Goal: Task Accomplishment & Management: Complete application form

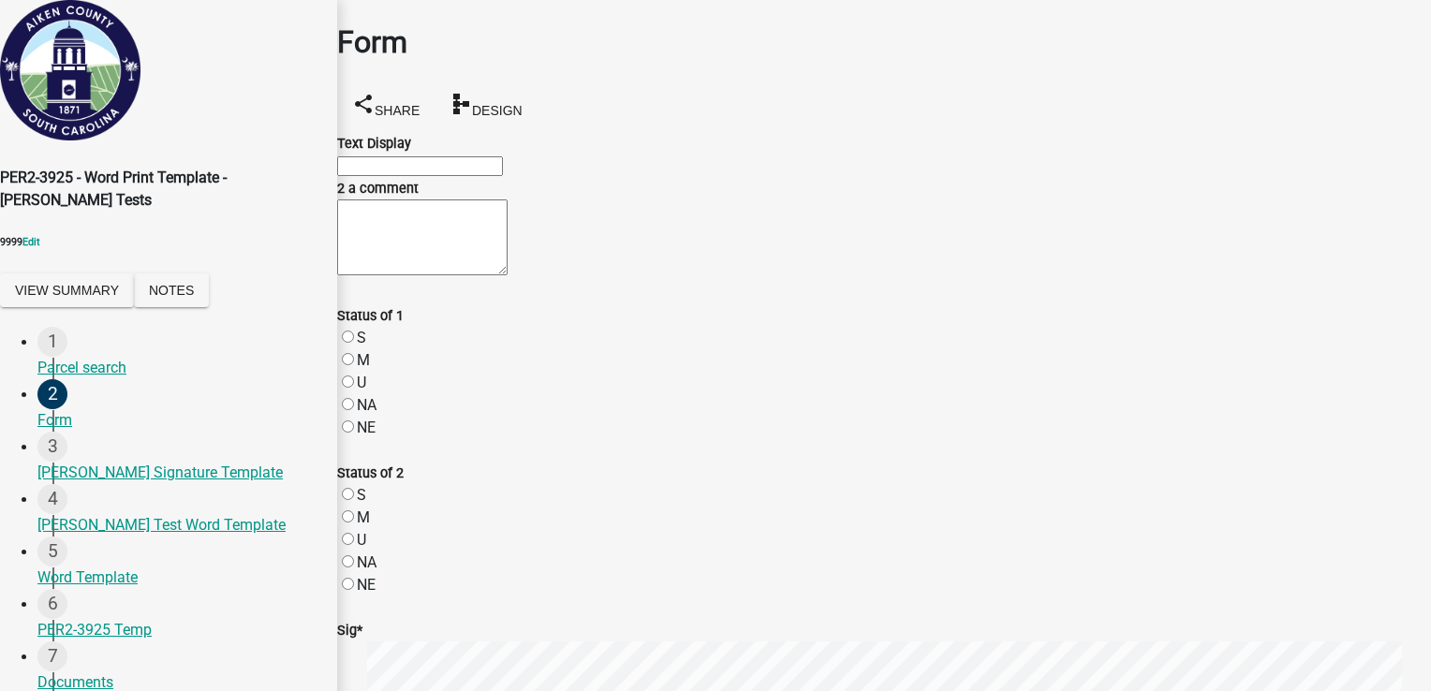
click at [503, 156] on input "Text Display" at bounding box center [420, 166] width 166 height 20
type input "test 1p"
click at [485, 275] on textarea "2 a comment" at bounding box center [422, 237] width 170 height 76
type textarea "Test 2 p"
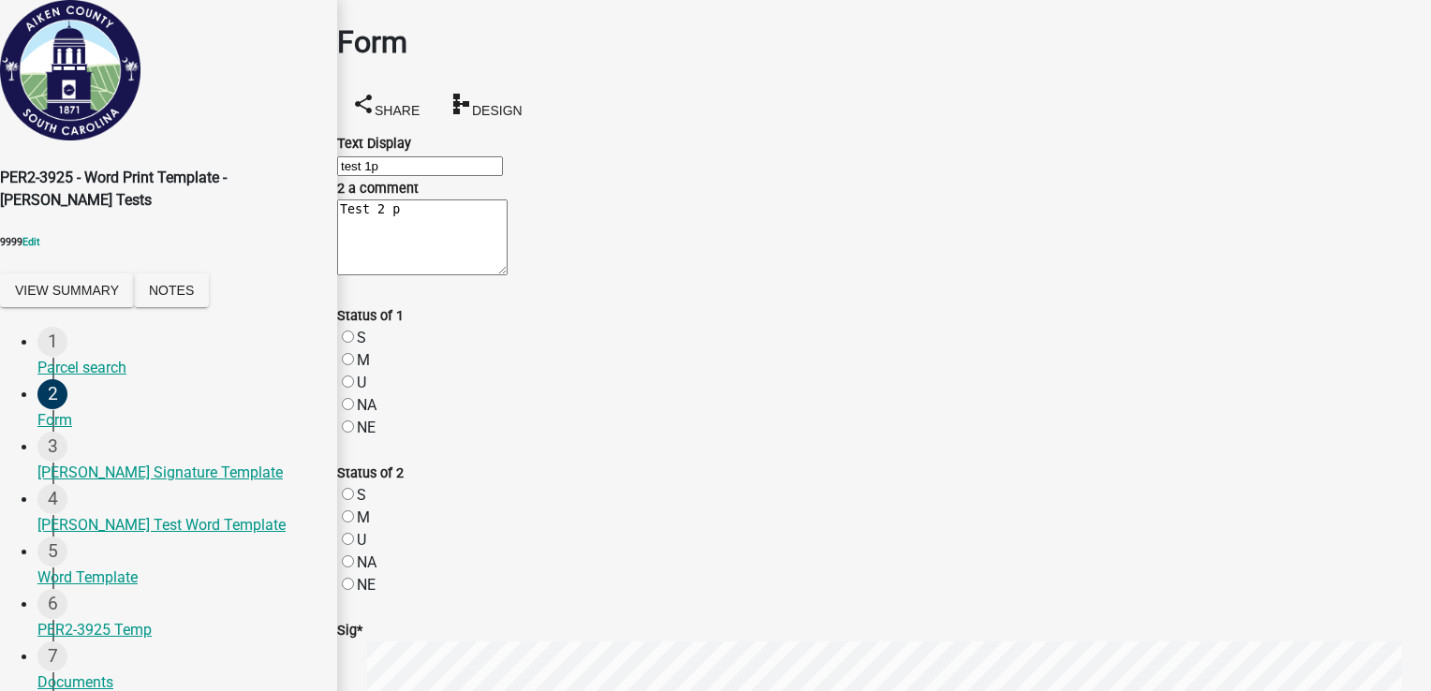
click at [366, 329] on label "S" at bounding box center [361, 338] width 9 height 18
click at [354, 331] on input "S" at bounding box center [348, 337] width 12 height 12
radio input "true"
click at [370, 508] on label "M" at bounding box center [363, 517] width 13 height 18
click at [354, 510] on input "M" at bounding box center [348, 516] width 12 height 12
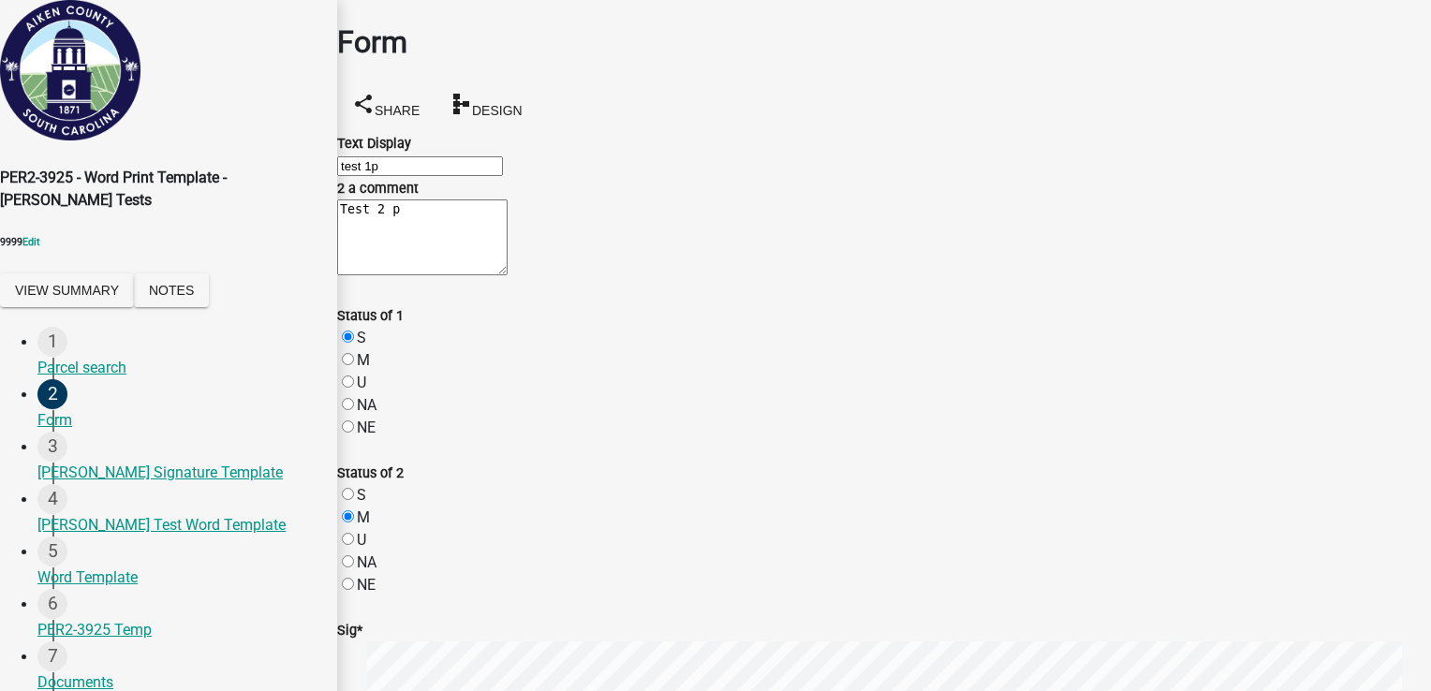
radio input "true"
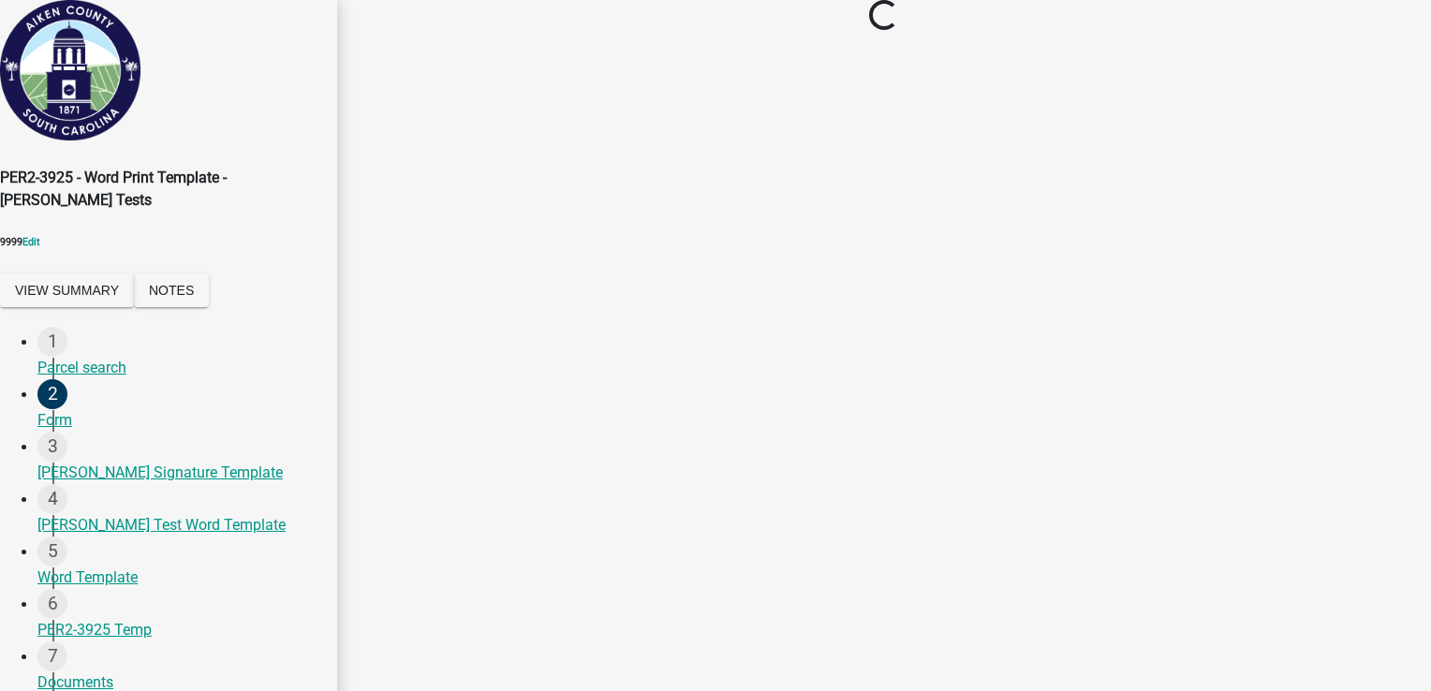
scroll to position [0, 0]
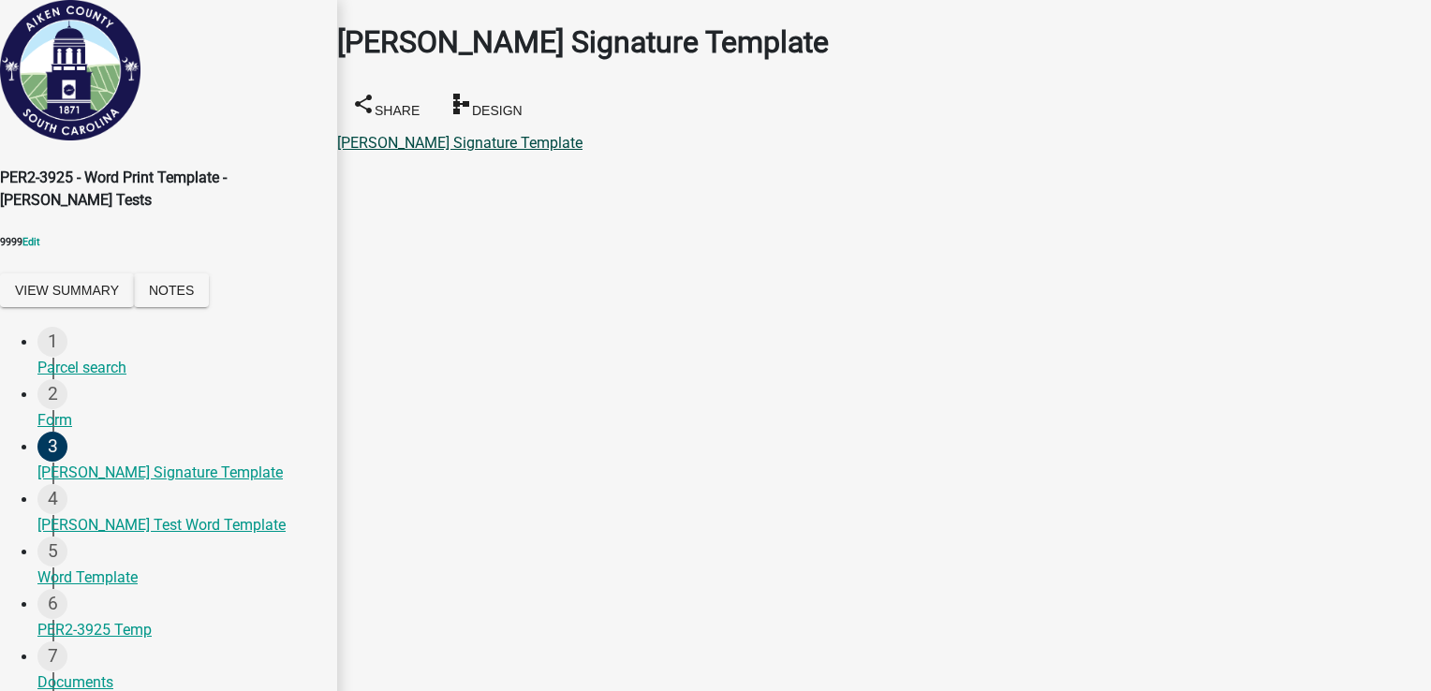
click at [494, 134] on link "[PERSON_NAME] Signature Template" at bounding box center [459, 143] width 245 height 18
click at [479, 134] on link "[PERSON_NAME] Test Word Template" at bounding box center [461, 143] width 248 height 18
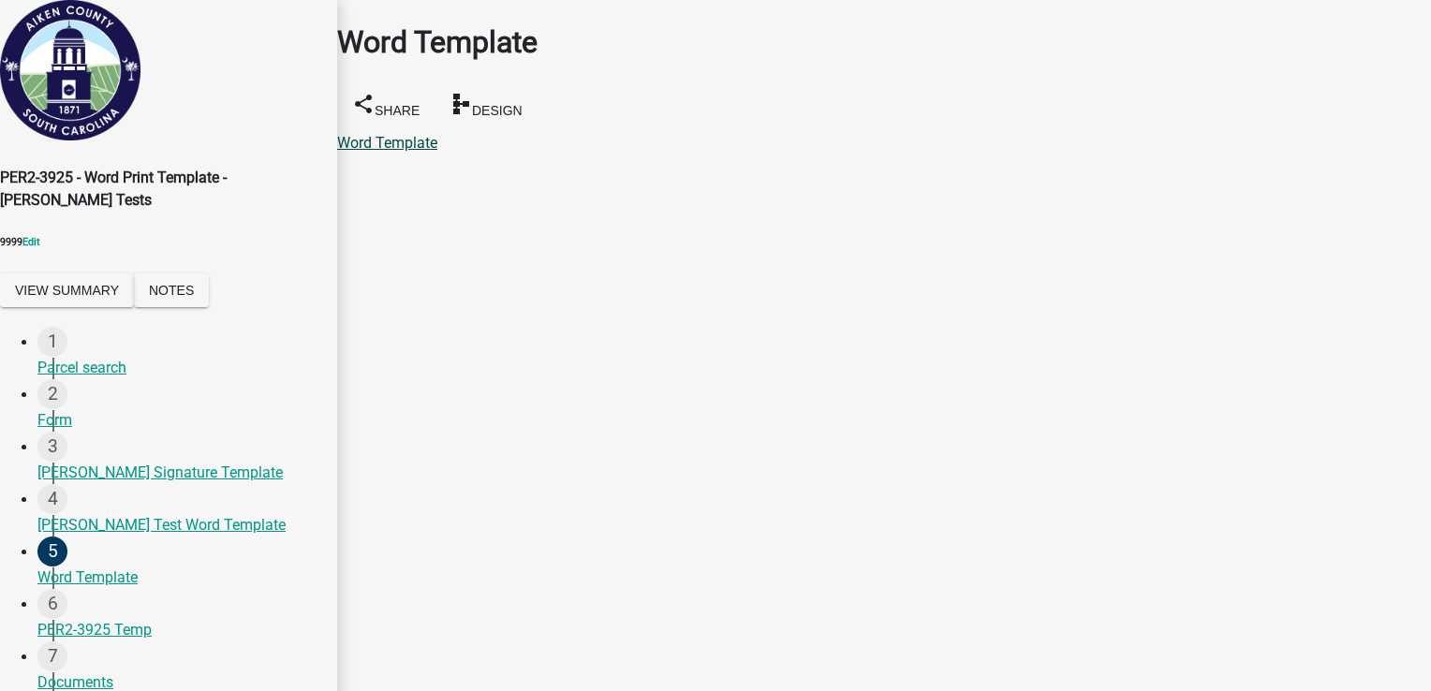
click at [427, 134] on link "Word Template" at bounding box center [387, 143] width 100 height 18
click at [430, 134] on link "PER2-3925 Temp" at bounding box center [394, 143] width 114 height 18
click at [413, 134] on link "Documents" at bounding box center [375, 143] width 76 height 18
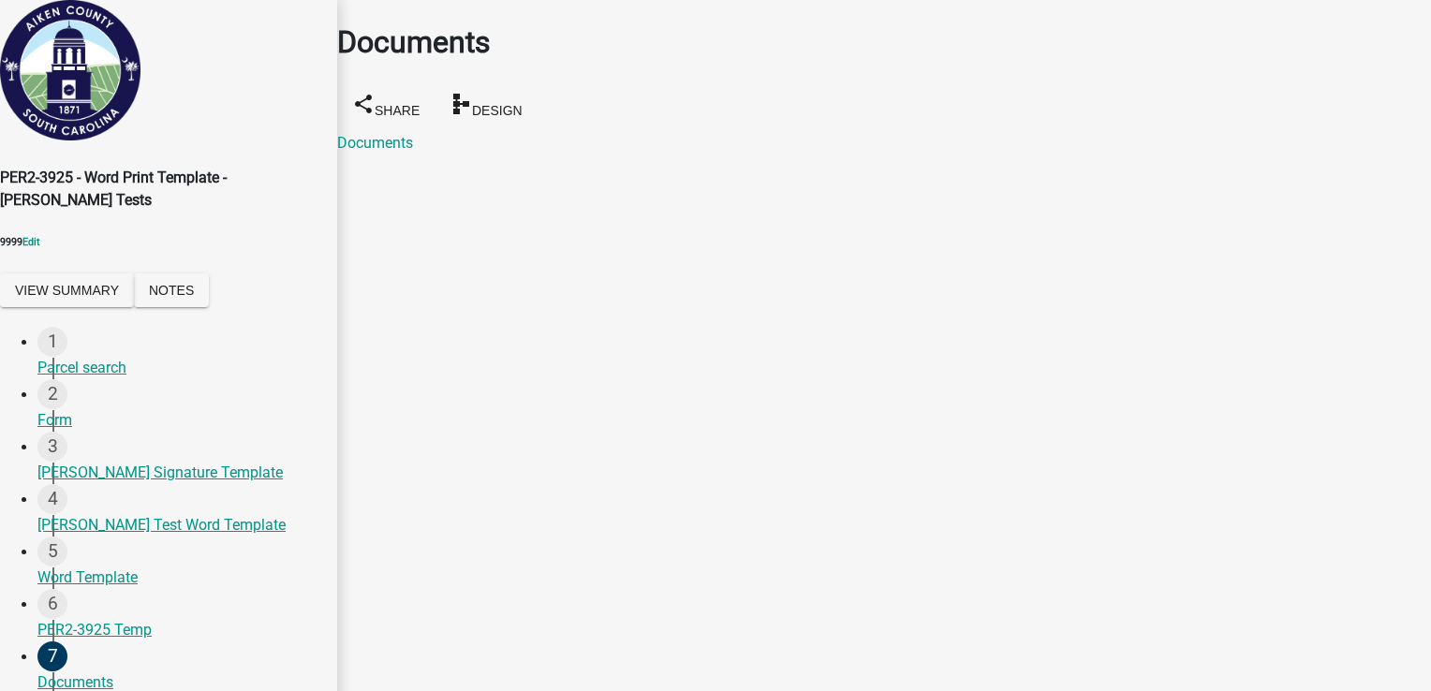
click at [401, 134] on link "PDF Template" at bounding box center [384, 143] width 94 height 18
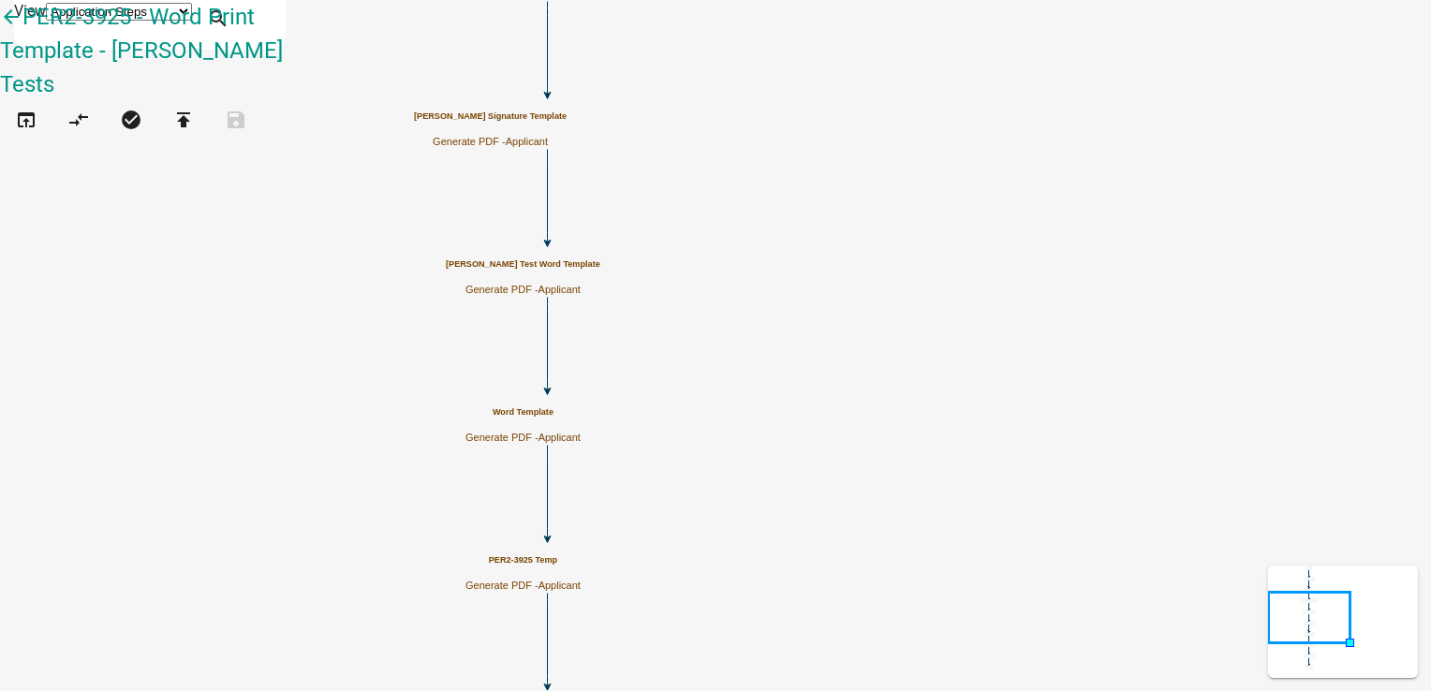
click at [567, 122] on h5 "[PERSON_NAME] Signature Template" at bounding box center [490, 116] width 153 height 10
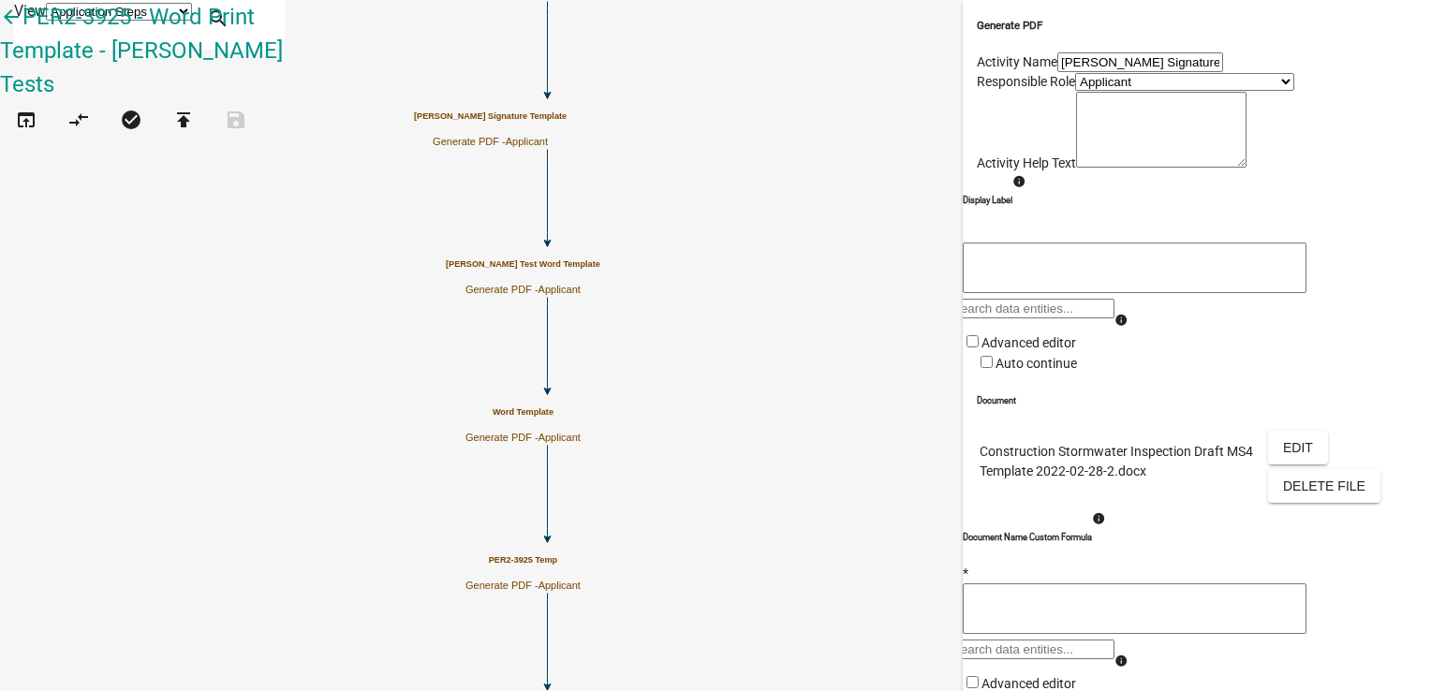
scroll to position [187, 0]
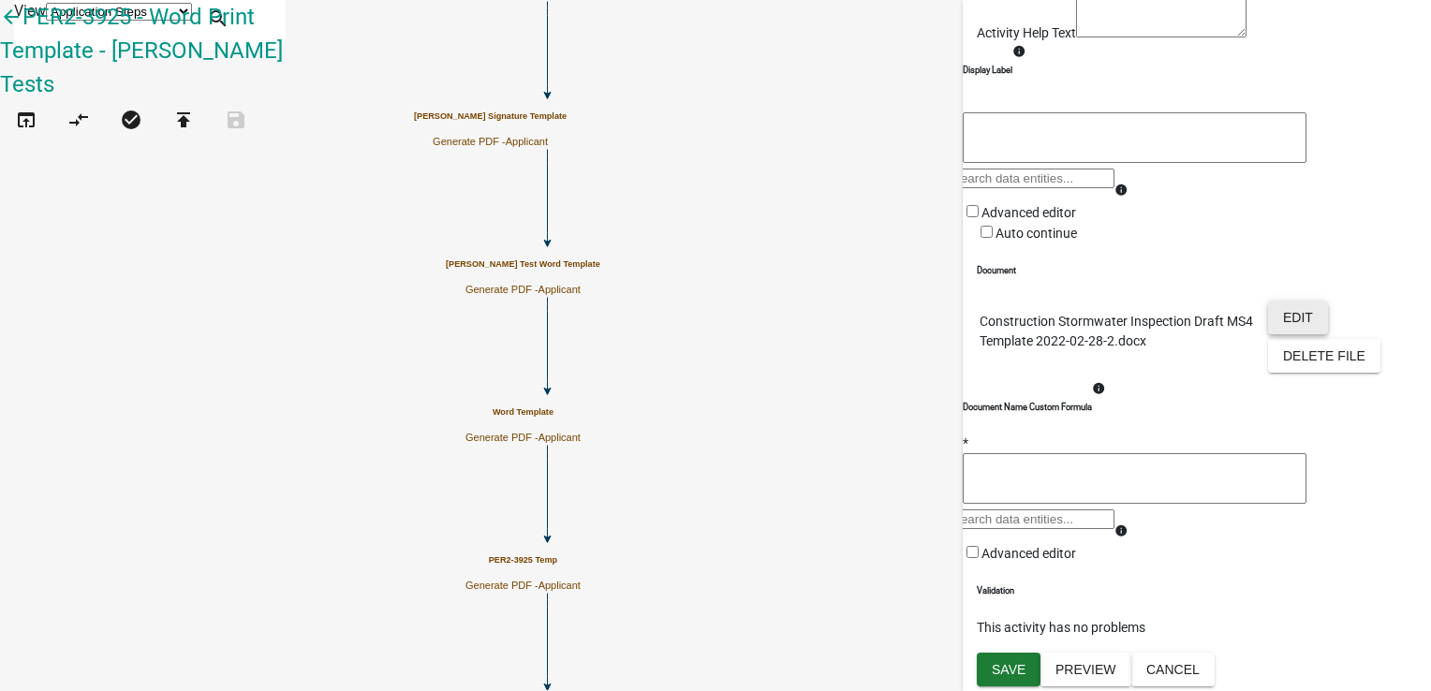
click at [1285, 334] on button "Edit" at bounding box center [1298, 318] width 60 height 34
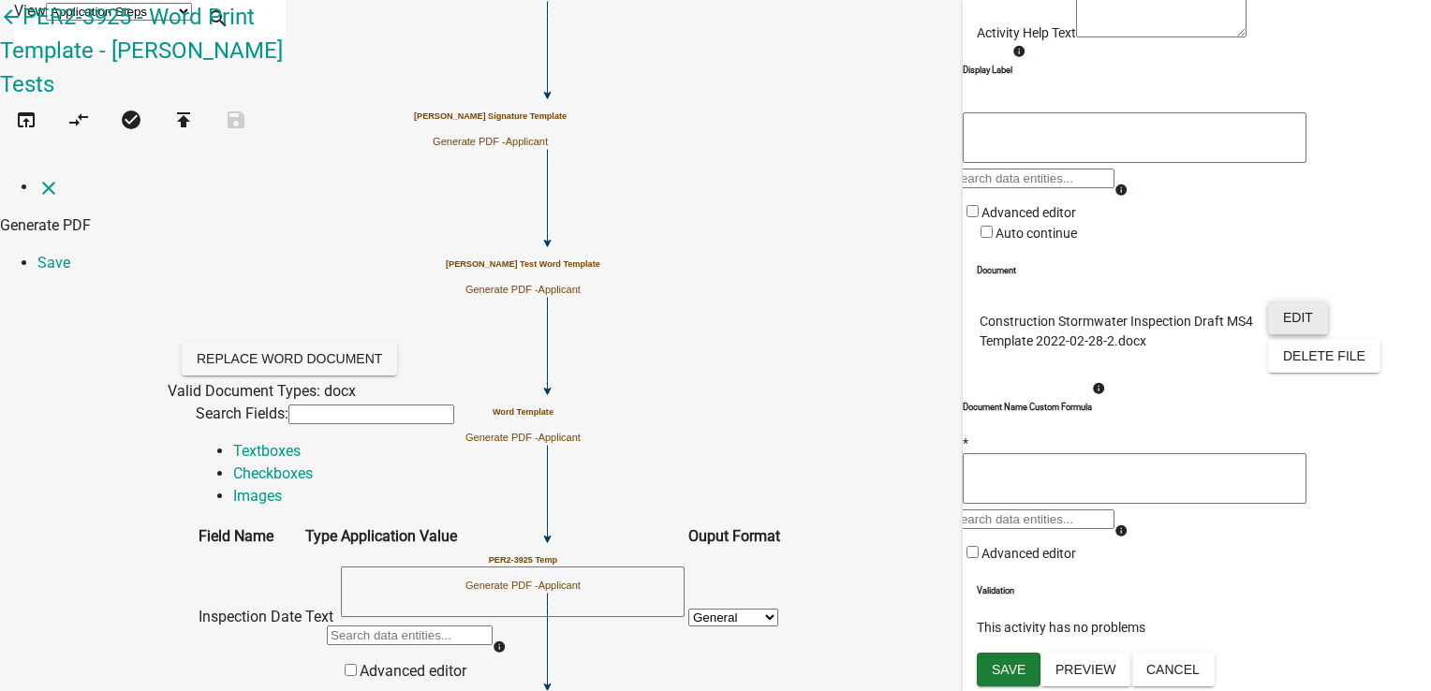
scroll to position [375, 0]
drag, startPoint x: 574, startPoint y: 148, endPoint x: 450, endPoint y: 148, distance: 123.6
paste textarea "[ { "value": { "activity": { "routing": [ { "$id": "1", "targetId": "d0300d7f-2…"
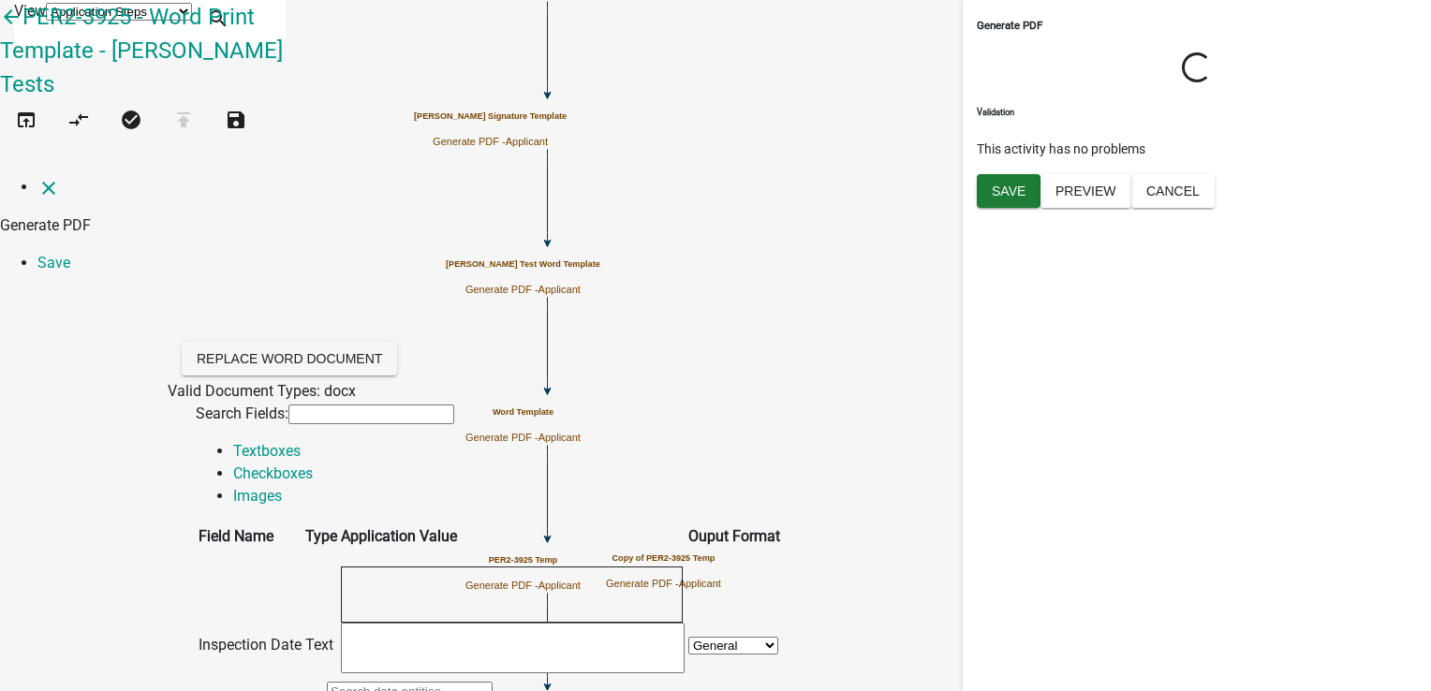
scroll to position [11093, 0]
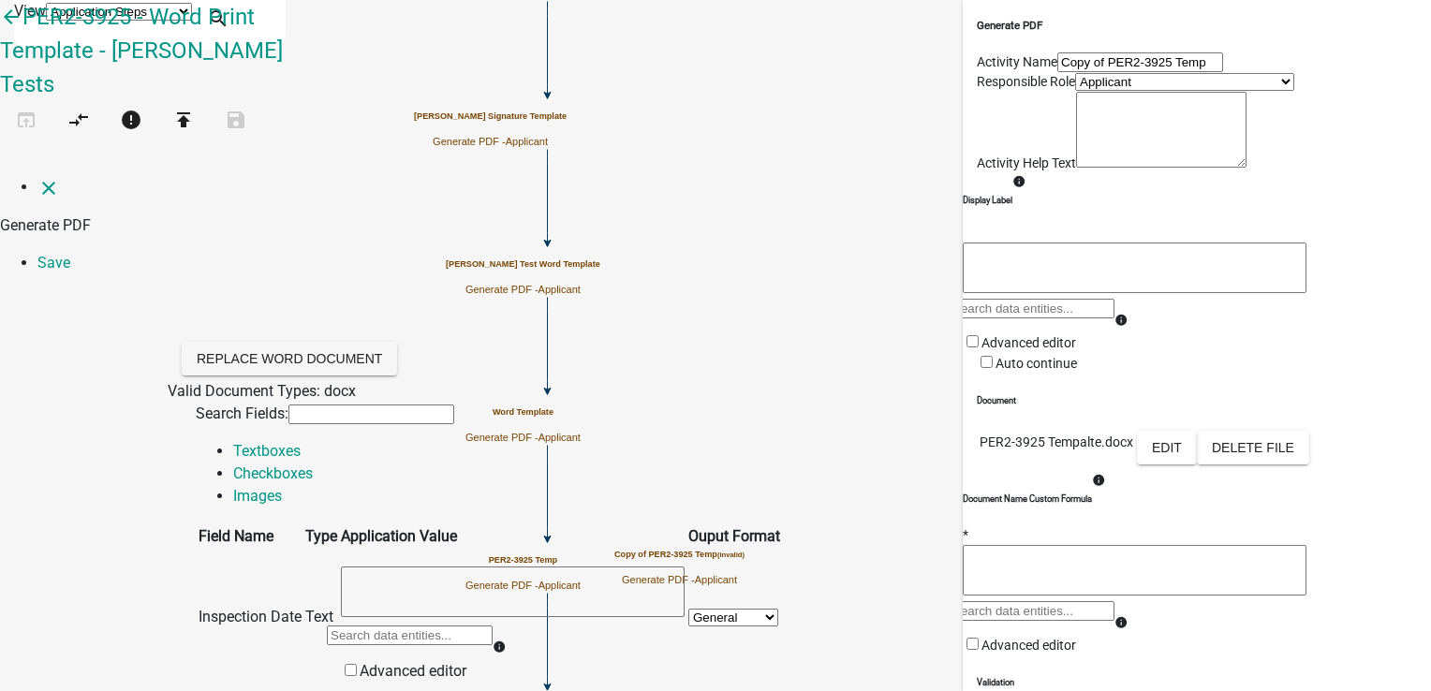
type textarea "[ { "value": { "activity": { "routing": [ { "$id": "1", "targetId": "d0300d7f-2…"
type textarea "c"
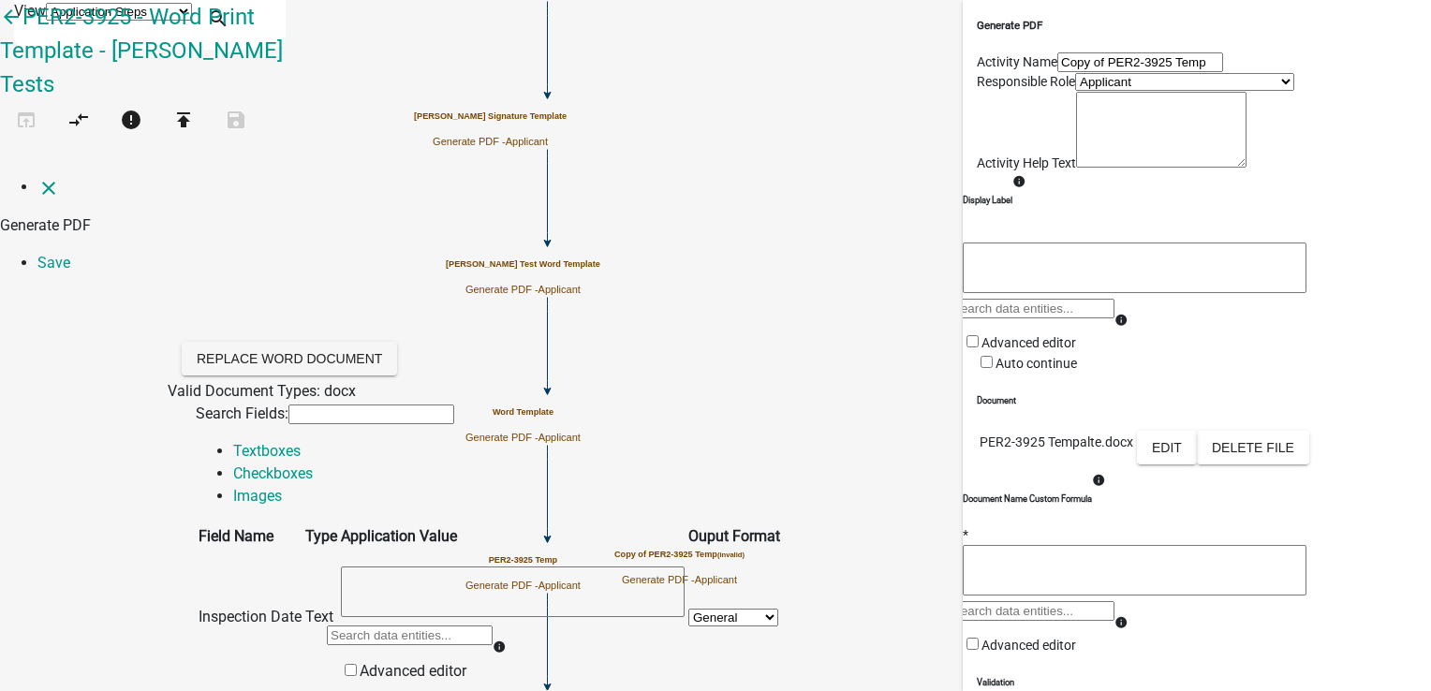
type input "c"
type input "d"
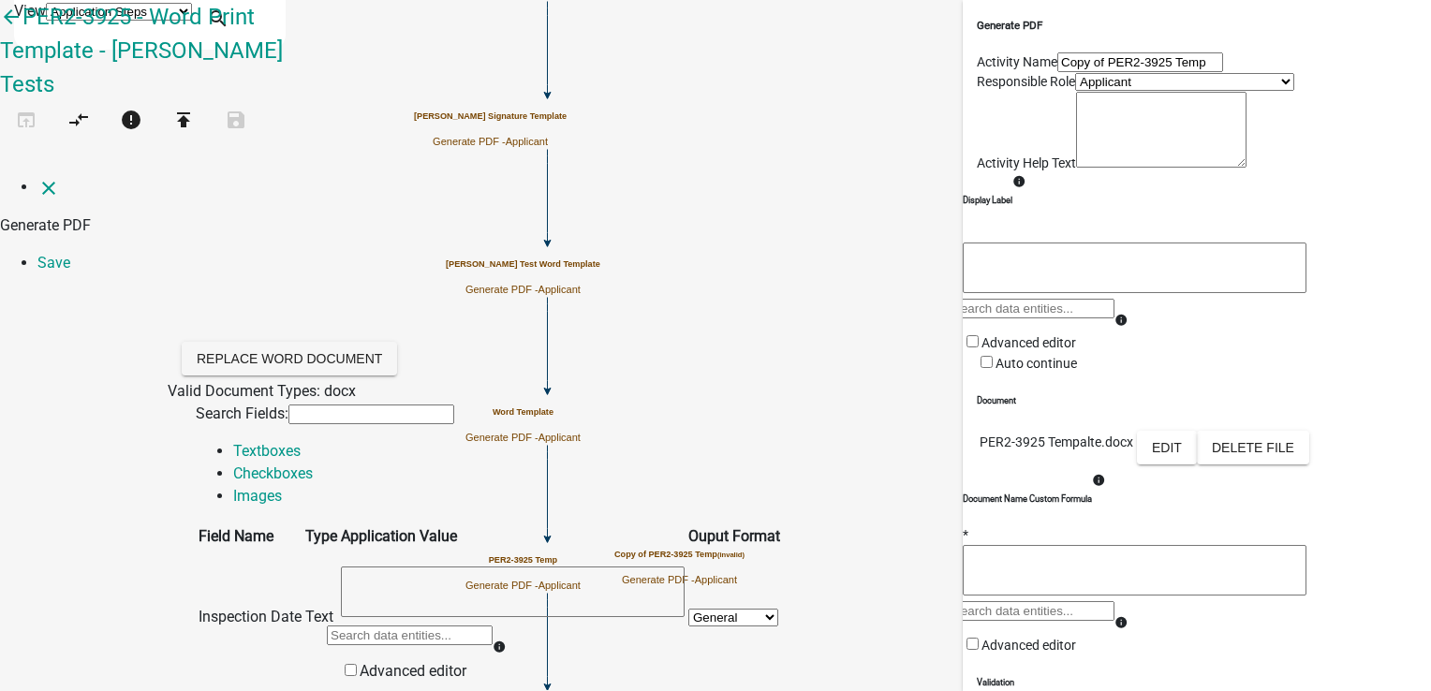
type input "d"
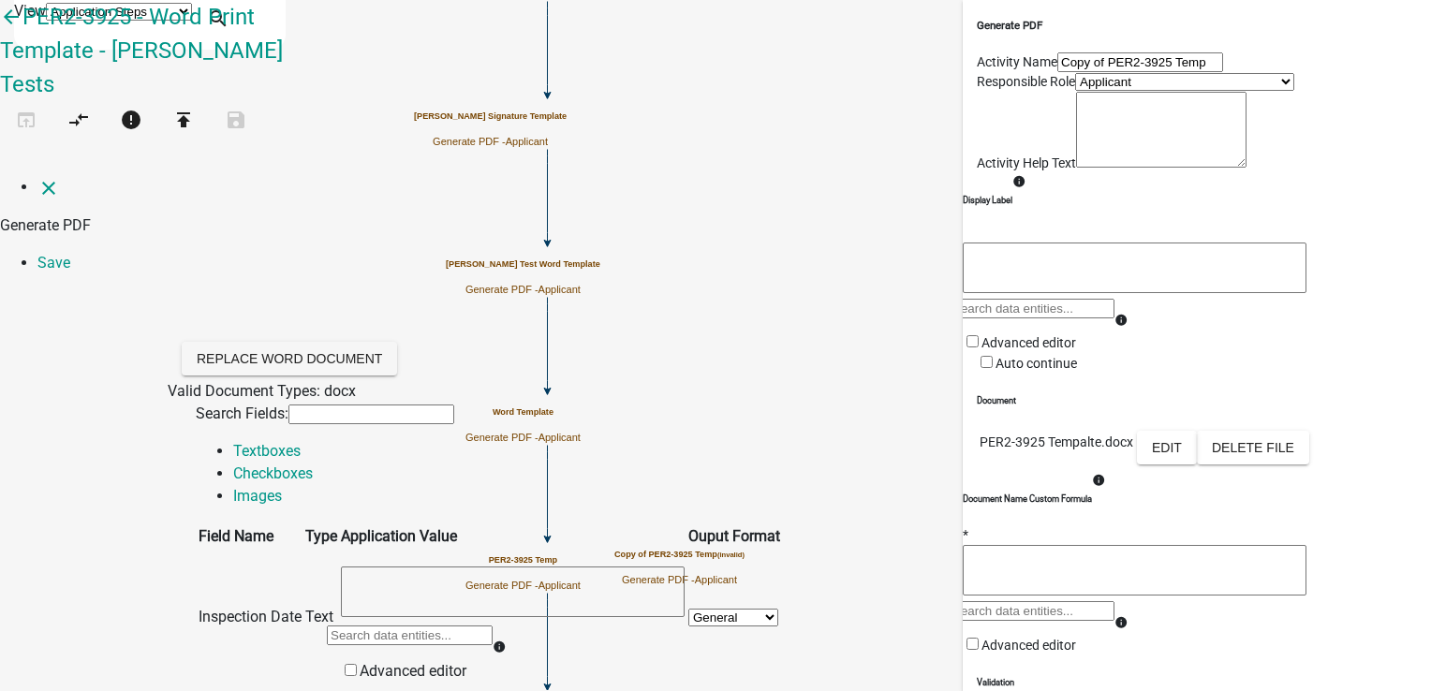
scroll to position [281, 0]
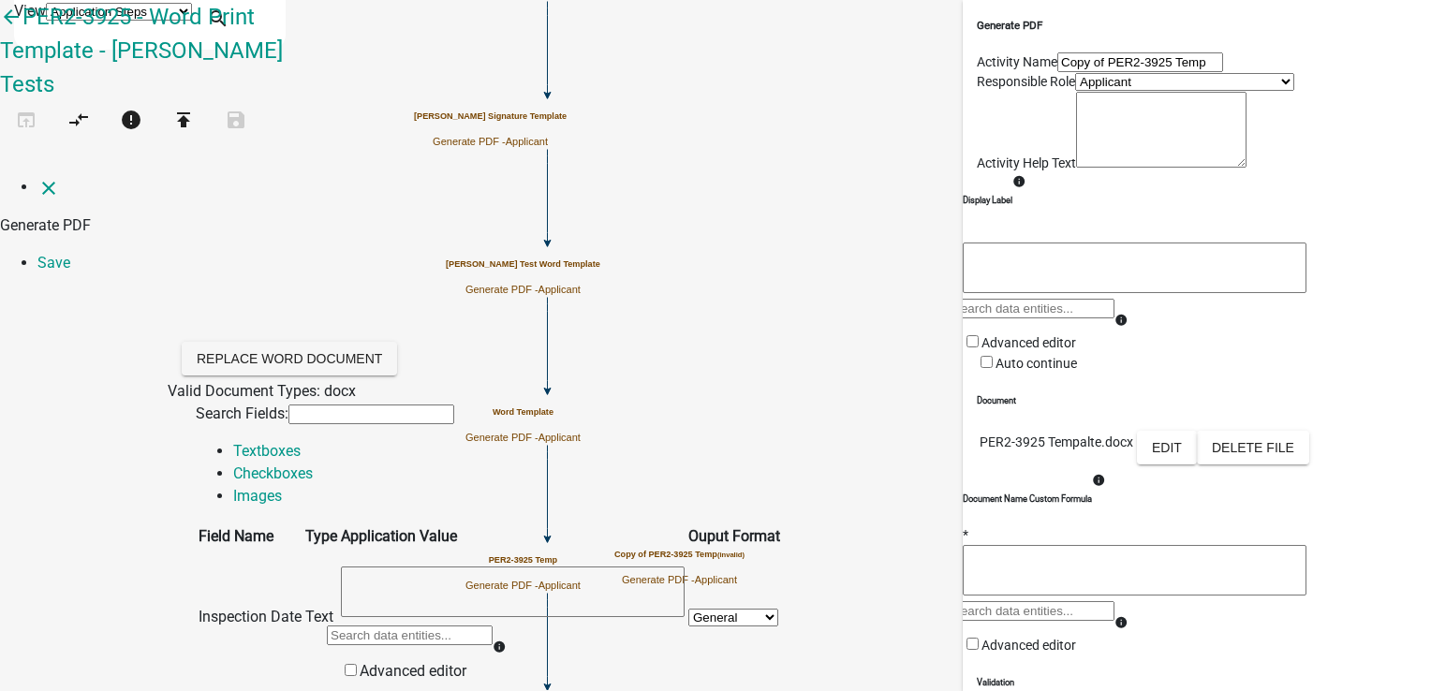
scroll to position [562, 0]
click at [37, 177] on icon "close" at bounding box center [48, 188] width 22 height 22
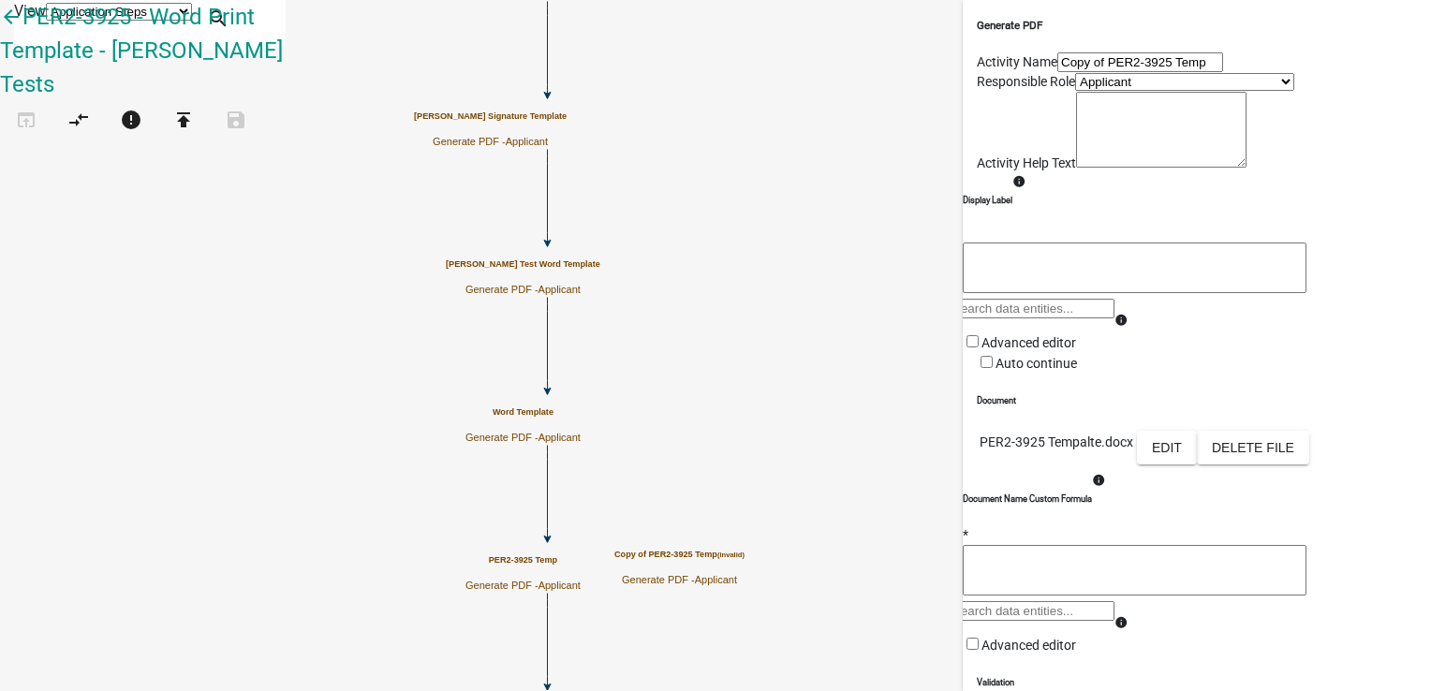
click at [905, 176] on icon "Start Start - Applicant Form Form - Applicant Word Template Generate PDF - Appl…" at bounding box center [715, 520] width 1429 height 1039
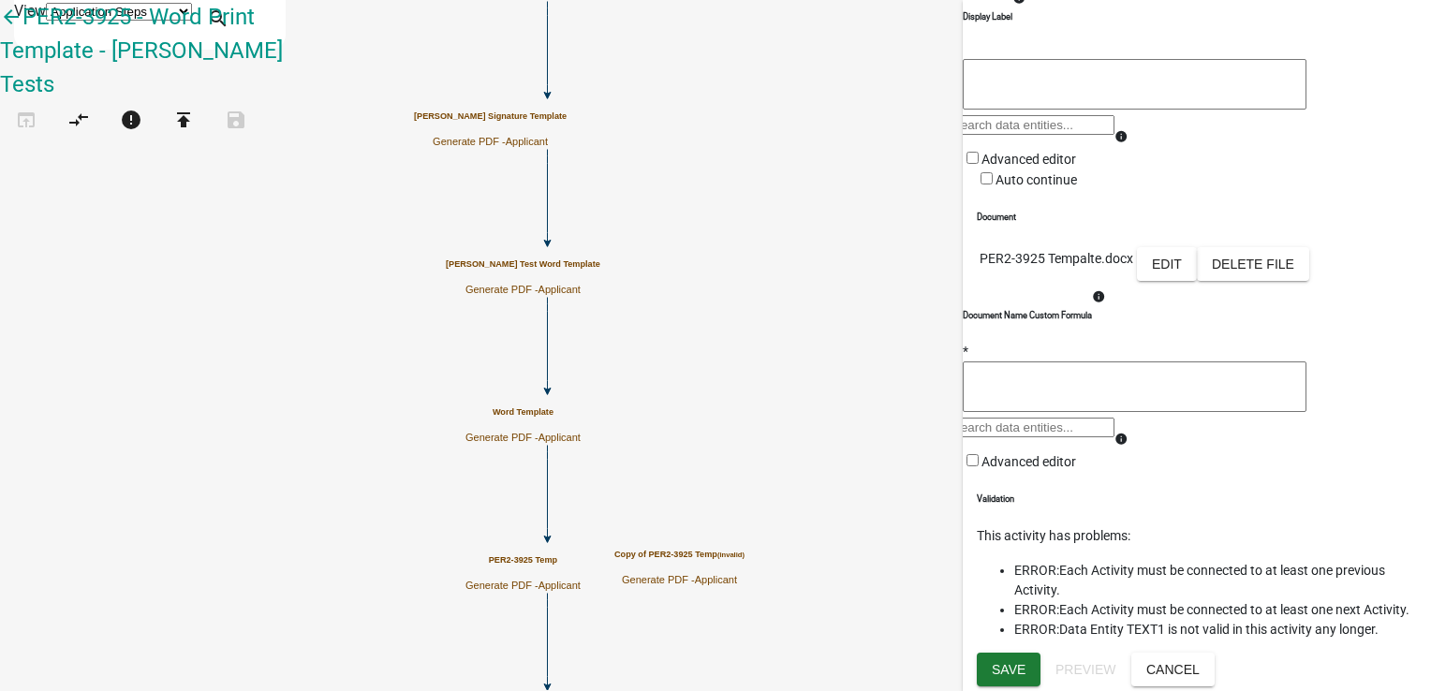
scroll to position [488, 0]
click at [1018, 666] on span "Save" at bounding box center [1009, 669] width 34 height 15
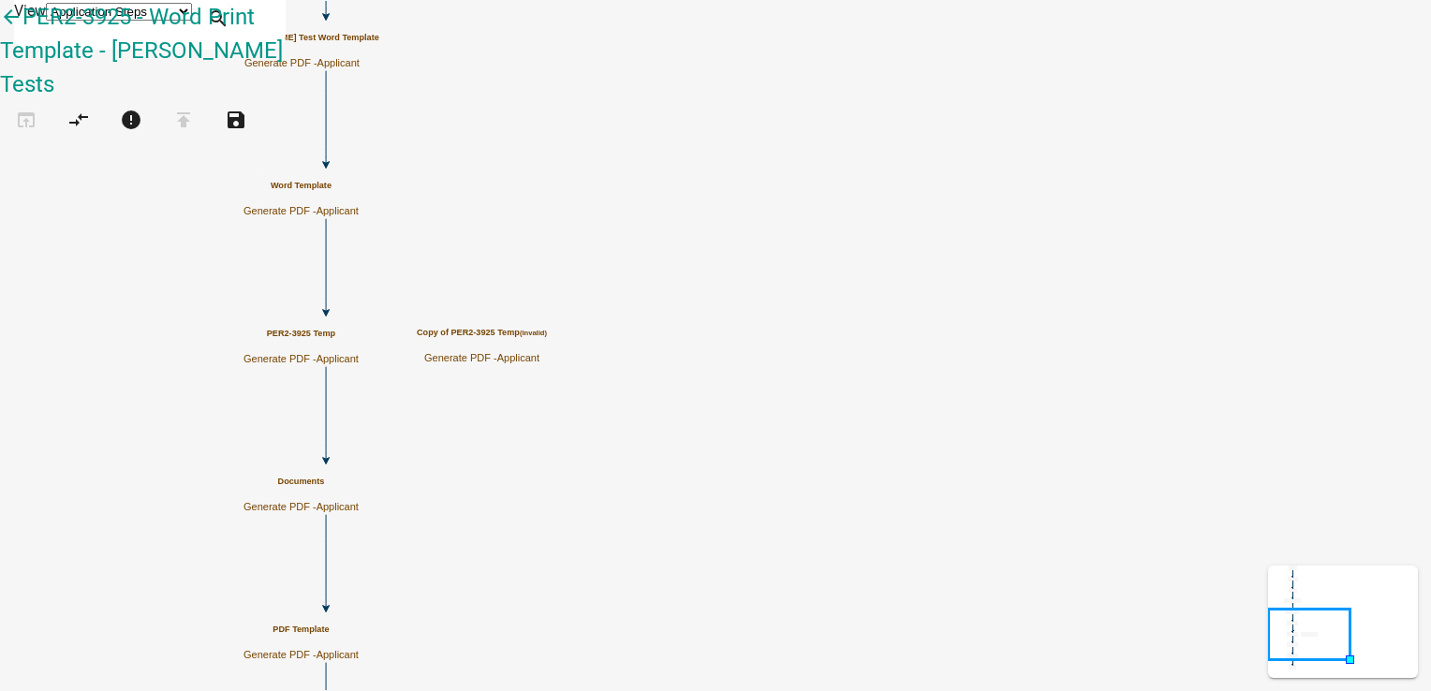
scroll to position [0, 0]
click at [910, 474] on icon "Start Start - Applicant Form Form - Applicant Word Template Generate PDF - Appl…" at bounding box center [715, 407] width 1429 height 812
click at [889, 428] on icon "Start Start - Applicant Form Form - Applicant Word Template Generate PDF - Appl…" at bounding box center [715, 407] width 1429 height 812
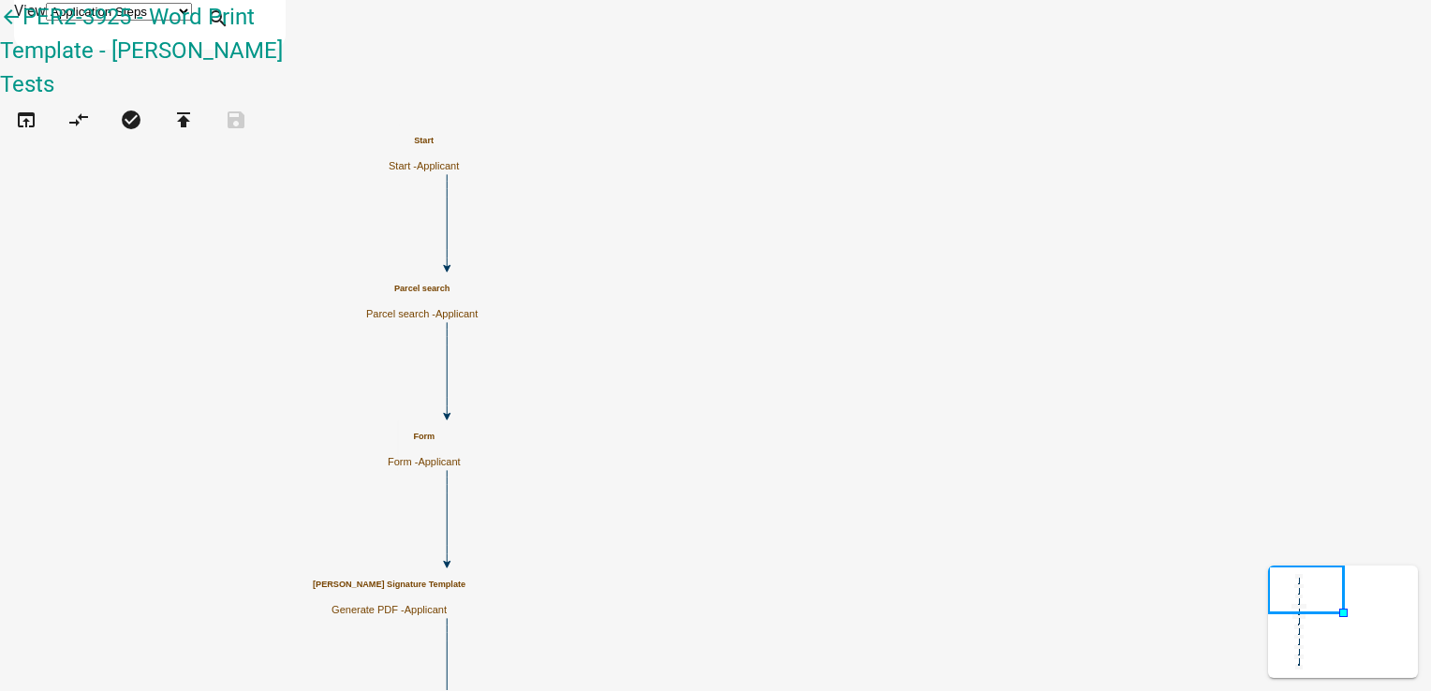
click at [461, 456] on p "Form - Applicant" at bounding box center [424, 462] width 73 height 12
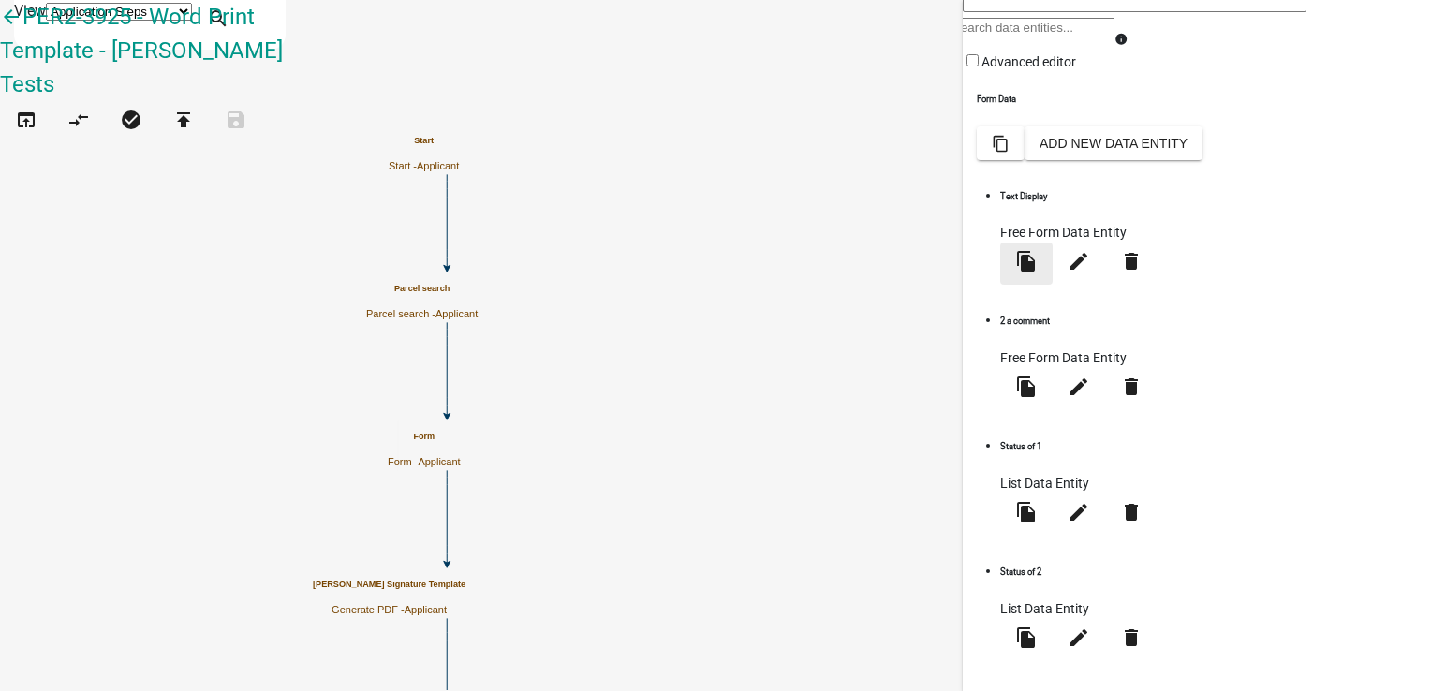
scroll to position [466, 0]
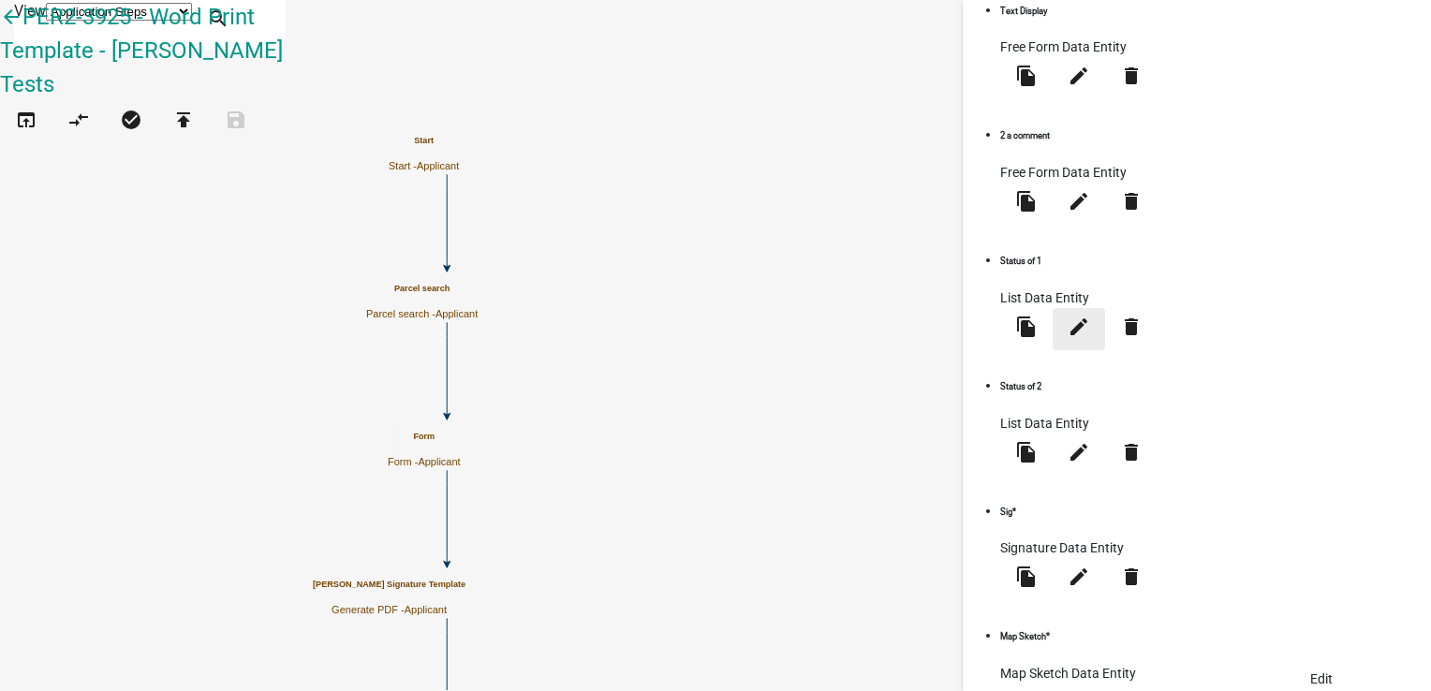
click at [1090, 326] on icon "edit" at bounding box center [1079, 326] width 22 height 22
select select "list-data"
select select
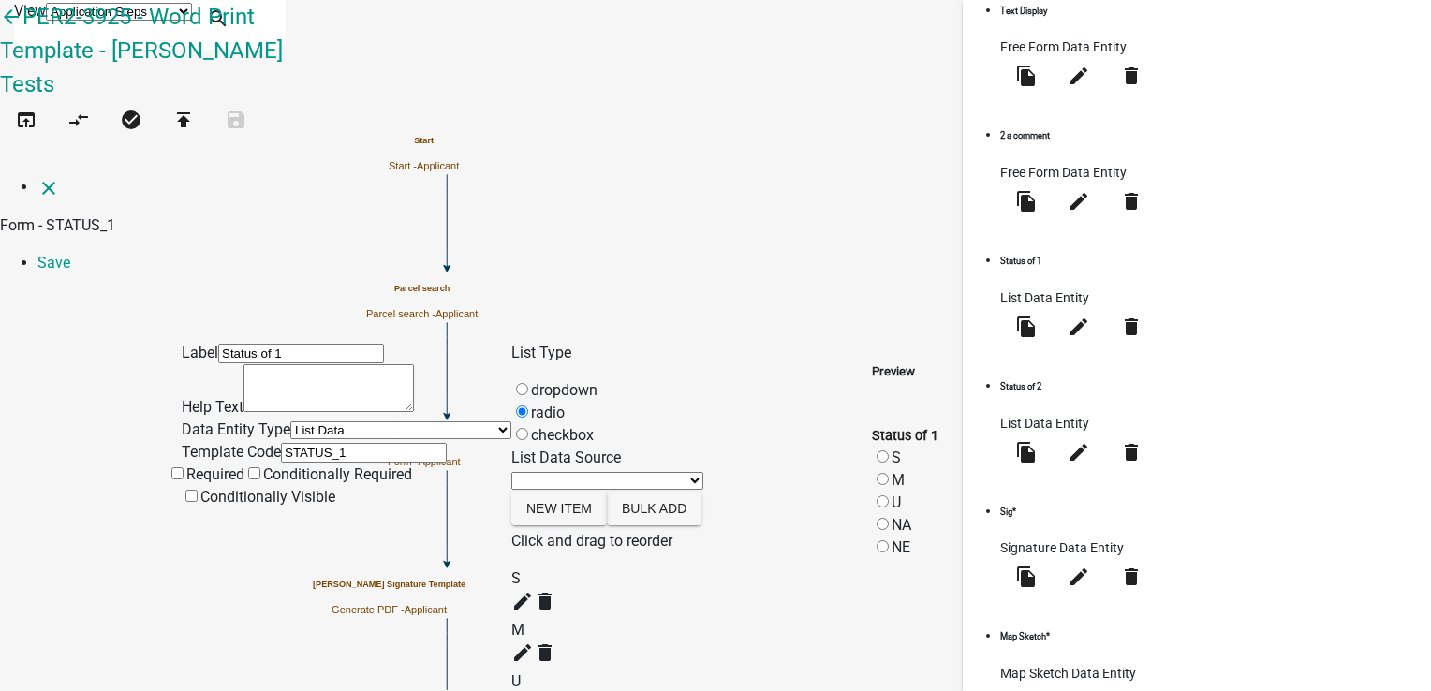
scroll to position [0, 0]
click at [37, 177] on icon "close" at bounding box center [48, 188] width 22 height 22
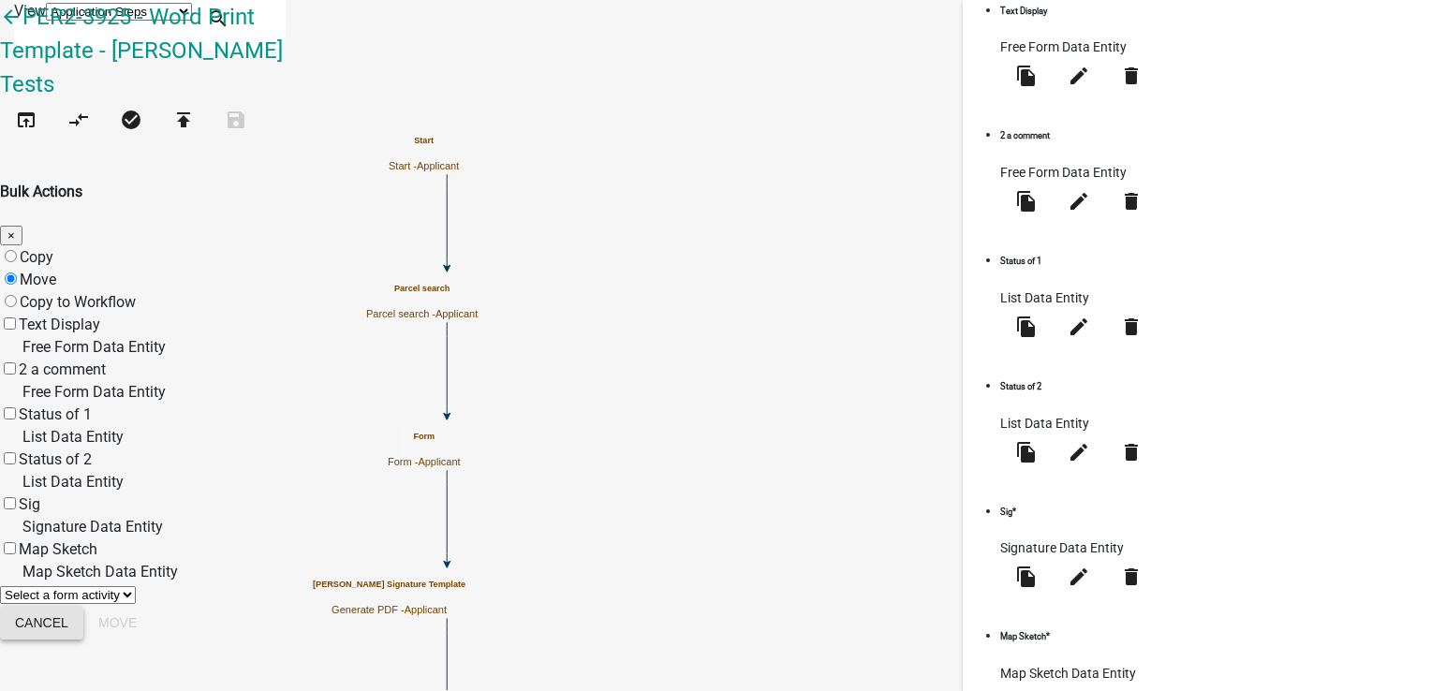
click at [83, 640] on button "Cancel" at bounding box center [41, 623] width 83 height 34
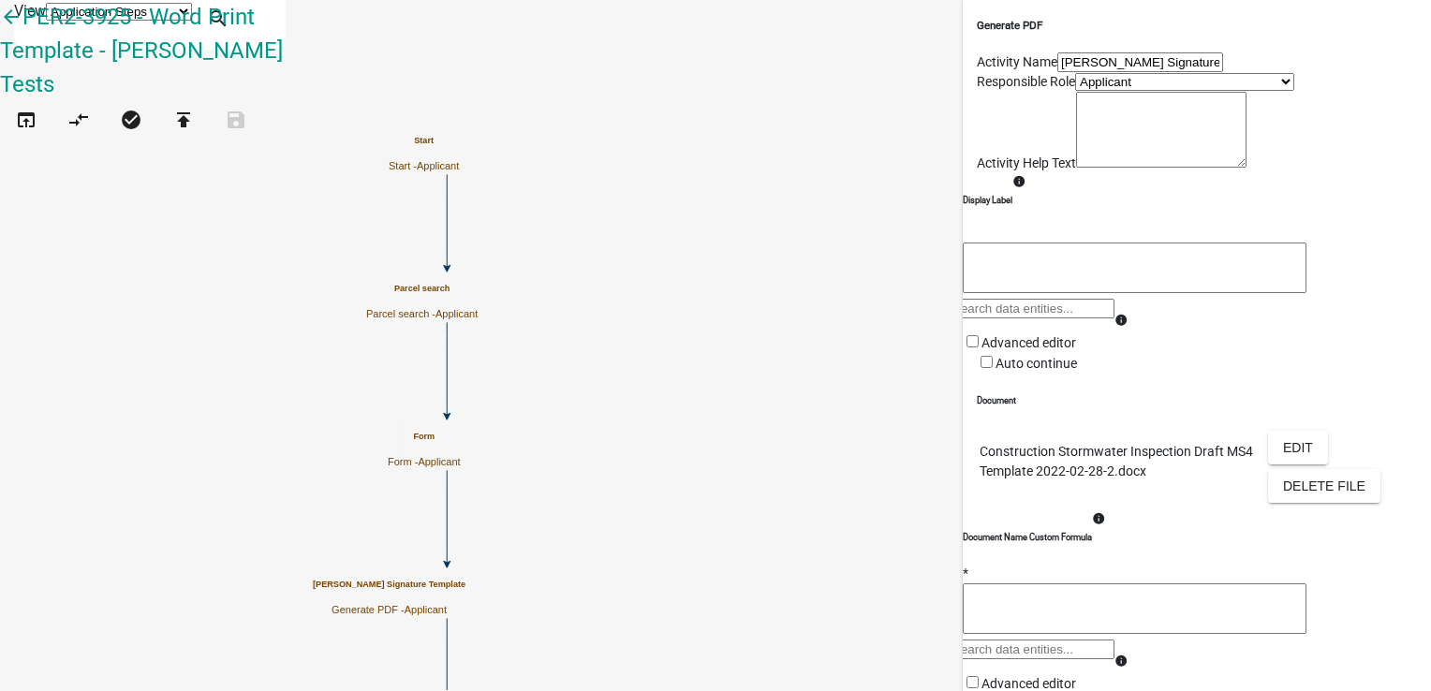
scroll to position [371, 0]
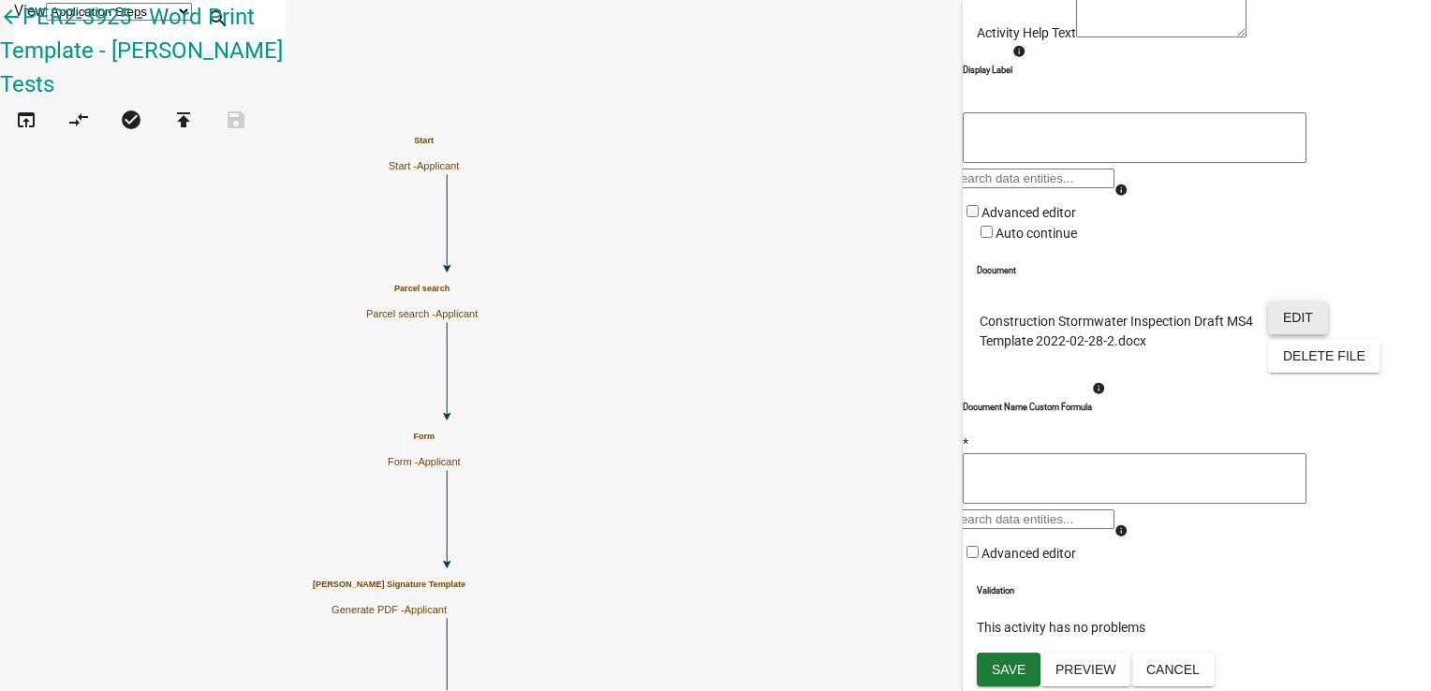
click at [1268, 301] on button "Edit" at bounding box center [1298, 318] width 60 height 34
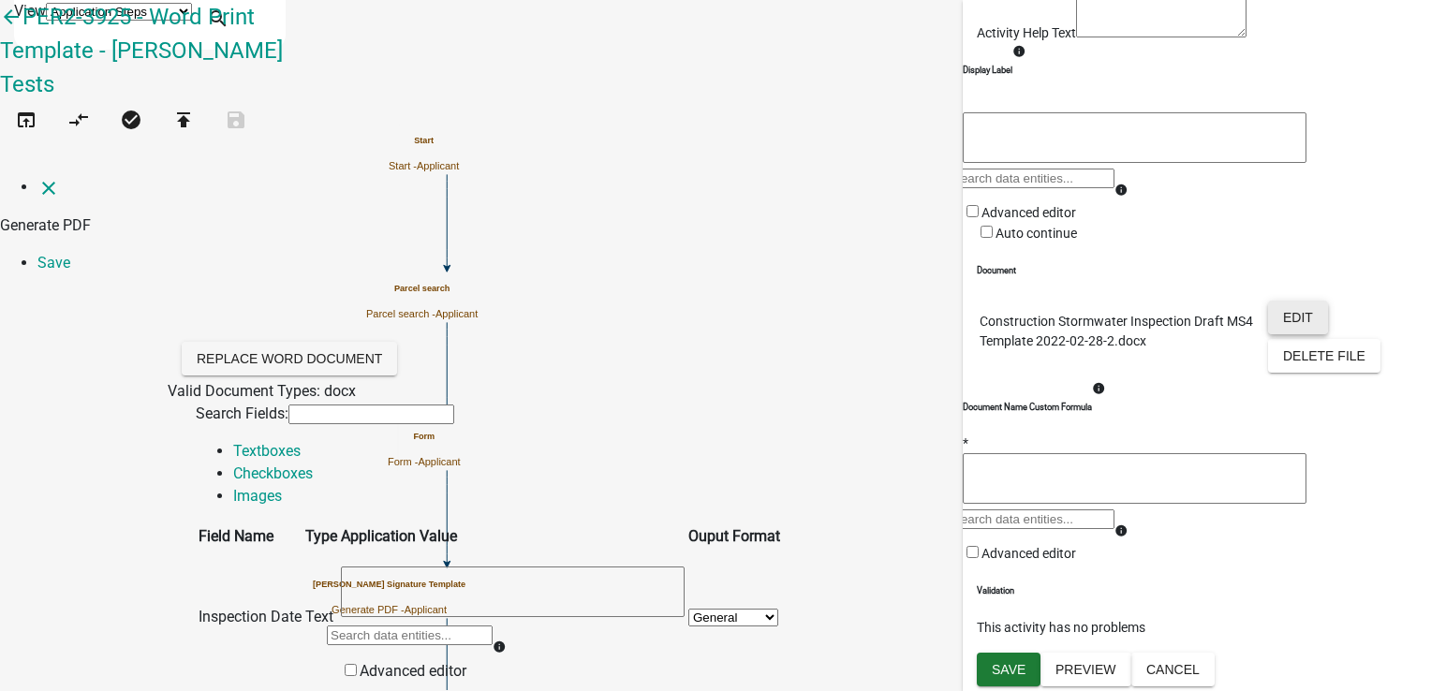
scroll to position [375, 0]
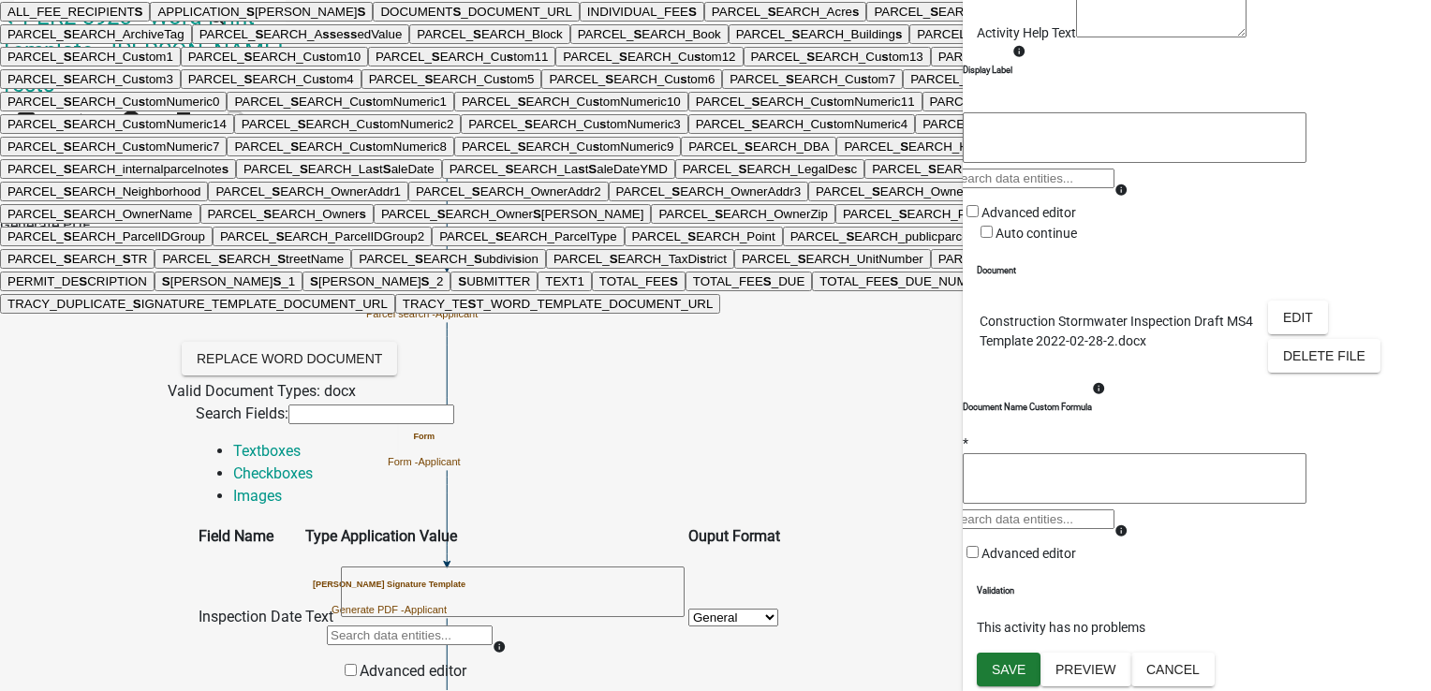
scroll to position [656, 0]
type input "s"
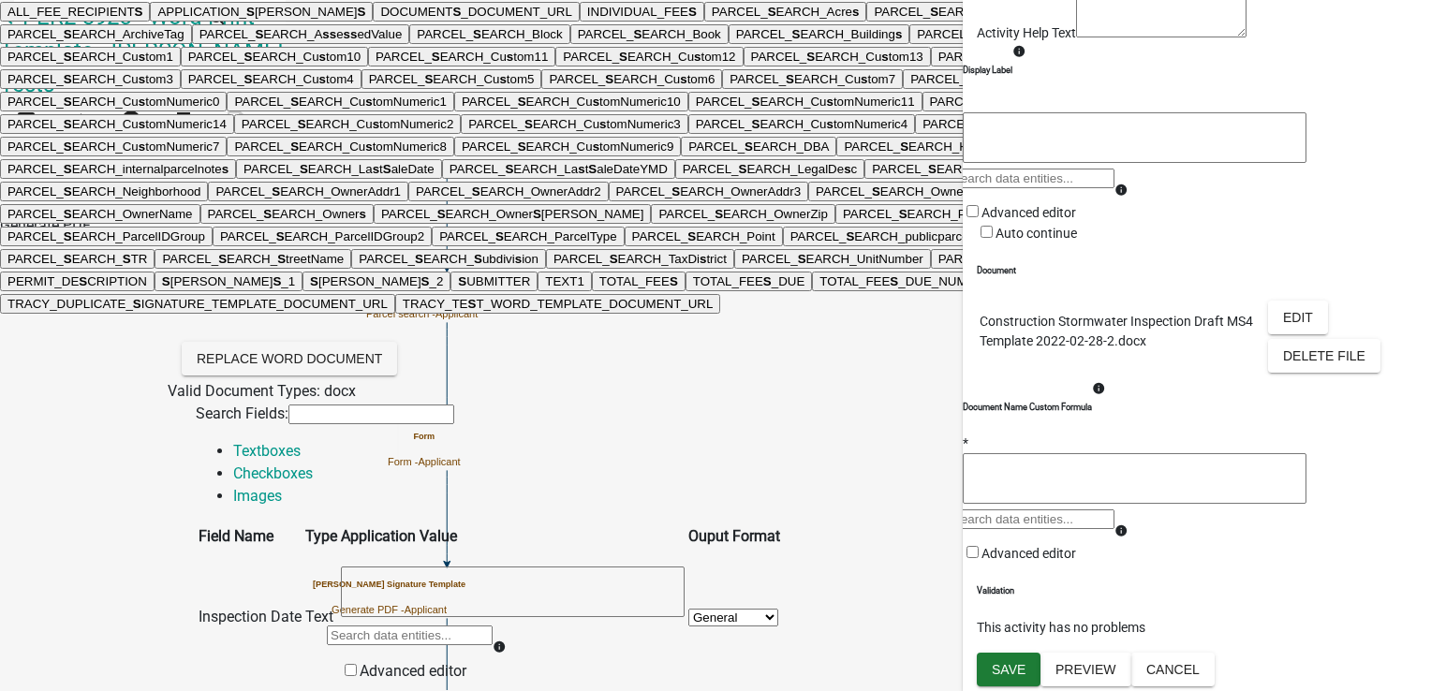
click at [365, 19] on ngb-highlight "APPLICATION_ S [PERSON_NAME]" at bounding box center [261, 12] width 208 height 14
type textarea "APPLICATION_STATUS"
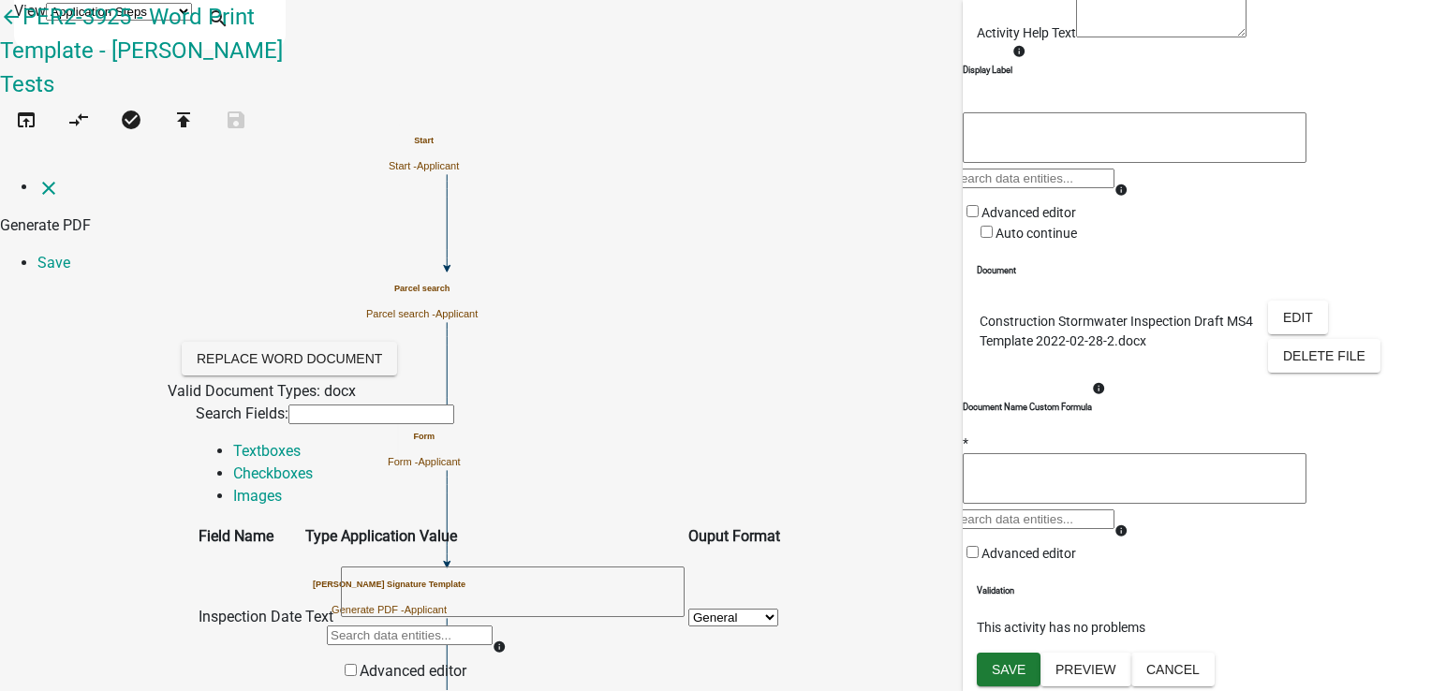
scroll to position [281, 0]
click at [70, 254] on link "Save" at bounding box center [53, 263] width 33 height 18
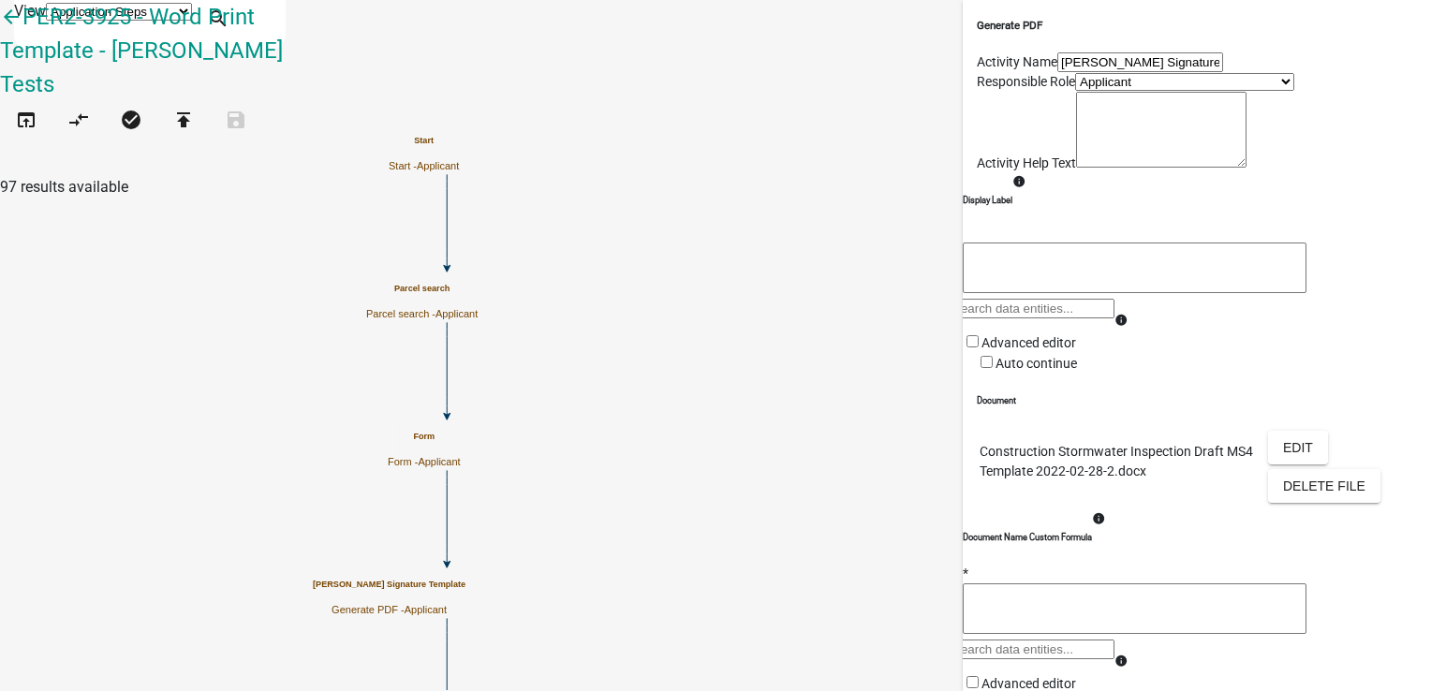
scroll to position [371, 0]
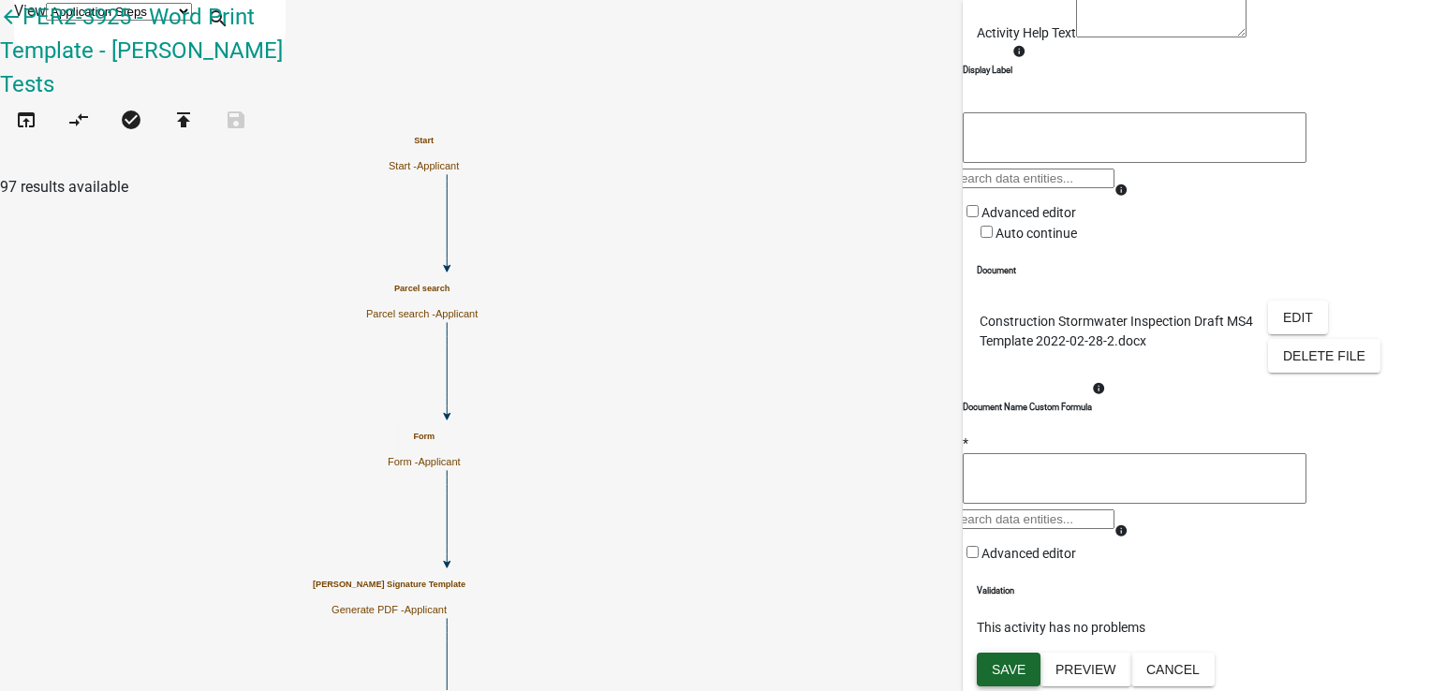
click at [1006, 657] on button "Save" at bounding box center [1009, 670] width 64 height 34
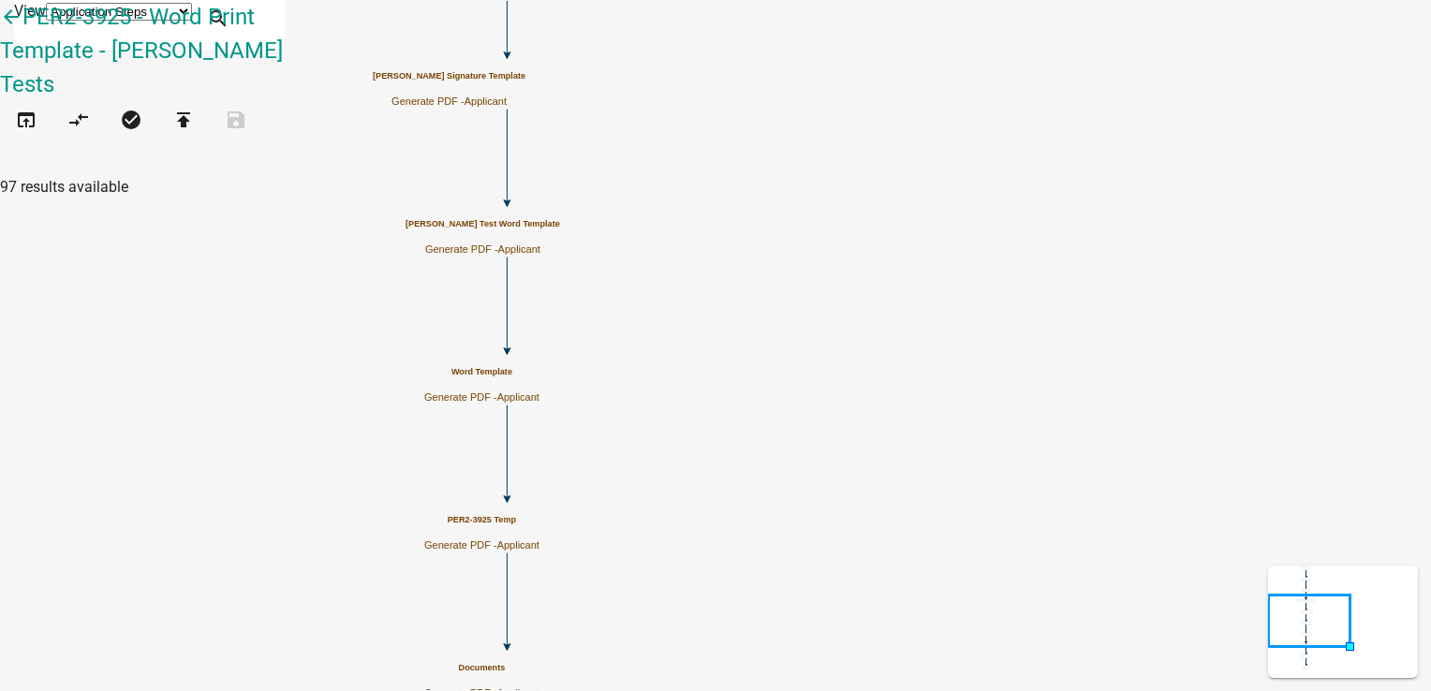
click at [560, 245] on p "Generate PDF - Applicant" at bounding box center [482, 249] width 155 height 12
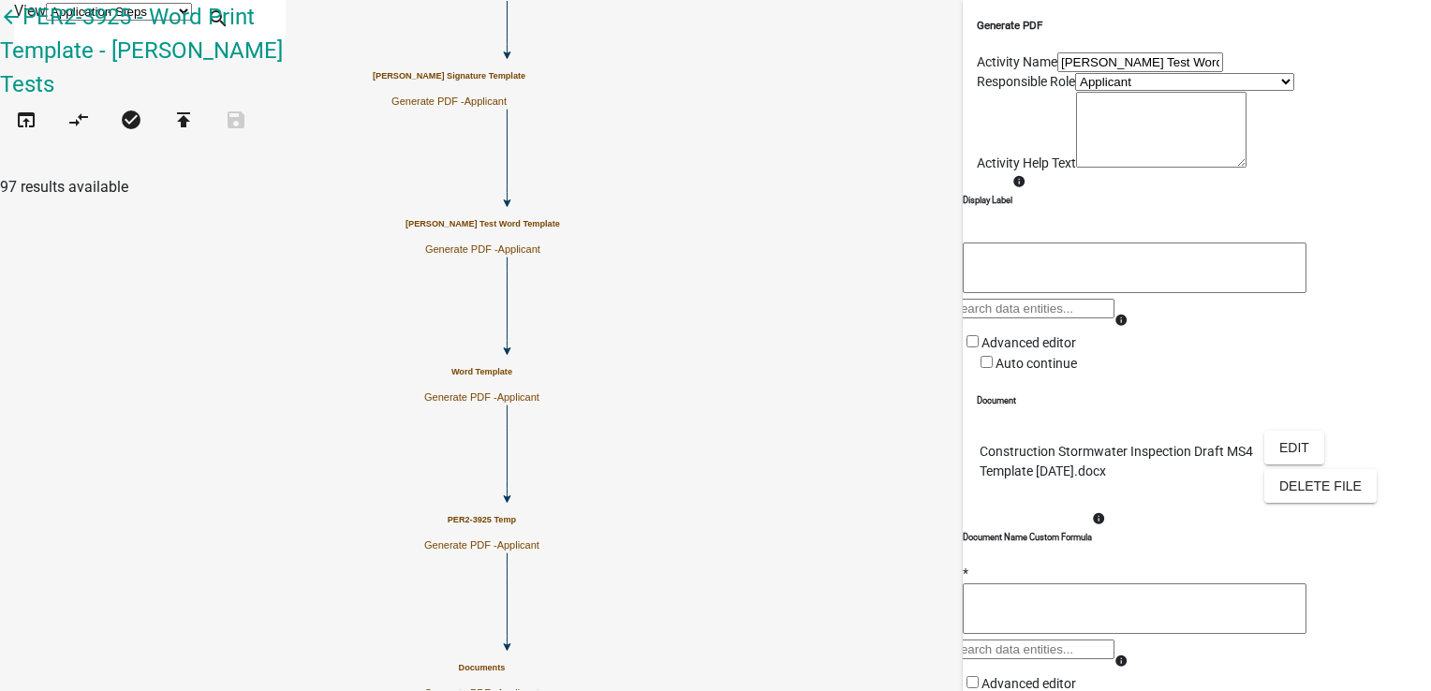
scroll to position [281, 0]
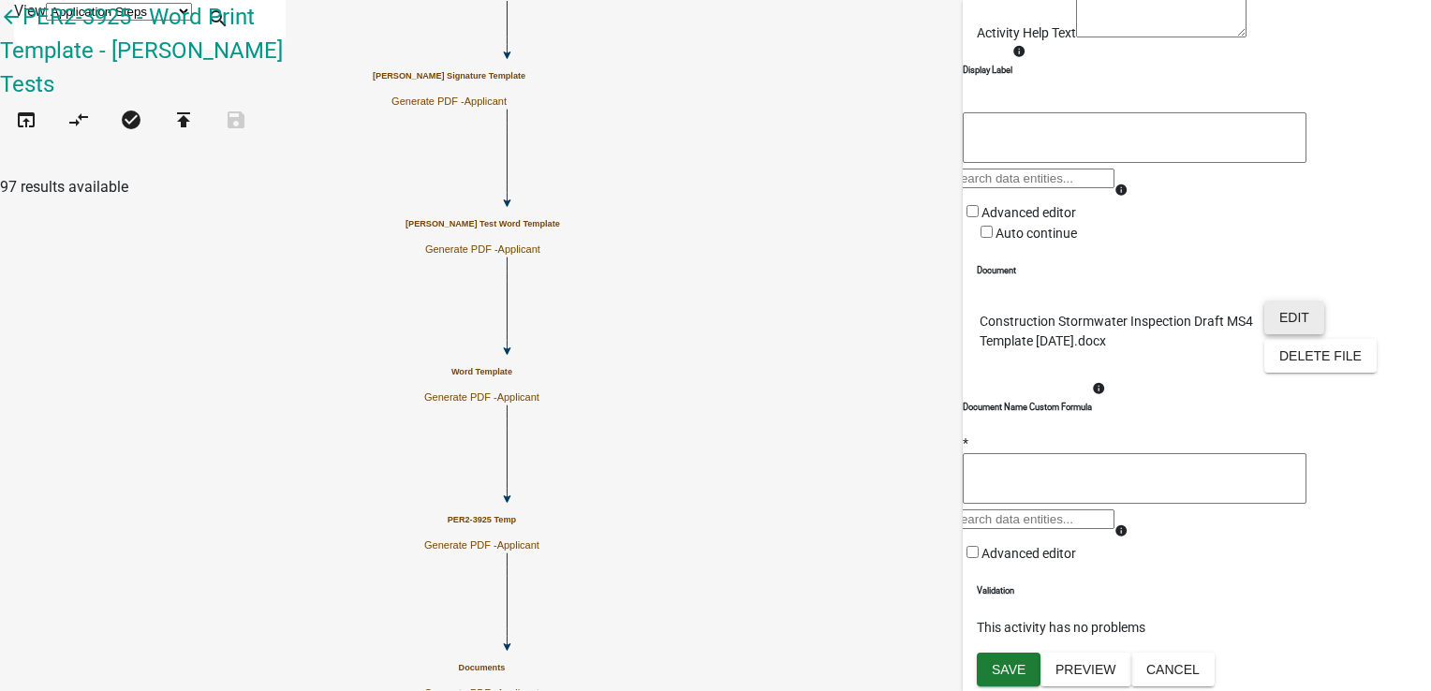
click at [1289, 334] on button "Edit" at bounding box center [1294, 318] width 60 height 34
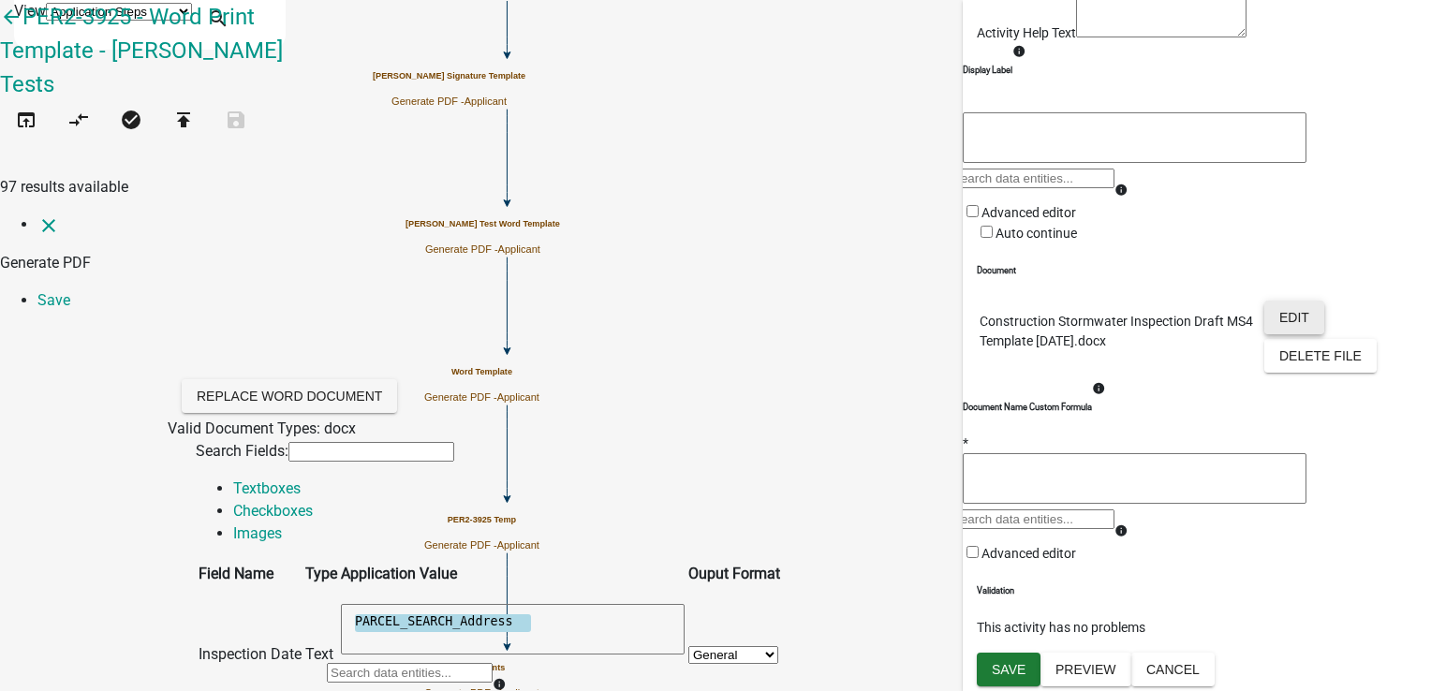
scroll to position [0, 0]
click at [685, 604] on textarea "PARCEL_SEARCH_Address" at bounding box center [513, 629] width 344 height 51
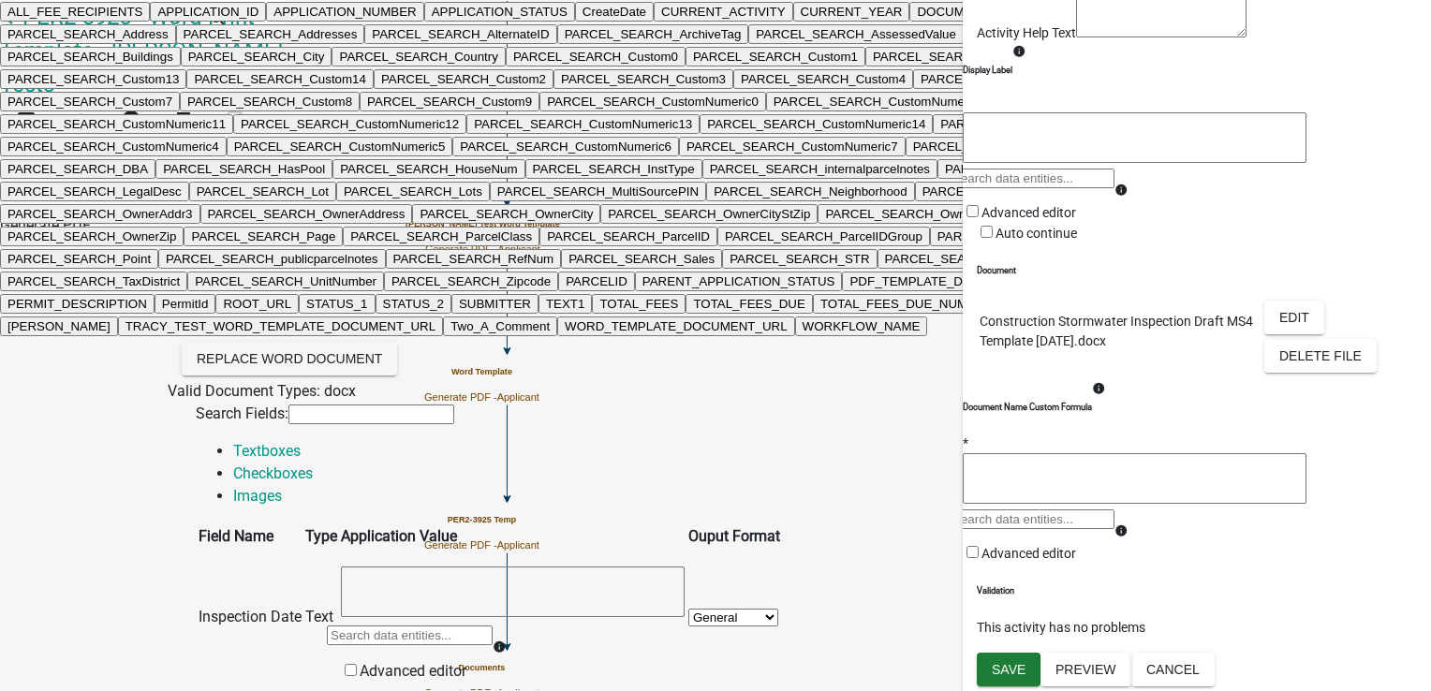
click at [493, 624] on div "ALL_FEE_RECIPIENTS APPLICATION_ID APPLICATION_NUMBER APPLICATION_STATUS CreateD…" at bounding box center [410, 642] width 166 height 37
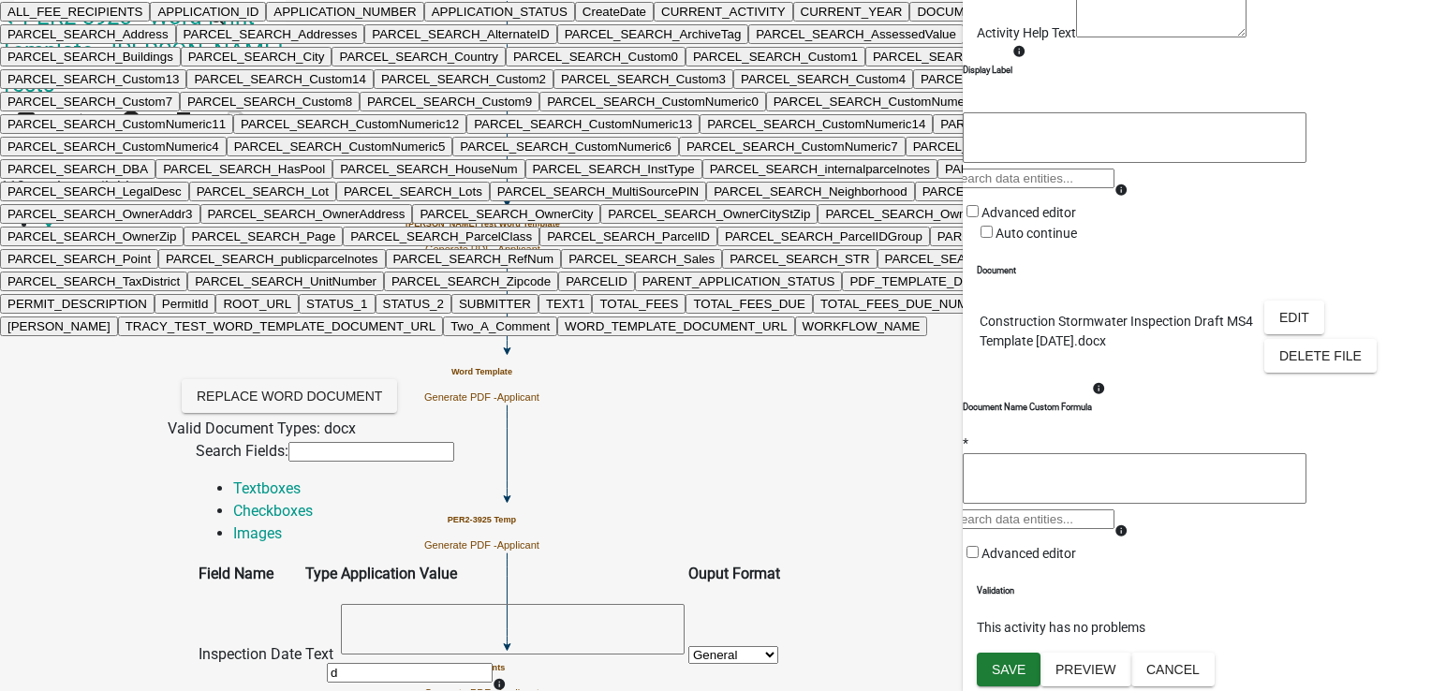
type input "da"
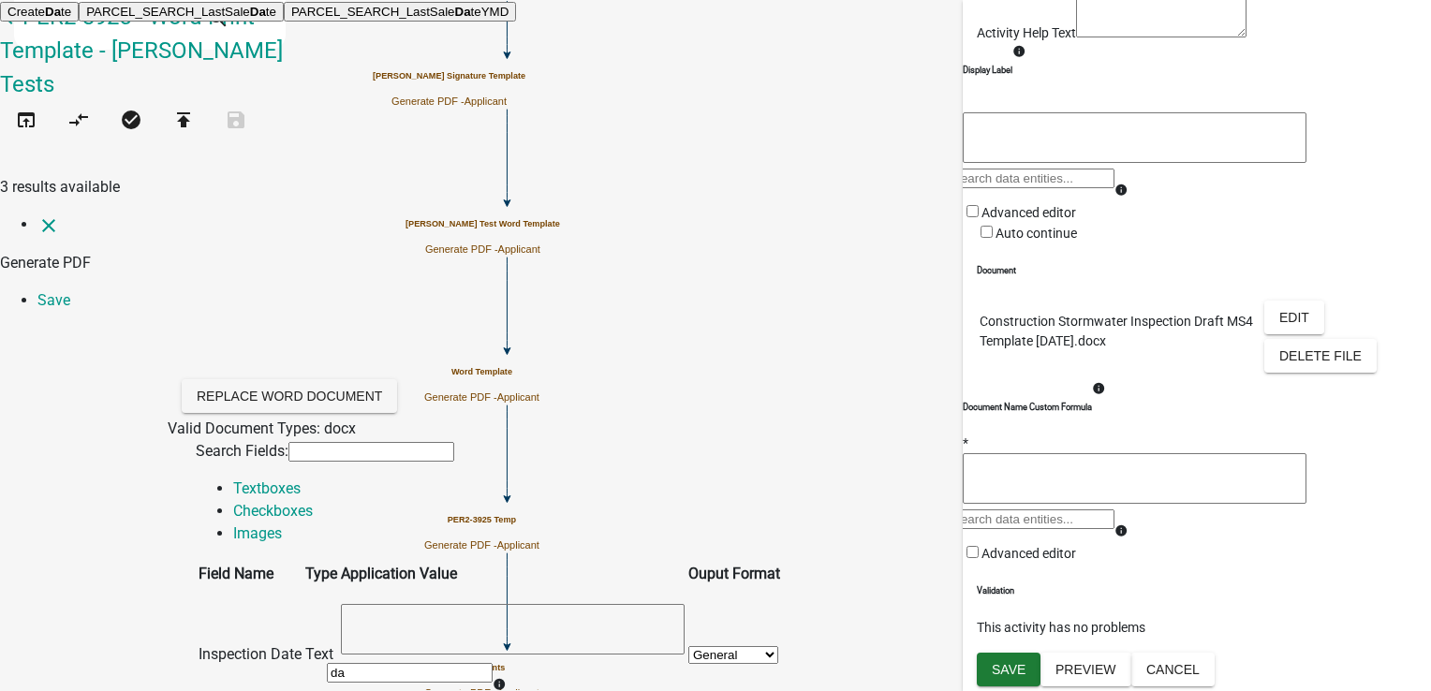
click at [508, 19] on ngb-highlight "PARCEL_SEARCH_LastSale Da teYMD" at bounding box center [399, 12] width 217 height 14
type textarea "PARCEL_SEARCH_LastSaleDateYMD"
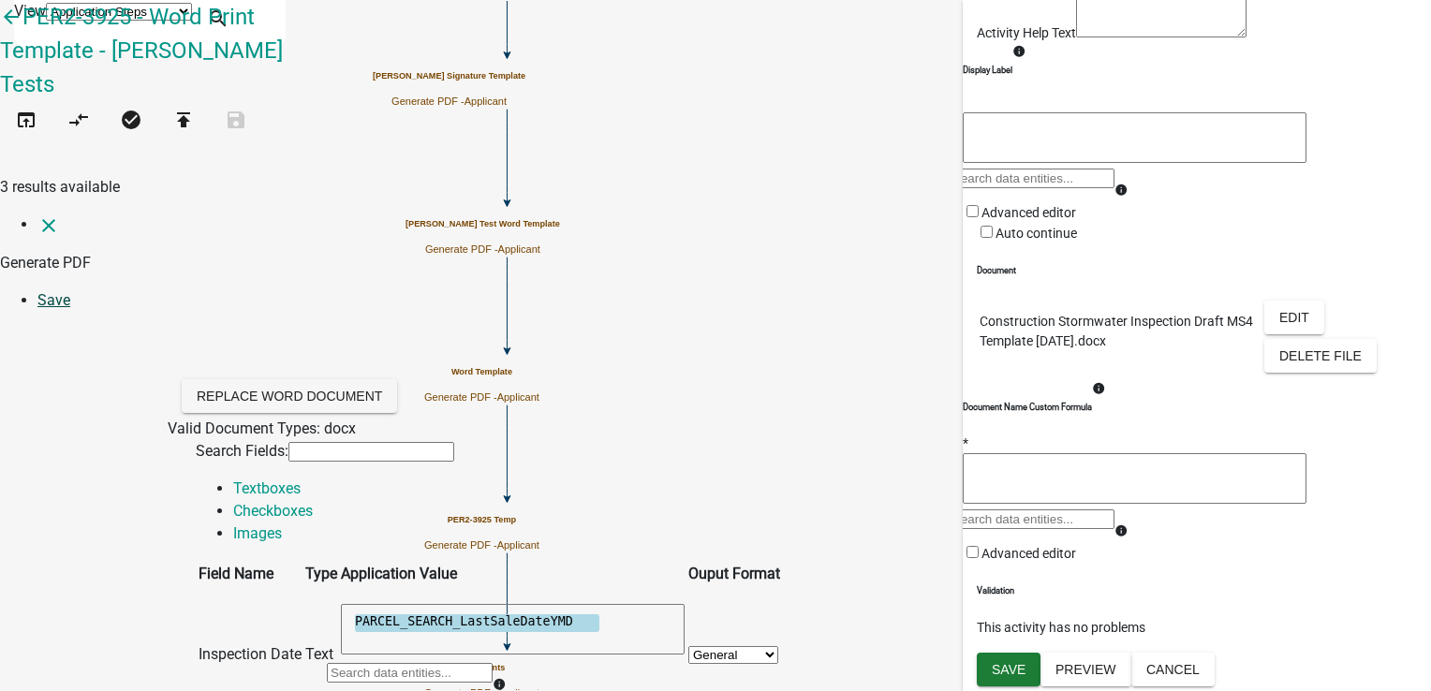
click at [70, 291] on link "Save" at bounding box center [53, 300] width 33 height 18
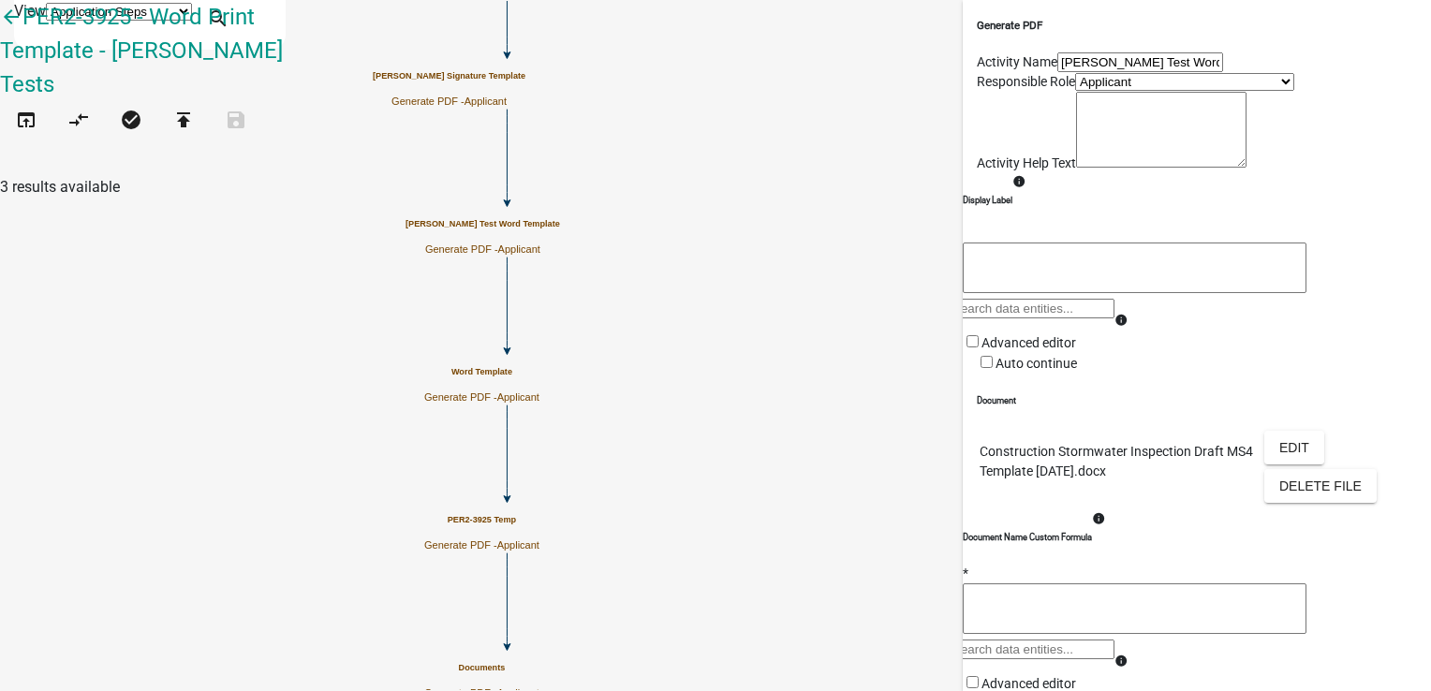
scroll to position [371, 0]
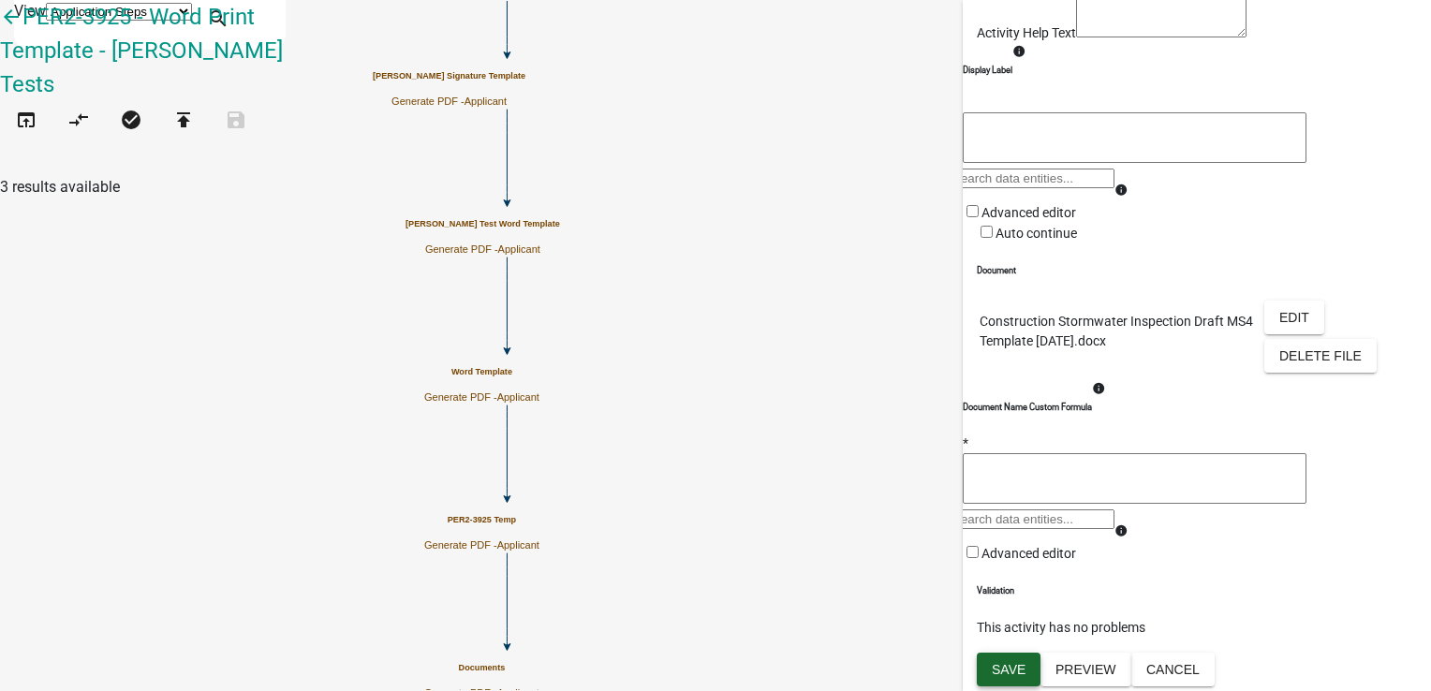
click at [1011, 675] on span "Save" at bounding box center [1009, 669] width 34 height 15
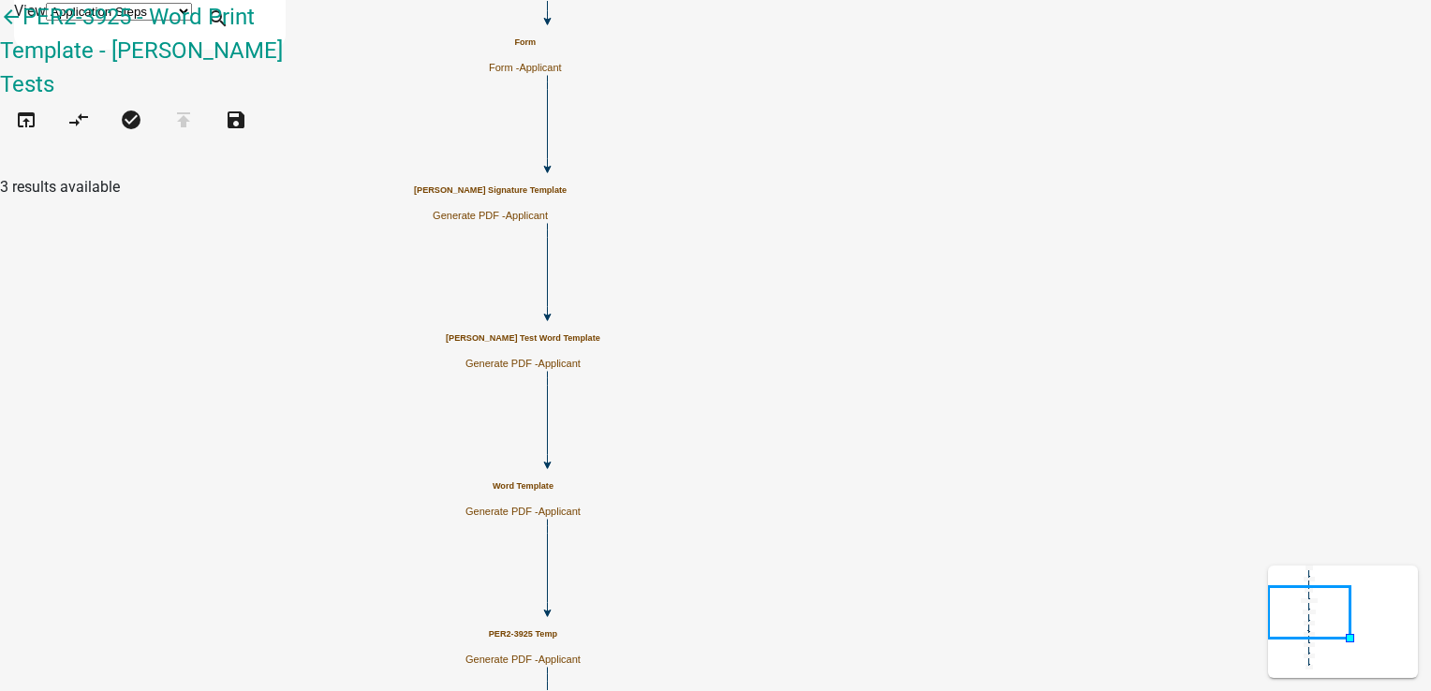
scroll to position [0, 0]
click at [37, 109] on icon "open_in_browser" at bounding box center [26, 122] width 22 height 26
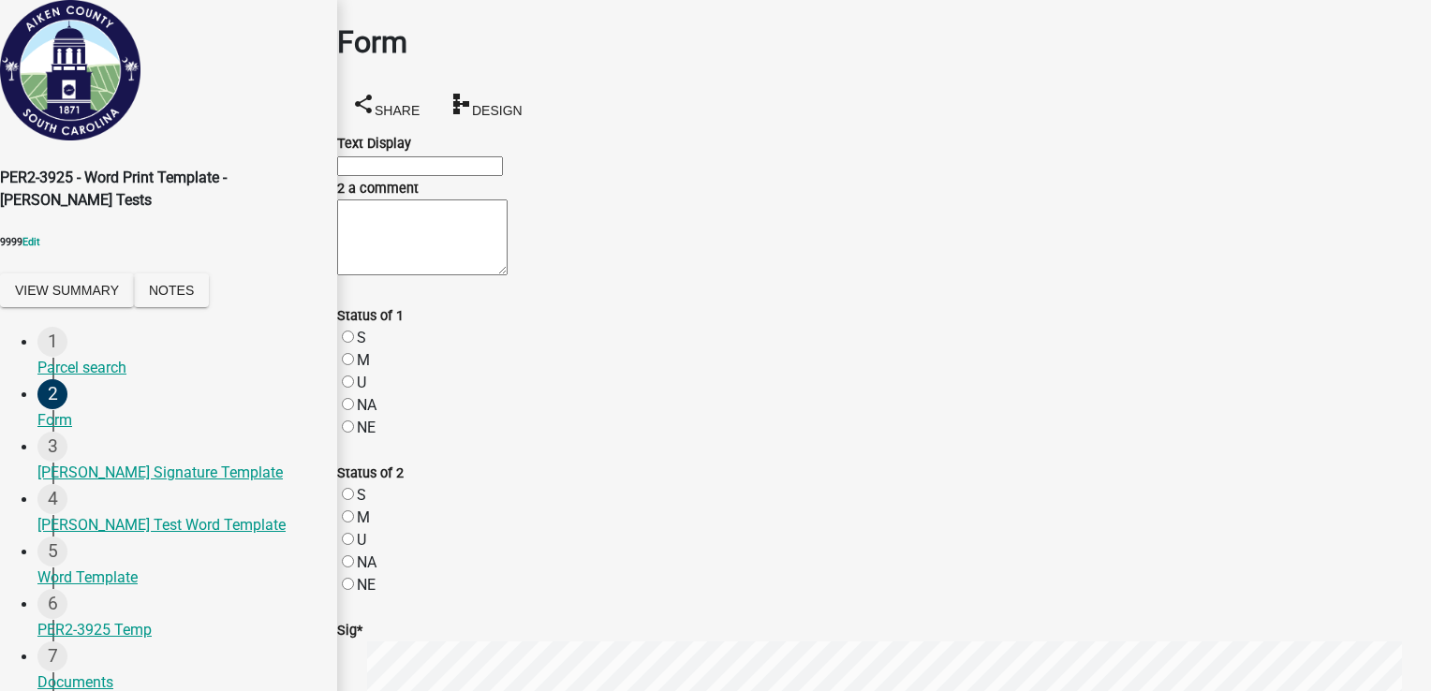
click at [487, 174] on input "Text Display" at bounding box center [420, 166] width 166 height 20
type input "test 1p"
click at [397, 275] on textarea "2 a comment" at bounding box center [422, 237] width 170 height 76
type textarea "test p 2"
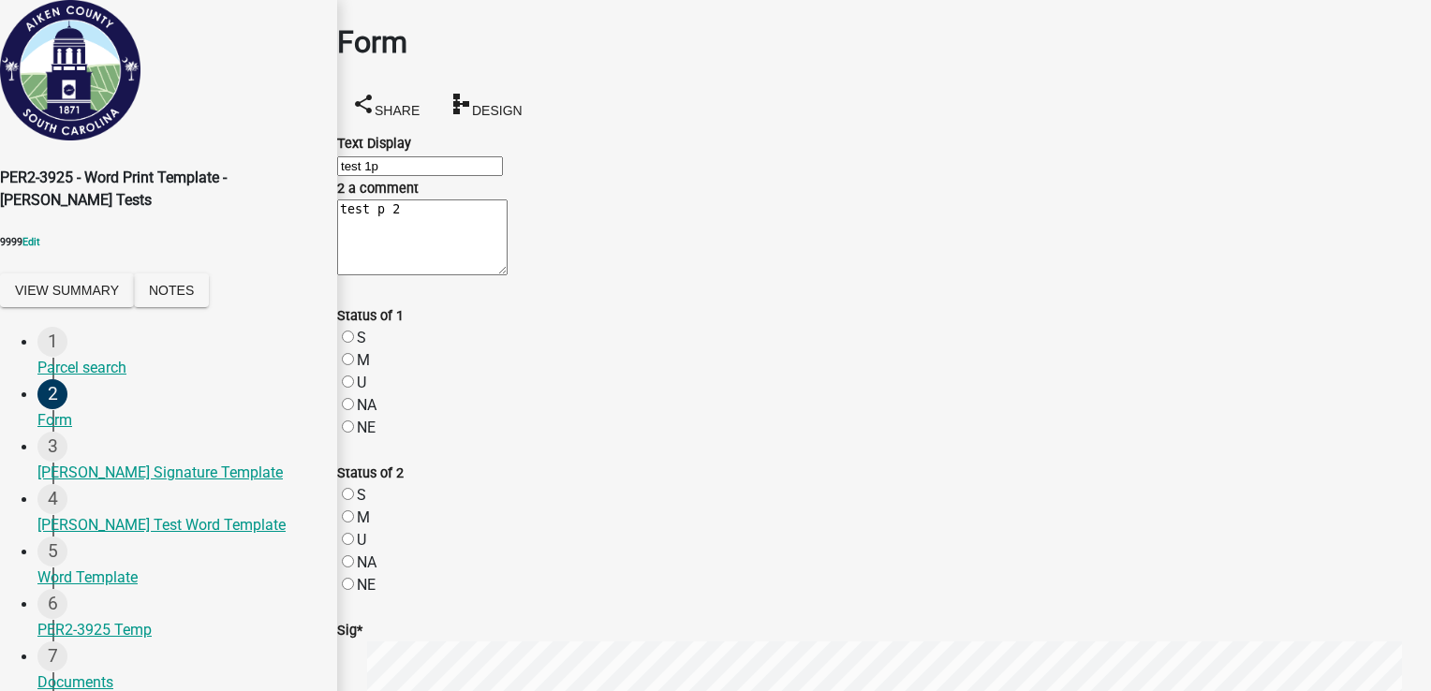
click at [366, 329] on label "S" at bounding box center [361, 338] width 9 height 18
click at [354, 331] on input "S" at bounding box center [348, 337] width 12 height 12
radio input "true"
click at [363, 486] on label "S" at bounding box center [361, 495] width 9 height 18
click at [354, 488] on input "S" at bounding box center [348, 494] width 12 height 12
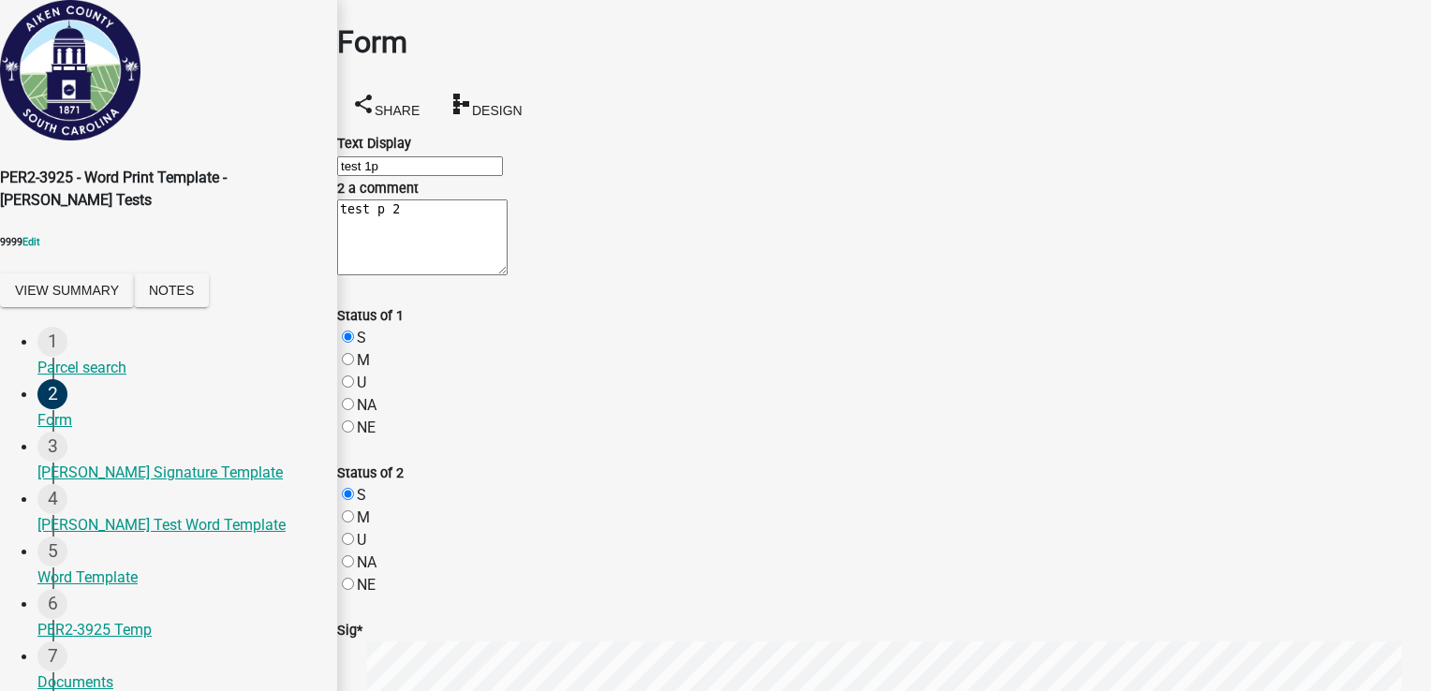
radio input "true"
drag, startPoint x: 639, startPoint y: 122, endPoint x: 646, endPoint y: 184, distance: 63.2
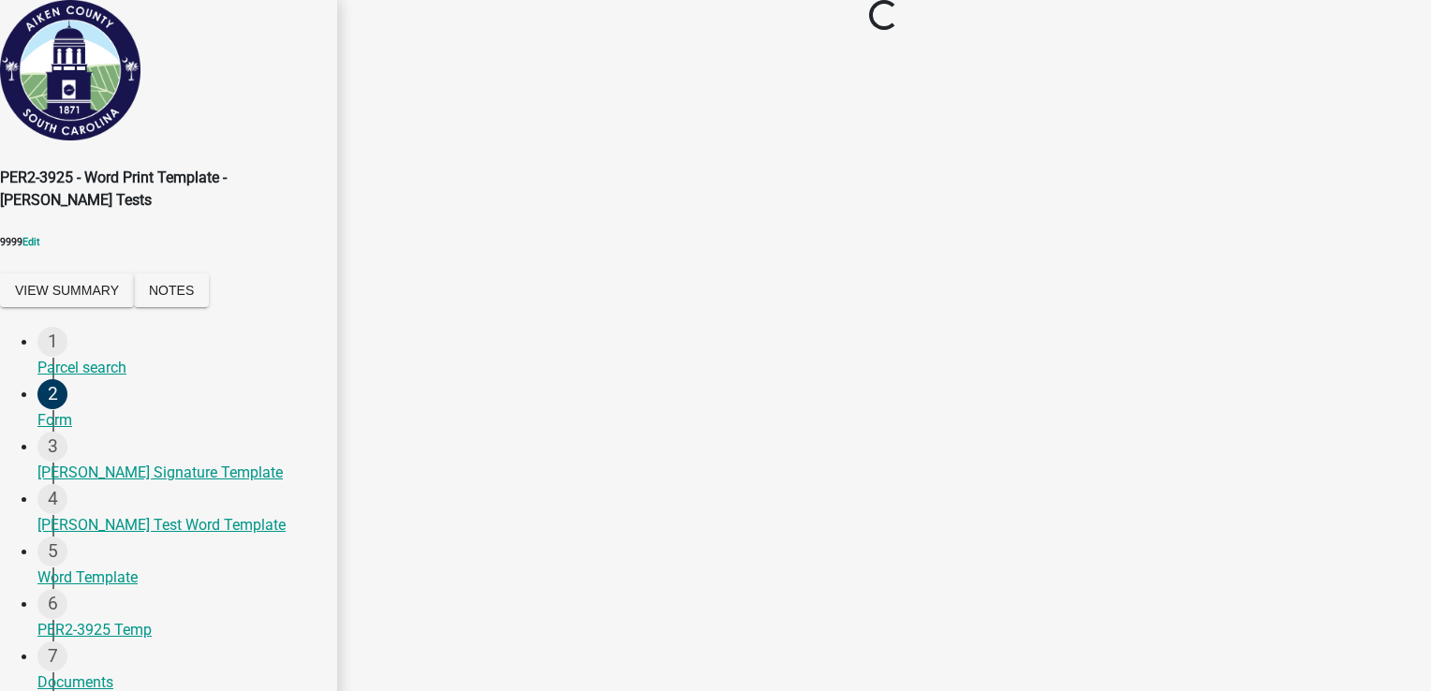
scroll to position [0, 0]
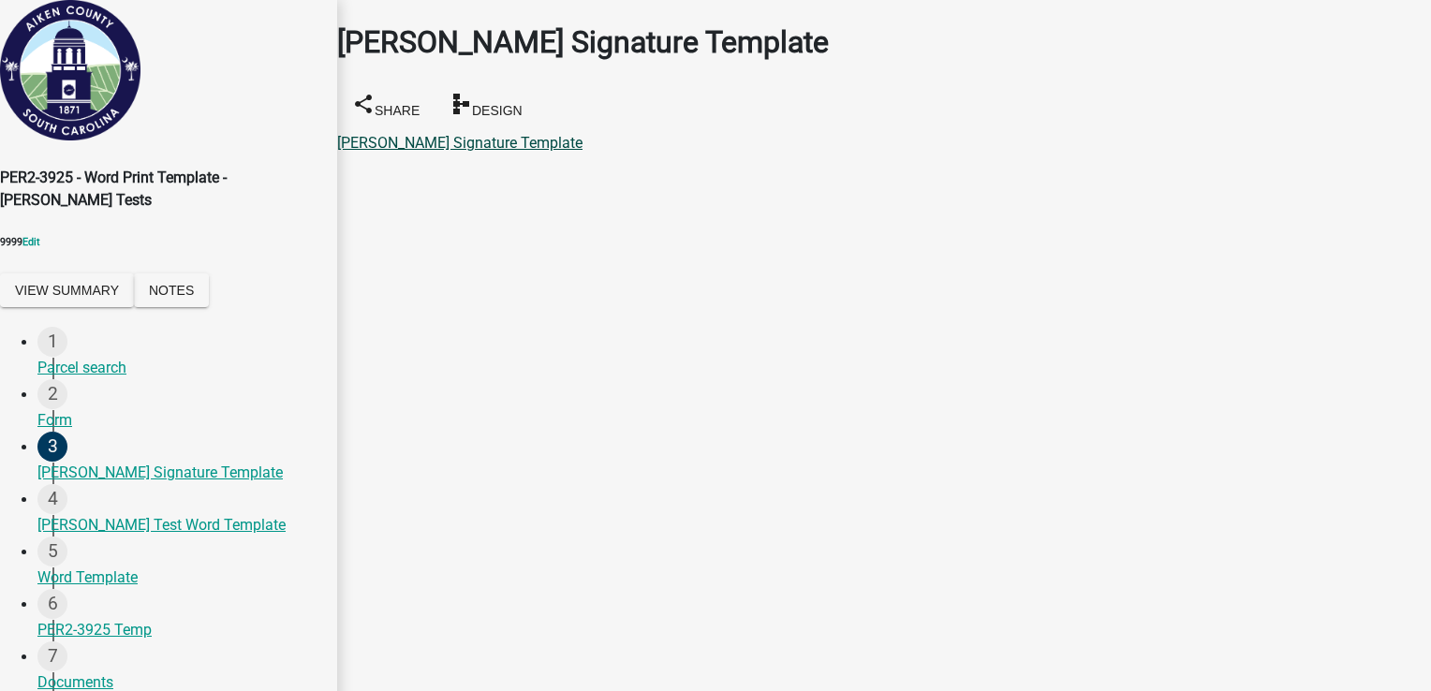
click at [522, 134] on link "[PERSON_NAME] Signature Template" at bounding box center [459, 143] width 245 height 18
click at [507, 134] on link "[PERSON_NAME] Test Word Template" at bounding box center [461, 143] width 248 height 18
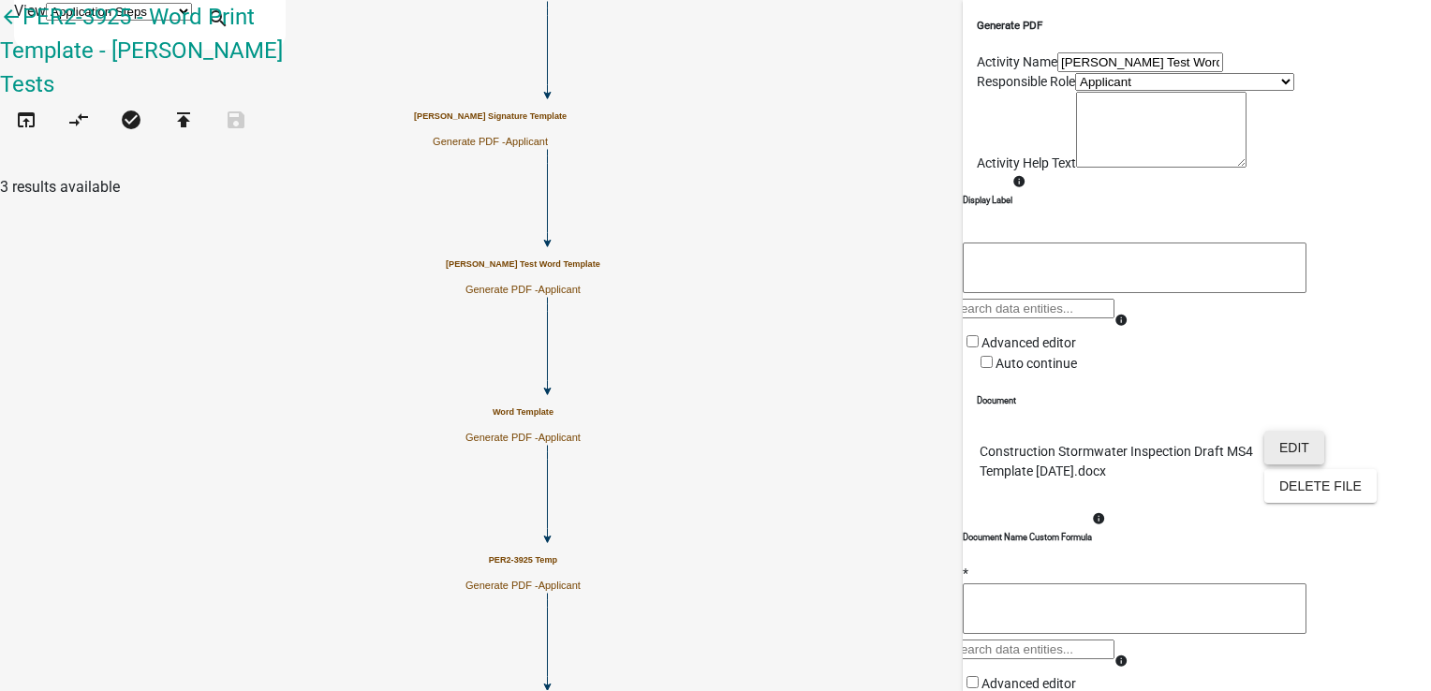
click at [1285, 464] on button "Edit" at bounding box center [1294, 448] width 60 height 34
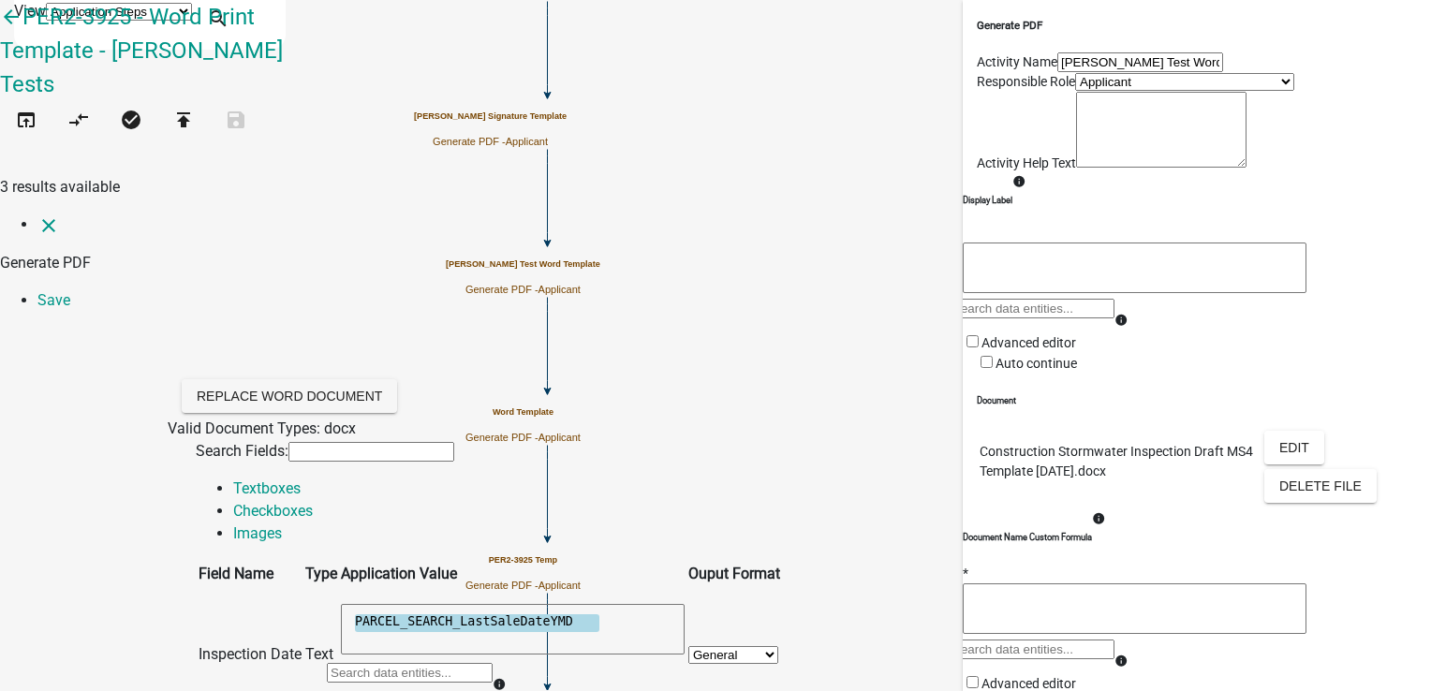
click at [685, 604] on textarea "PARCEL_SEARCH_LastSaleDateYMD" at bounding box center [513, 629] width 344 height 51
click at [493, 661] on div at bounding box center [410, 679] width 166 height 37
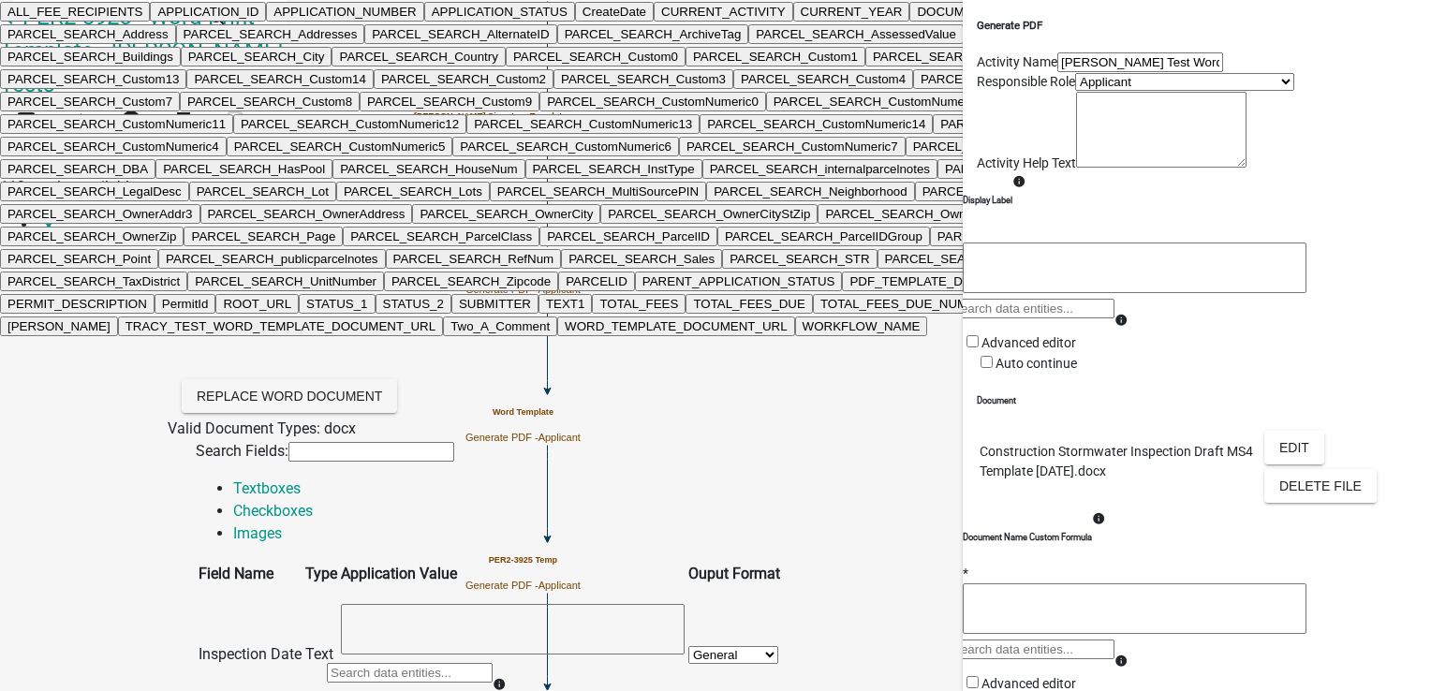
type input "t"
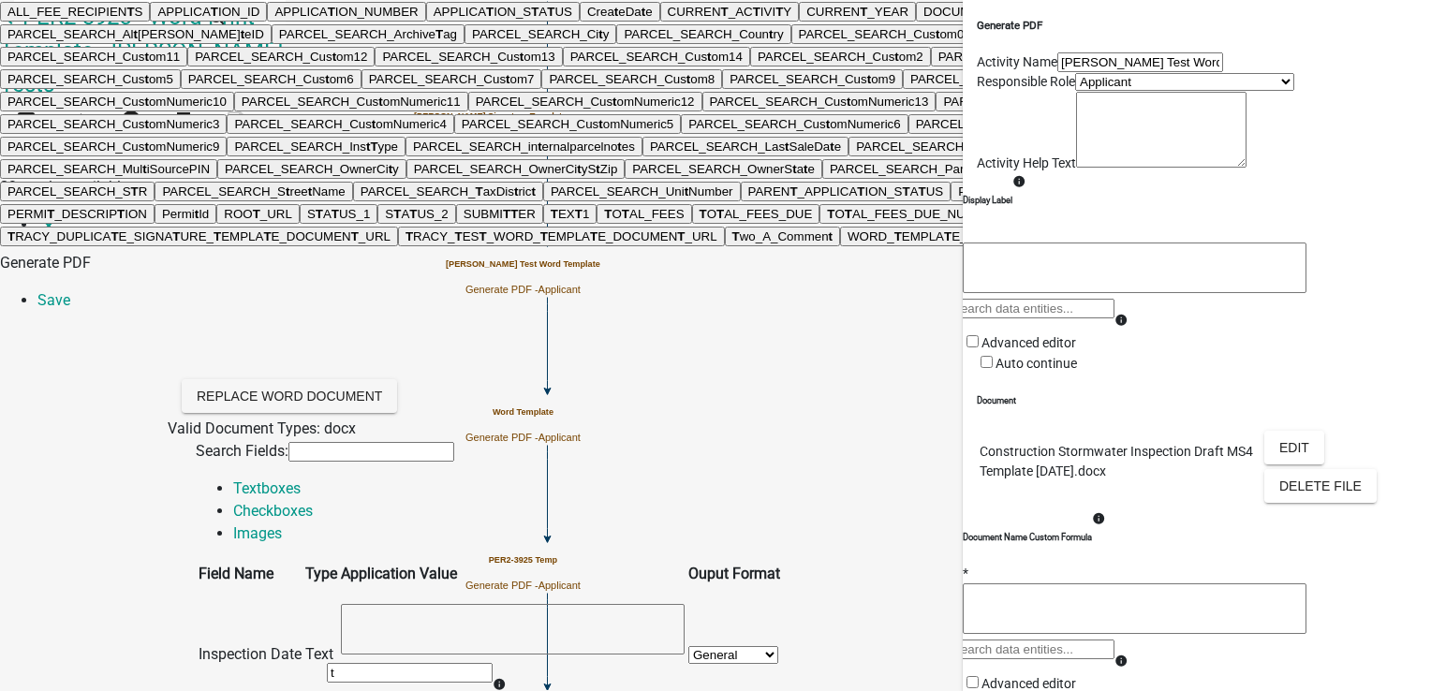
click at [799, 22] on button "CURREN T _YEAR" at bounding box center [857, 12] width 117 height 20
type textarea "CURRENT_YEAR"
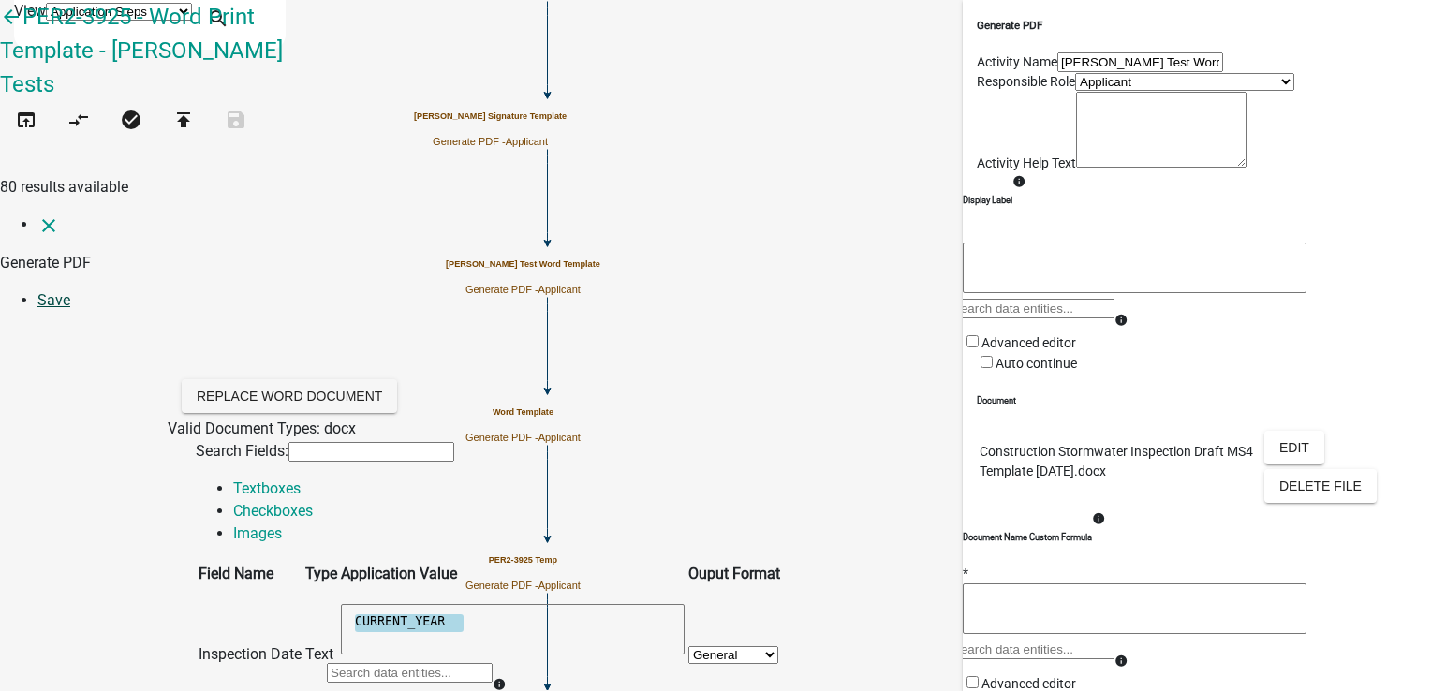
click at [70, 291] on link "Save" at bounding box center [53, 300] width 33 height 18
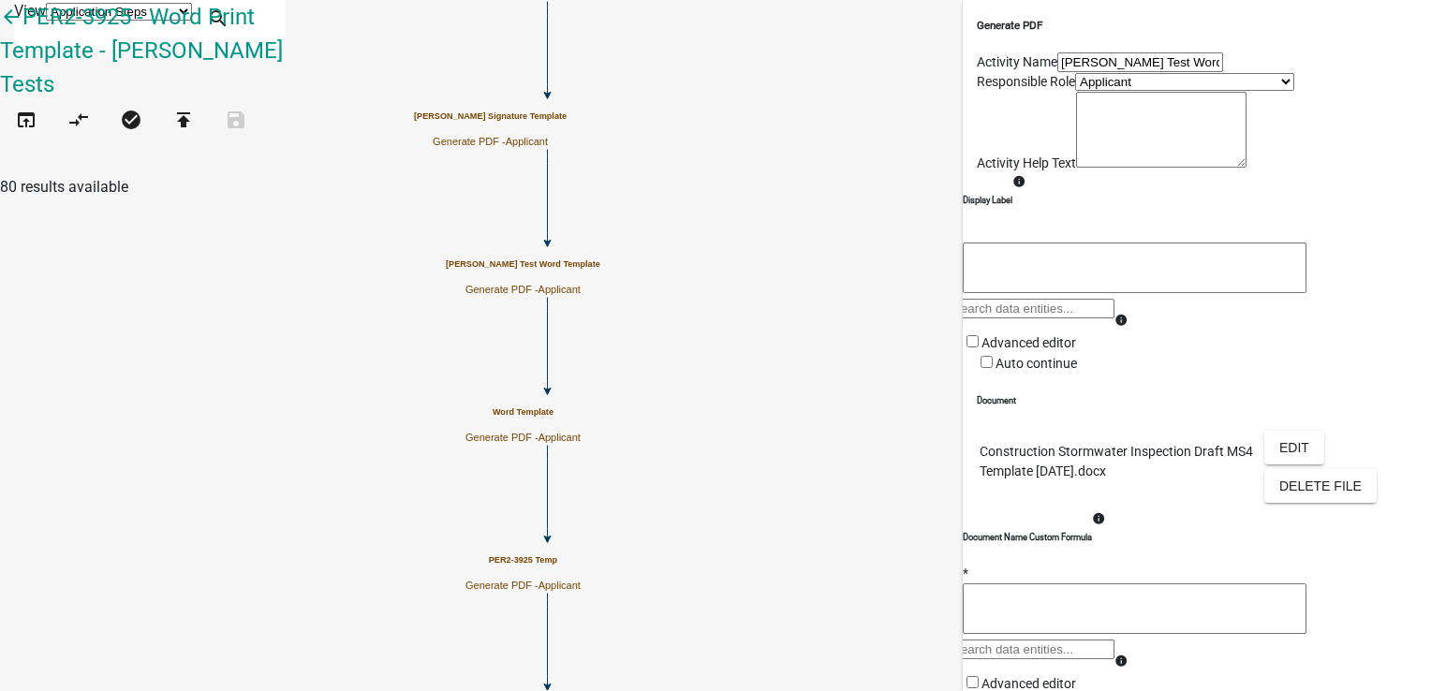
scroll to position [371, 0]
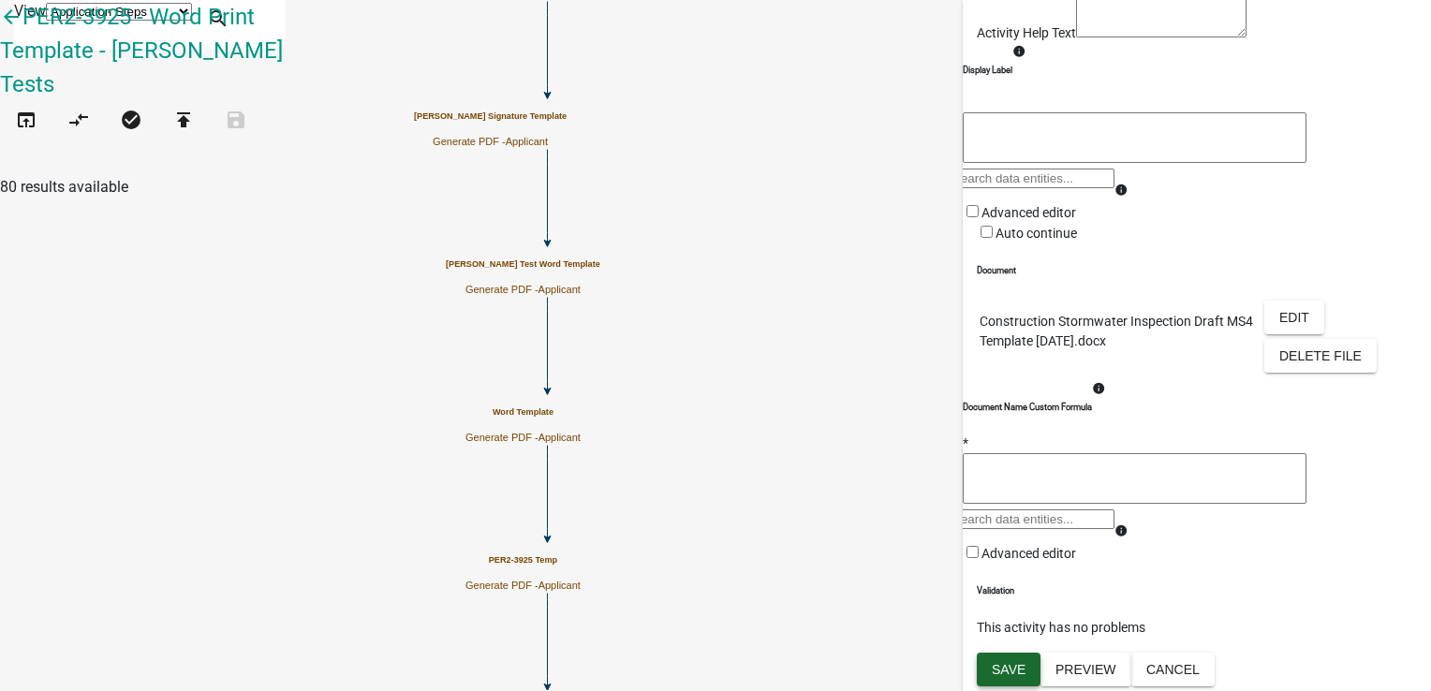
click at [1002, 676] on span "Save" at bounding box center [1009, 669] width 34 height 15
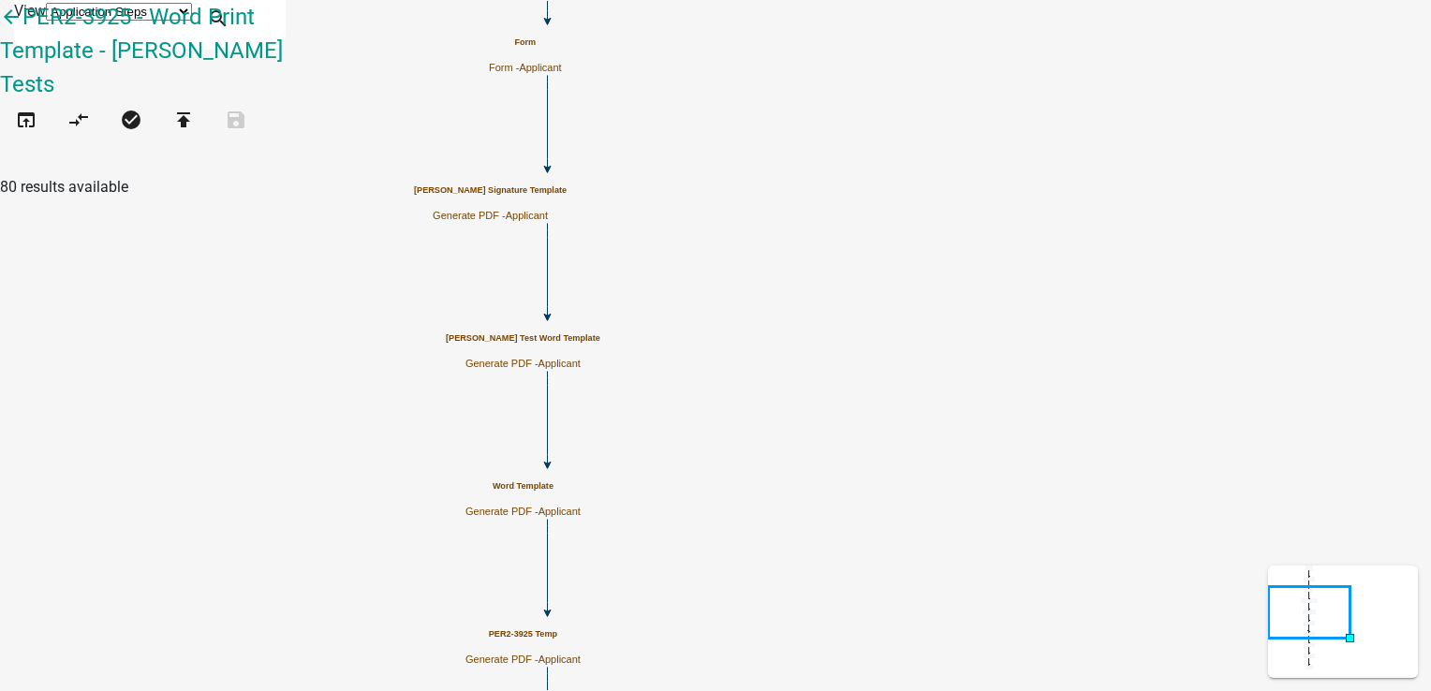
click at [600, 358] on p "Generate PDF - Applicant" at bounding box center [523, 364] width 155 height 12
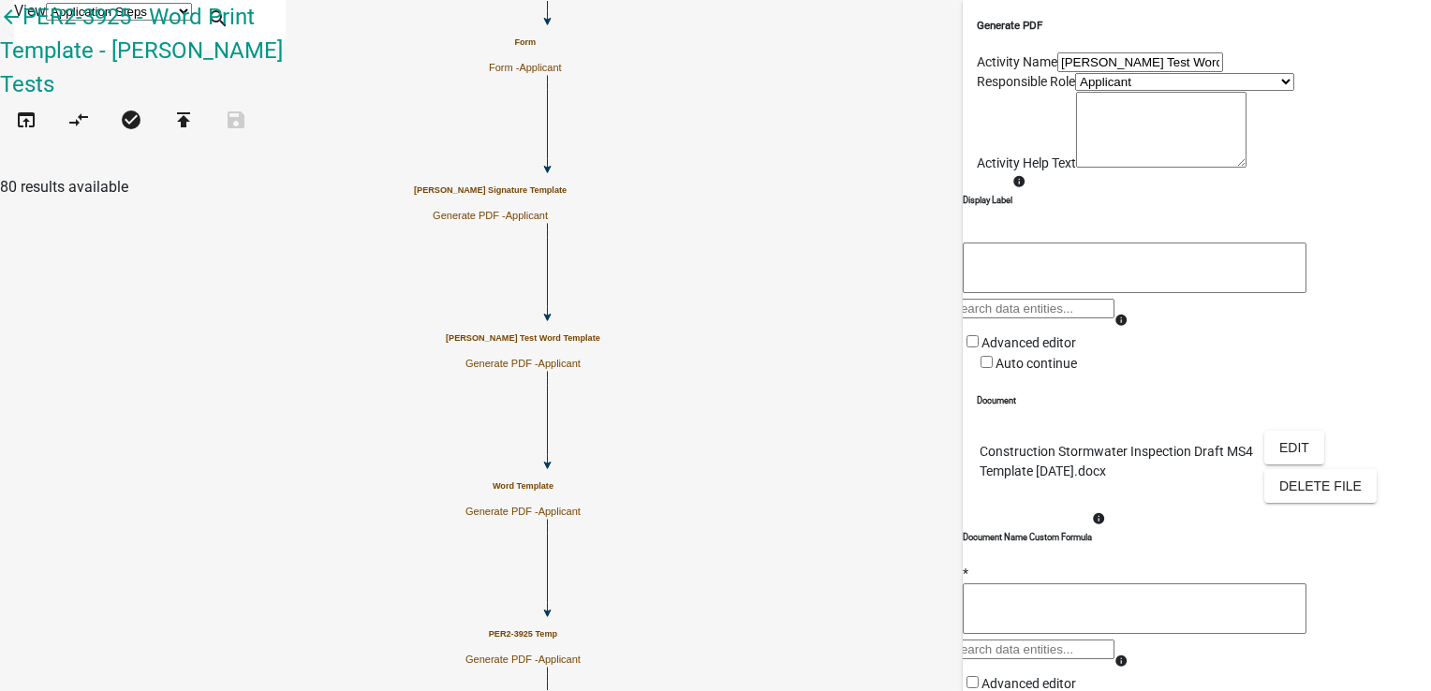
click at [1085, 481] on p "Construction Stormwater Inspection Draft MS4 Template [DATE].docx" at bounding box center [1120, 461] width 281 height 39
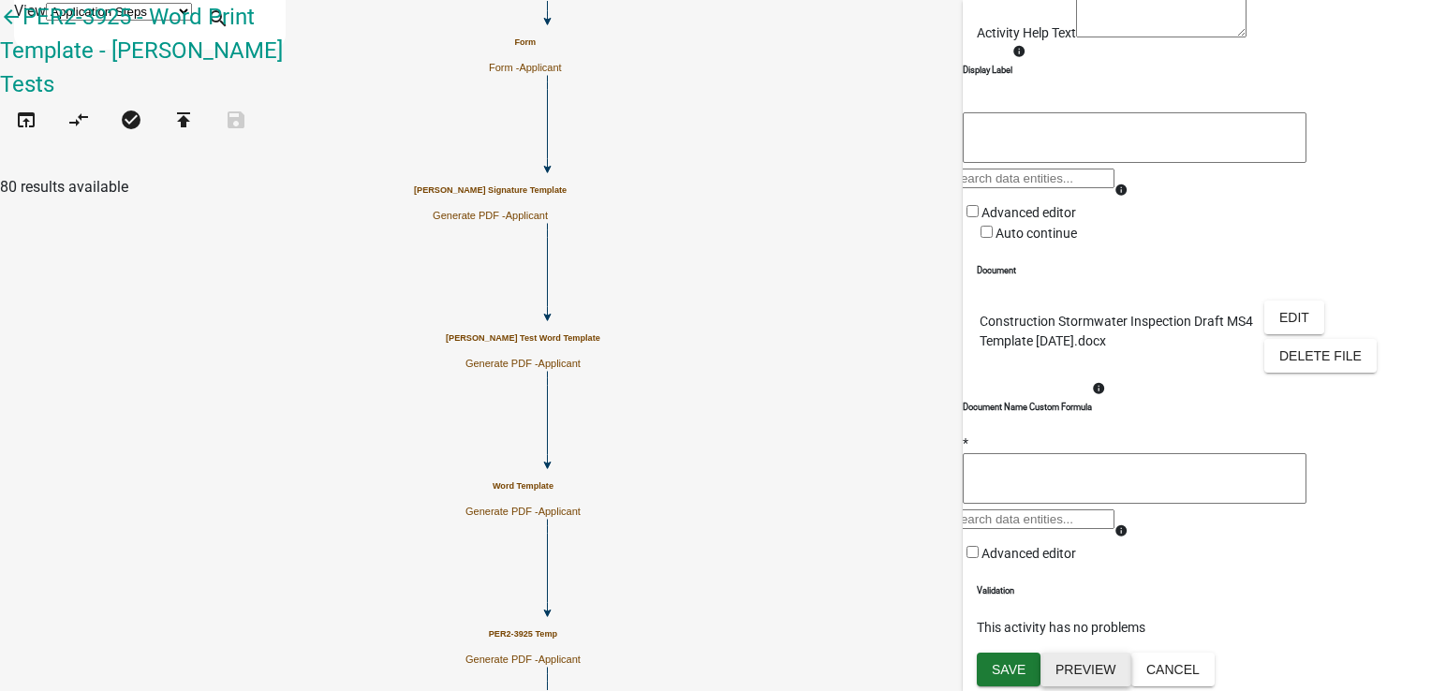
click at [1090, 678] on button "Preview" at bounding box center [1085, 670] width 91 height 34
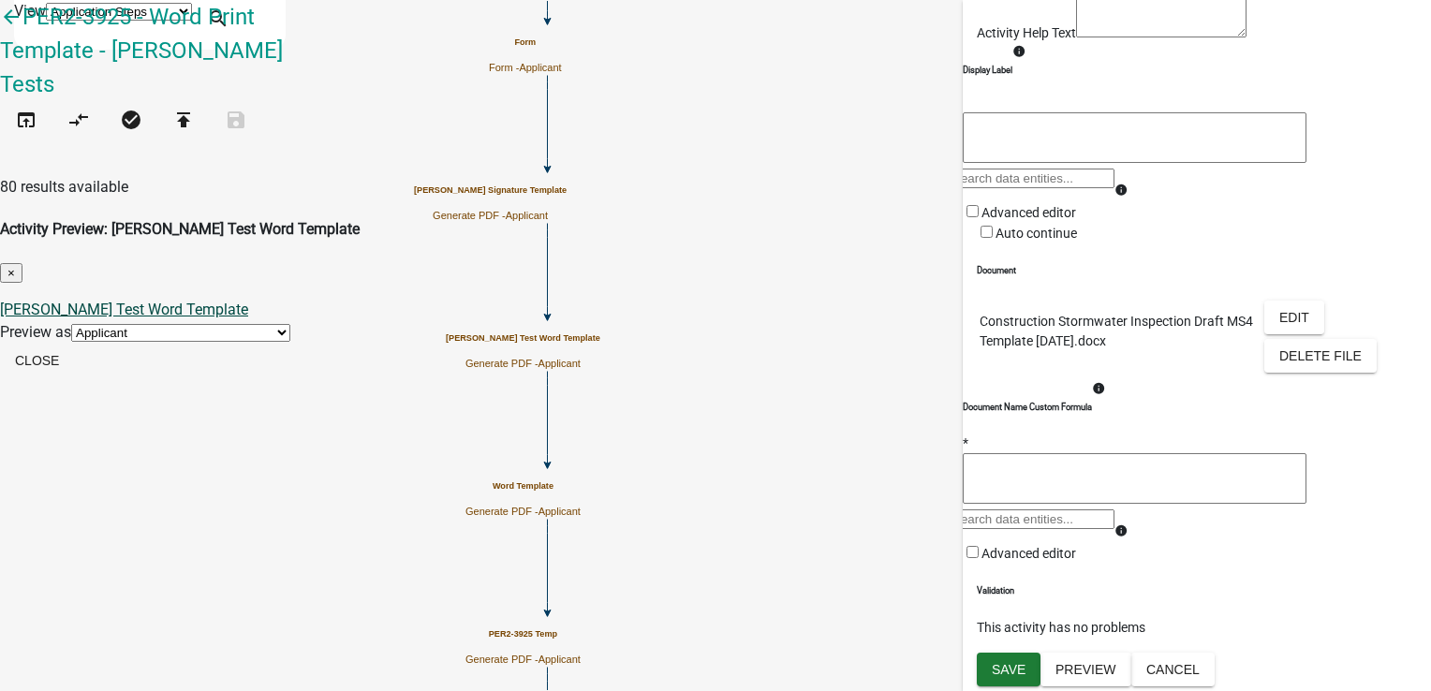
click at [248, 301] on link "[PERSON_NAME] Test Word Template" at bounding box center [124, 310] width 248 height 18
click at [74, 344] on button "Close" at bounding box center [37, 361] width 74 height 34
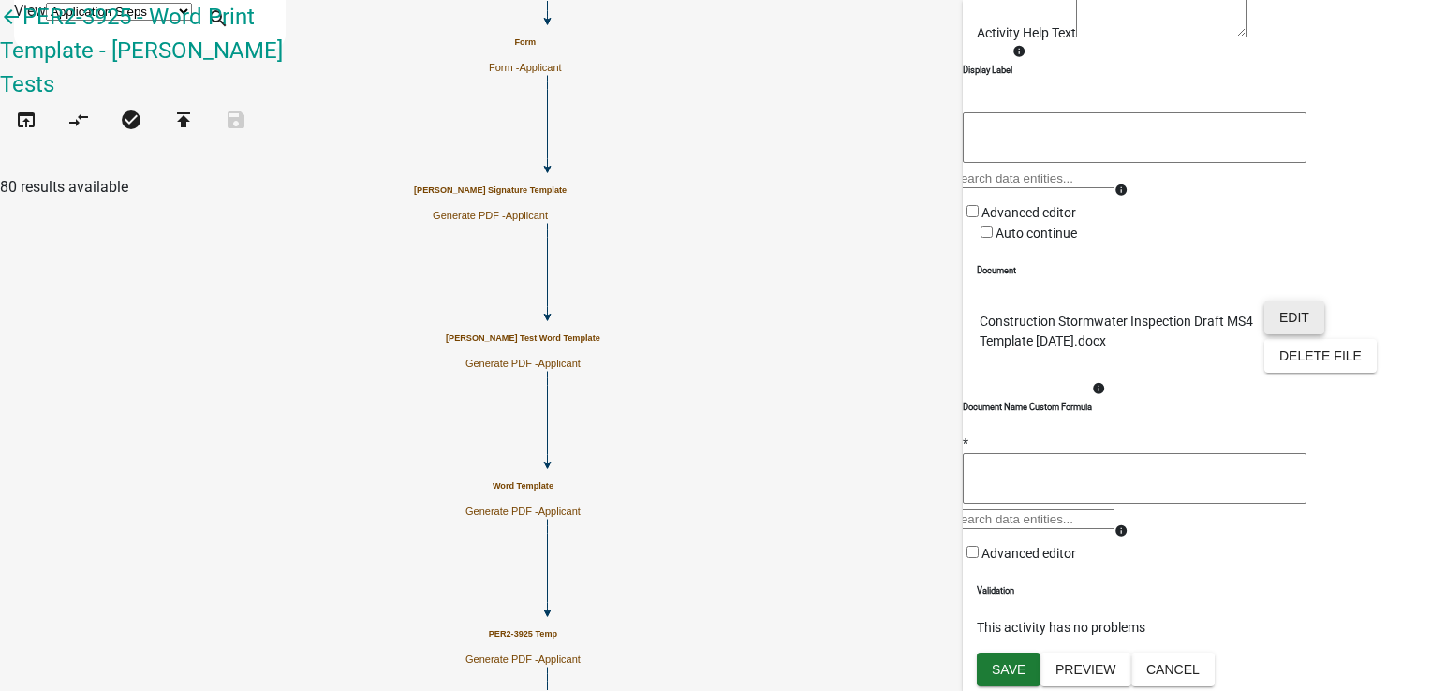
click at [1293, 301] on button "Edit" at bounding box center [1294, 318] width 60 height 34
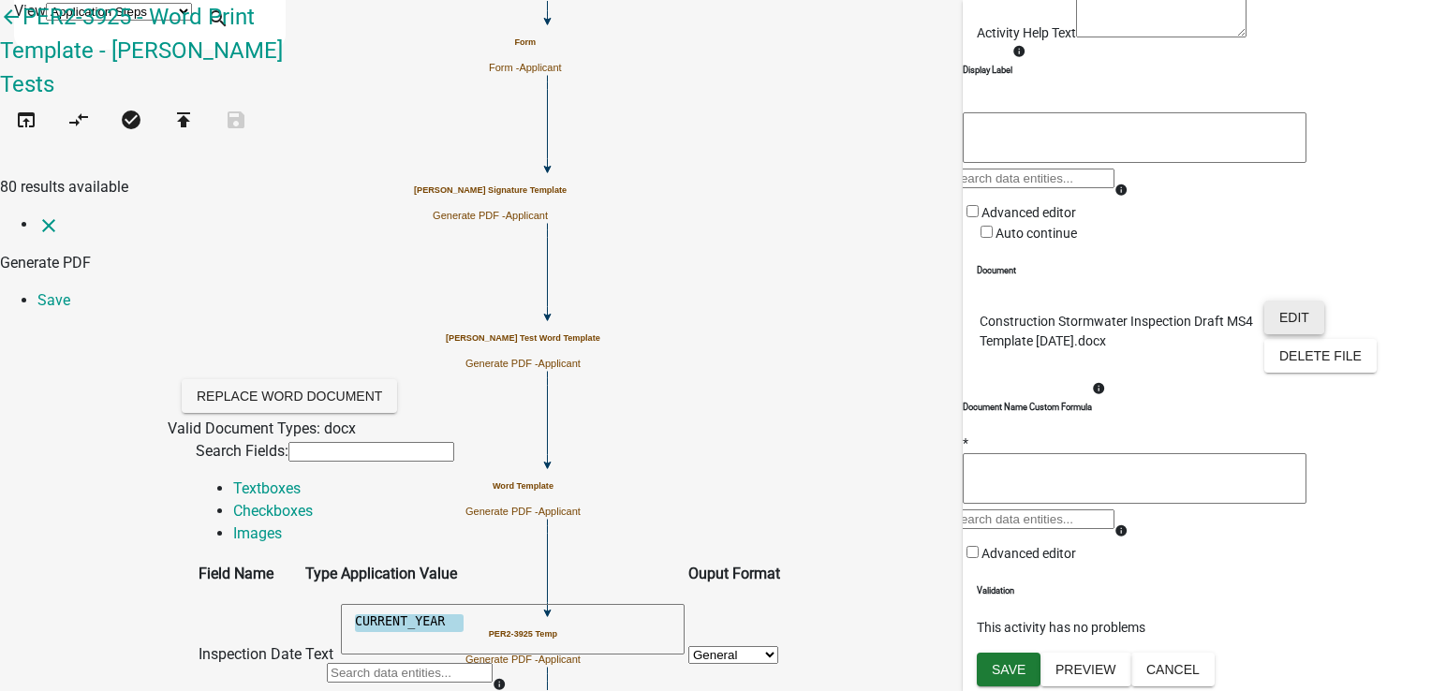
scroll to position [187, 0]
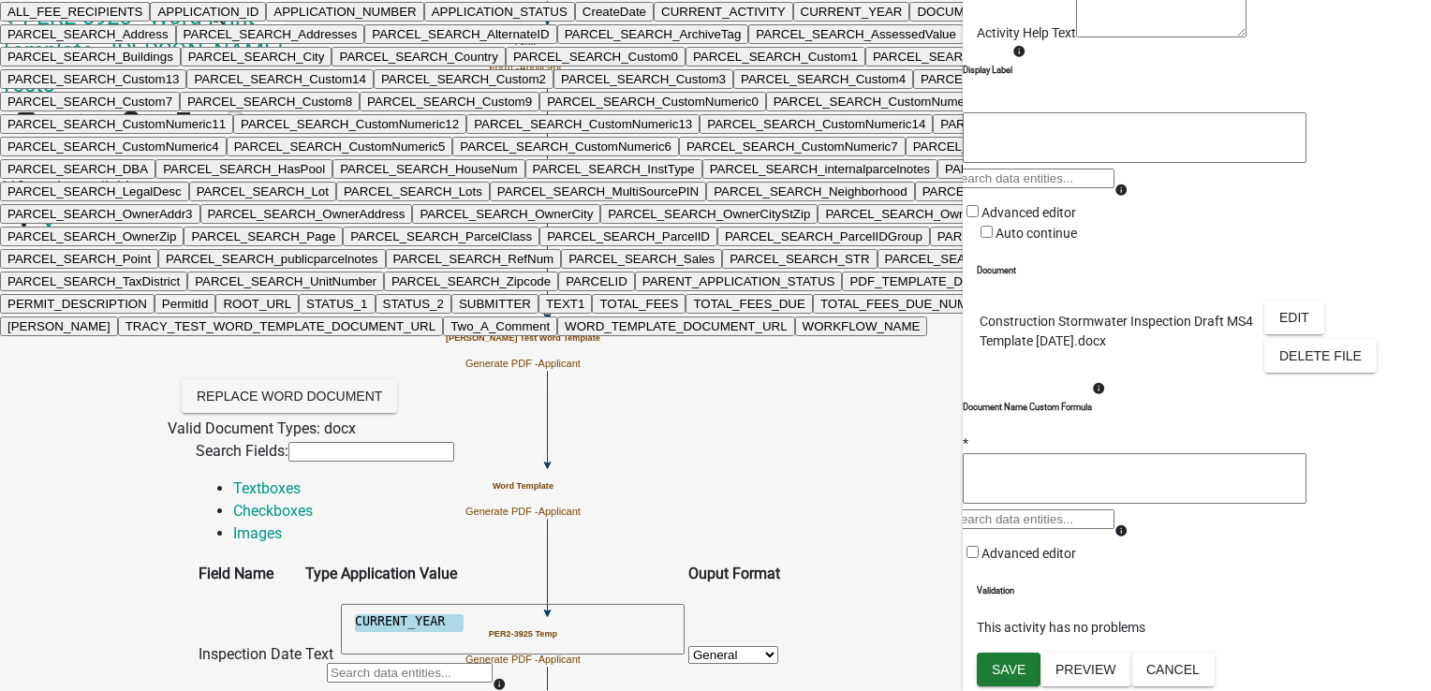
type input "st"
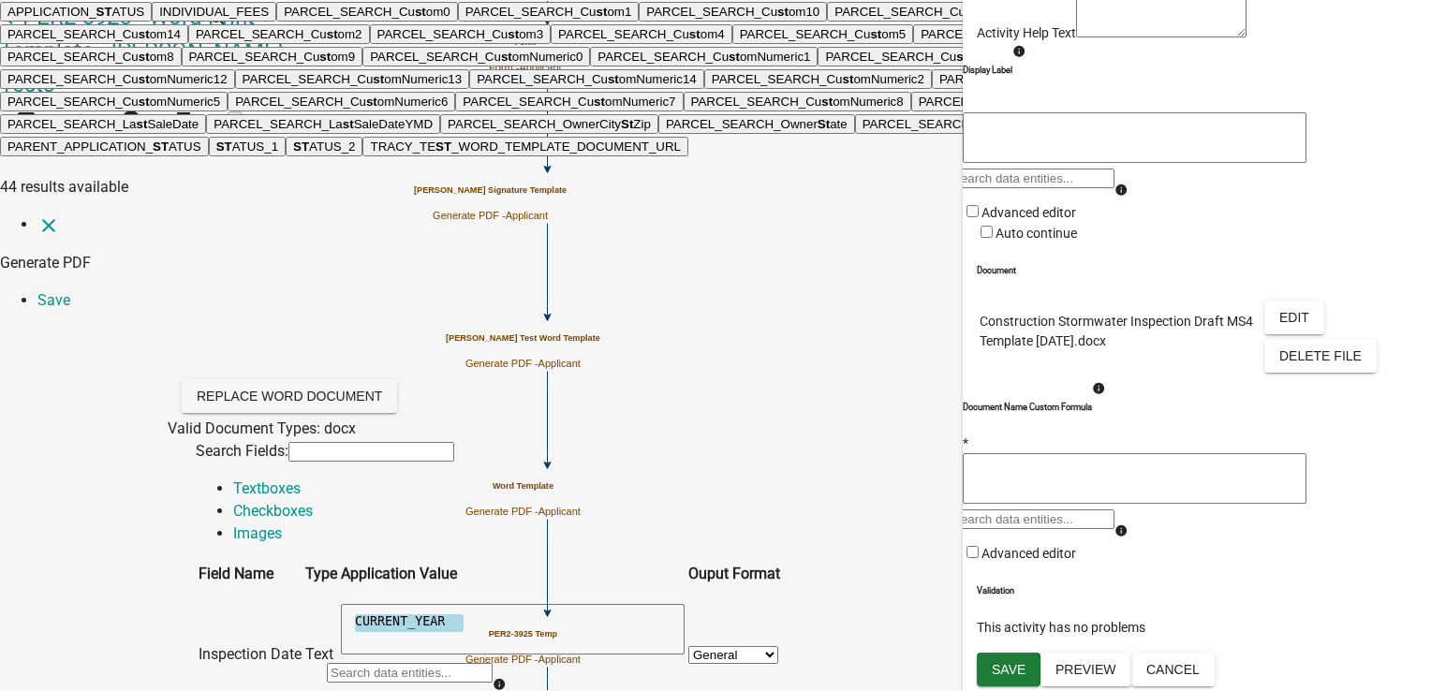
scroll to position [1872, 0]
click at [286, 156] on button "ST ATUS_1" at bounding box center [247, 147] width 77 height 20
type textarea "STATUS_1"
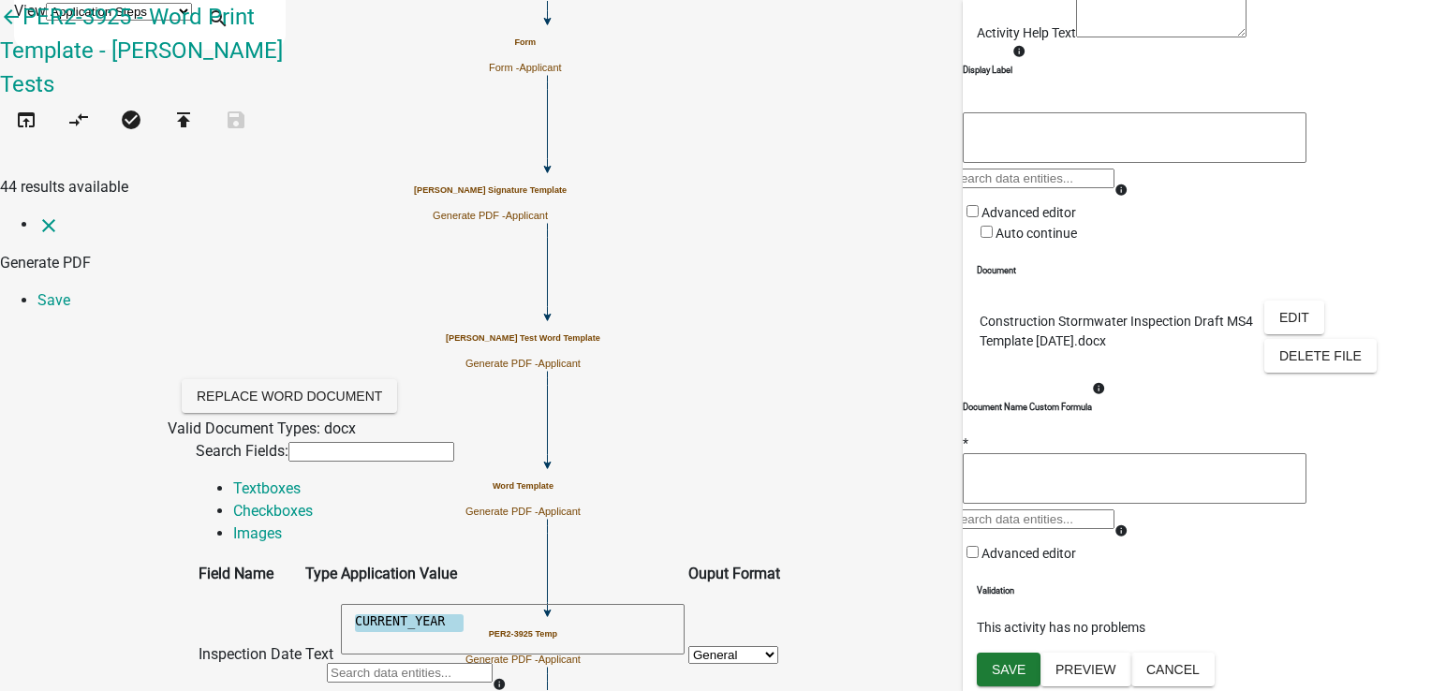
scroll to position [351, 0]
drag, startPoint x: 602, startPoint y: 174, endPoint x: 412, endPoint y: 174, distance: 190.1
drag, startPoint x: 704, startPoint y: 550, endPoint x: 479, endPoint y: 547, distance: 224.8
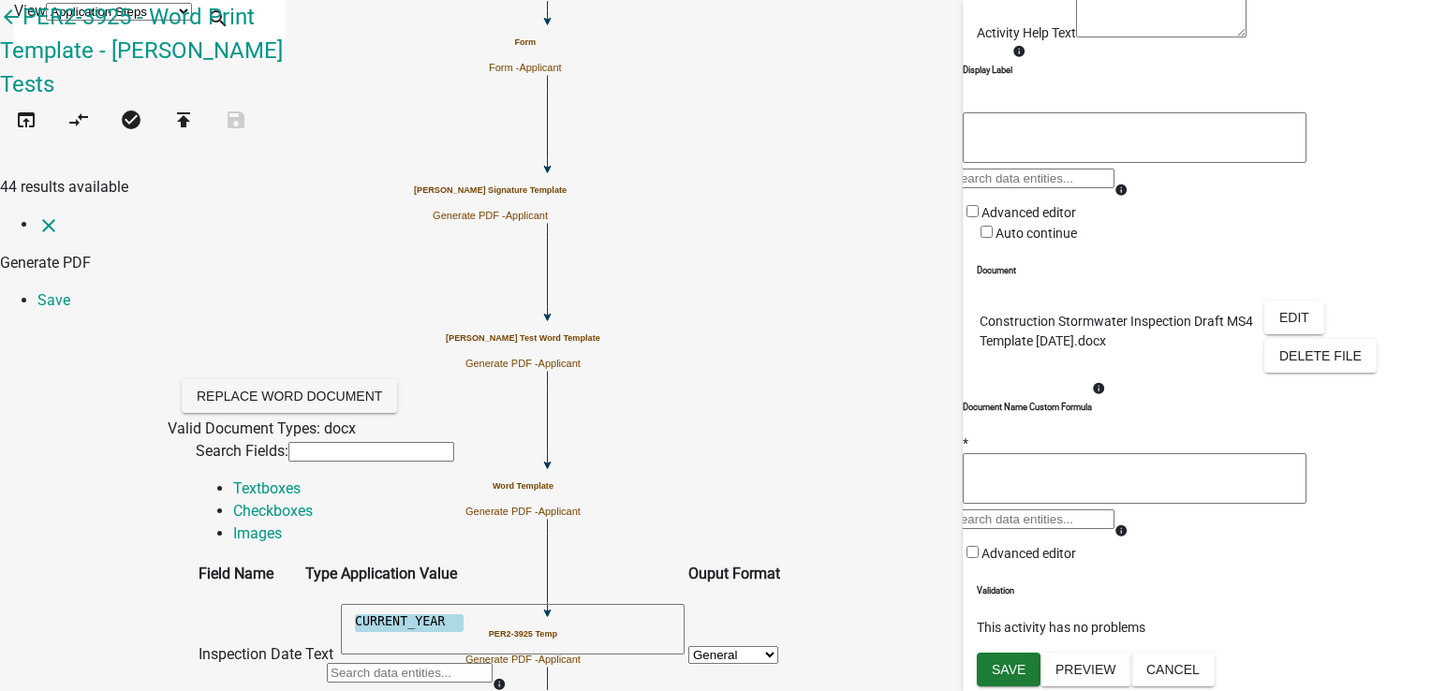
paste textarea
type textarea "s"
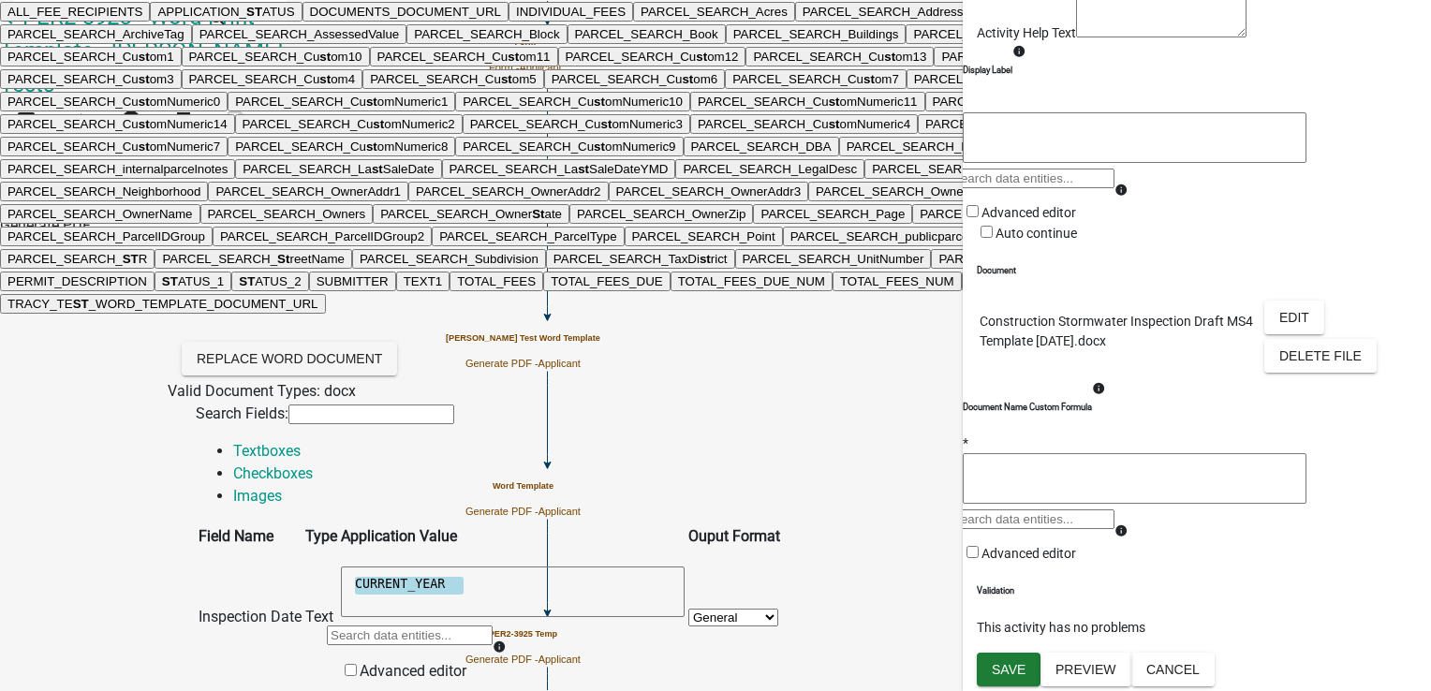
type input "Sta"
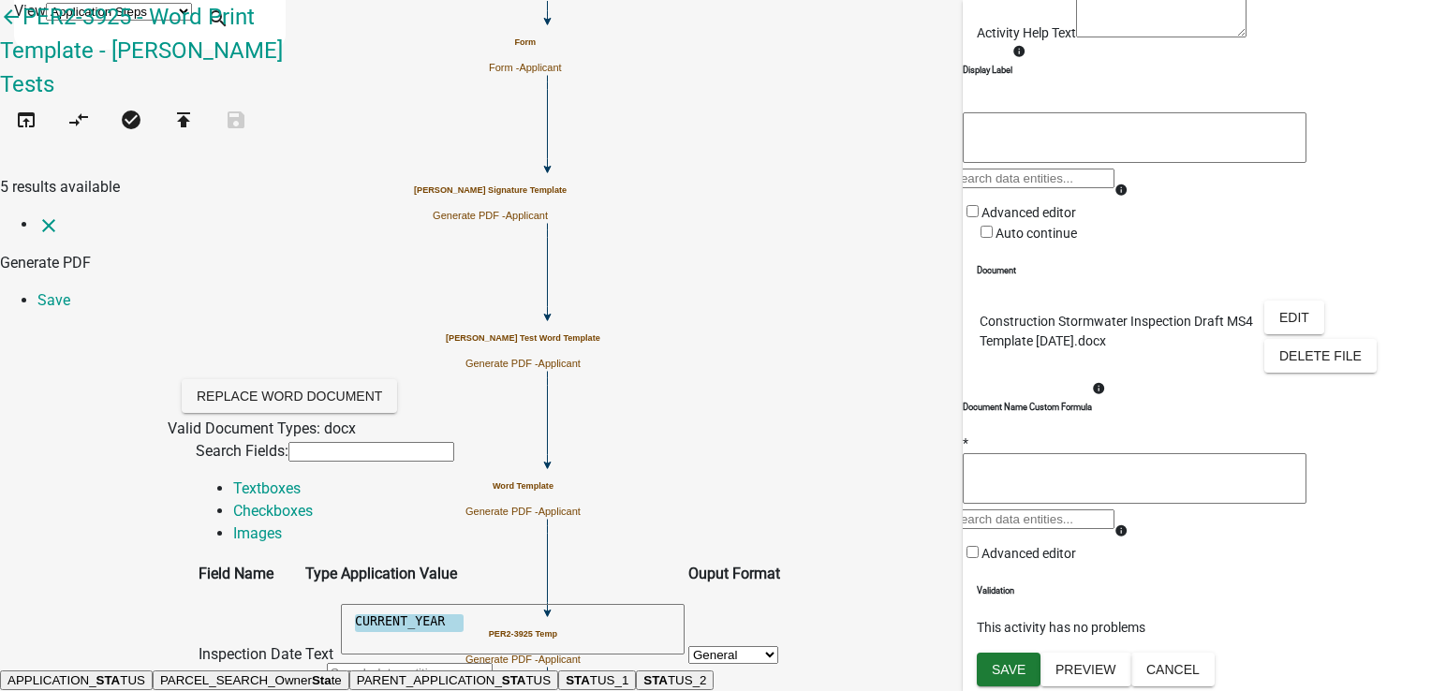
scroll to position [538, 0]
click at [558, 670] on button "STA TUS_1" at bounding box center [597, 680] width 78 height 20
type textarea "STATUS_1"
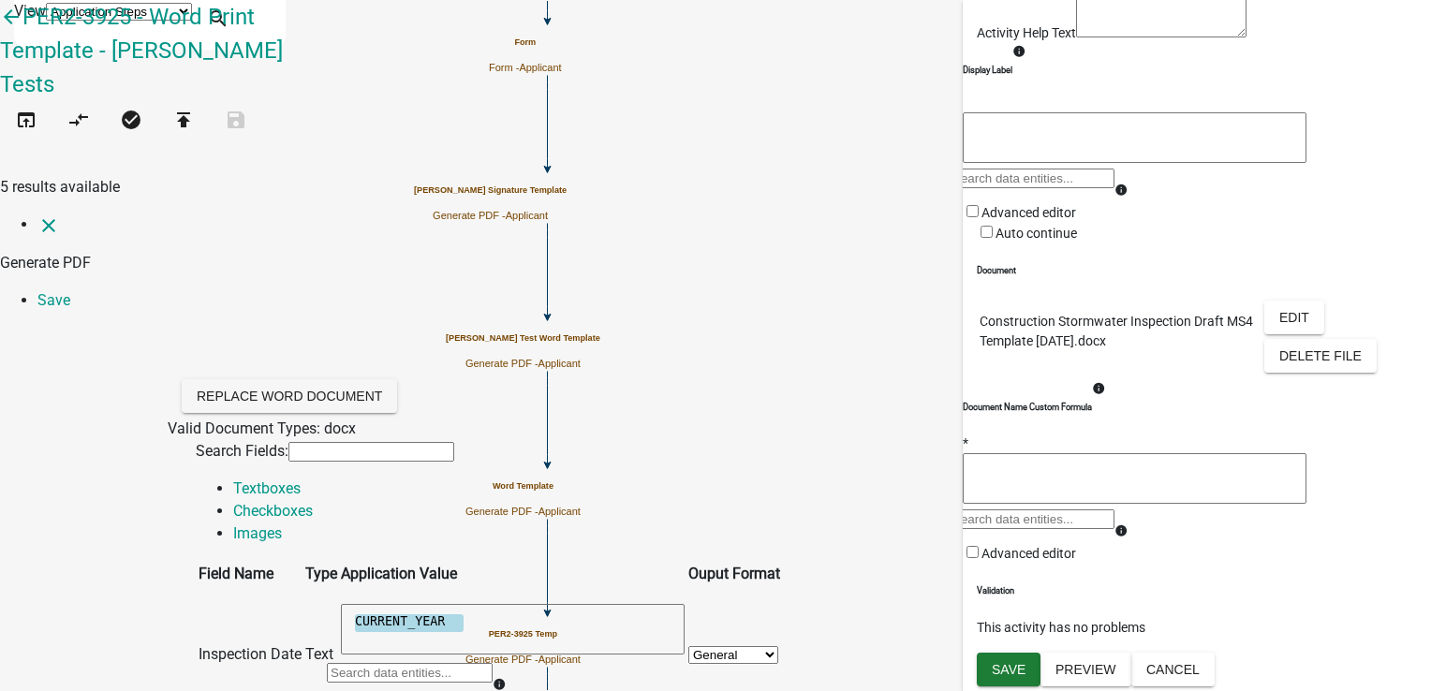
type textarea "s"
type textarea "Stats"
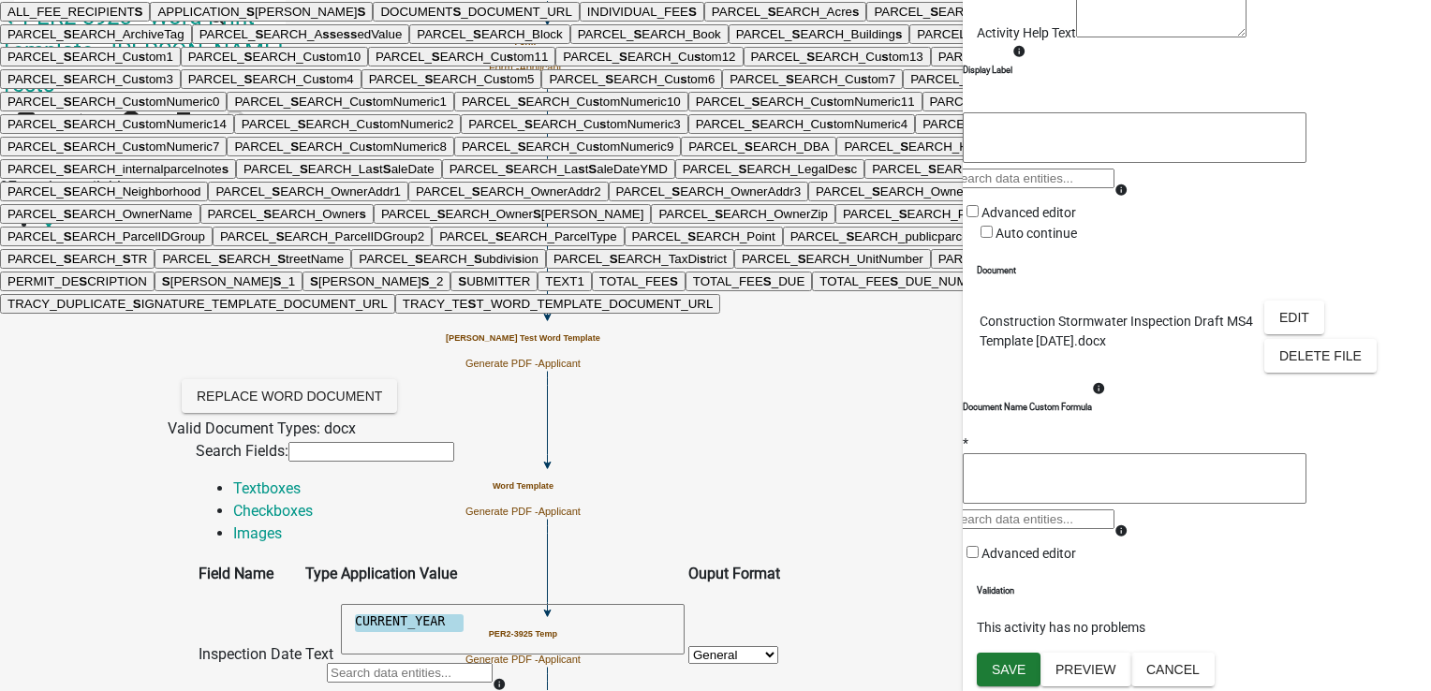
type input "sta"
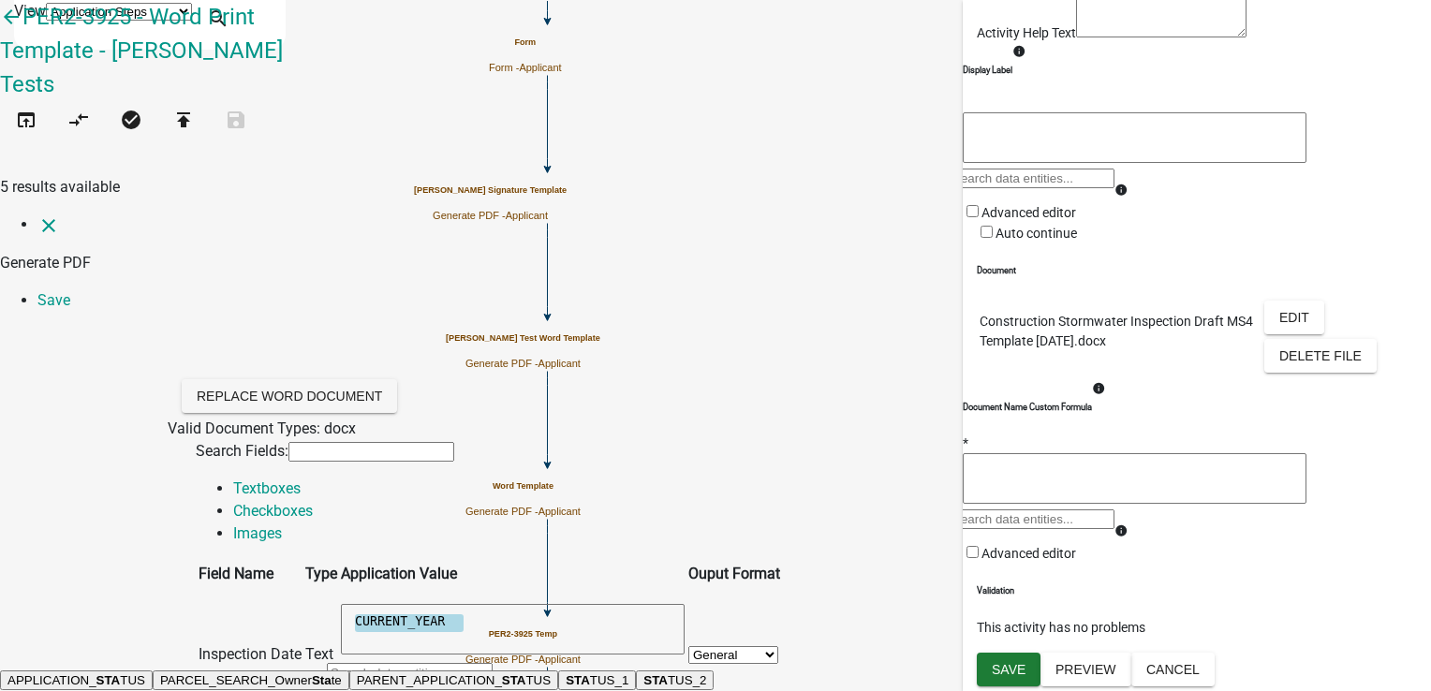
scroll to position [632, 0]
click at [636, 670] on button "STA TUS_2" at bounding box center [675, 680] width 78 height 20
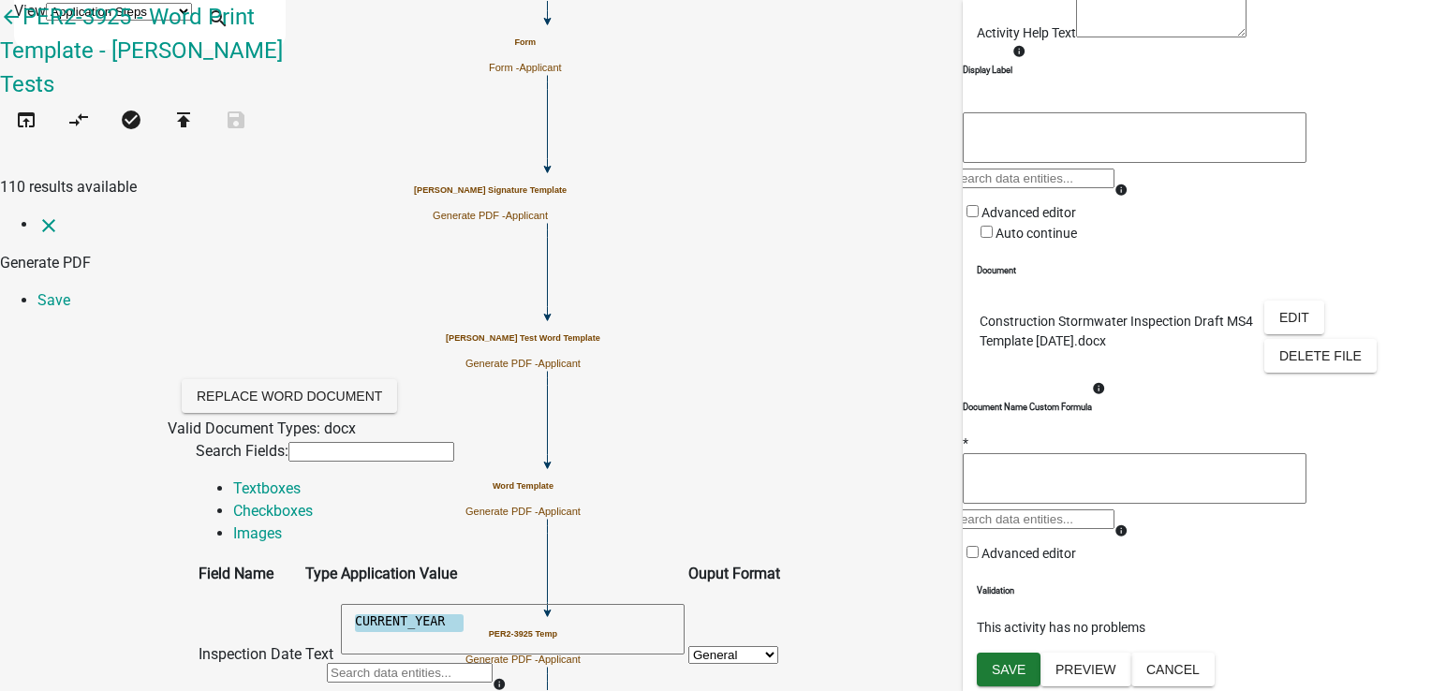
scroll to position [0, 0]
type textarea "STATUS_2"
click at [493, 661] on div at bounding box center [410, 679] width 166 height 37
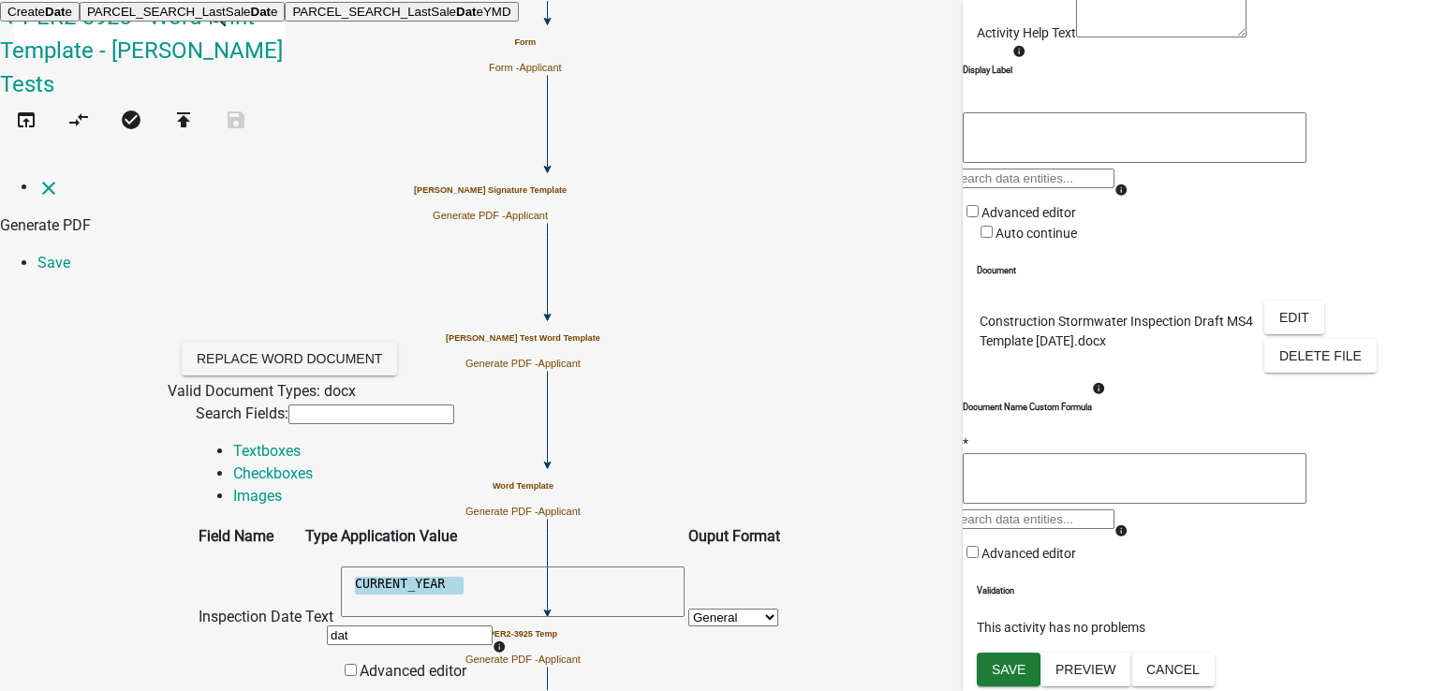
type input "date"
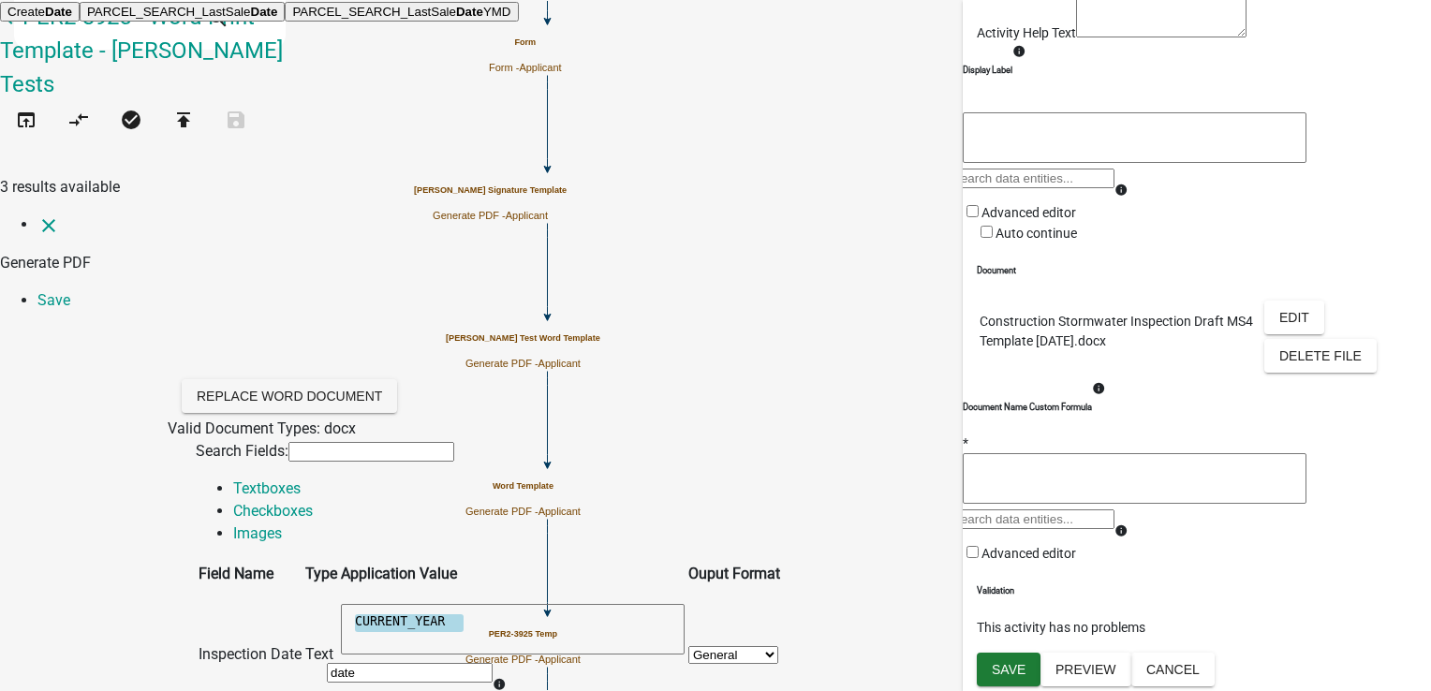
click at [80, 22] on button "Create Date" at bounding box center [40, 12] width 80 height 20
type textarea "CURRENT_YEARCreateDate"
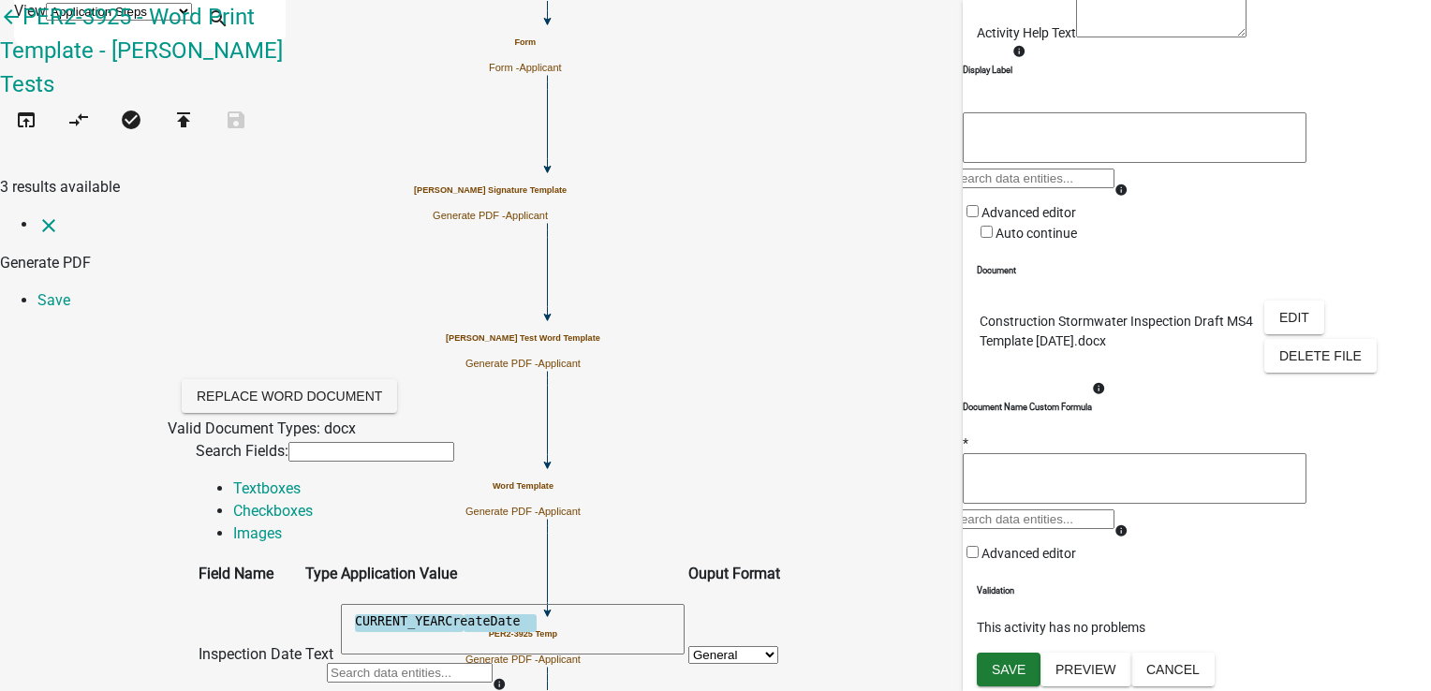
drag, startPoint x: 610, startPoint y: 336, endPoint x: 422, endPoint y: 345, distance: 187.5
click at [422, 588] on tr "Inspection Date Text CURRENT_YEAR CreateDate CURRENT_YEARCreateDate info Advanc…" at bounding box center [489, 654] width 583 height 133
type textarea "CreateDate"
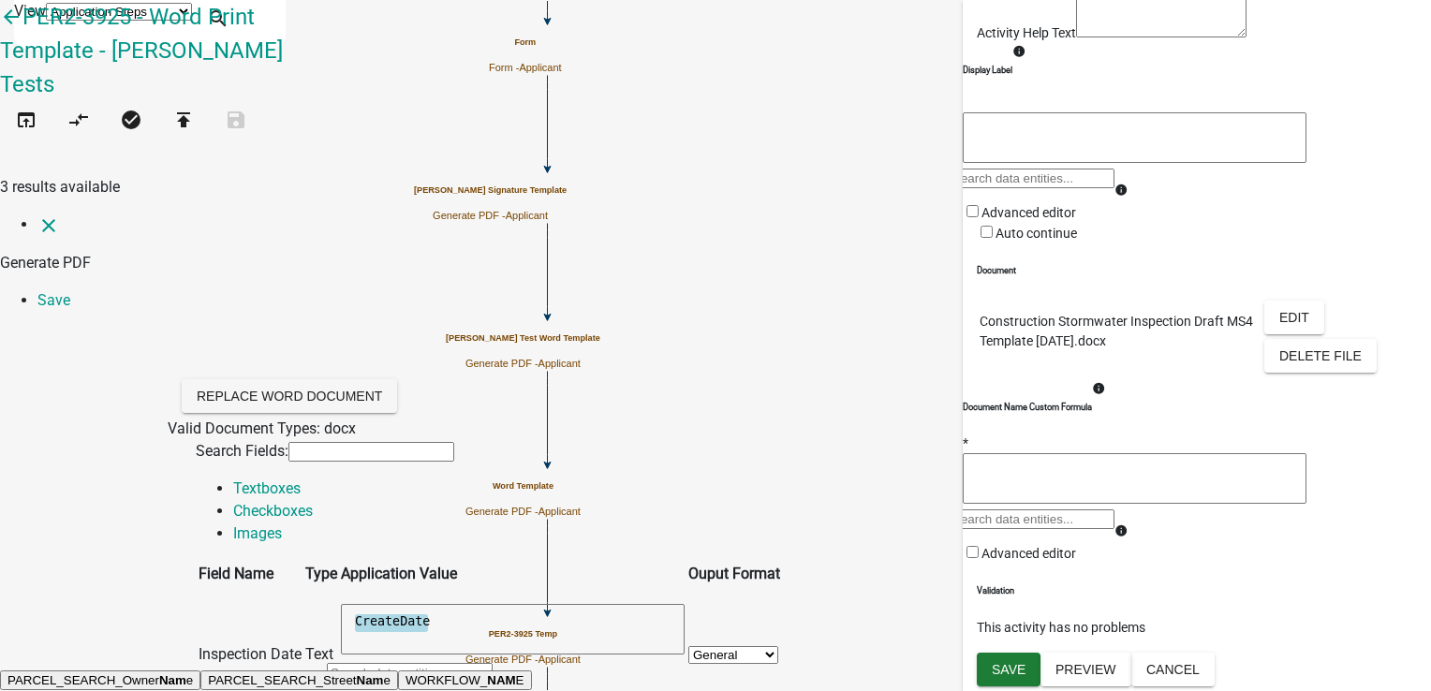
type input "n"
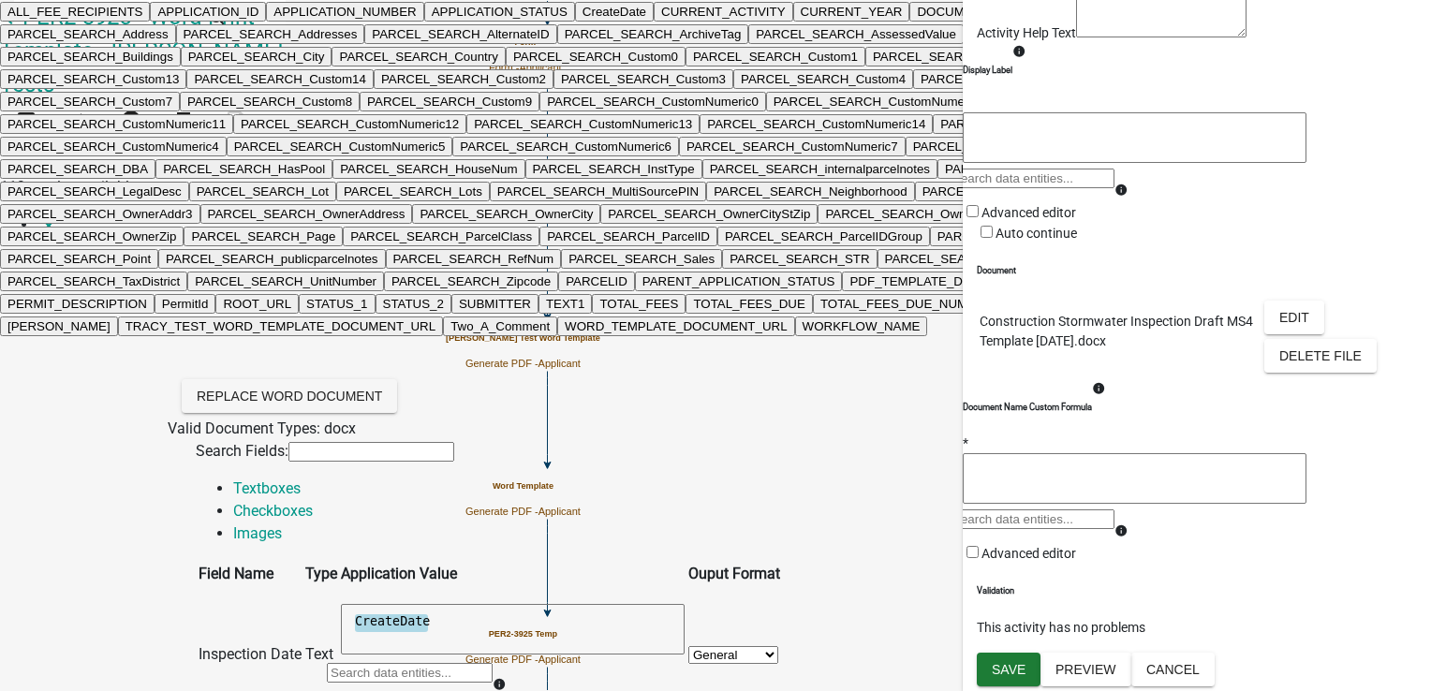
scroll to position [4839, 0]
click at [533, 333] on ngb-highlight "Two_A_Comment" at bounding box center [499, 326] width 99 height 14
type textarea "Two_A_Comment"
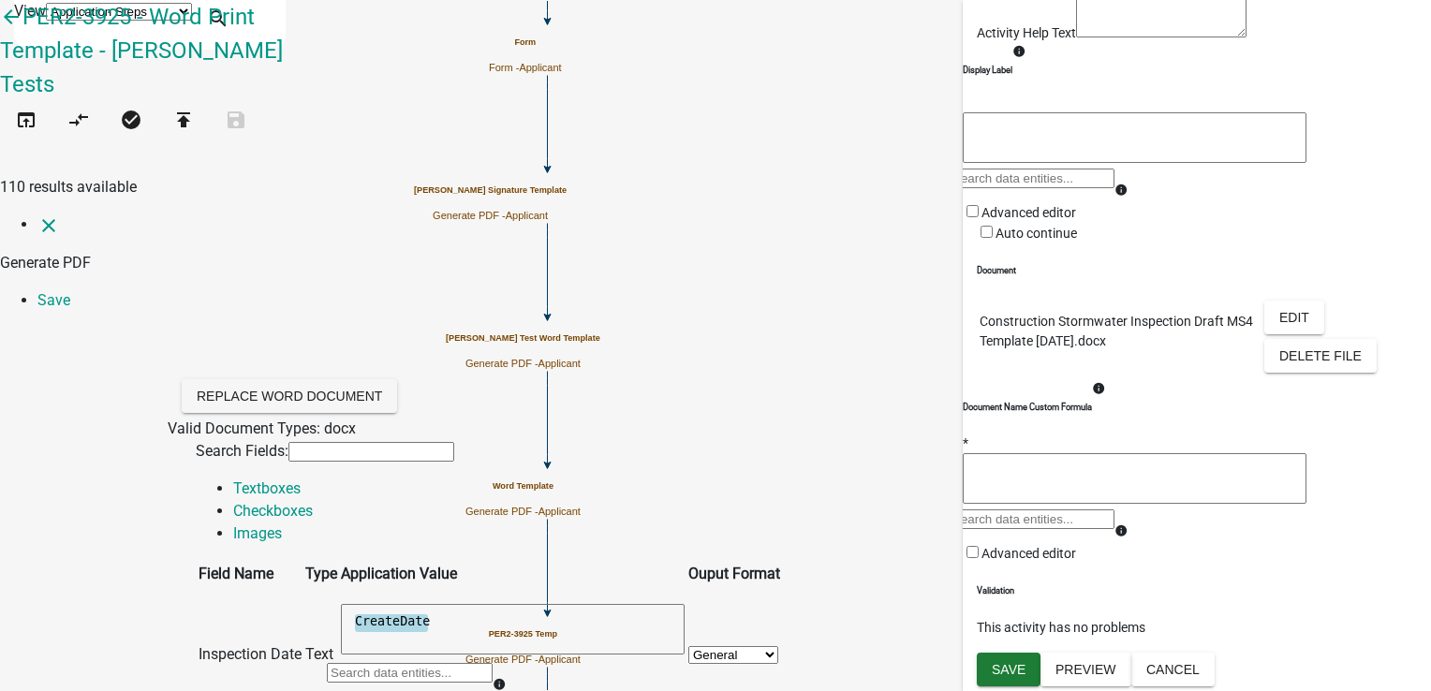
scroll to position [0, 0]
click at [493, 661] on div at bounding box center [410, 679] width 166 height 37
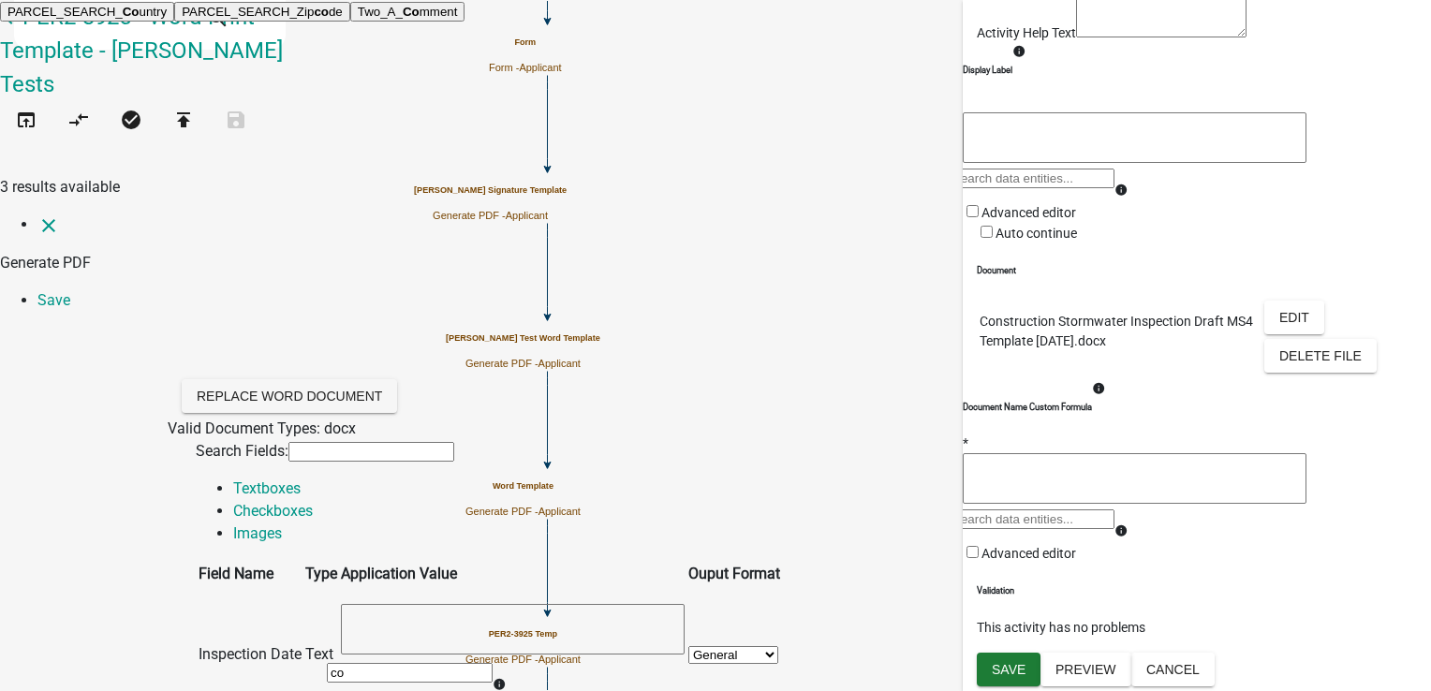
type input "c"
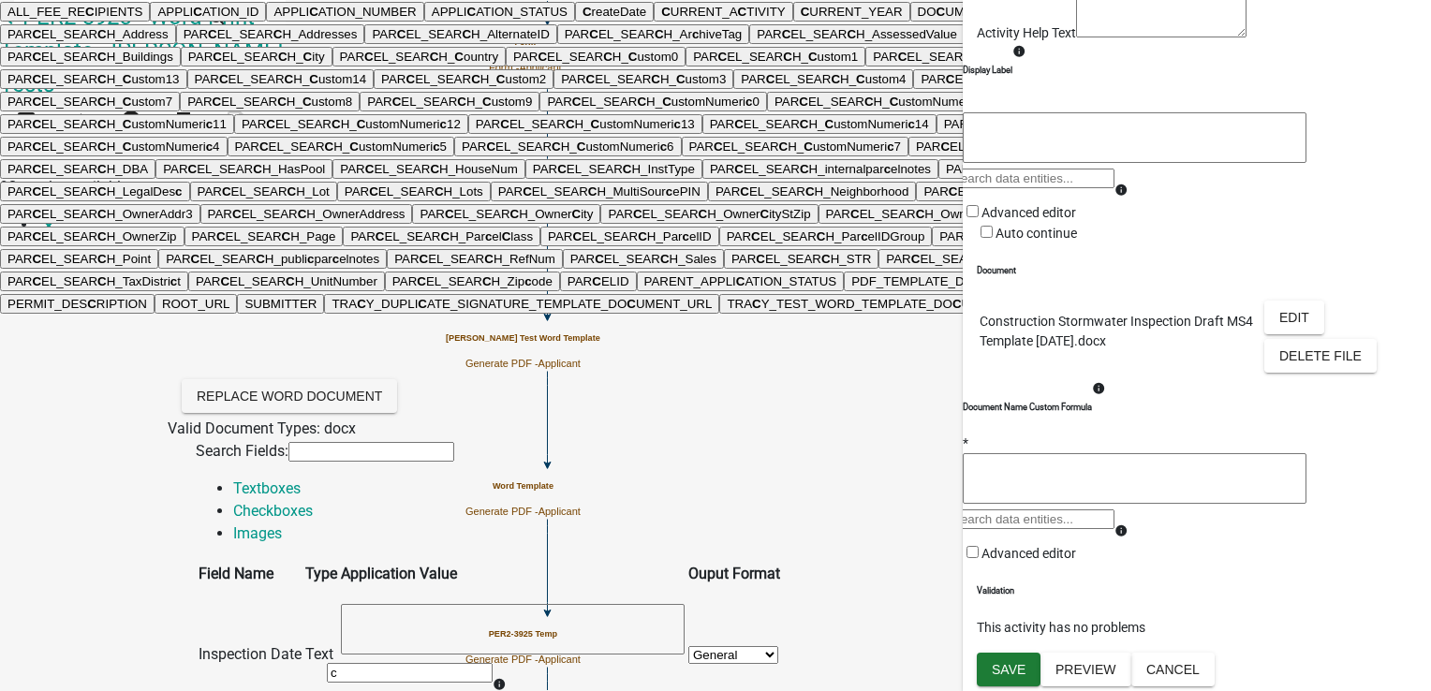
scroll to position [94, 0]
click at [738, 19] on span "C" at bounding box center [742, 12] width 9 height 14
type textarea "CURRENT_ACTIVITY"
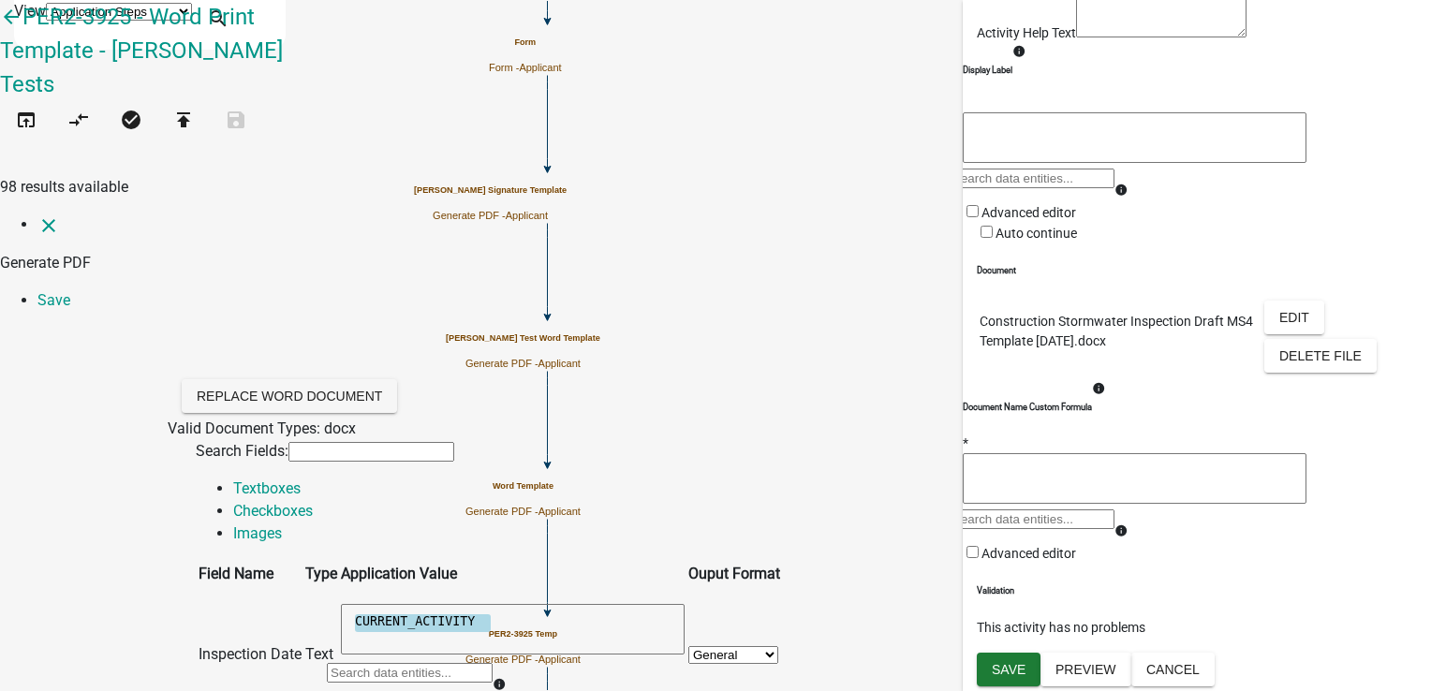
scroll to position [0, 0]
click at [70, 291] on link "Save" at bounding box center [53, 300] width 33 height 18
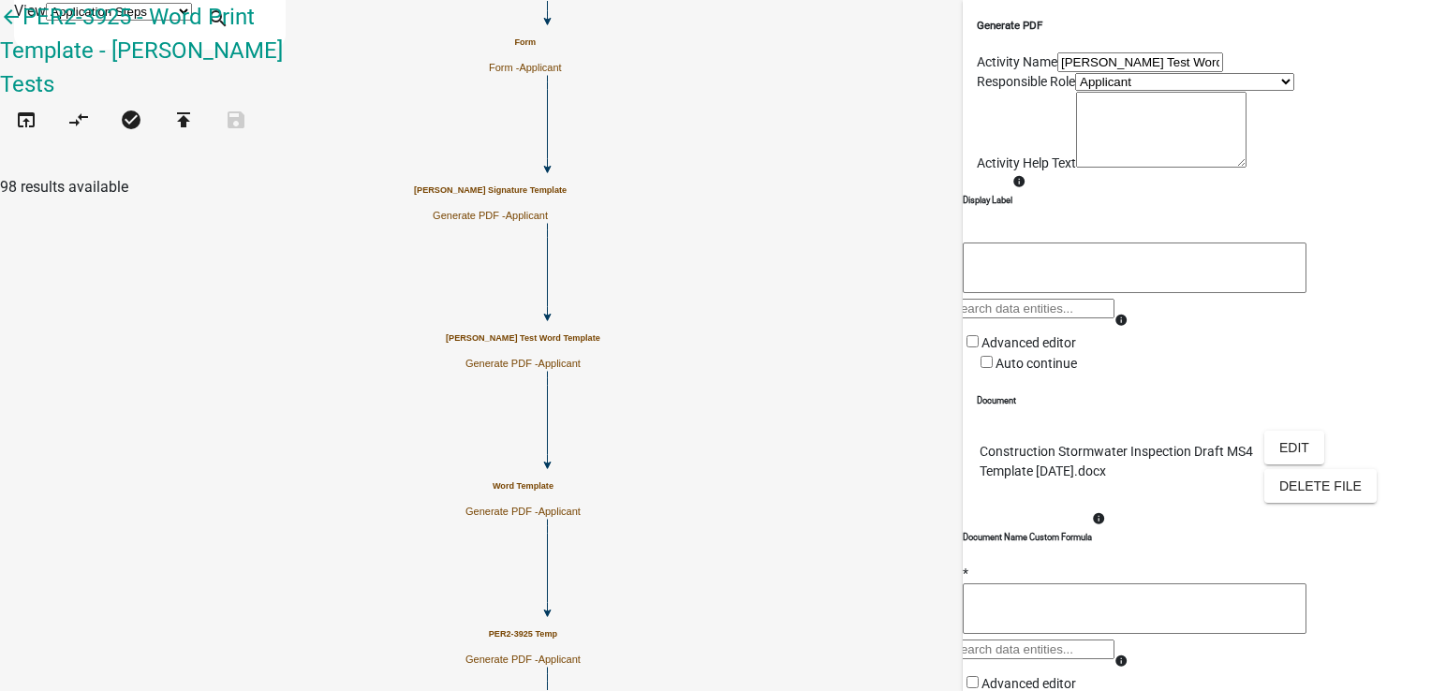
scroll to position [371, 0]
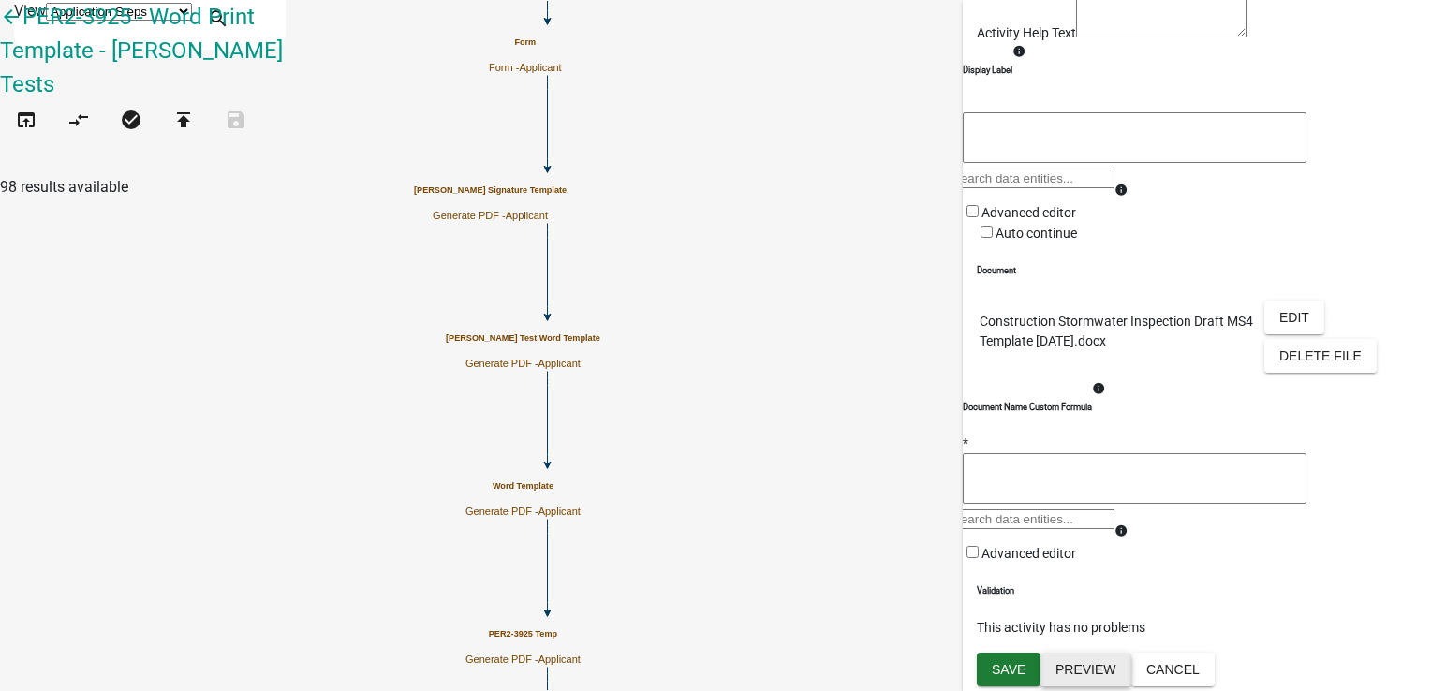
click at [1105, 669] on button "Preview" at bounding box center [1085, 670] width 91 height 34
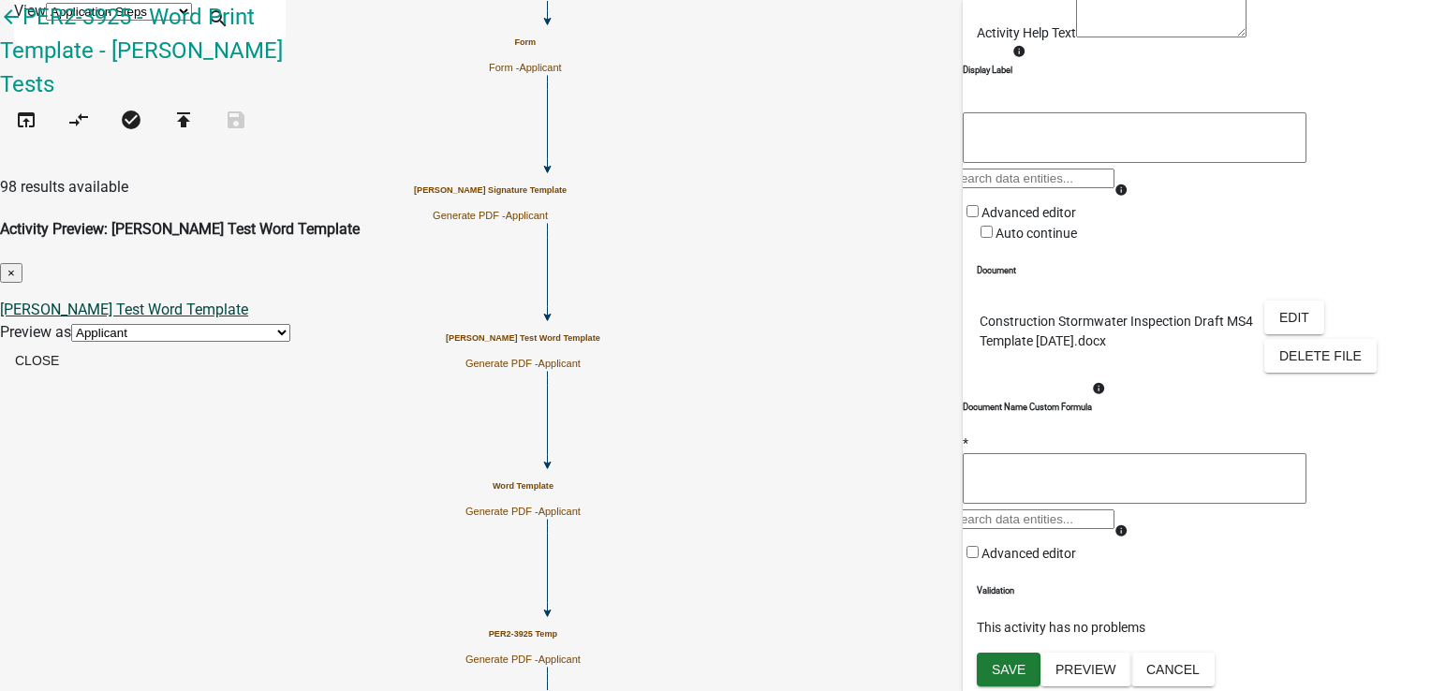
click at [248, 301] on link "[PERSON_NAME] Test Word Template" at bounding box center [124, 310] width 248 height 18
click at [74, 344] on button "Close" at bounding box center [37, 361] width 74 height 34
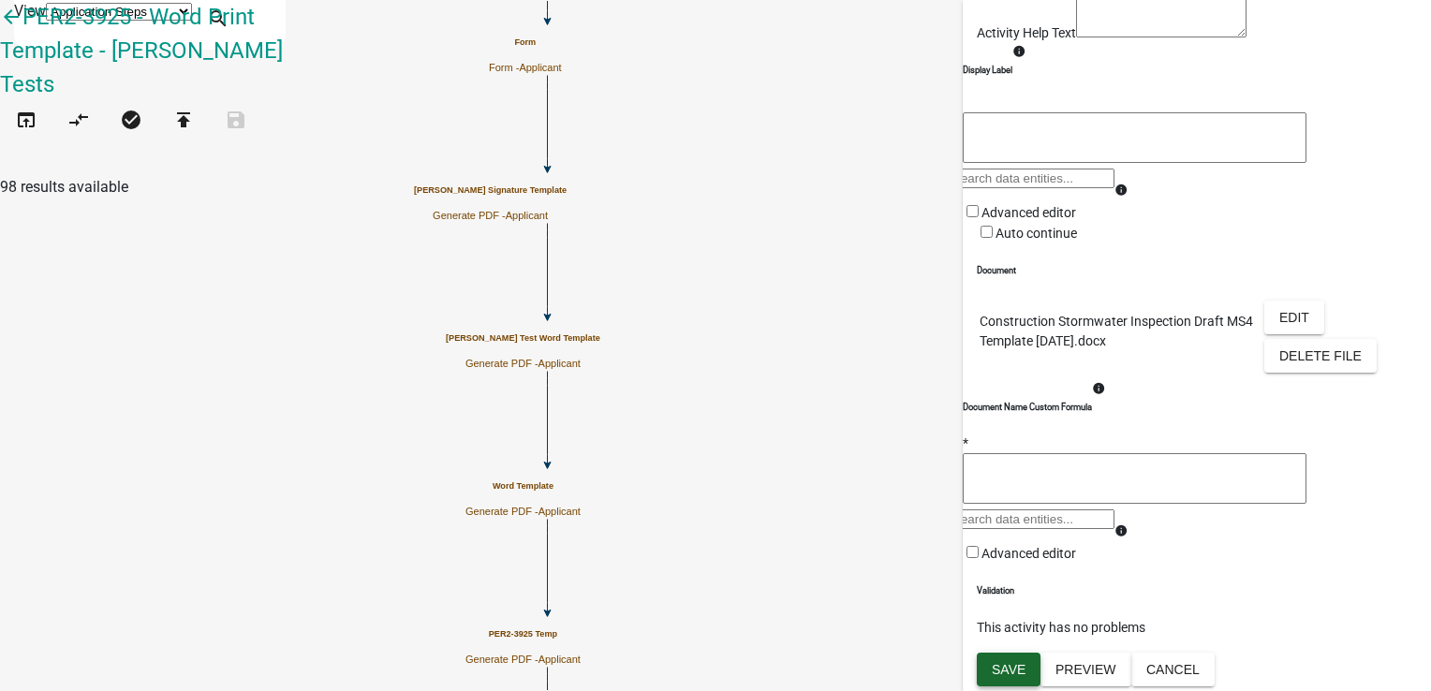
click at [1000, 685] on button "Save" at bounding box center [1009, 670] width 64 height 34
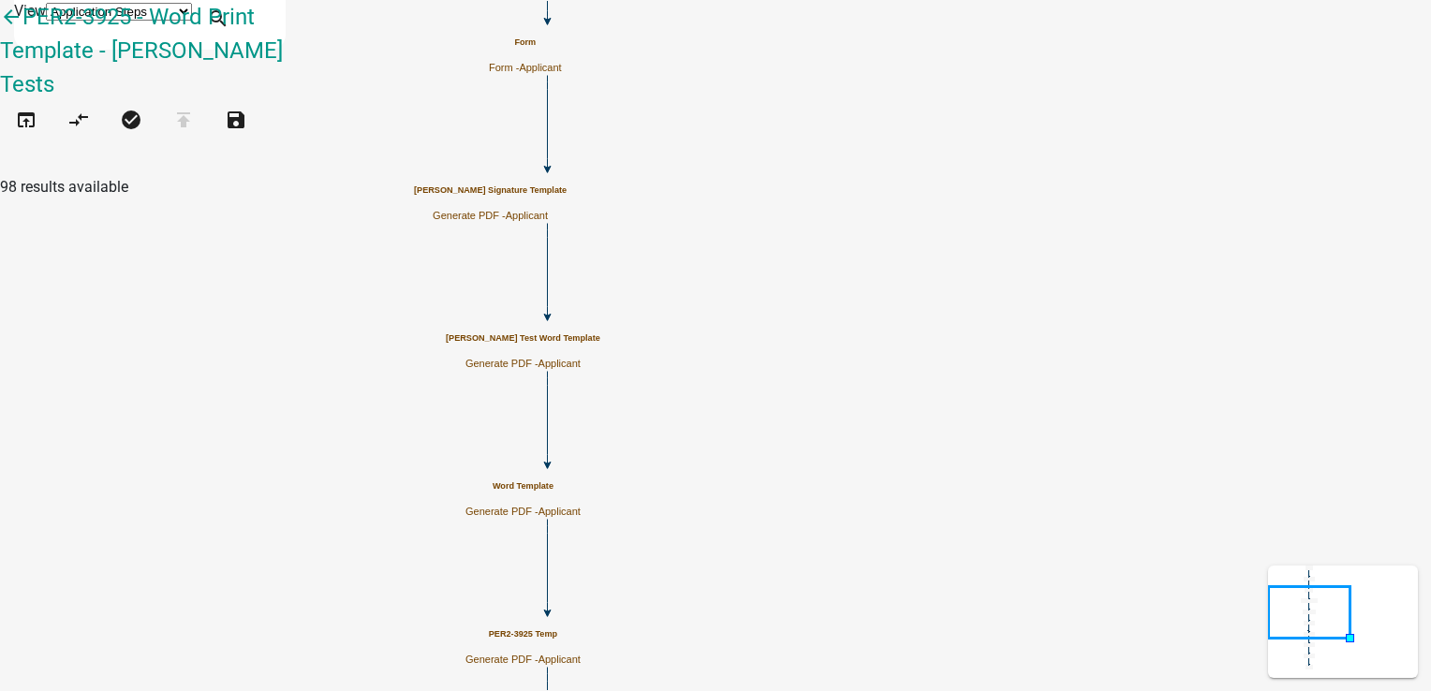
scroll to position [0, 0]
click at [600, 364] on div "[PERSON_NAME] Test Word Template Generate PDF - Applicant" at bounding box center [523, 351] width 155 height 37
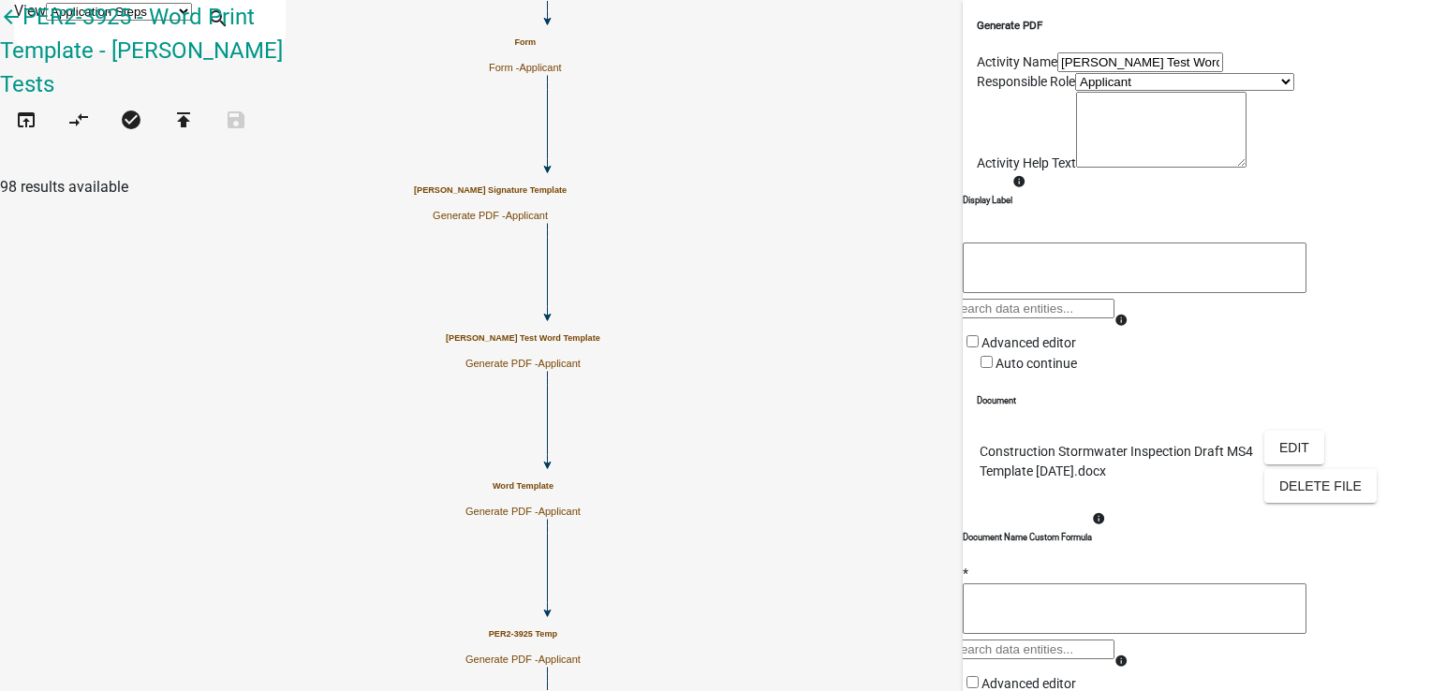
scroll to position [371, 0]
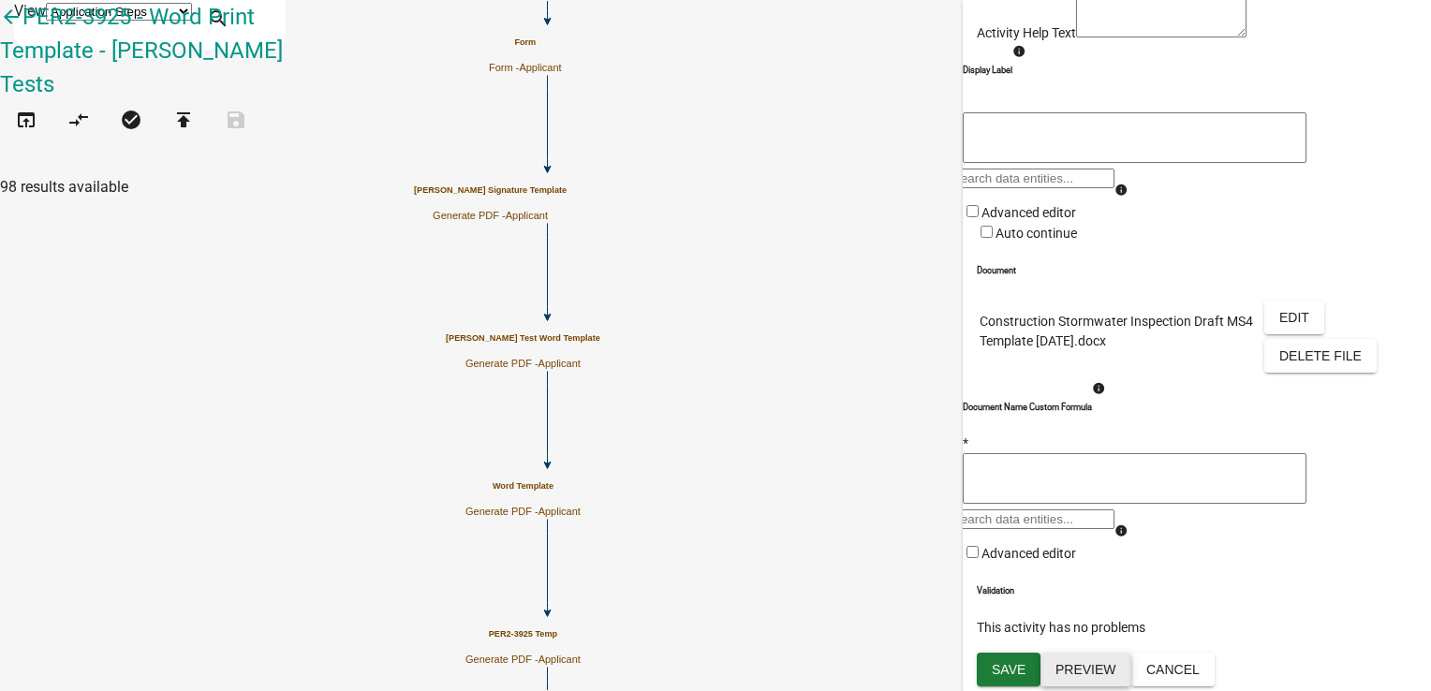
click at [1090, 658] on button "Preview" at bounding box center [1085, 670] width 91 height 34
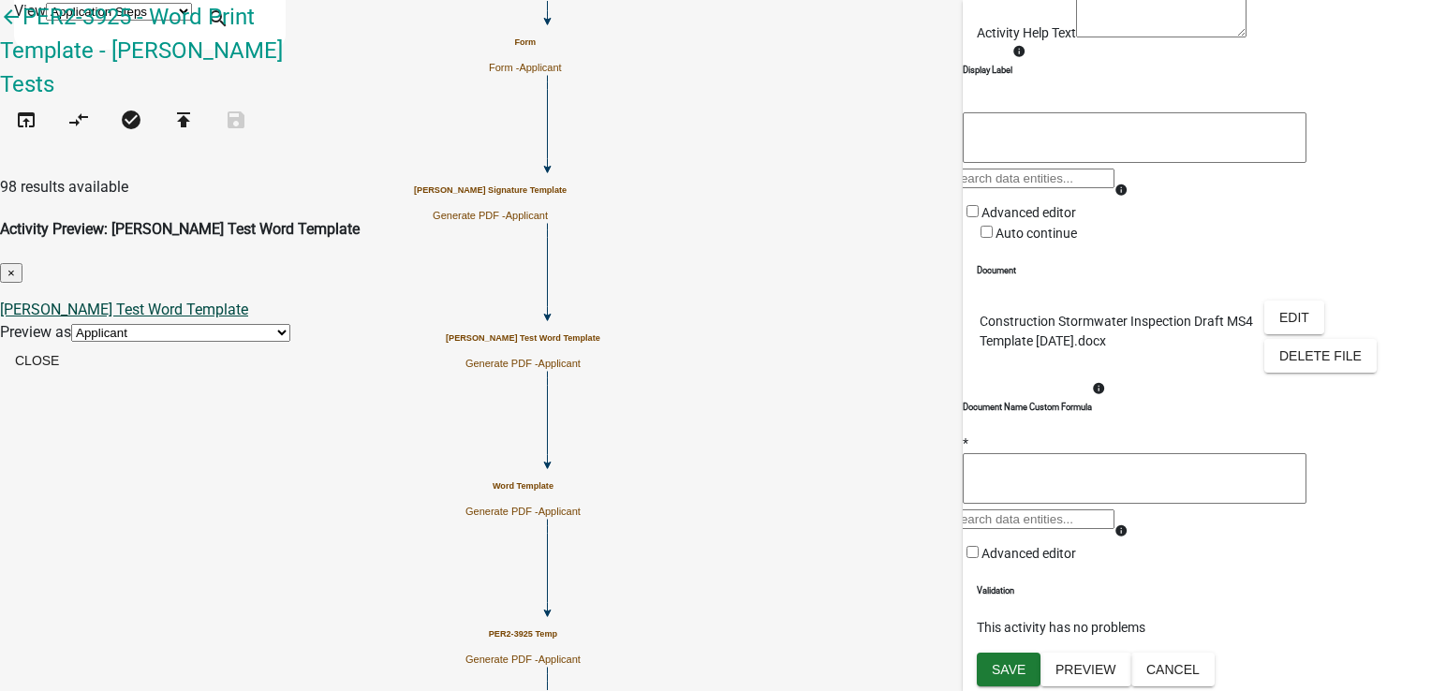
click at [248, 301] on link "[PERSON_NAME] Test Word Template" at bounding box center [124, 310] width 248 height 18
click at [74, 344] on button "Close" at bounding box center [37, 361] width 74 height 34
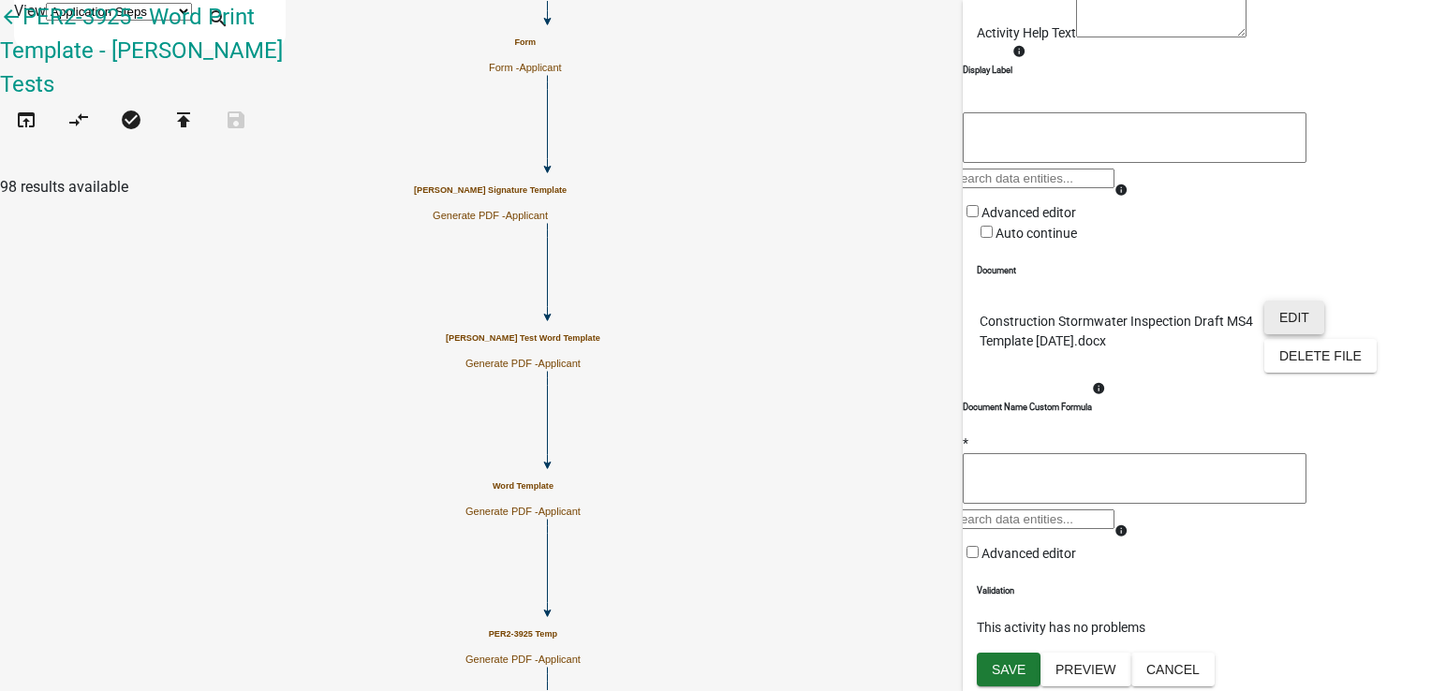
click at [1292, 301] on button "Edit" at bounding box center [1294, 318] width 60 height 34
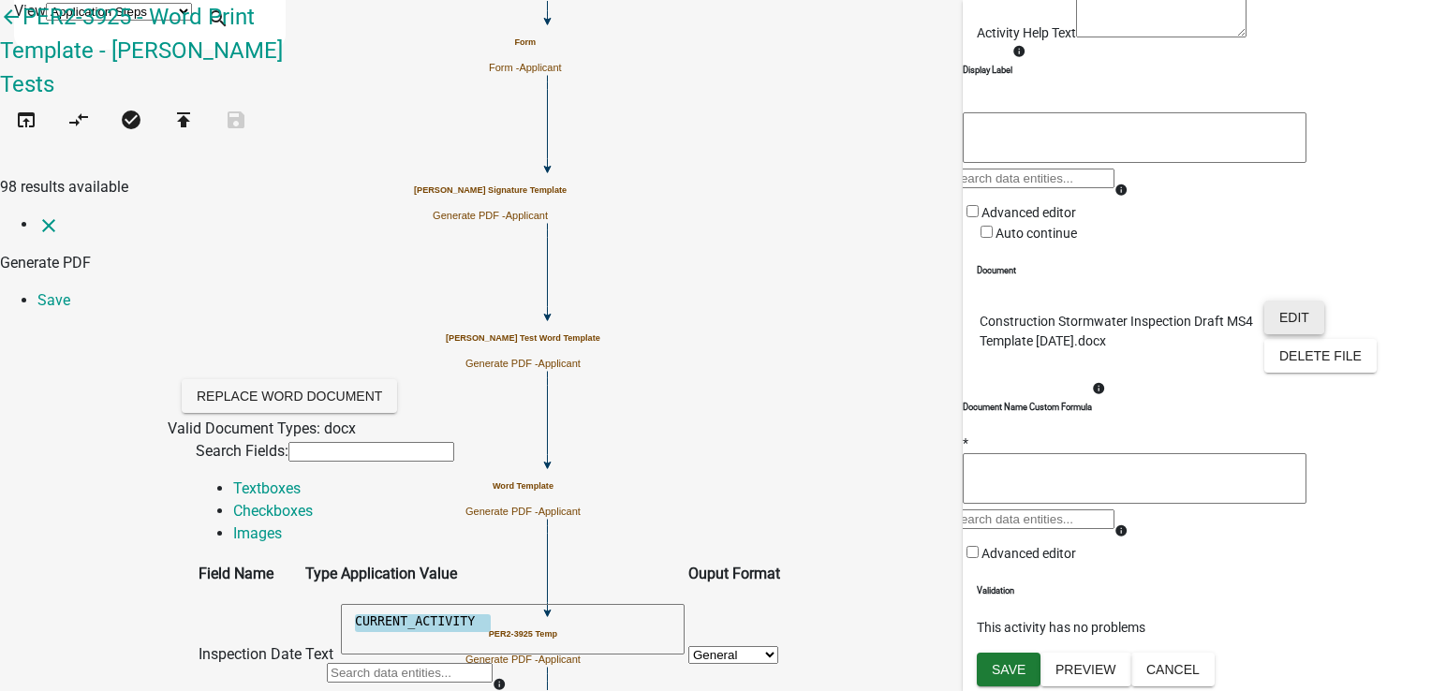
scroll to position [0, 0]
click at [70, 291] on link "Save" at bounding box center [53, 300] width 33 height 18
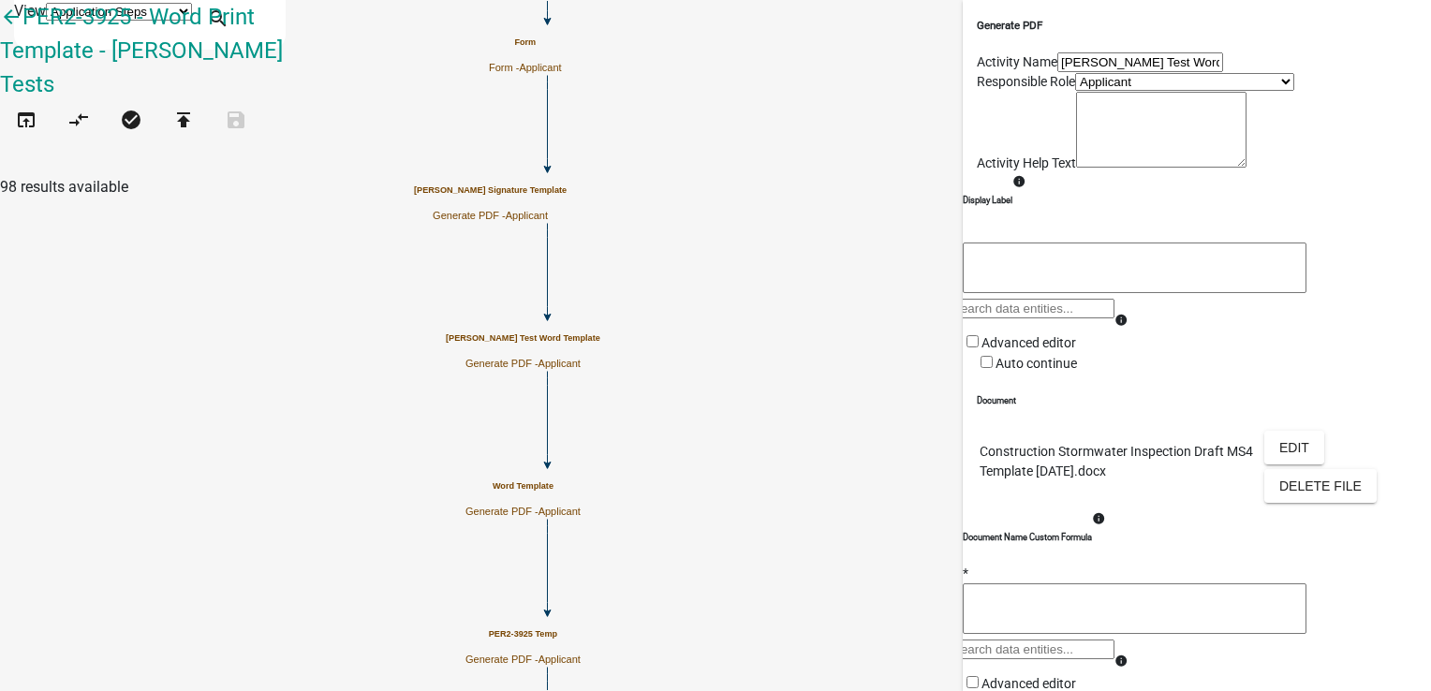
scroll to position [371, 0]
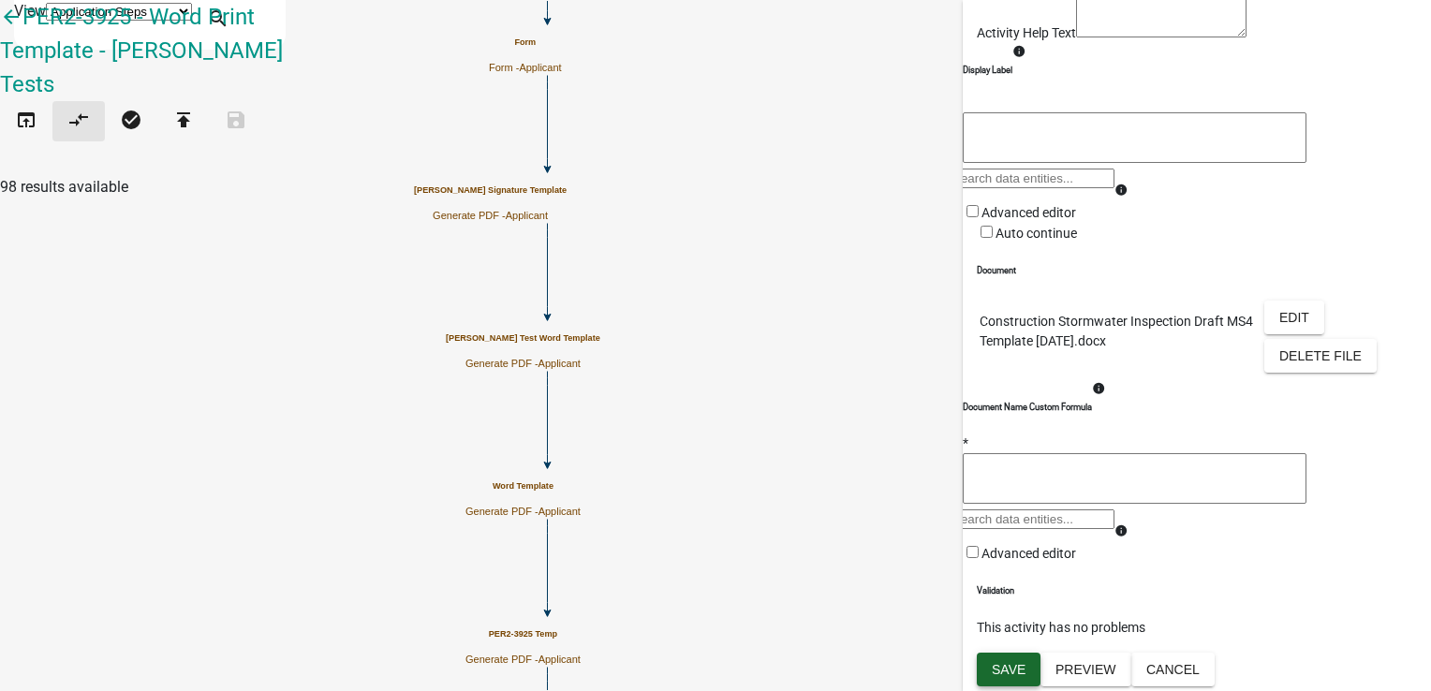
click at [999, 678] on button "Save" at bounding box center [1009, 670] width 64 height 34
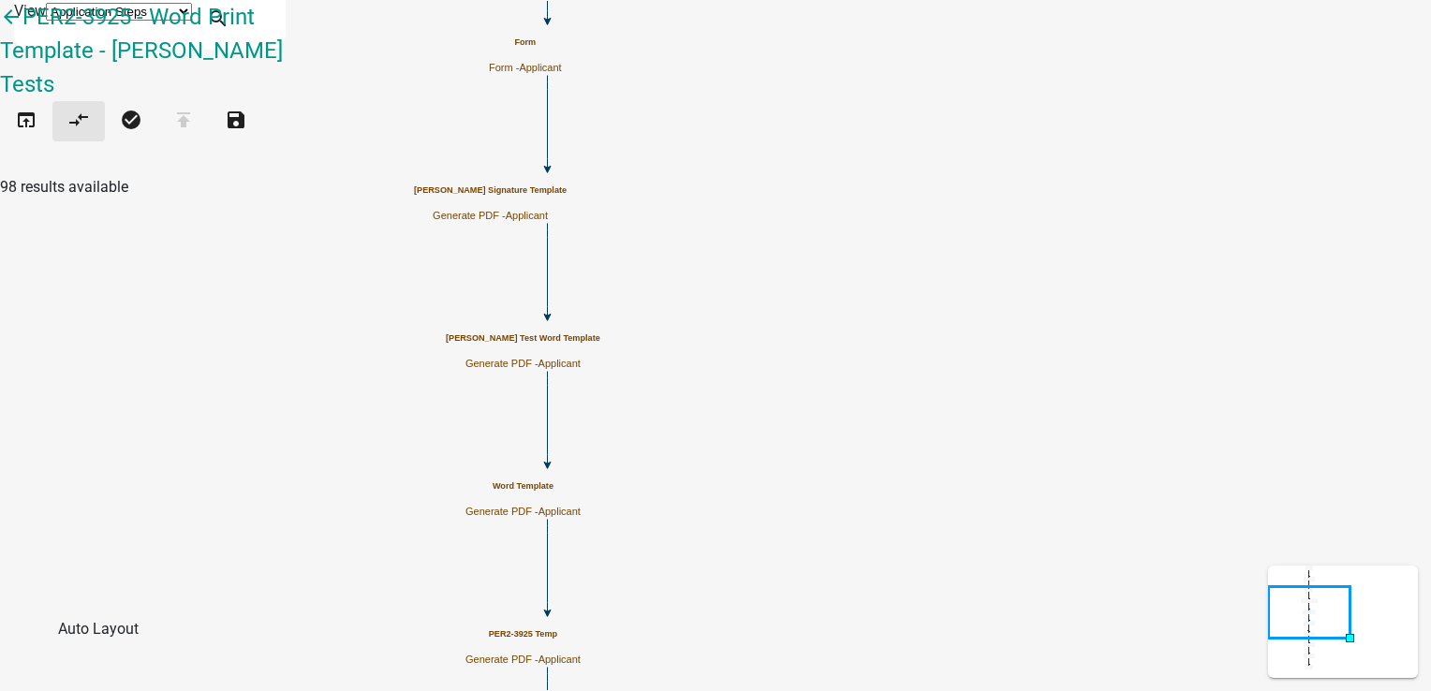
scroll to position [0, 0]
click at [50, 101] on button "open_in_browser" at bounding box center [26, 121] width 52 height 40
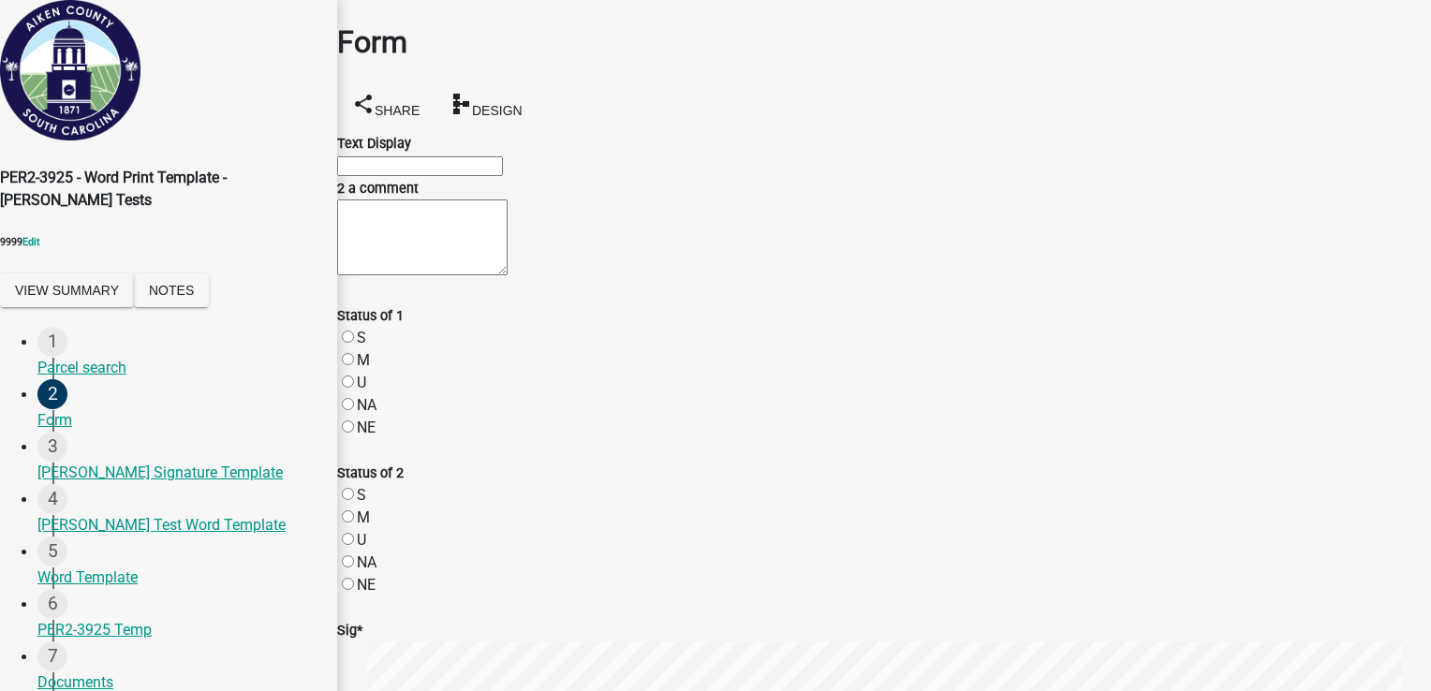
click at [503, 176] on input "Text Display" at bounding box center [420, 166] width 166 height 20
type input "test 1p"
click at [419, 197] on label "2 a comment" at bounding box center [377, 189] width 81 height 16
click at [424, 240] on textarea "2 a comment" at bounding box center [422, 237] width 170 height 76
click at [360, 275] on textarea "2 a comment" at bounding box center [422, 237] width 170 height 76
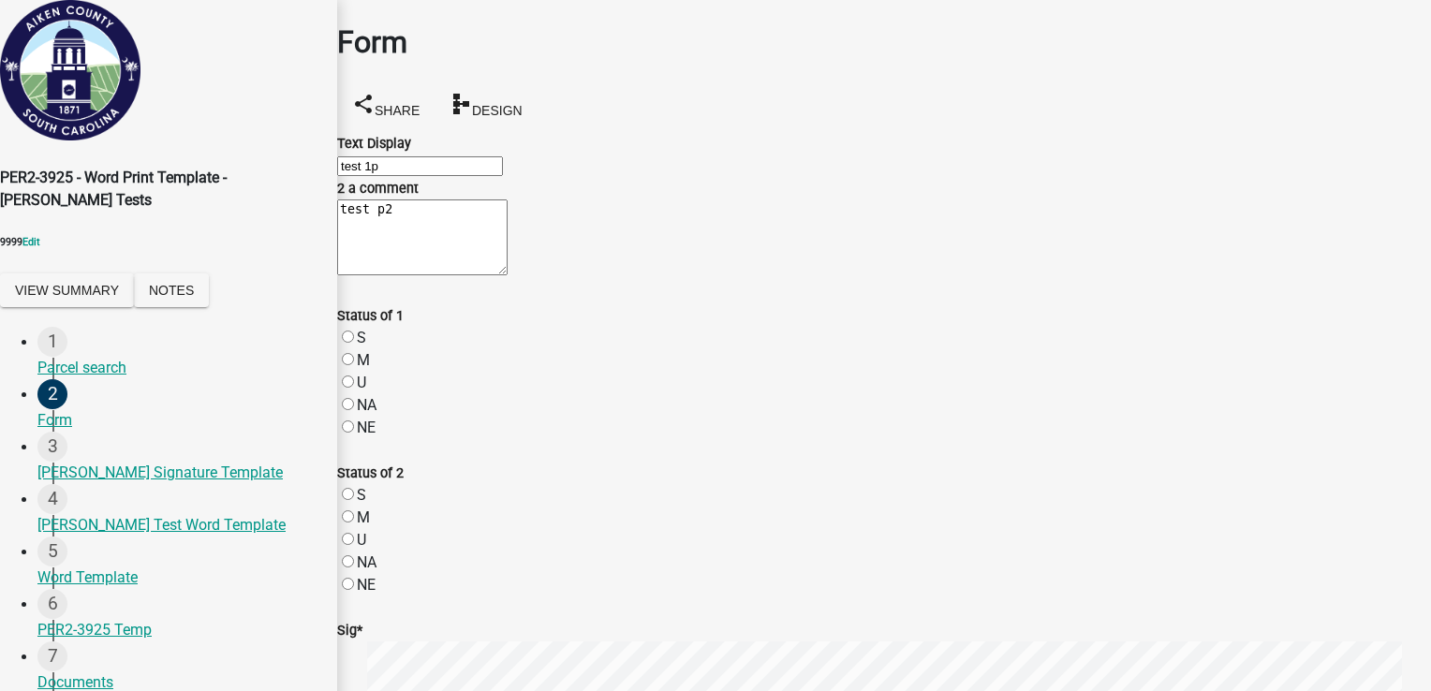
type textarea "test p2"
click at [366, 346] on label "S" at bounding box center [361, 338] width 9 height 18
click at [354, 343] on input "S" at bounding box center [348, 337] width 12 height 12
radio input "true"
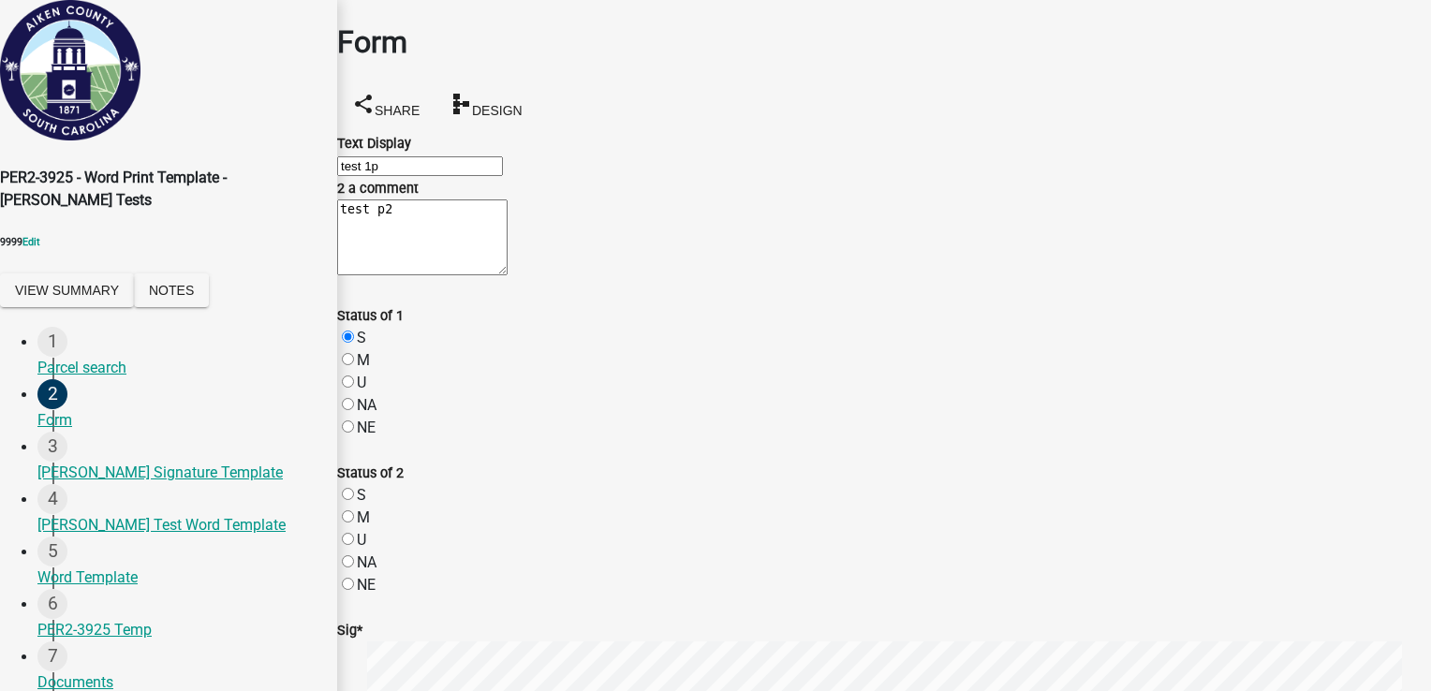
click at [369, 508] on label "M" at bounding box center [363, 517] width 13 height 18
click at [354, 510] on input "M" at bounding box center [348, 516] width 12 height 12
radio input "true"
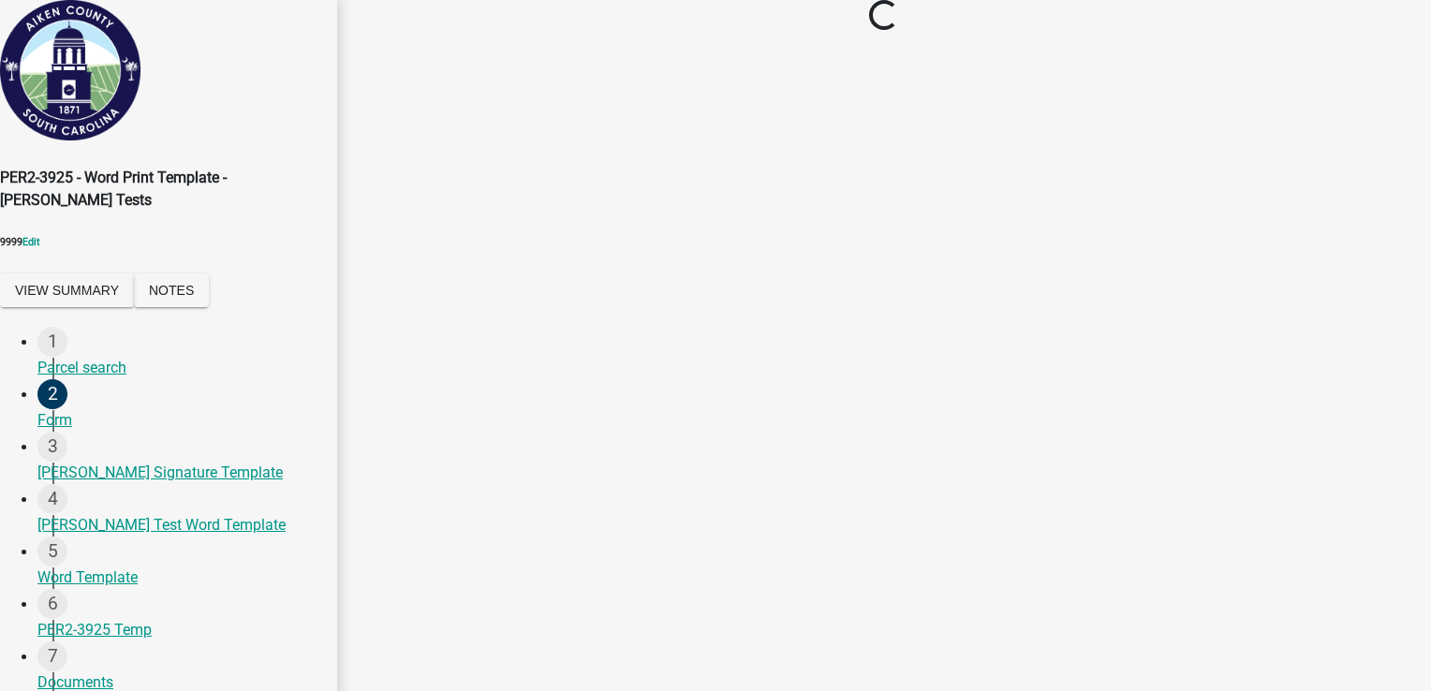
scroll to position [0, 0]
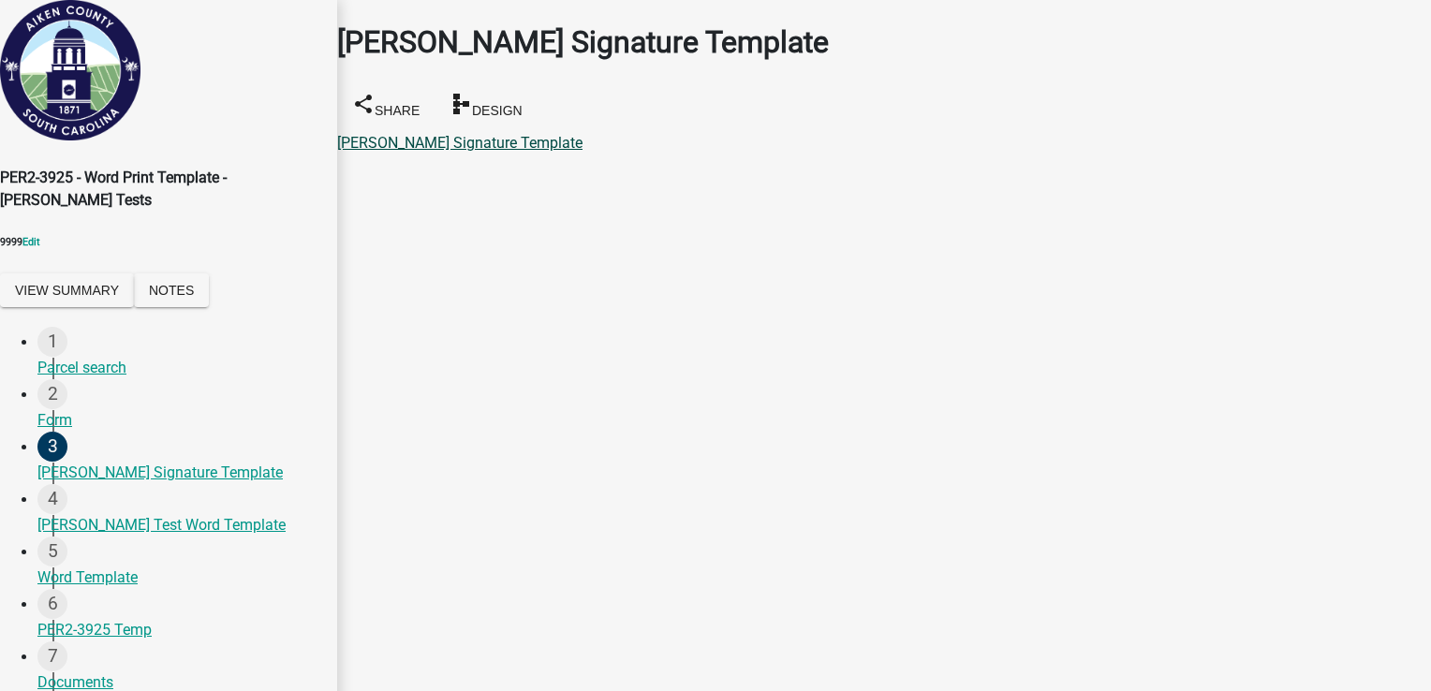
click at [565, 134] on link "[PERSON_NAME] Signature Template" at bounding box center [459, 143] width 245 height 18
click at [492, 134] on link "[PERSON_NAME] Test Word Template" at bounding box center [461, 143] width 248 height 18
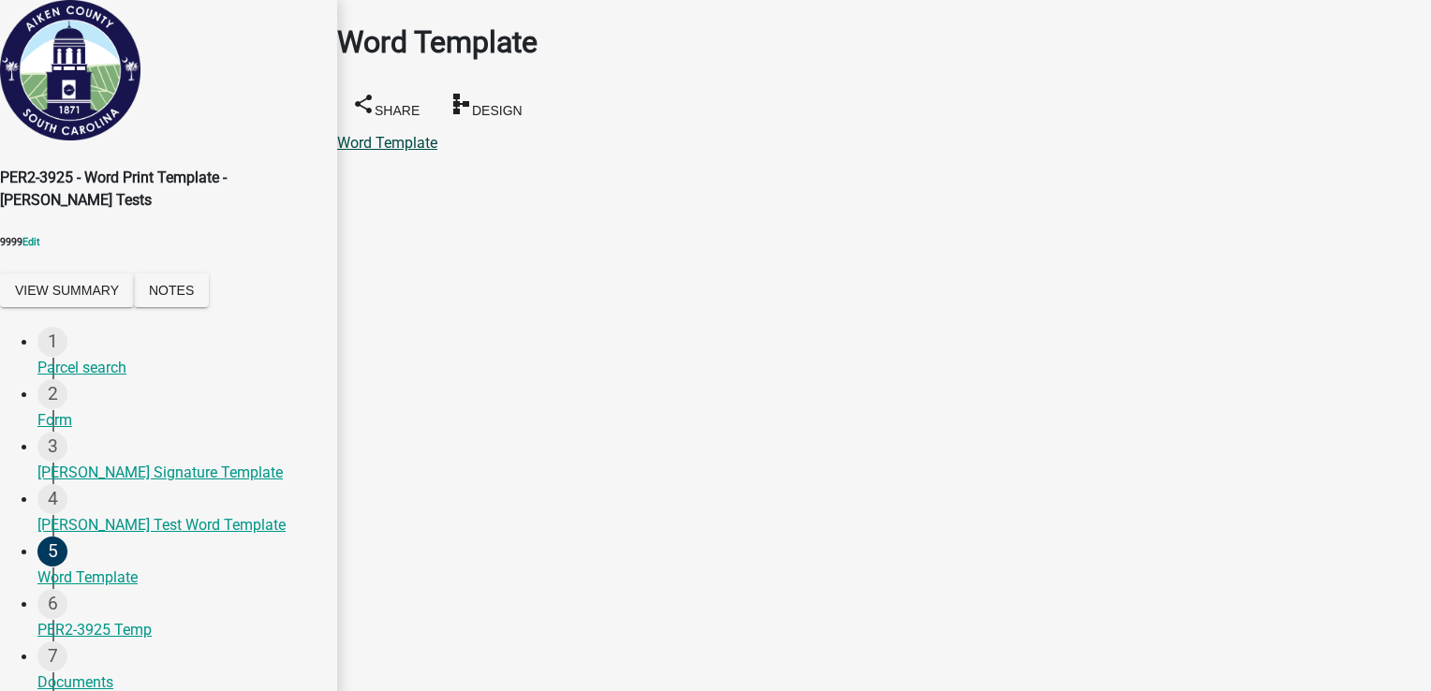
click at [437, 134] on link "Word Template" at bounding box center [387, 143] width 100 height 18
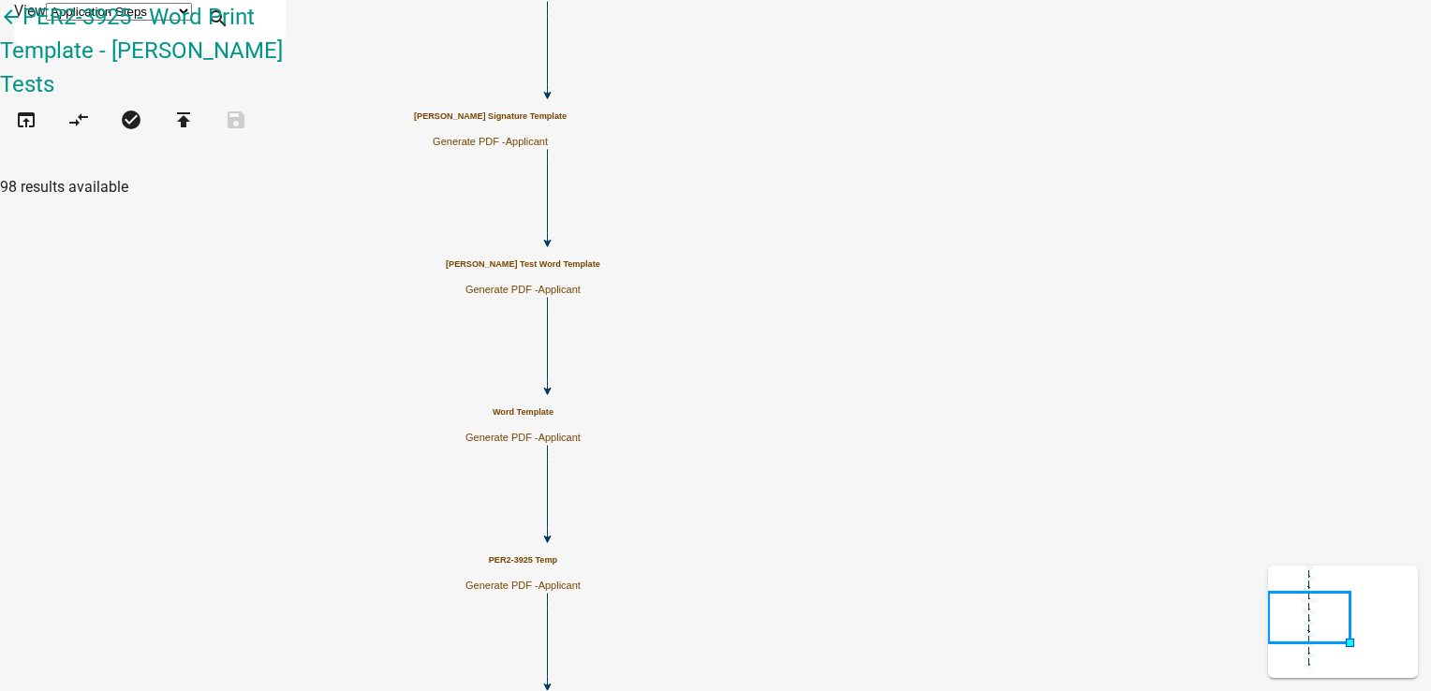
click at [581, 432] on p "Generate PDF - Applicant" at bounding box center [522, 438] width 115 height 12
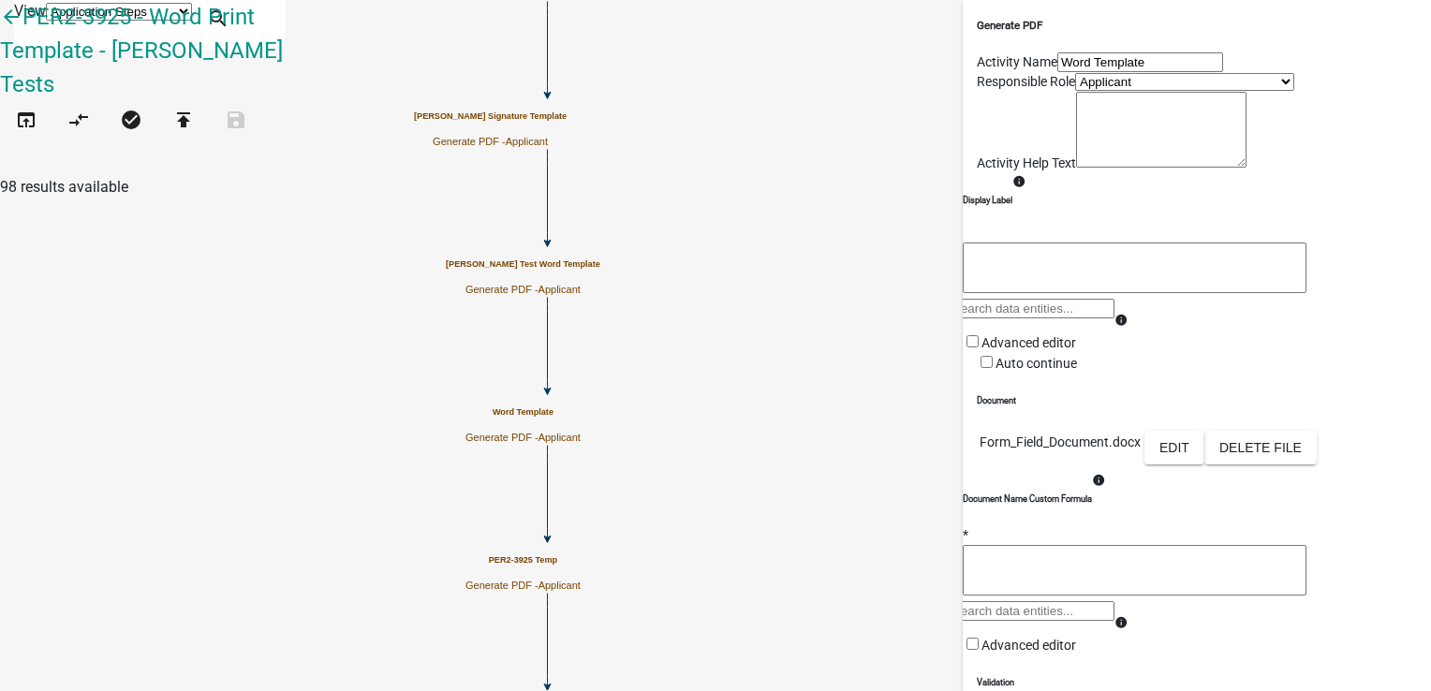
scroll to position [332, 0]
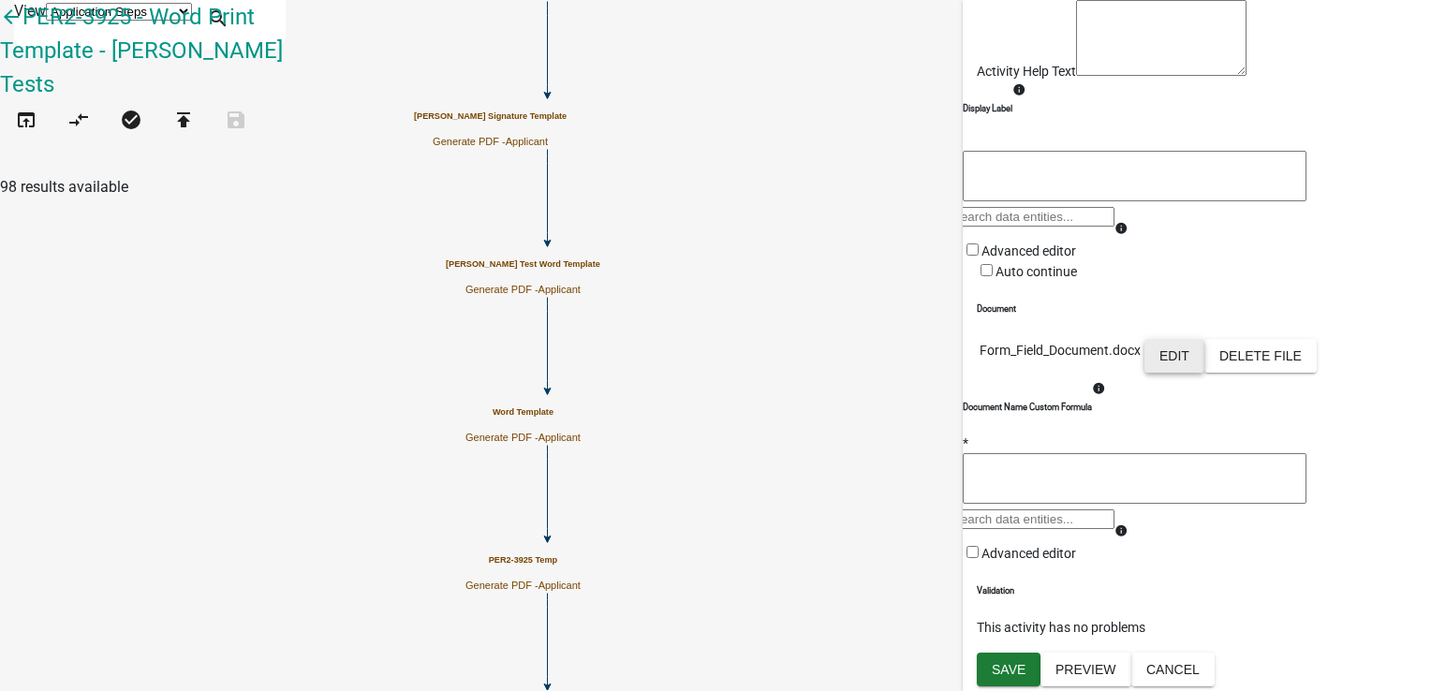
click at [1204, 339] on button "Edit" at bounding box center [1174, 356] width 60 height 34
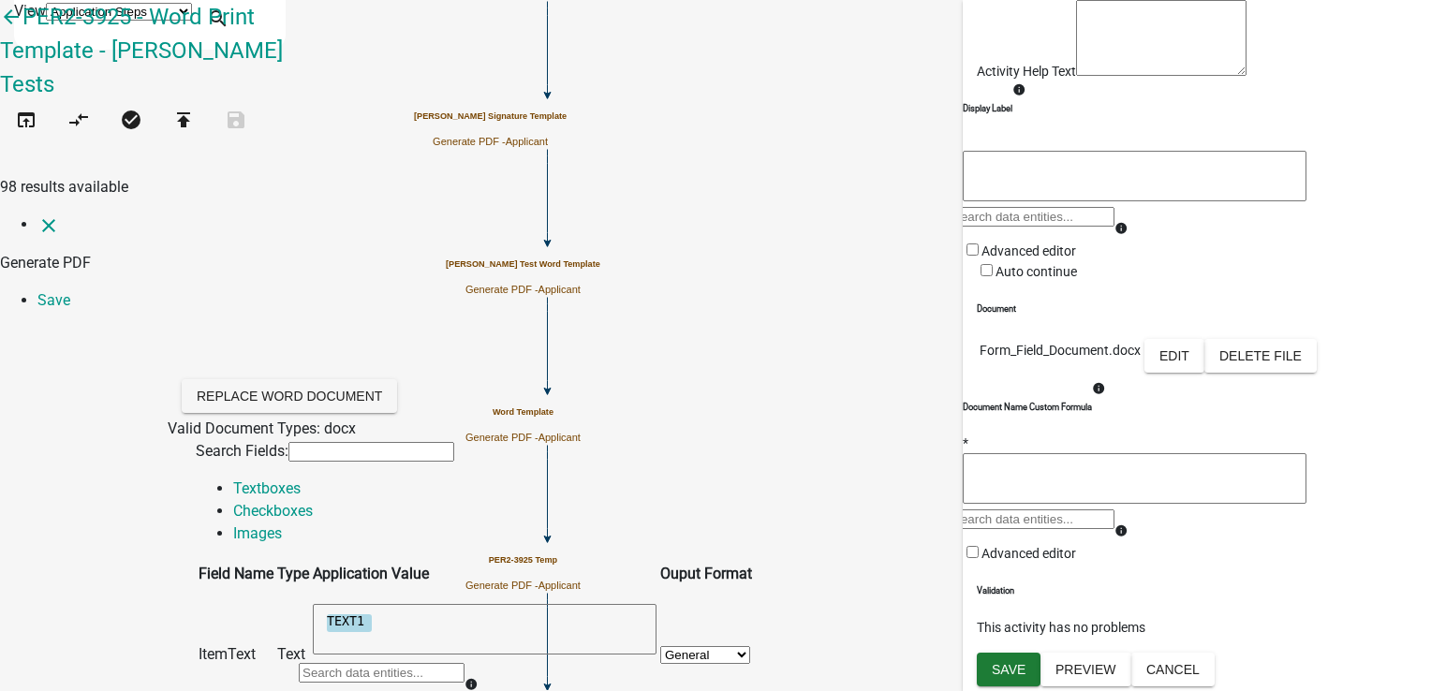
click at [565, 604] on textarea "TEXT1" at bounding box center [485, 629] width 344 height 51
click at [464, 661] on div at bounding box center [382, 679] width 166 height 37
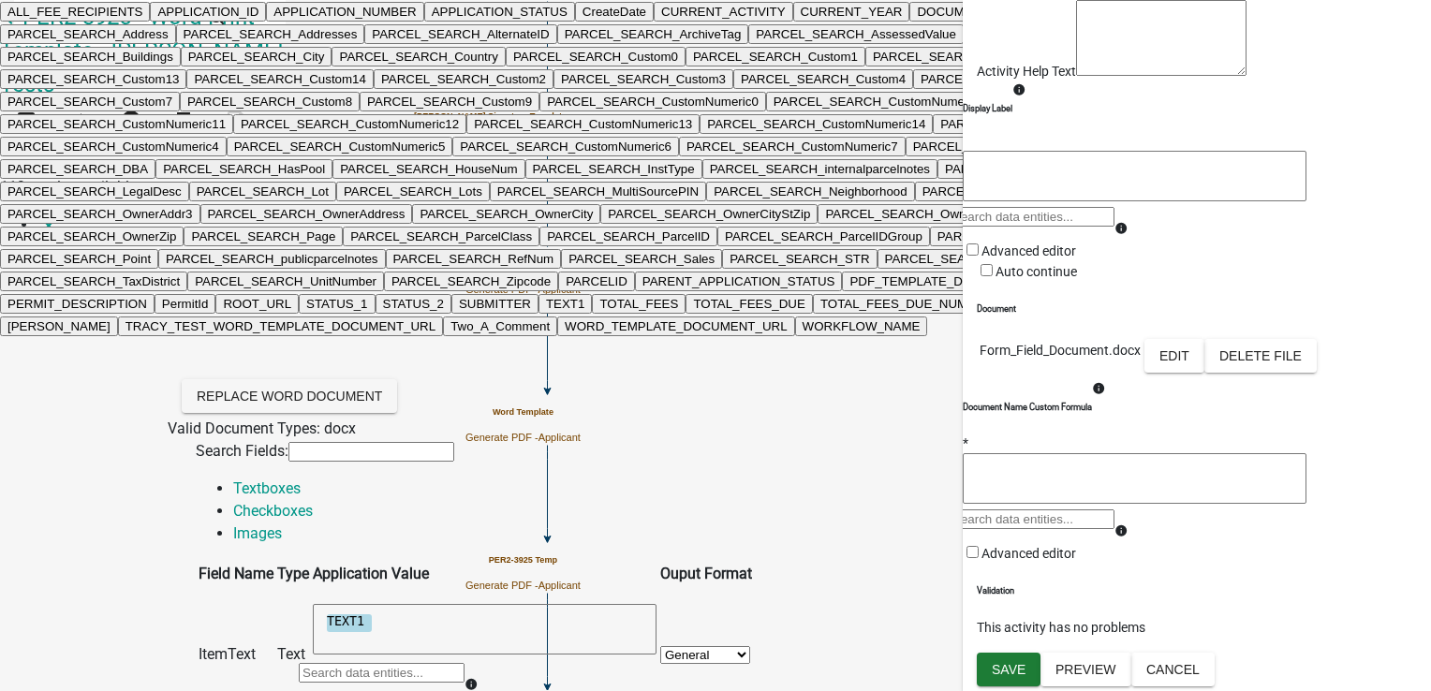
click at [274, 588] on td "ItemText" at bounding box center [236, 654] width 77 height 133
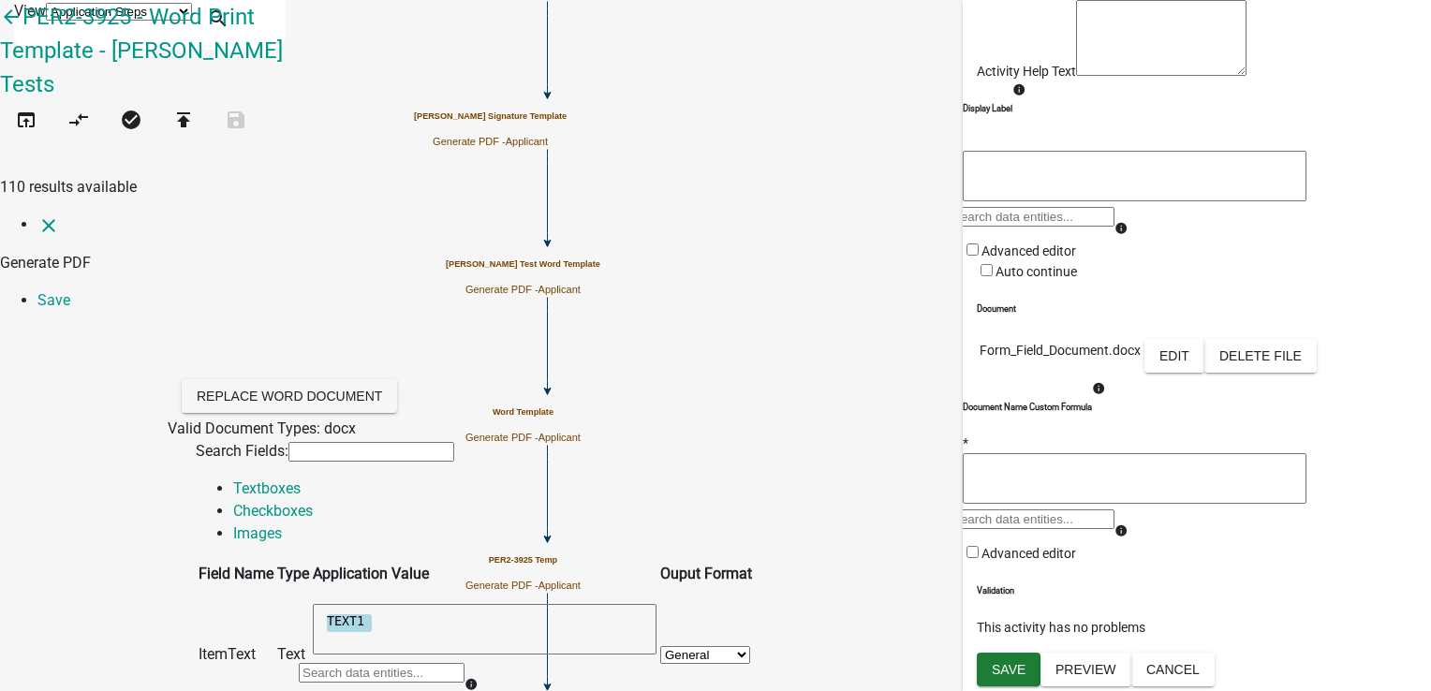
click at [522, 604] on textarea "TEXT1" at bounding box center [485, 629] width 344 height 51
type textarea "TEXT1"
click at [464, 661] on div at bounding box center [382, 679] width 166 height 37
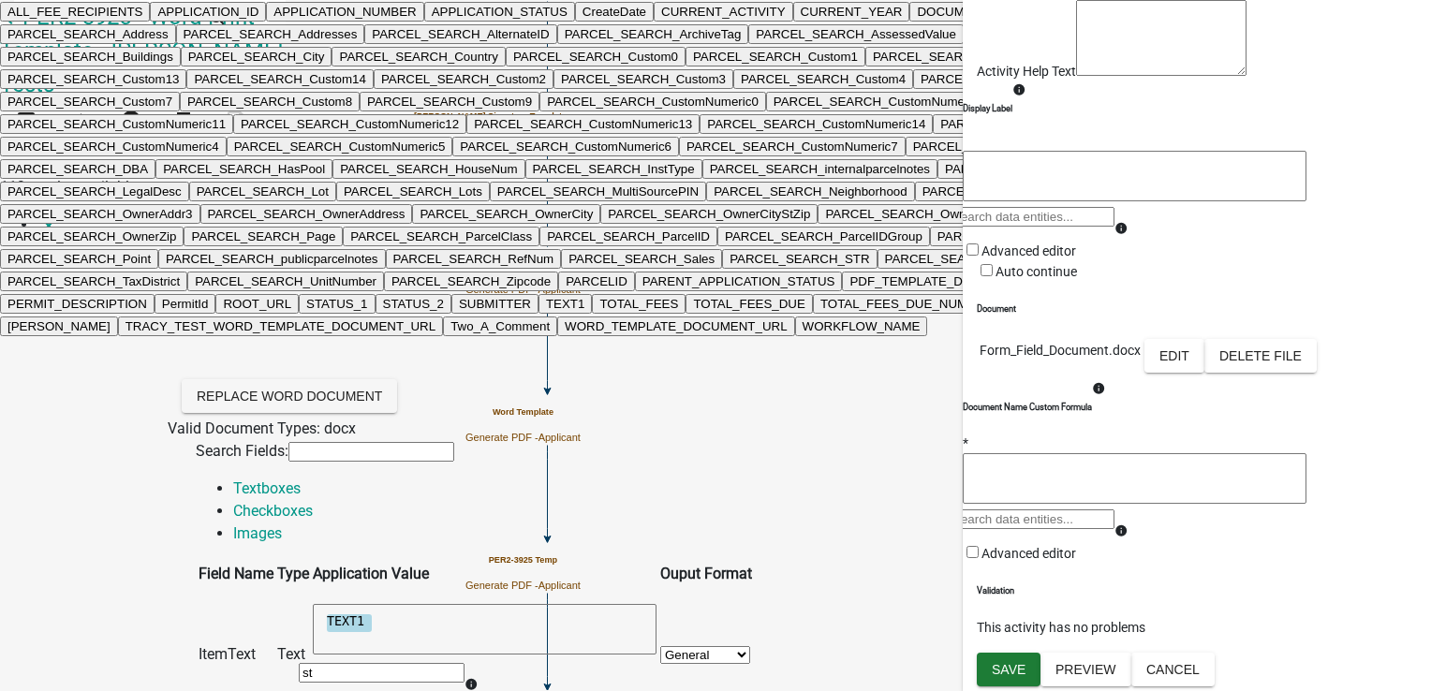
type input "sta"
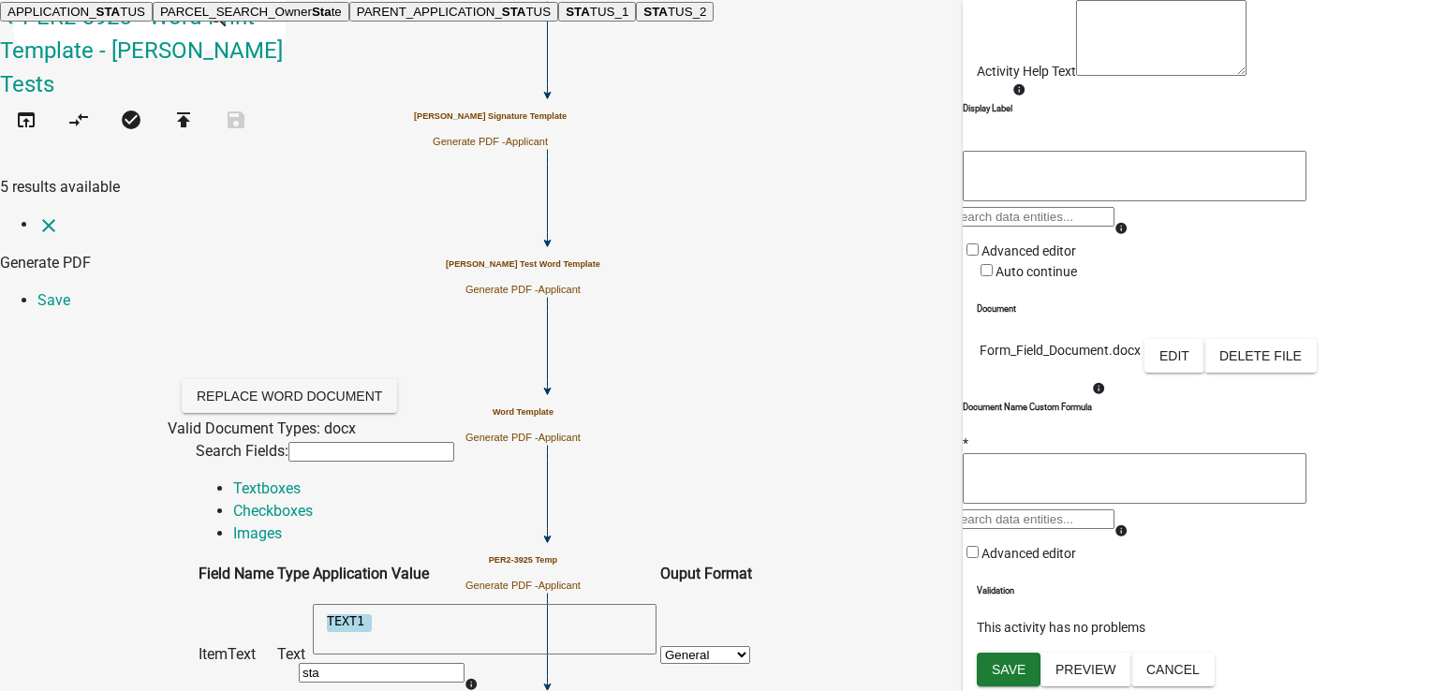
type textarea "TEXT1 STATUS_1"
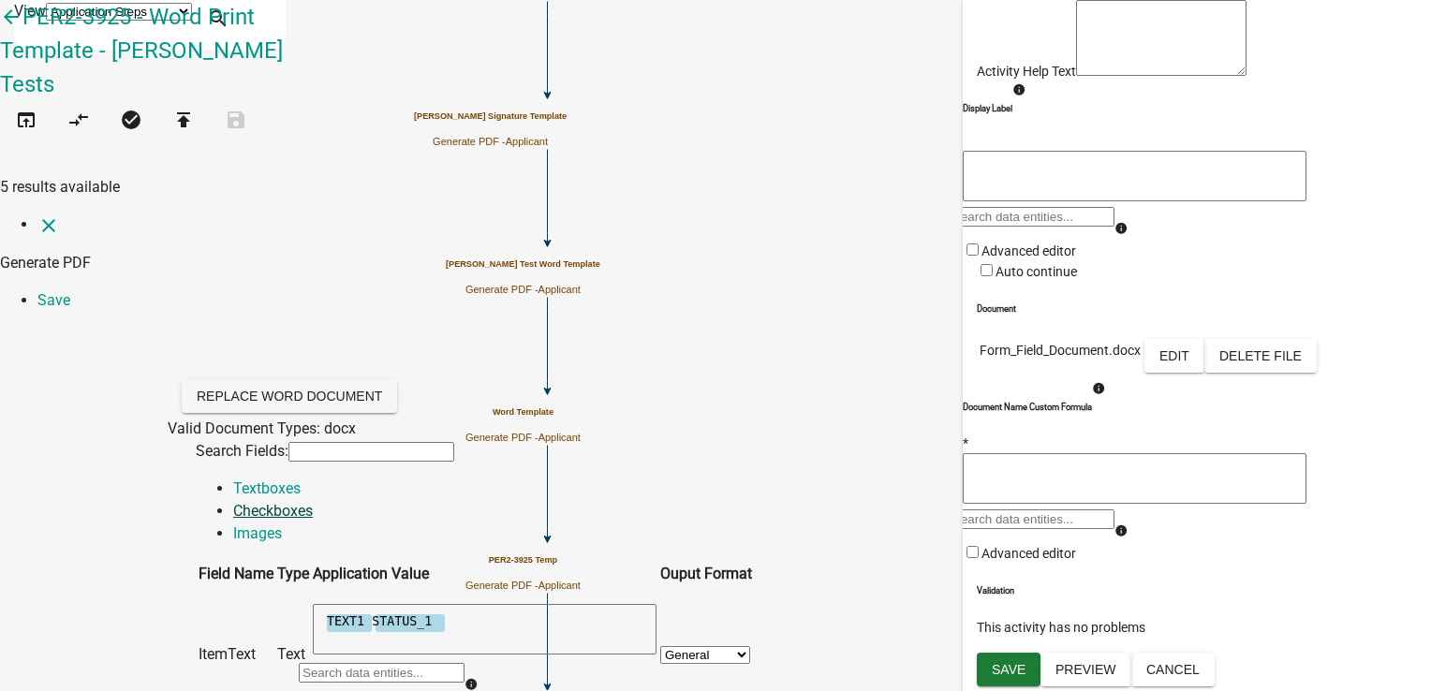
click at [313, 502] on link "Checkboxes" at bounding box center [273, 511] width 80 height 18
click at [282, 524] on link "Images" at bounding box center [257, 533] width 49 height 18
click at [70, 291] on link "Save" at bounding box center [53, 300] width 33 height 18
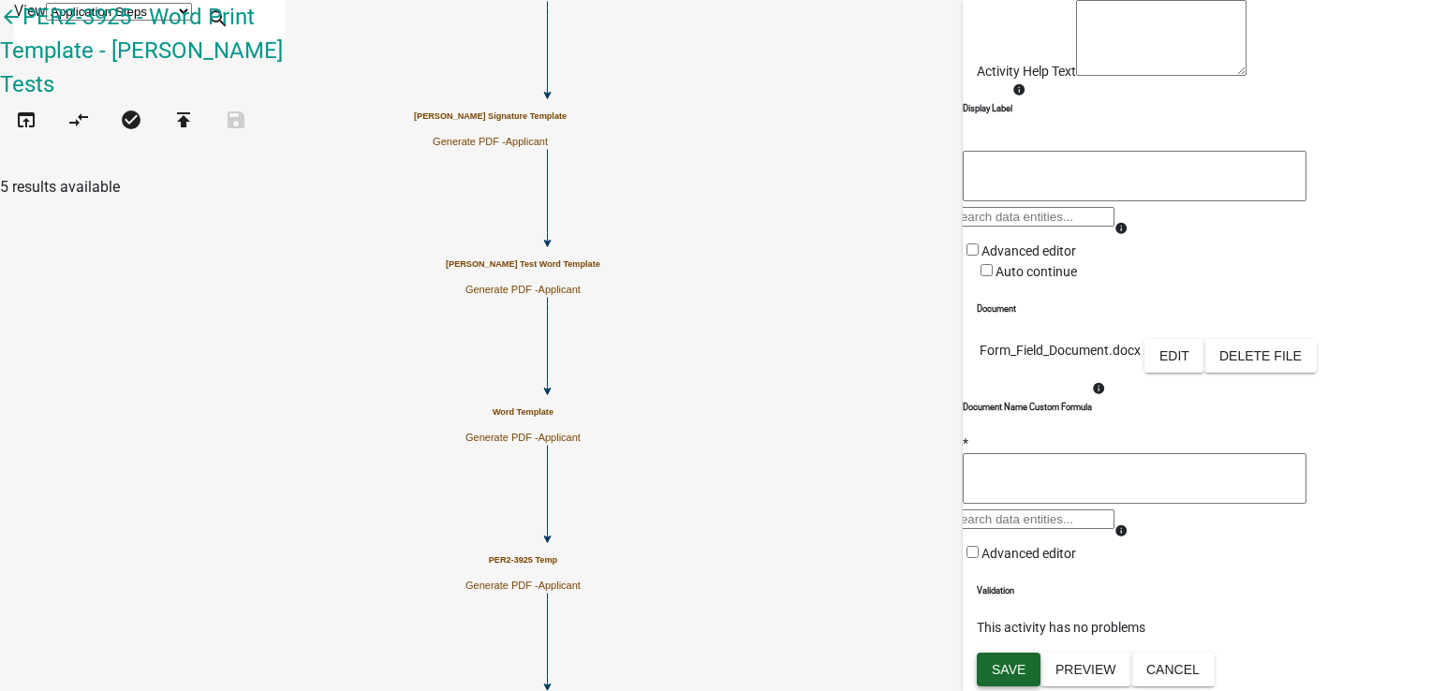
click at [991, 676] on button "Save" at bounding box center [1009, 670] width 64 height 34
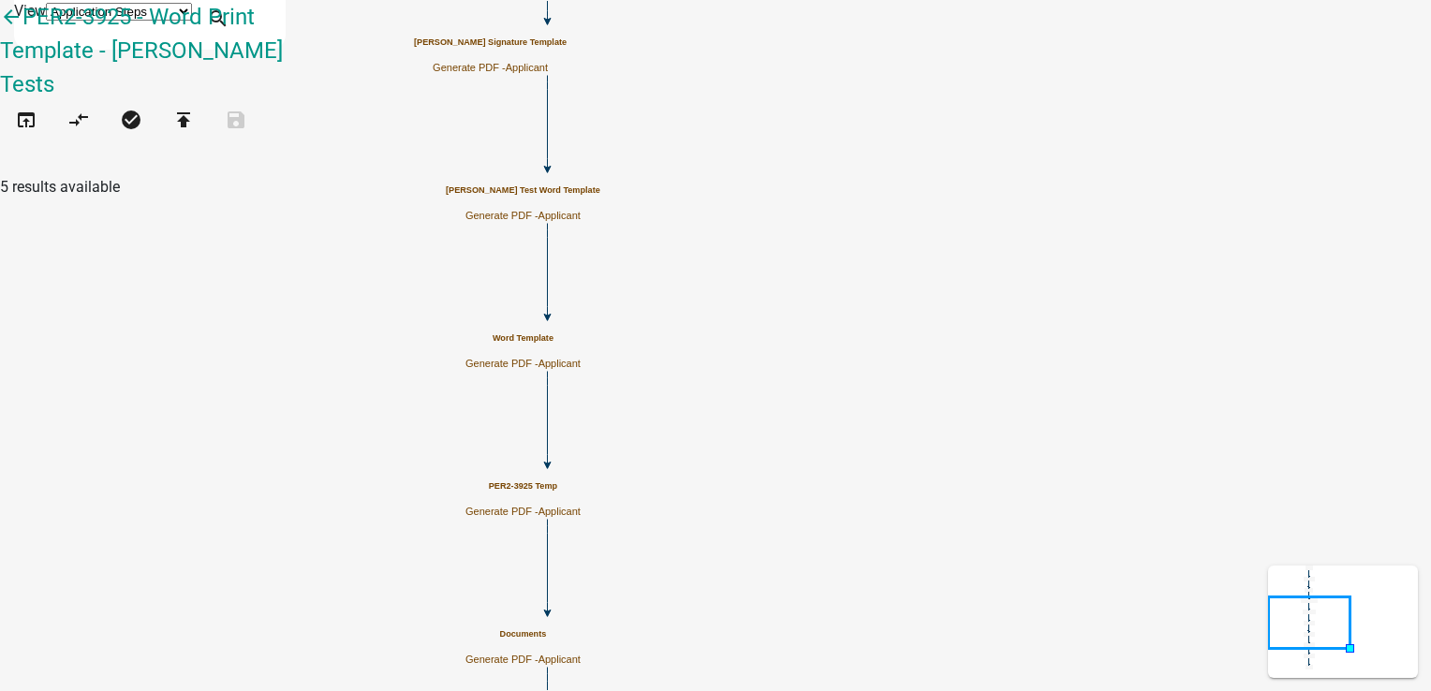
click at [581, 492] on h5 "PER2-3925 Temp" at bounding box center [522, 486] width 115 height 10
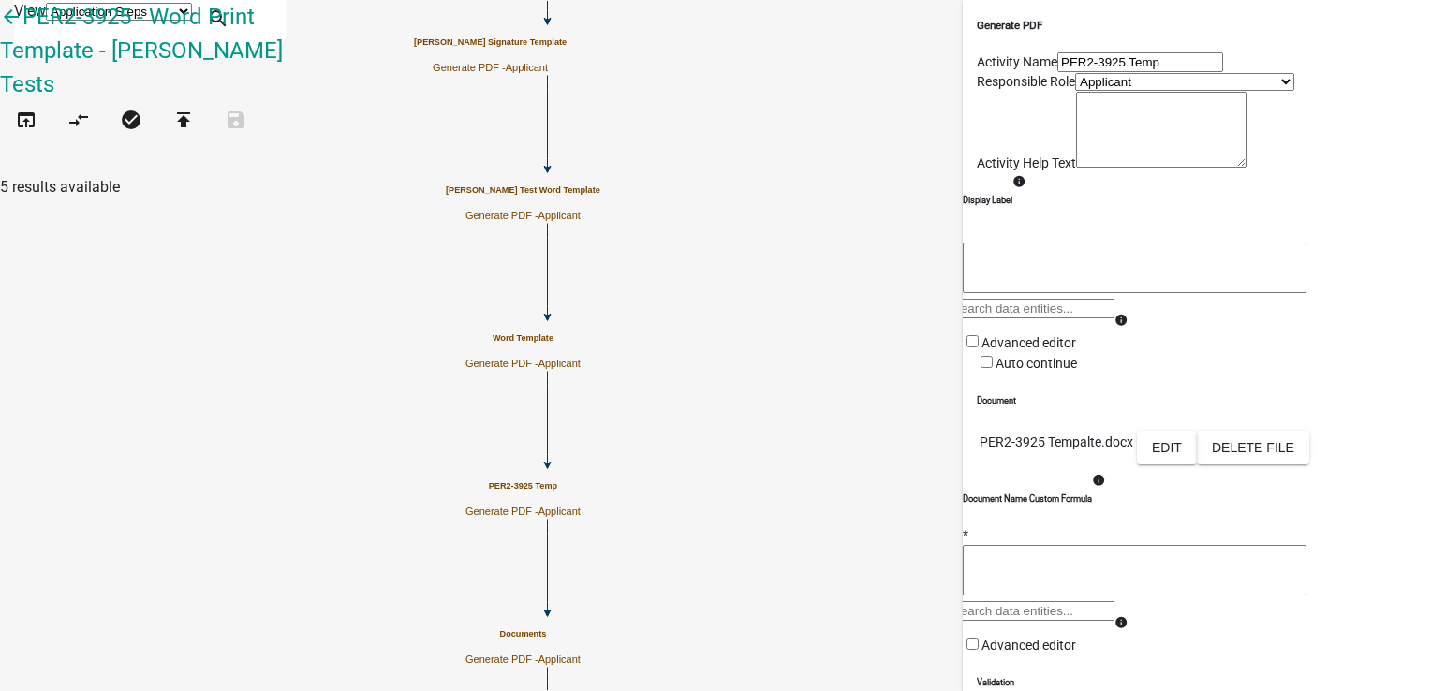
scroll to position [281, 0]
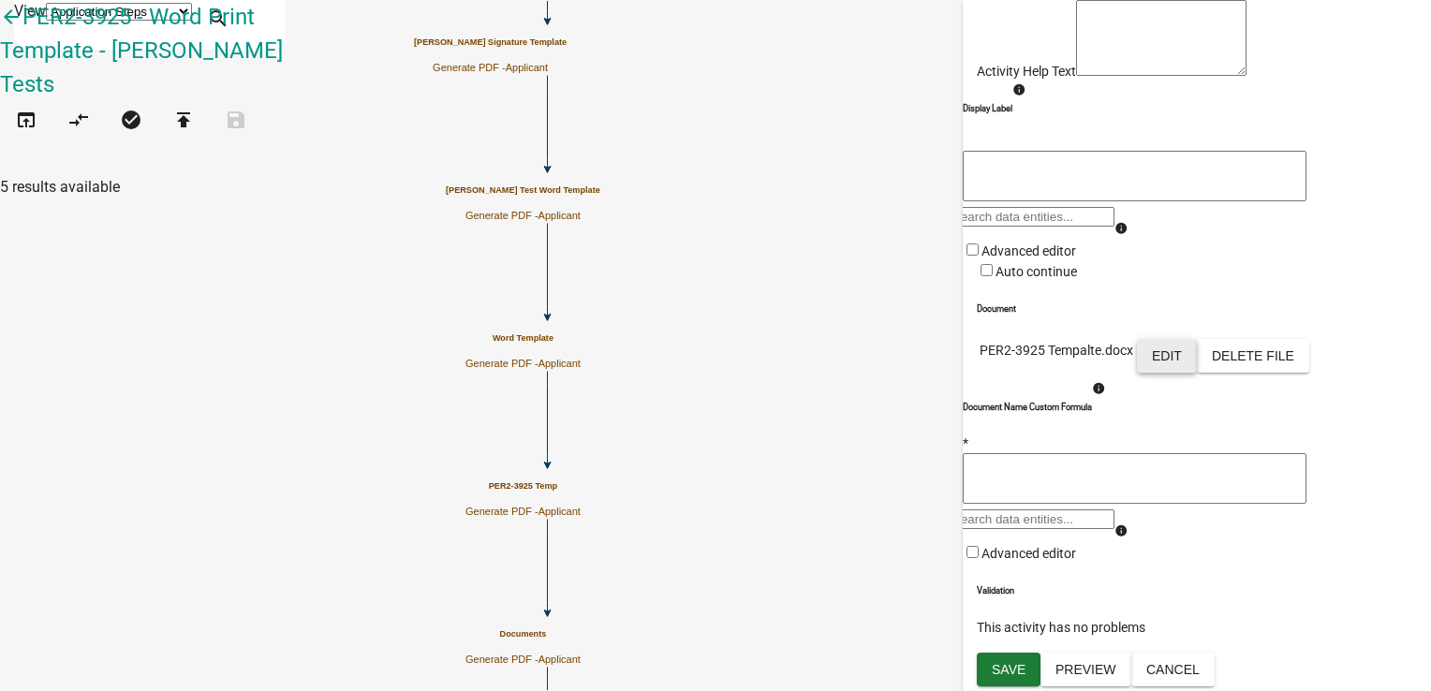
click at [1197, 361] on button "Edit" at bounding box center [1167, 356] width 60 height 34
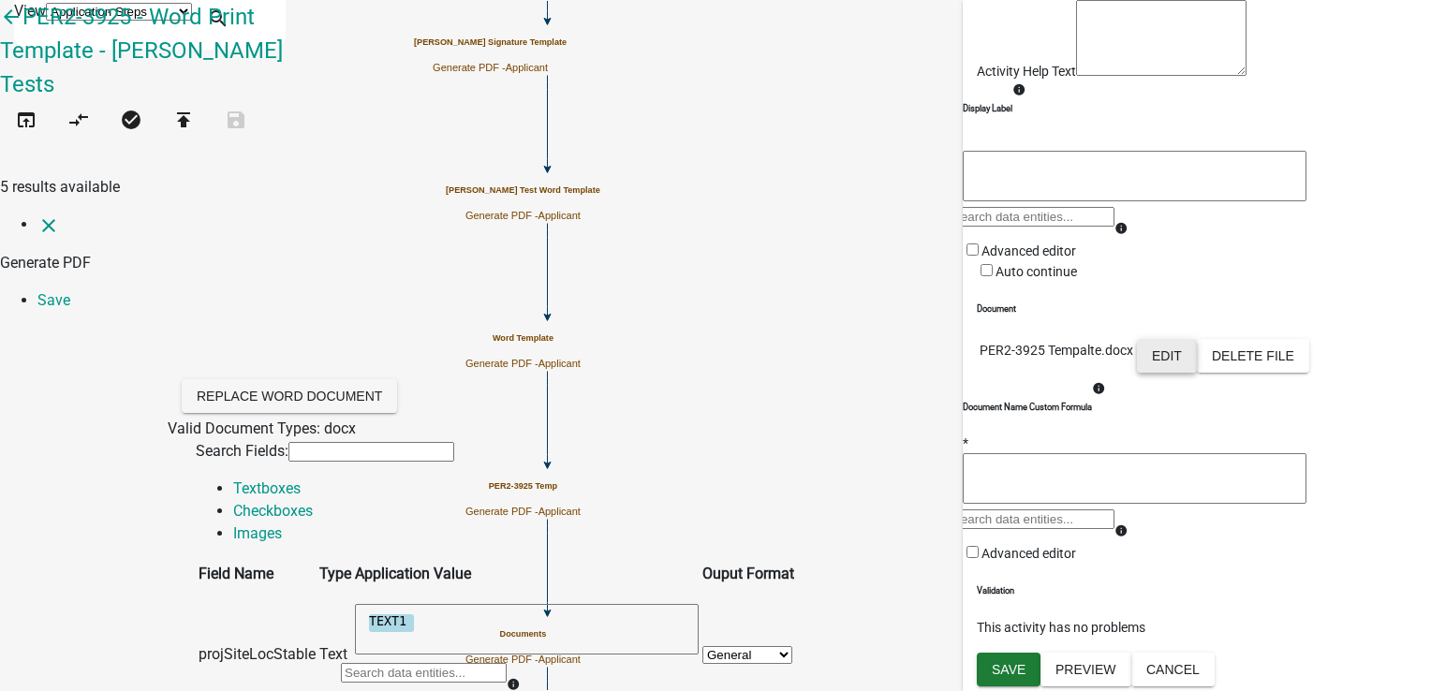
scroll to position [0, 0]
click at [598, 604] on textarea "TEXT1" at bounding box center [527, 629] width 344 height 51
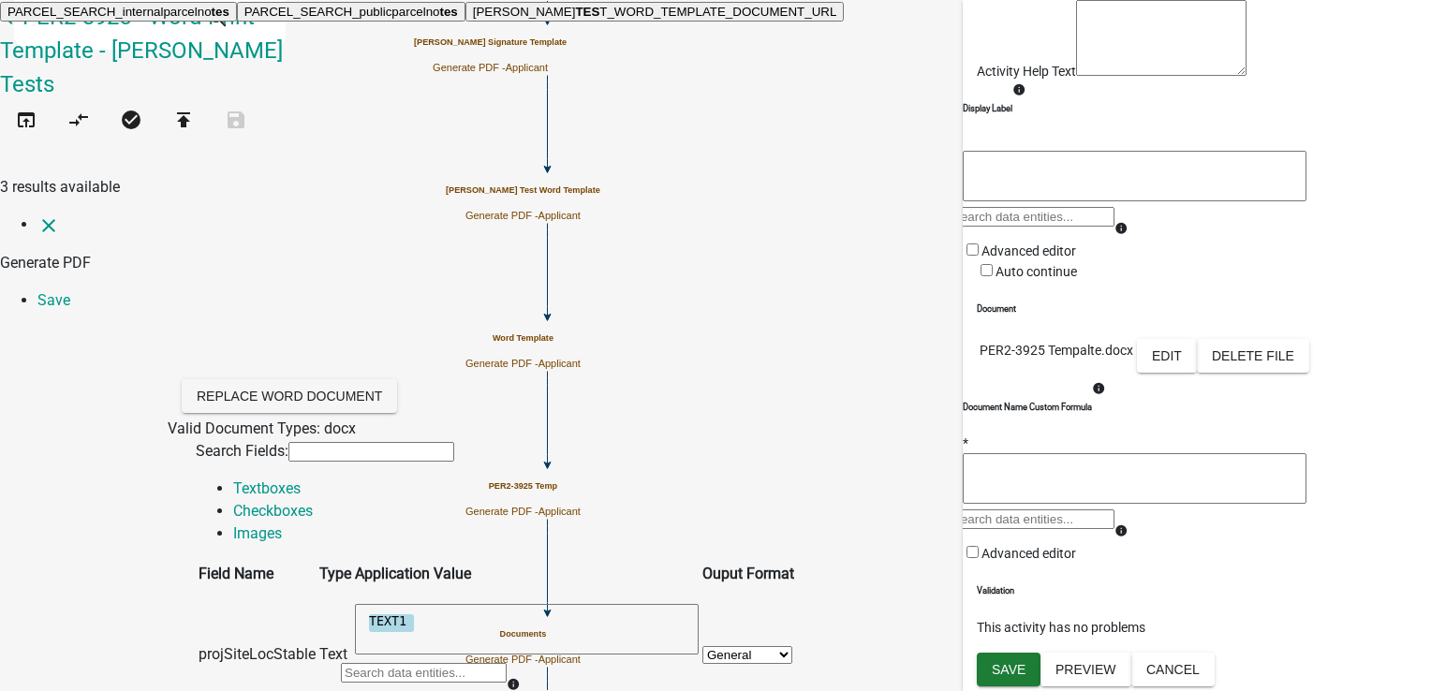
scroll to position [749, 0]
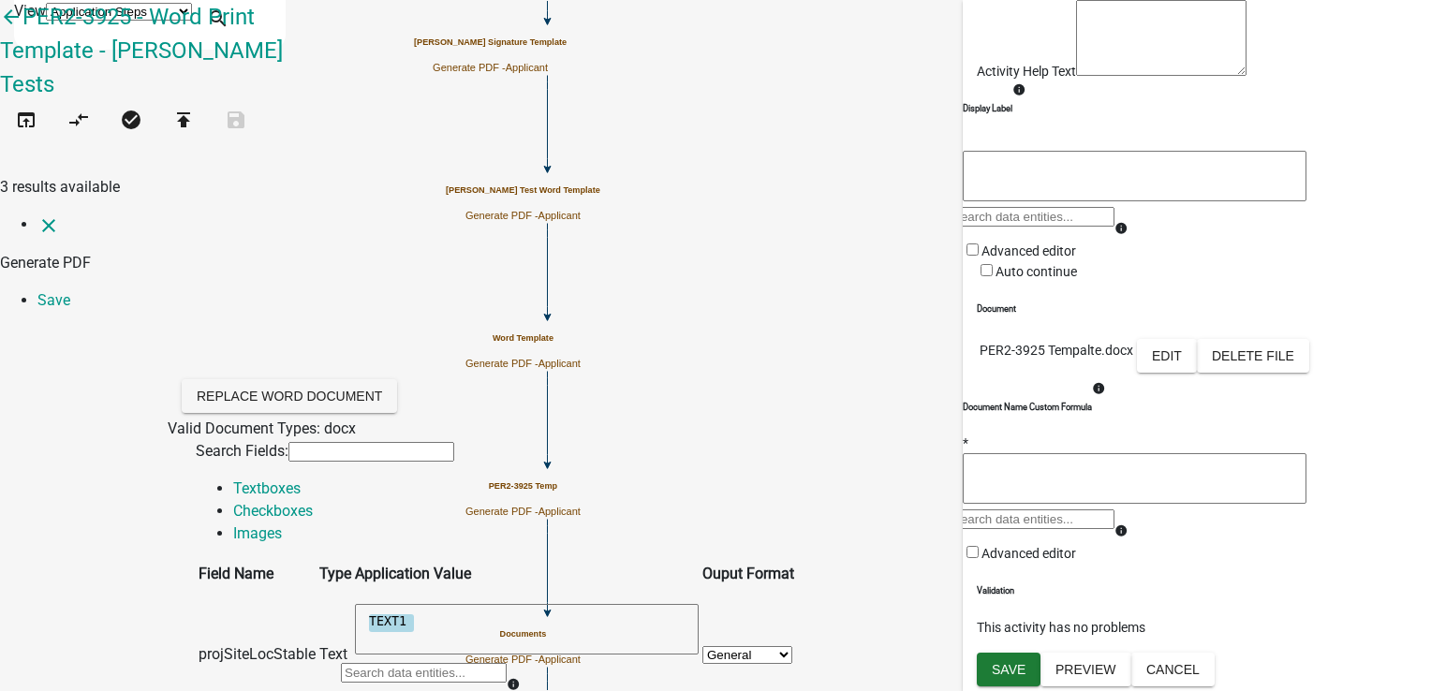
scroll to position [329, 0]
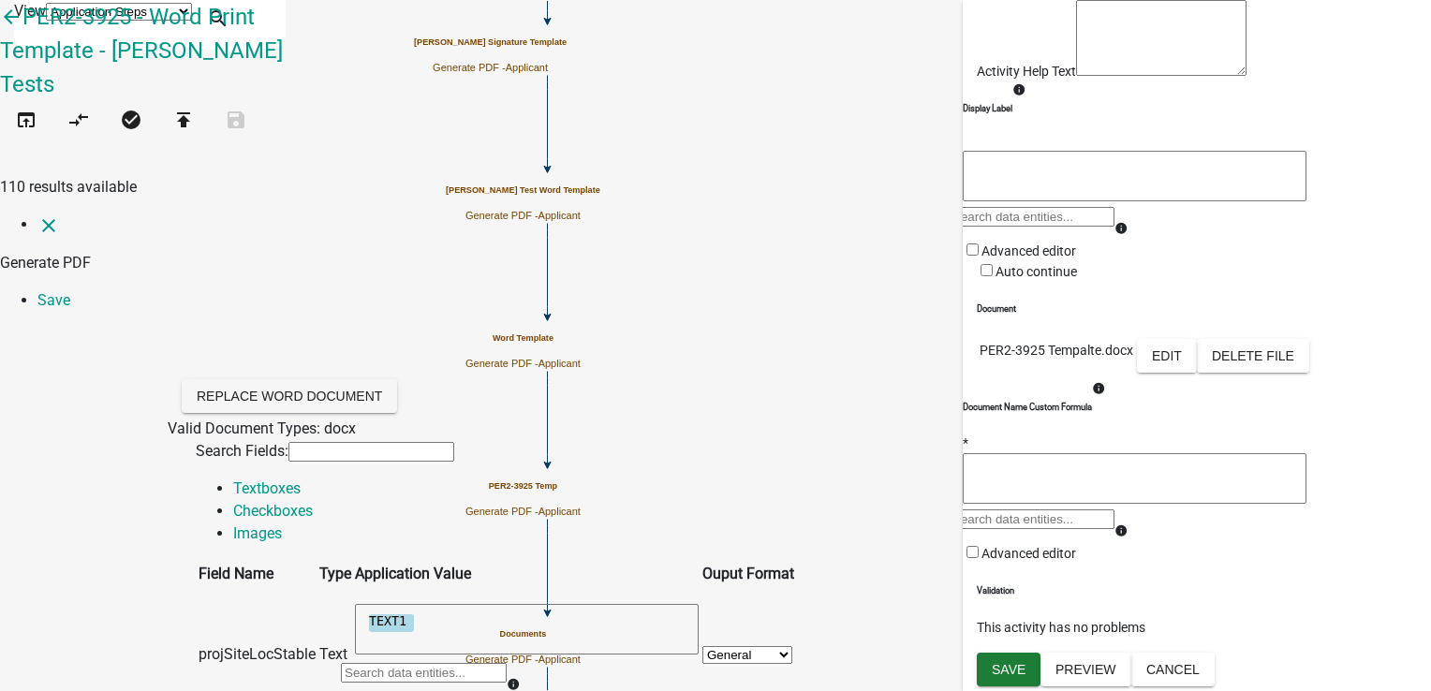
scroll to position [141, 0]
click at [507, 661] on div at bounding box center [424, 679] width 166 height 37
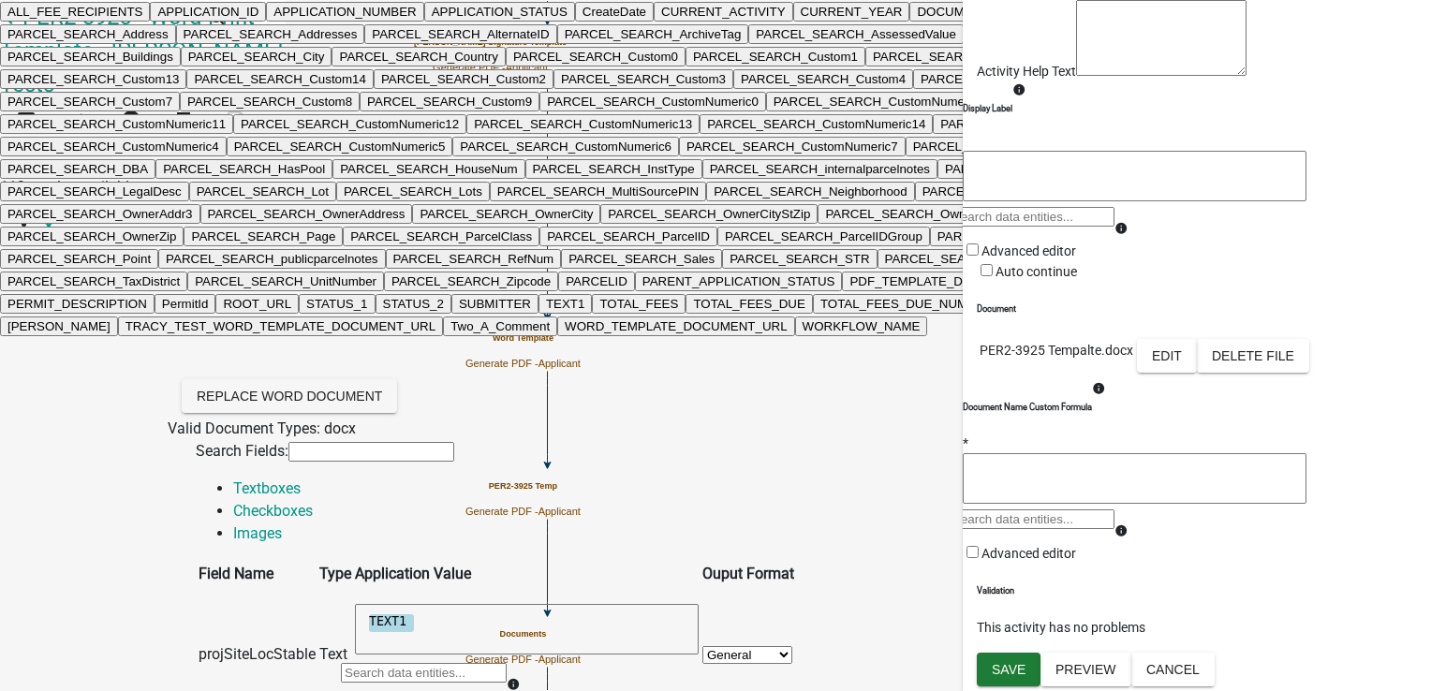
click at [317, 588] on td "projSiteLocStable" at bounding box center [257, 654] width 119 height 133
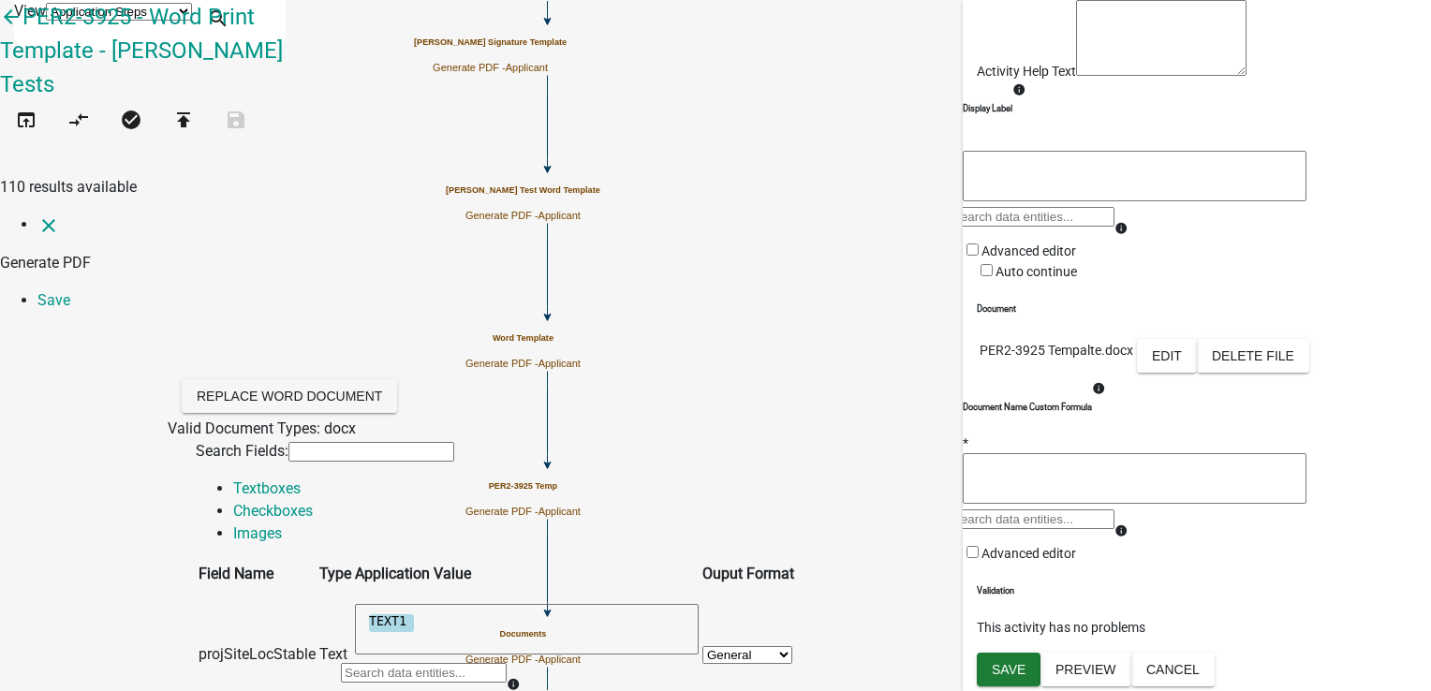
click at [317, 588] on td "projSiteLocStable" at bounding box center [257, 654] width 119 height 133
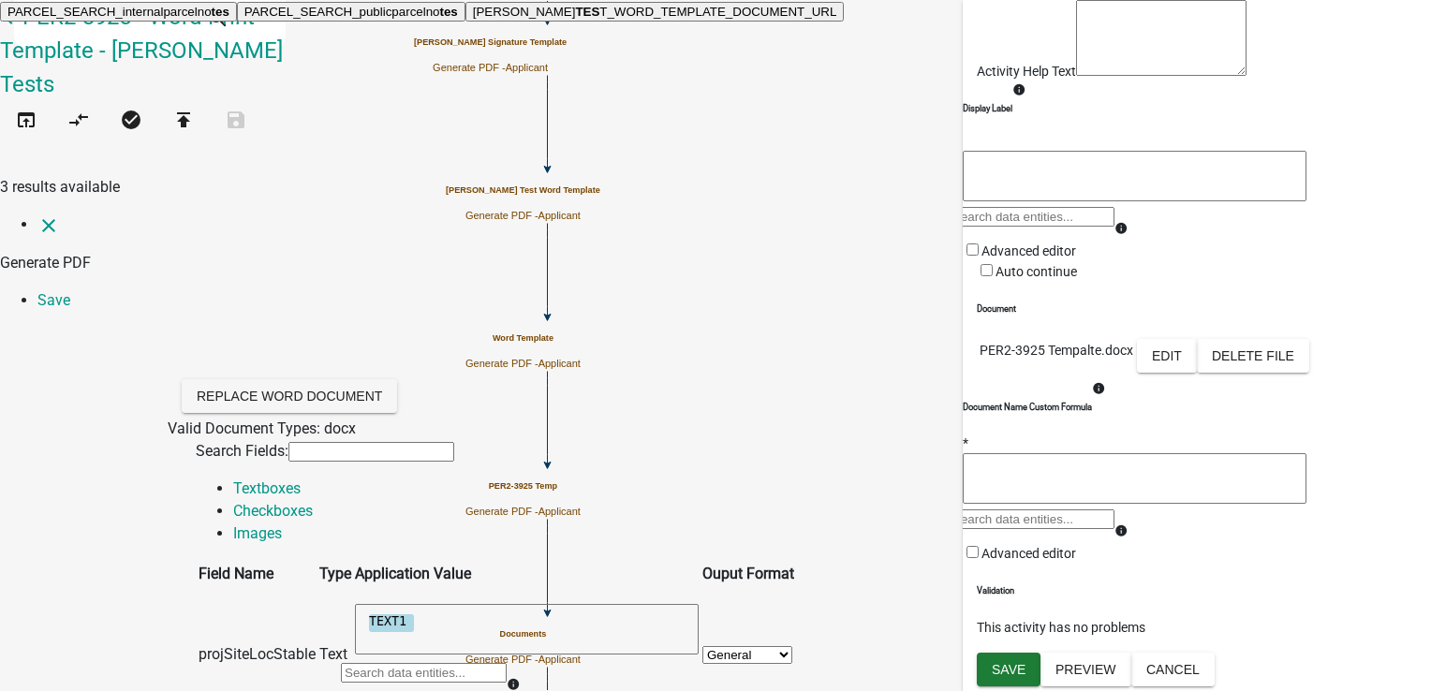
type input "t"
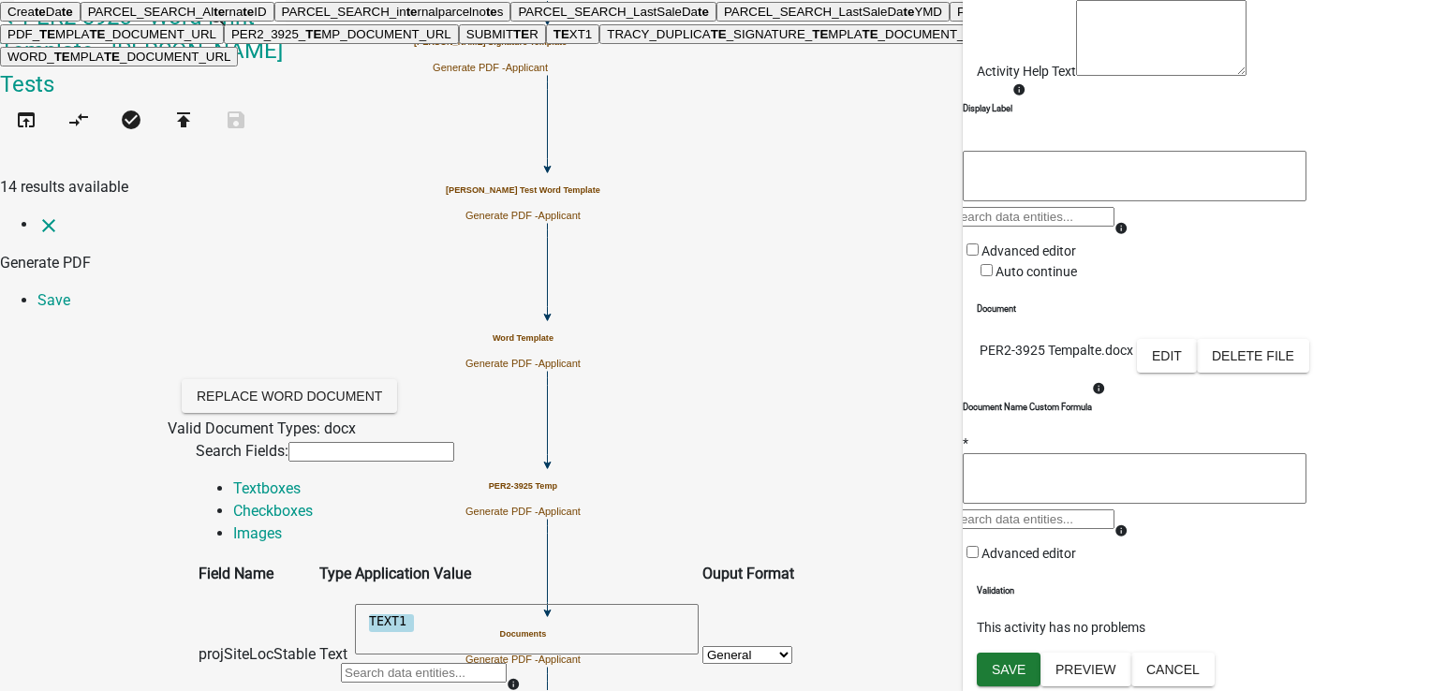
type input "text"
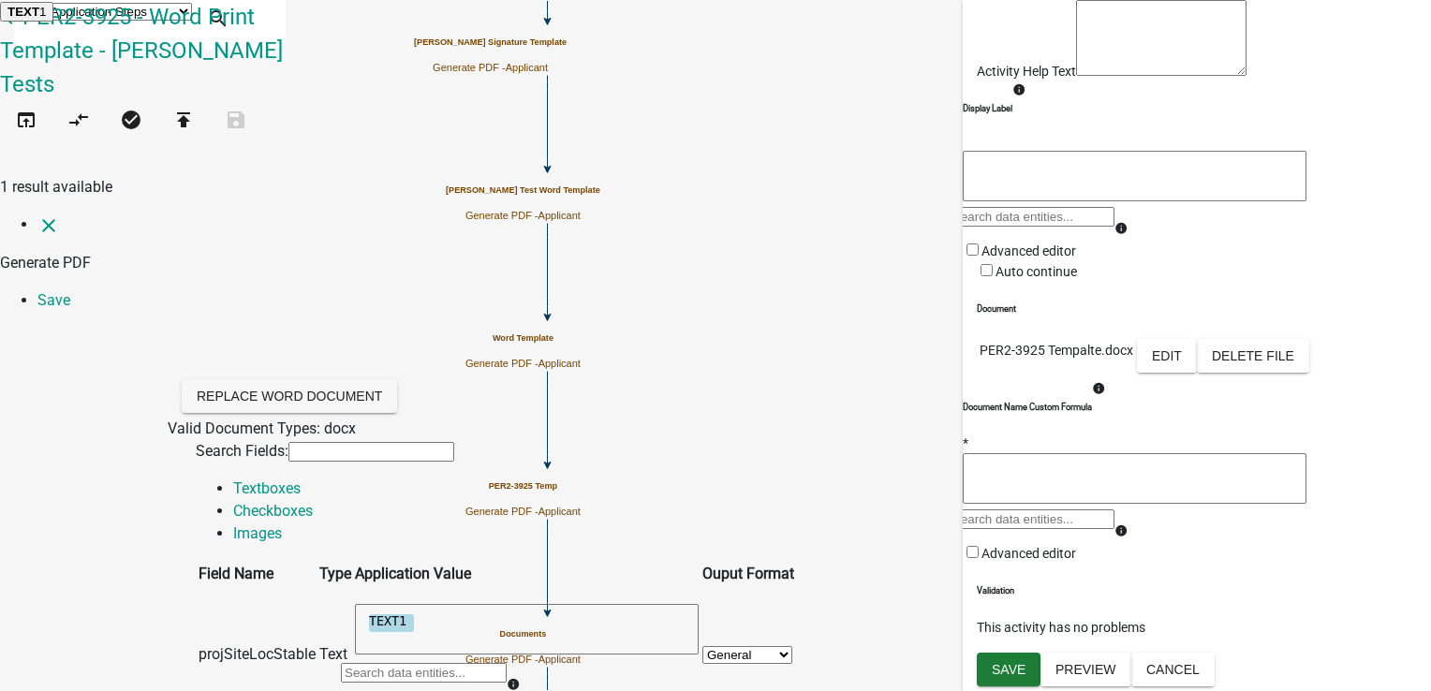
type textarea "TEXT1"
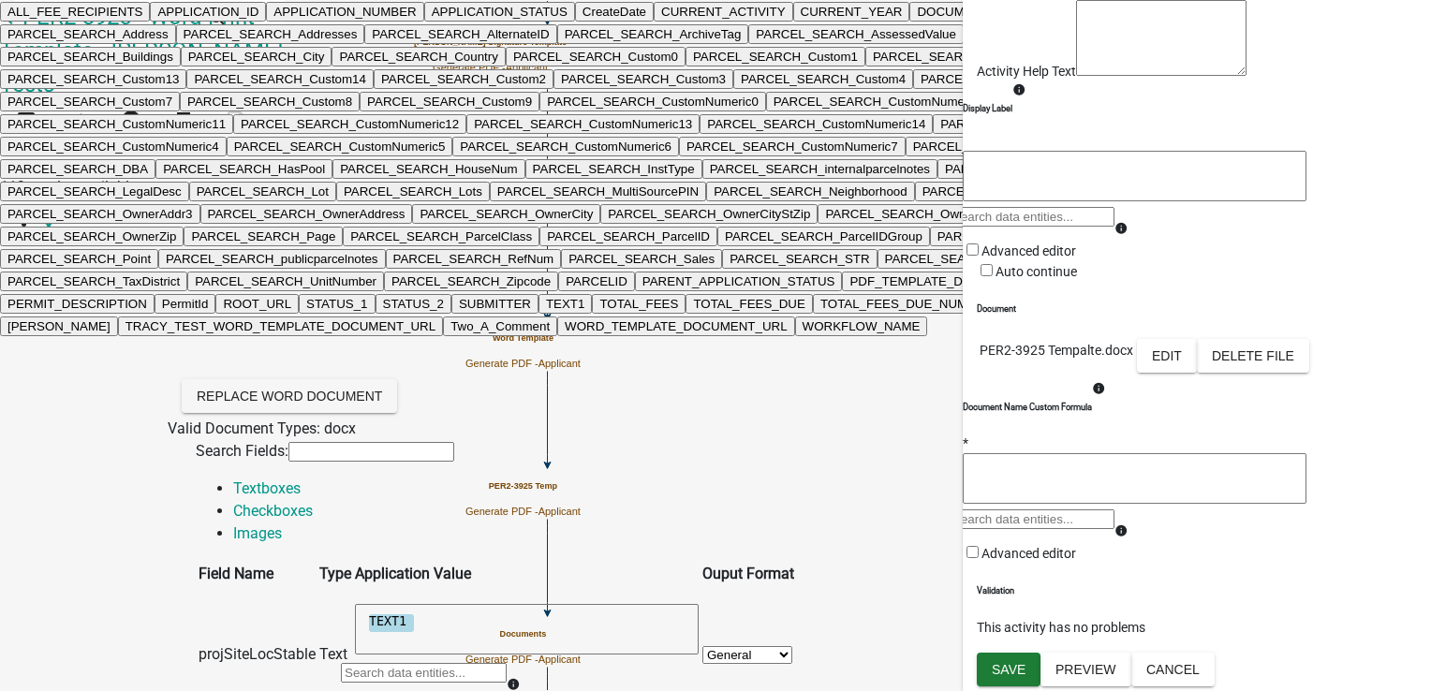
type input "stat"
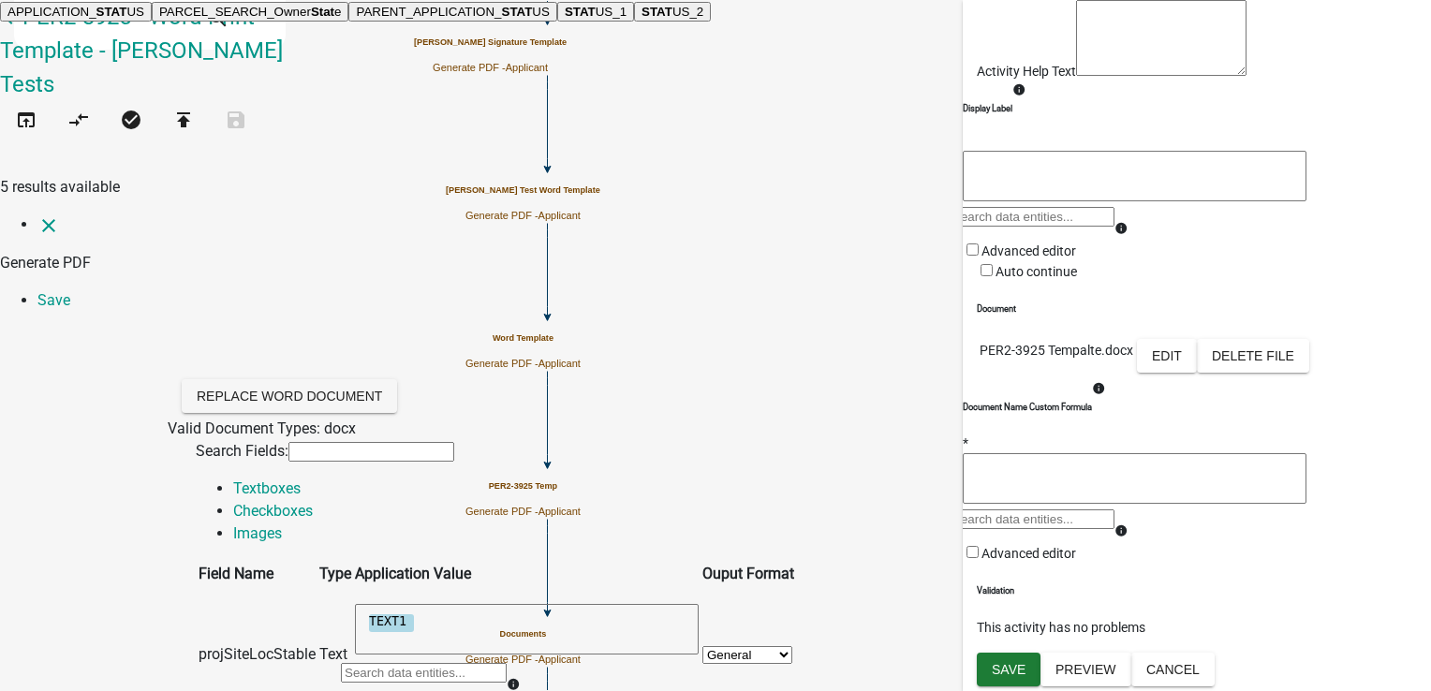
click at [585, 22] on button "STAT US_1" at bounding box center [595, 12] width 77 height 20
type textarea "STATUS_1"
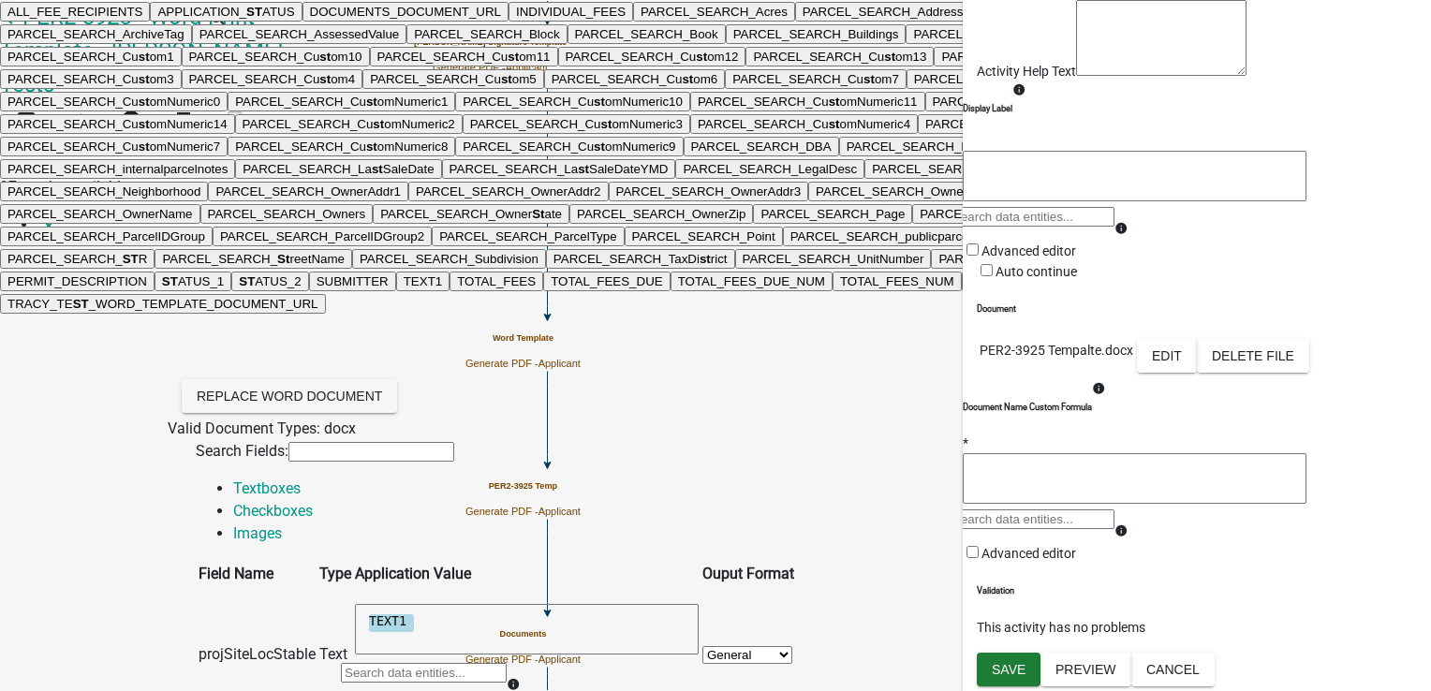
type input "stat"
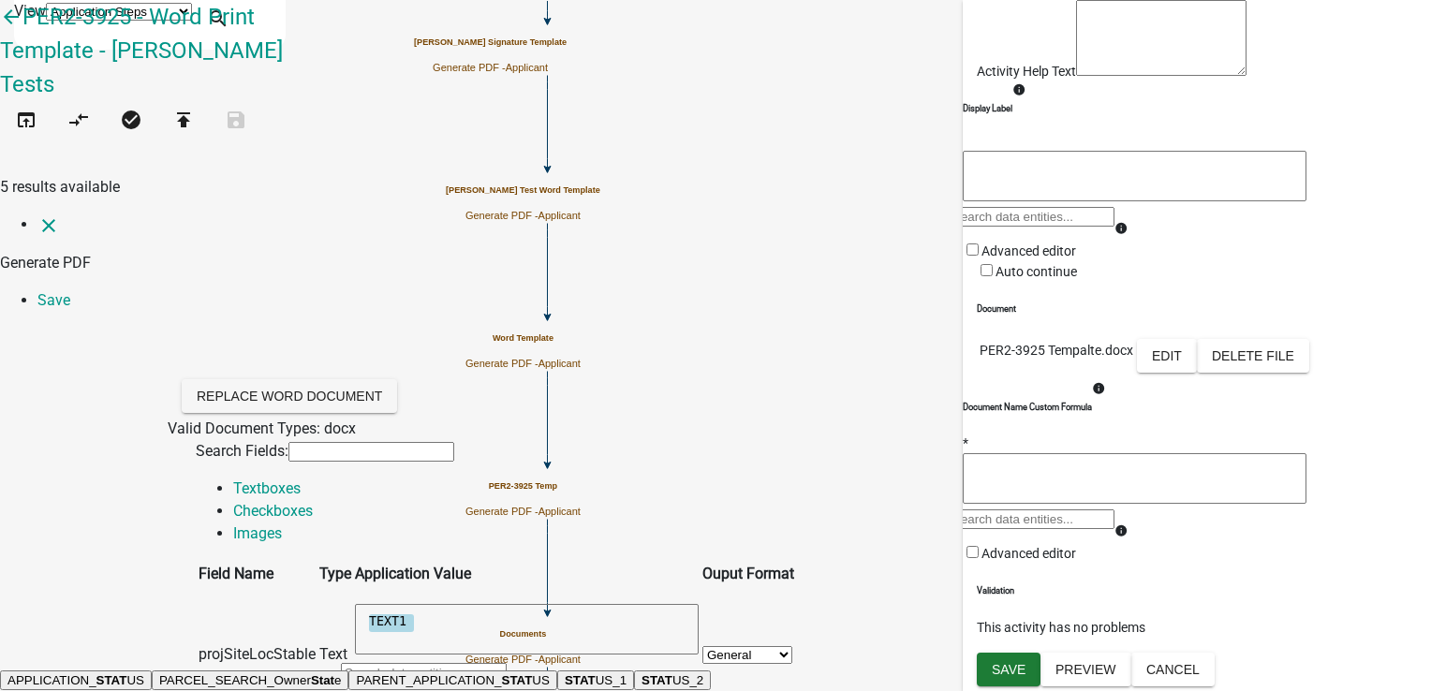
click at [641, 673] on span "STAT" at bounding box center [656, 680] width 31 height 14
type textarea "STATUS_2"
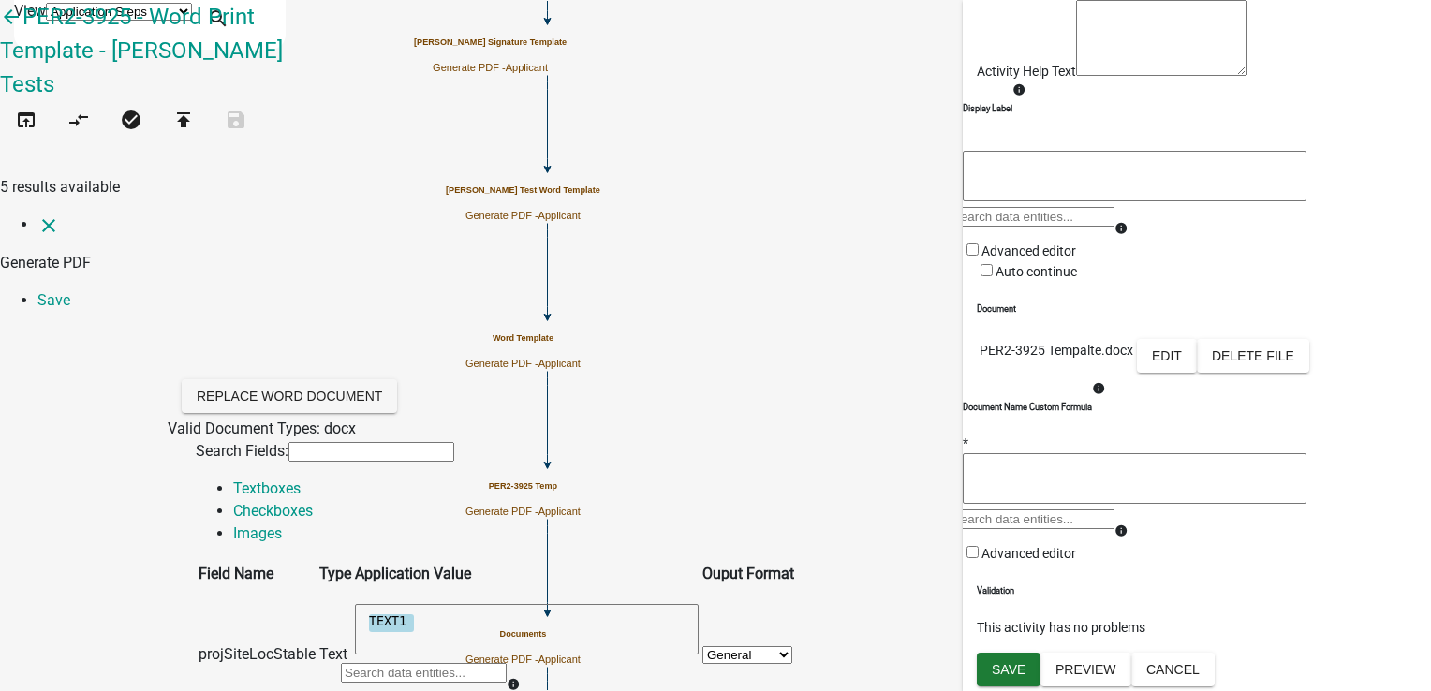
scroll to position [48, 0]
click at [70, 291] on link "Save" at bounding box center [53, 300] width 33 height 18
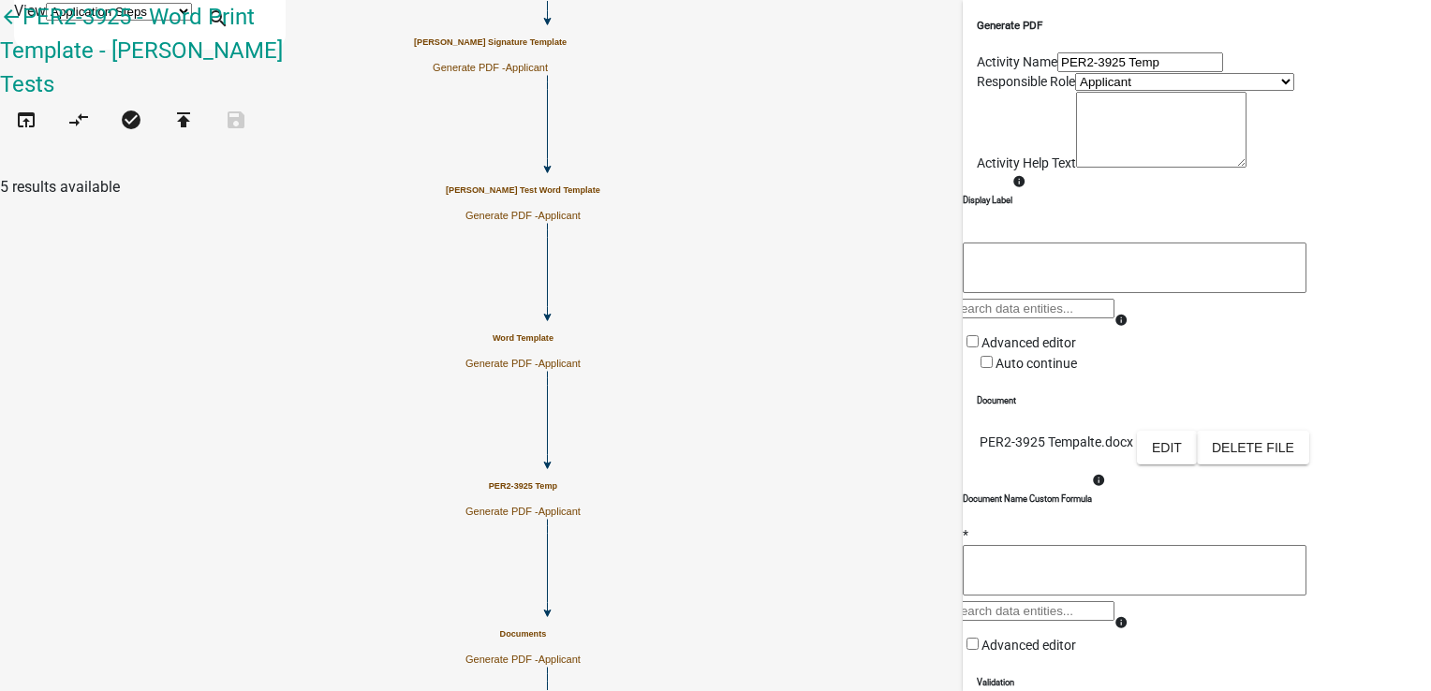
scroll to position [332, 0]
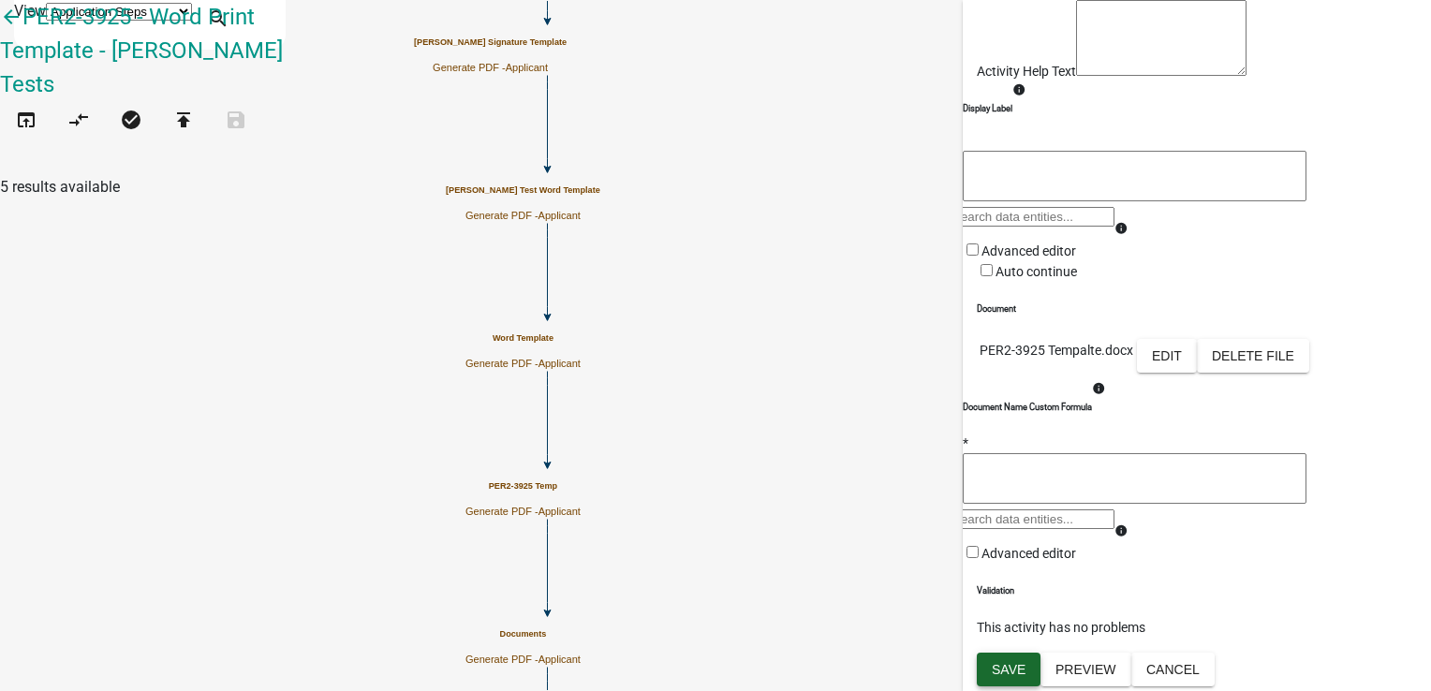
click at [1001, 663] on span "Save" at bounding box center [1009, 669] width 34 height 15
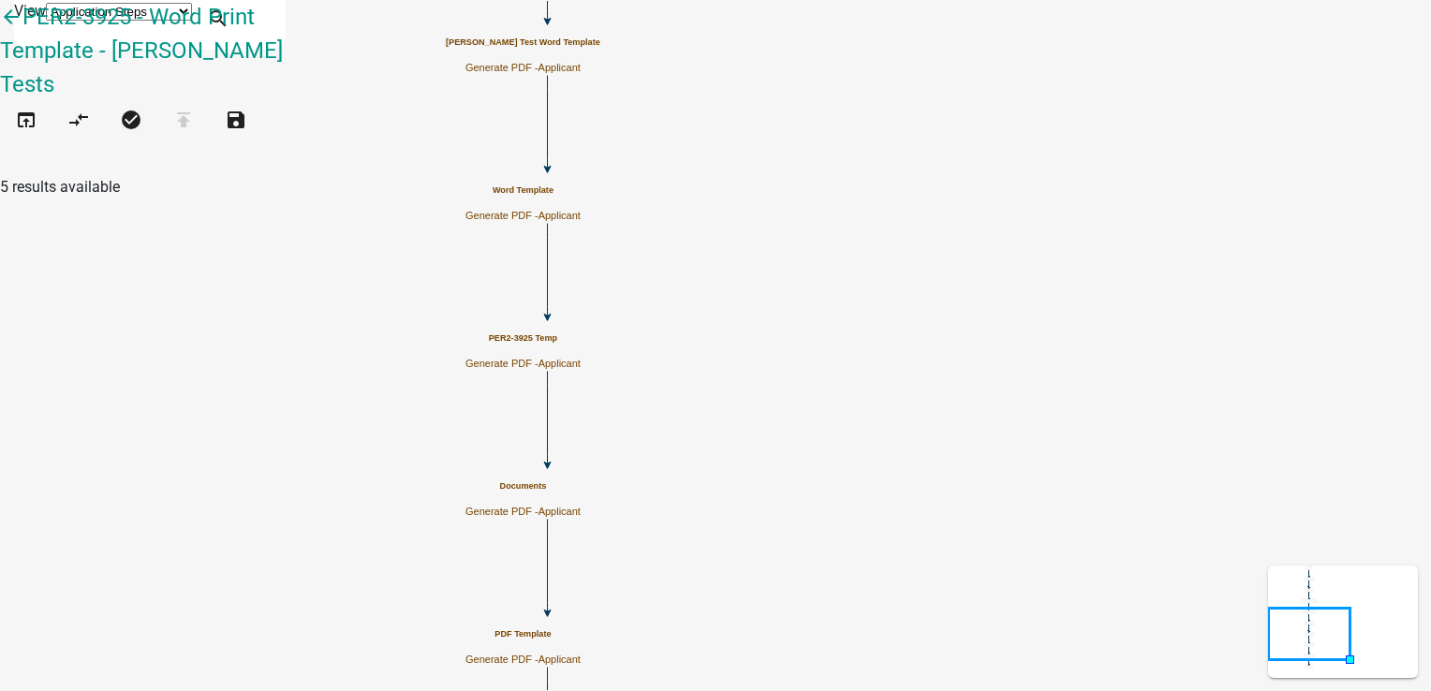
scroll to position [0, 0]
click at [581, 506] on p "Generate PDF - Applicant" at bounding box center [522, 512] width 115 height 12
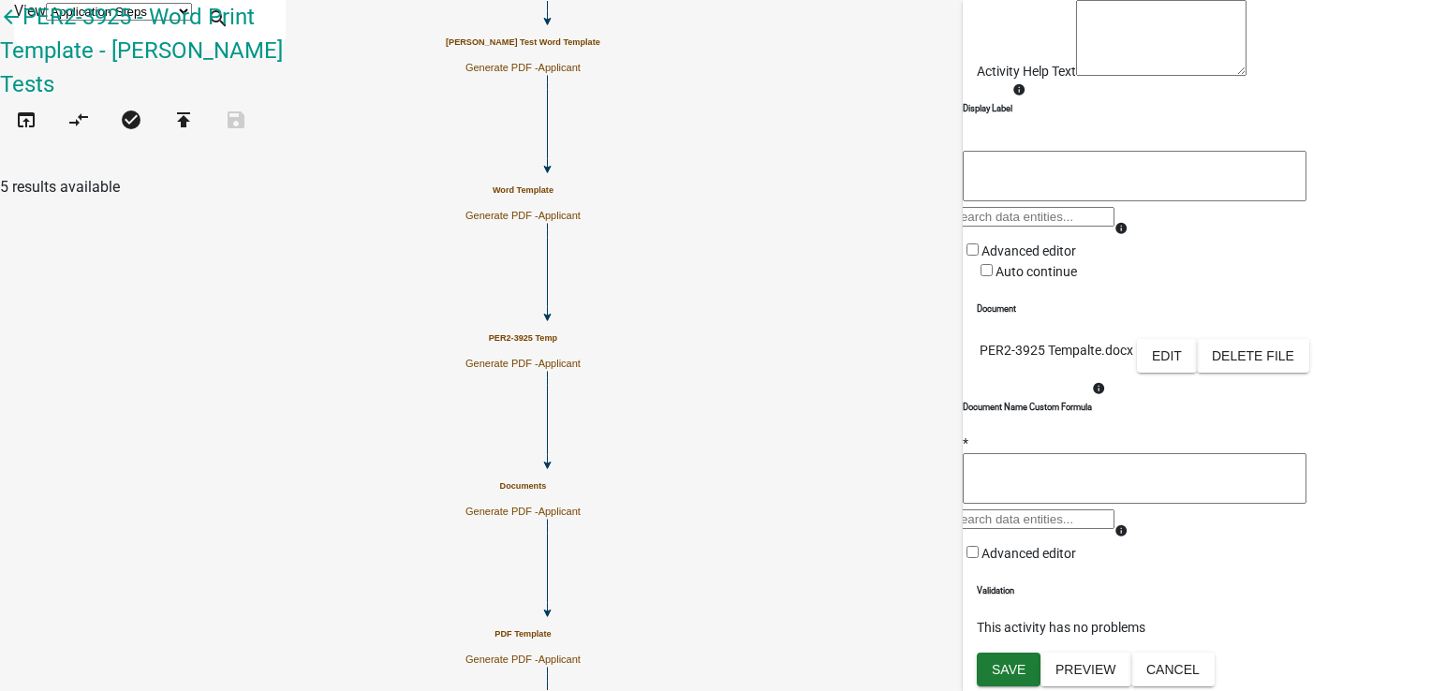
scroll to position [281, 0]
click at [1197, 373] on button "Edit" at bounding box center [1167, 356] width 60 height 34
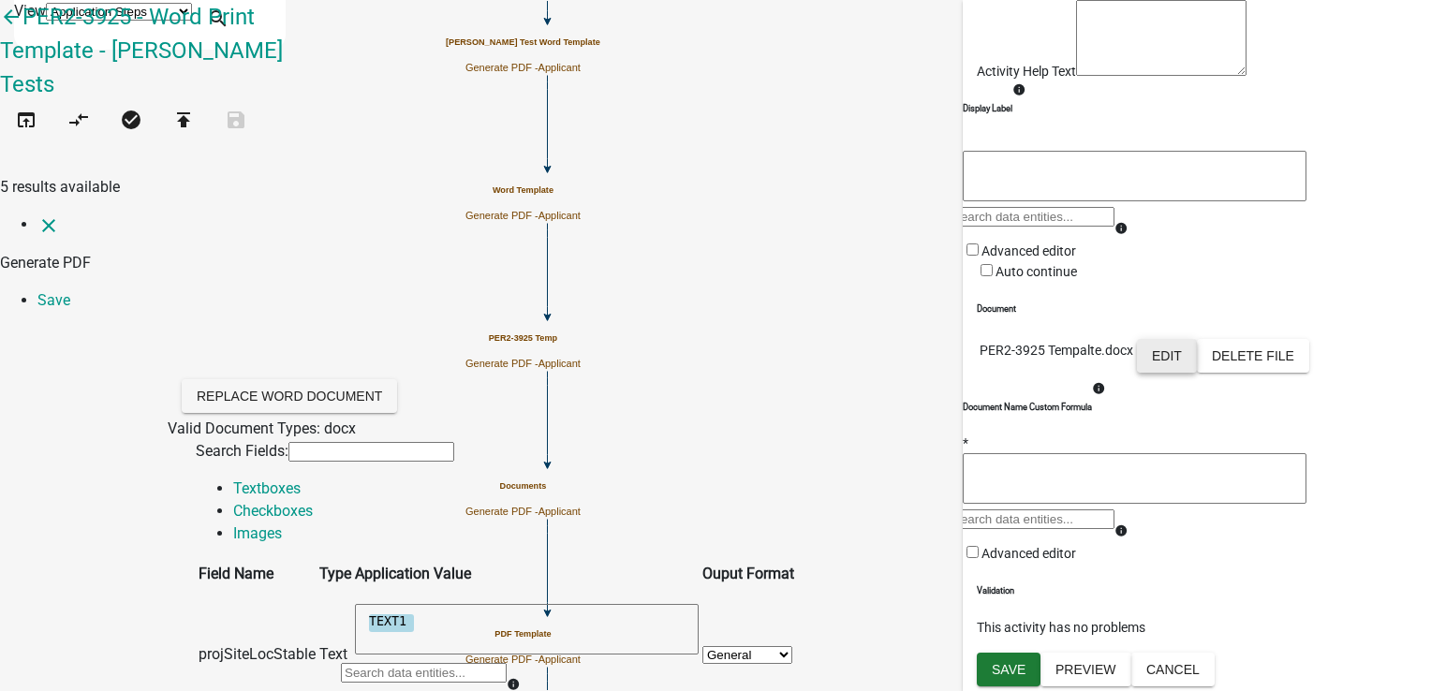
scroll to position [94, 0]
drag, startPoint x: 593, startPoint y: 253, endPoint x: 494, endPoint y: 247, distance: 98.5
click at [494, 604] on div "TEXT1 TEXT1 info" at bounding box center [527, 651] width 344 height 94
paste textarea "[ { "value": { "activity": { "routing": [ { "$id": "1", "targetId": "e5cd47cf-f…"
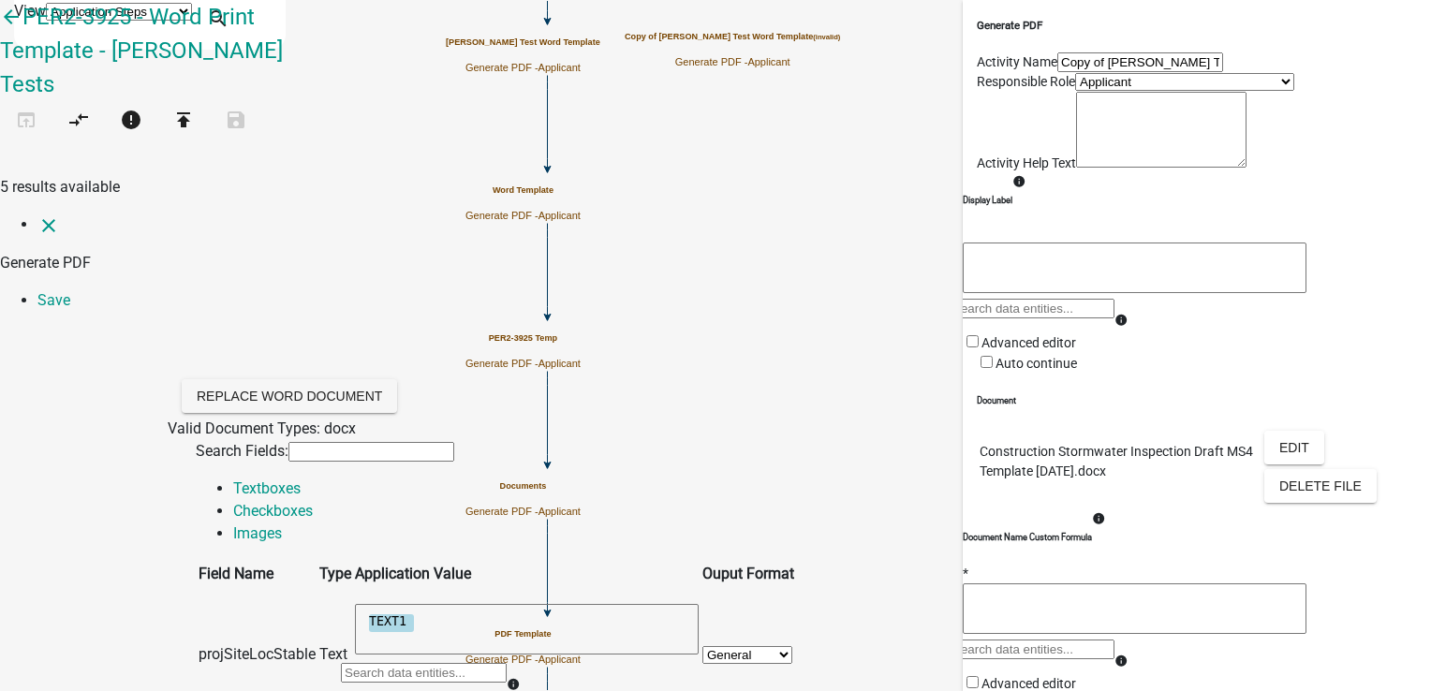
scroll to position [187, 0]
type textarea "[ { "value": { "activity": { "routing": [ { "$id": "1", "targetId": "e5cd47cf-f…"
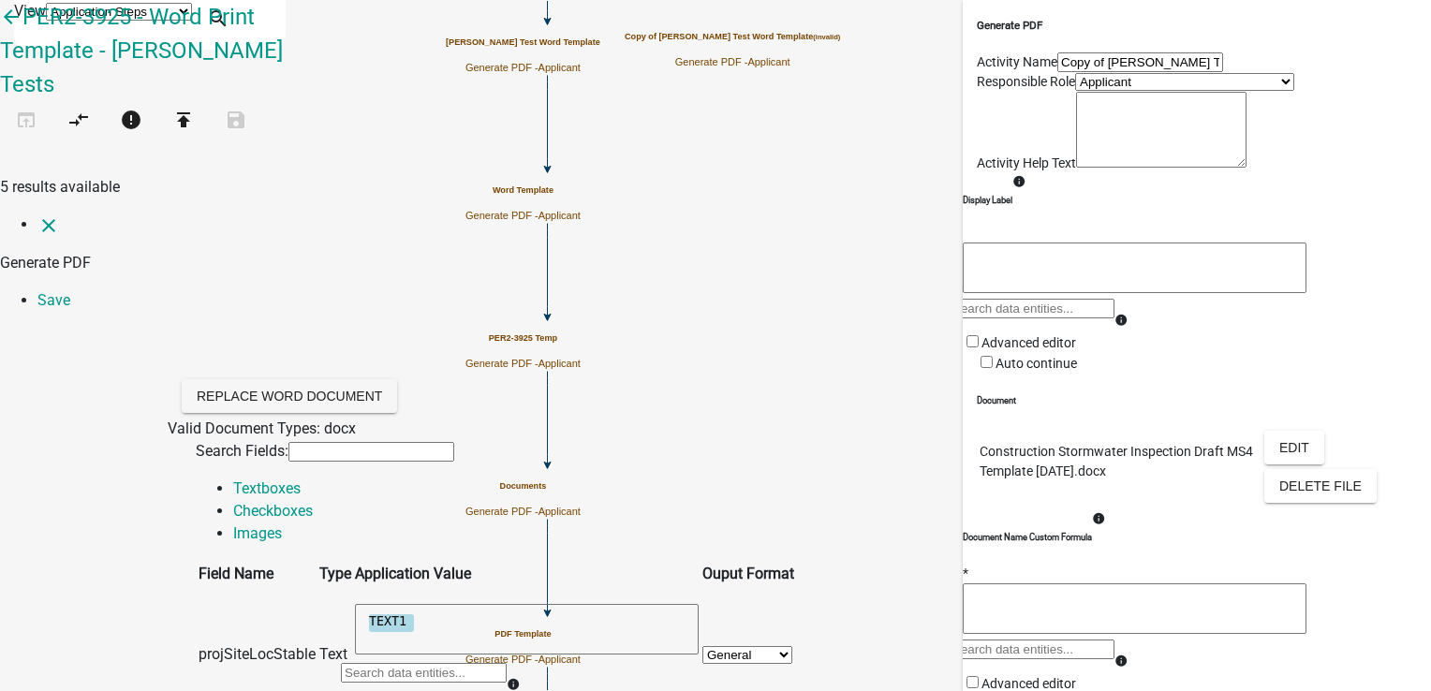
type input "s"
type input "text"
drag, startPoint x: 692, startPoint y: 397, endPoint x: 372, endPoint y: 408, distance: 320.5
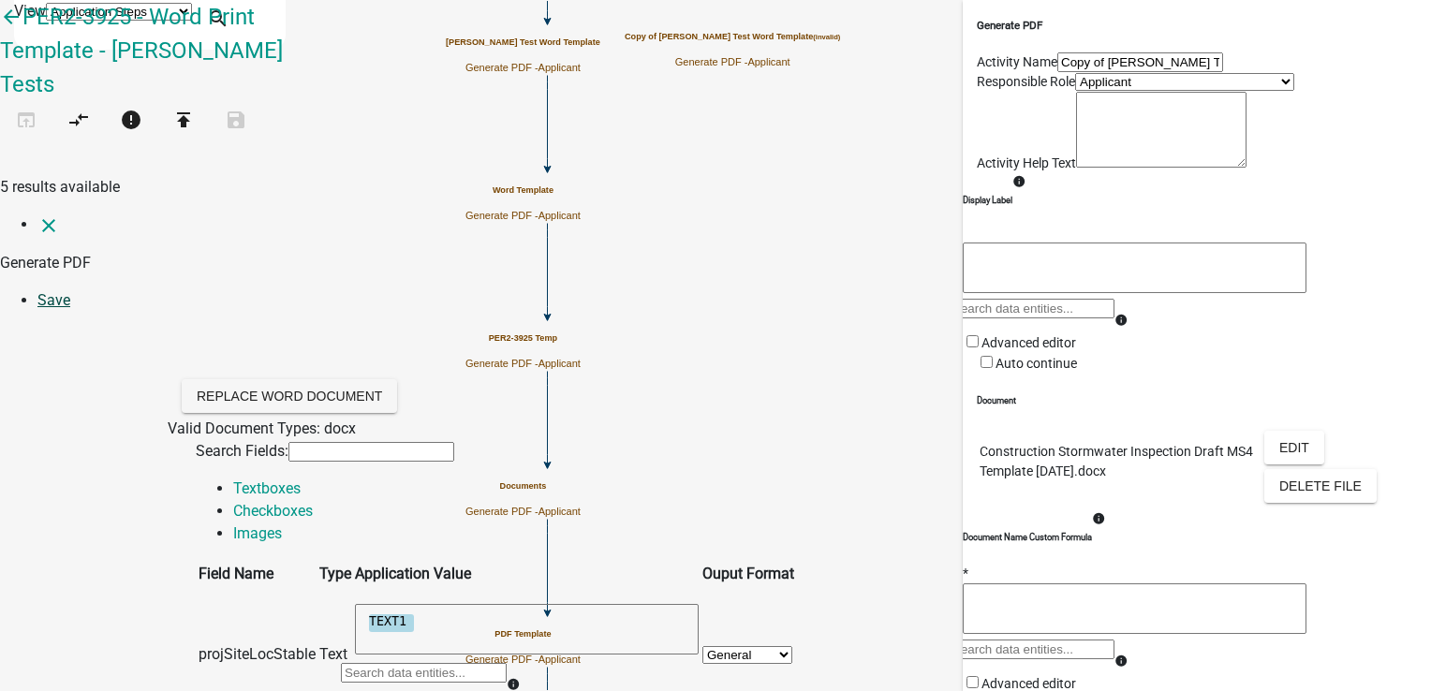
click at [70, 291] on link "Save" at bounding box center [53, 300] width 33 height 18
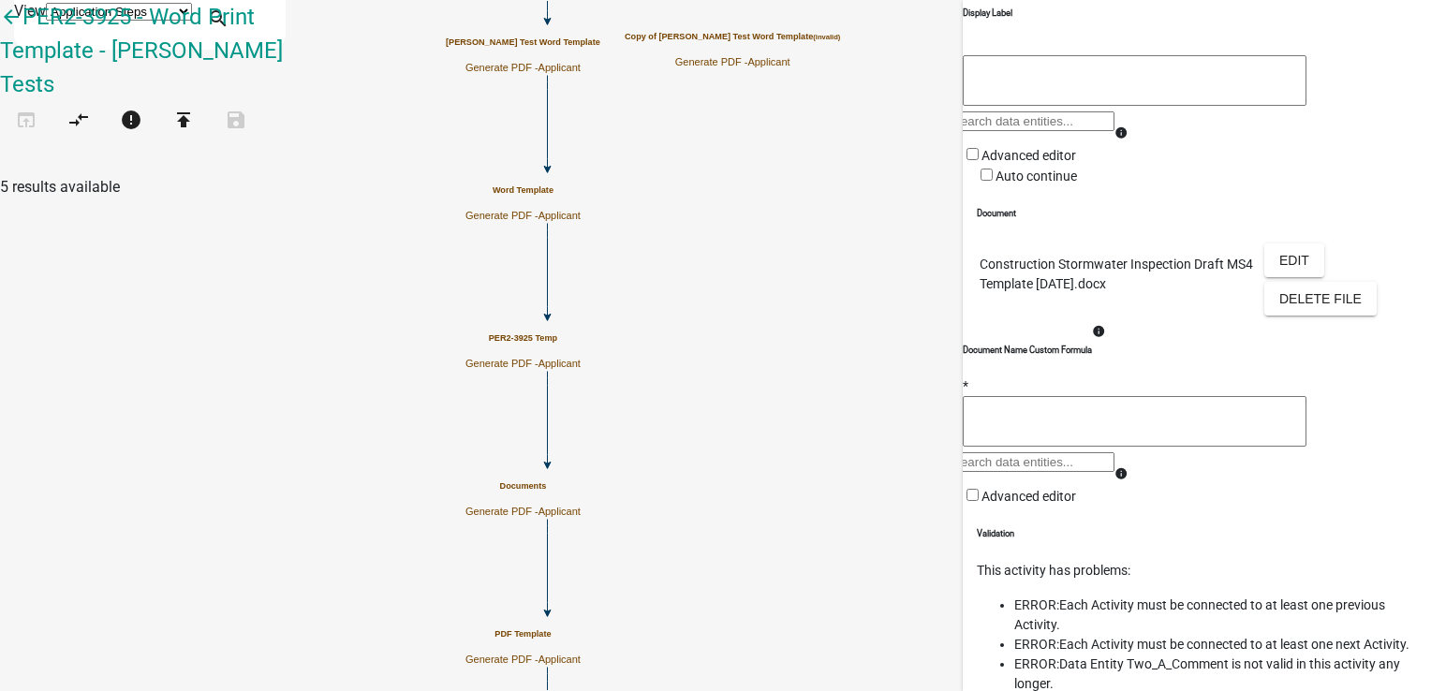
scroll to position [281, 0]
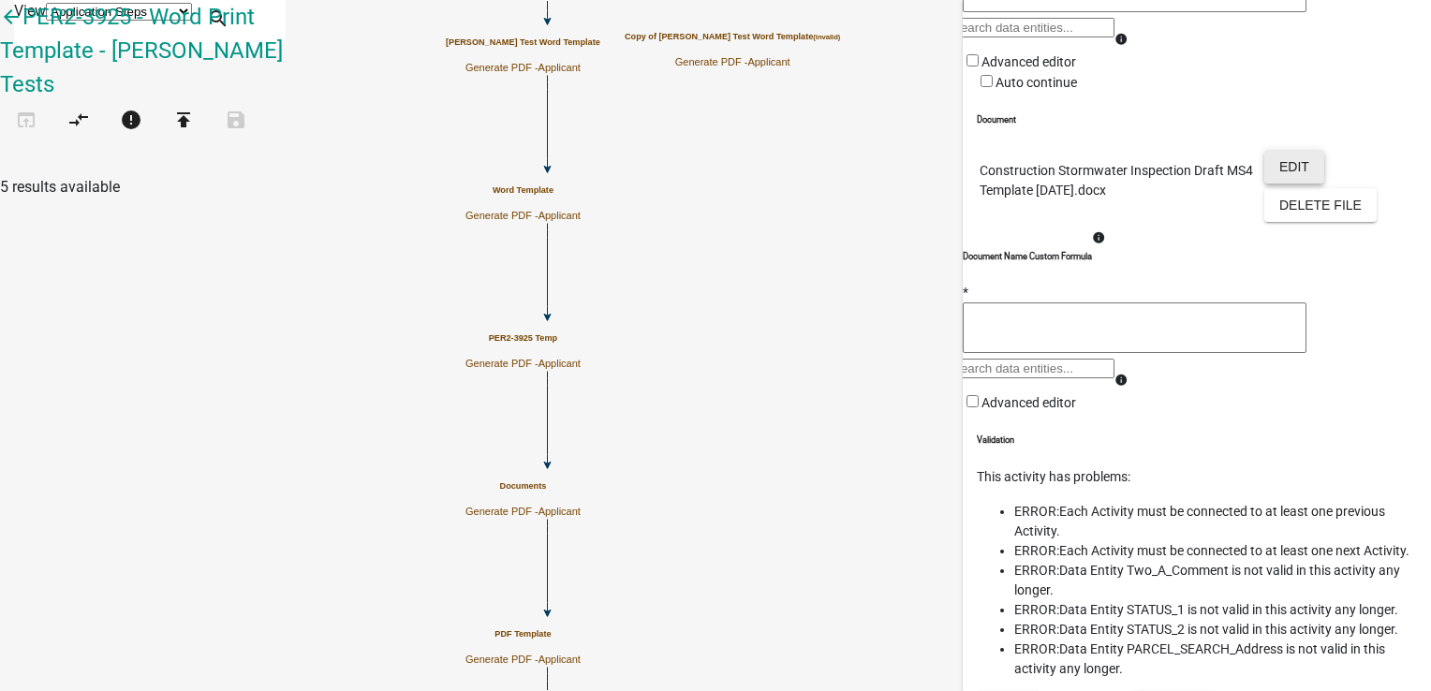
click at [1270, 184] on button "Edit" at bounding box center [1294, 167] width 60 height 34
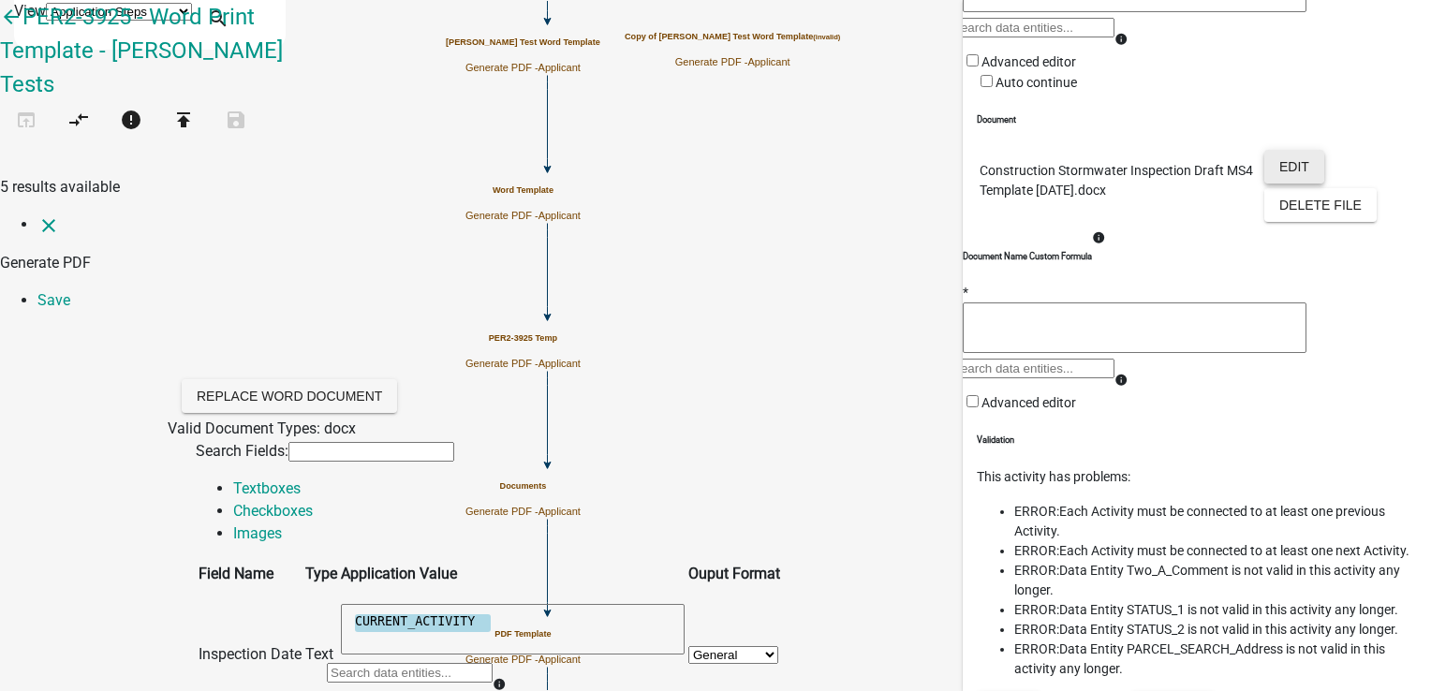
scroll to position [0, 0]
click at [682, 604] on textarea "CURRENT_ACTIVITY" at bounding box center [513, 629] width 344 height 51
type textarea "CURRENT_ACTIVITY"
click at [493, 661] on div at bounding box center [410, 679] width 166 height 37
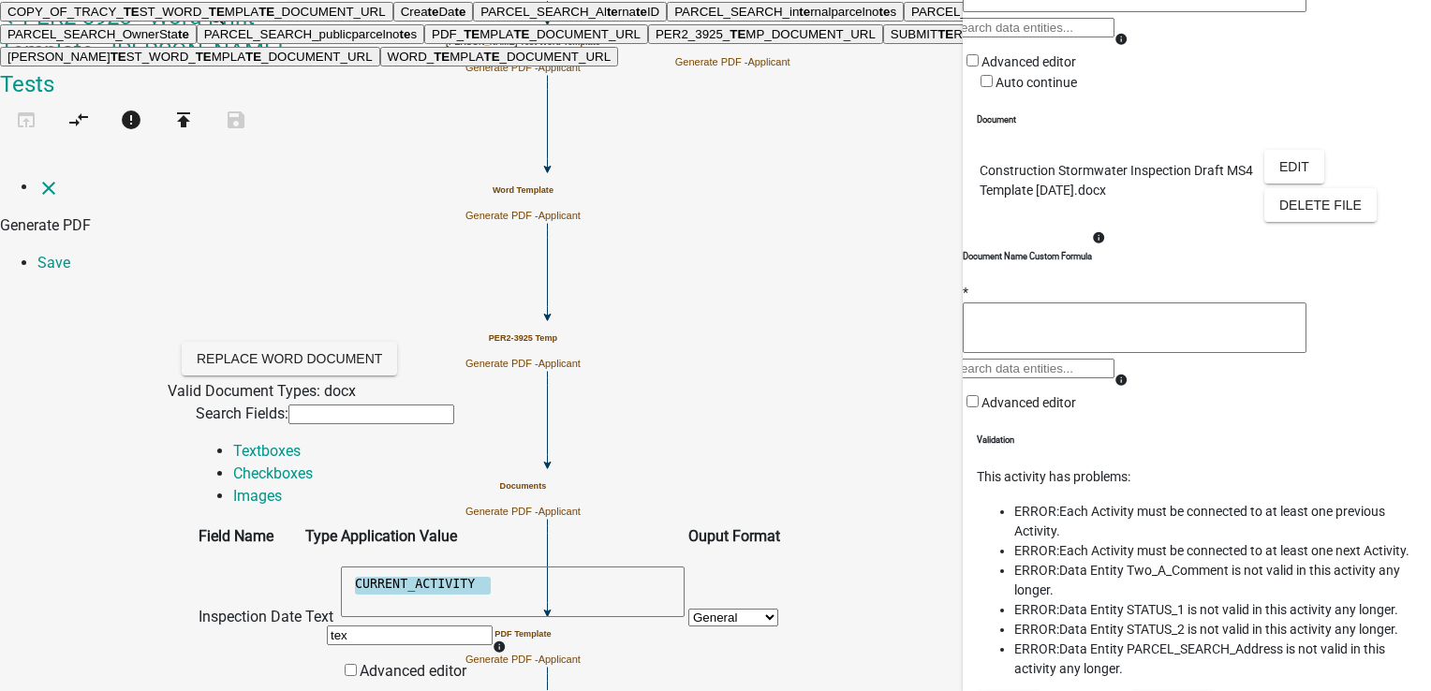
type input "text"
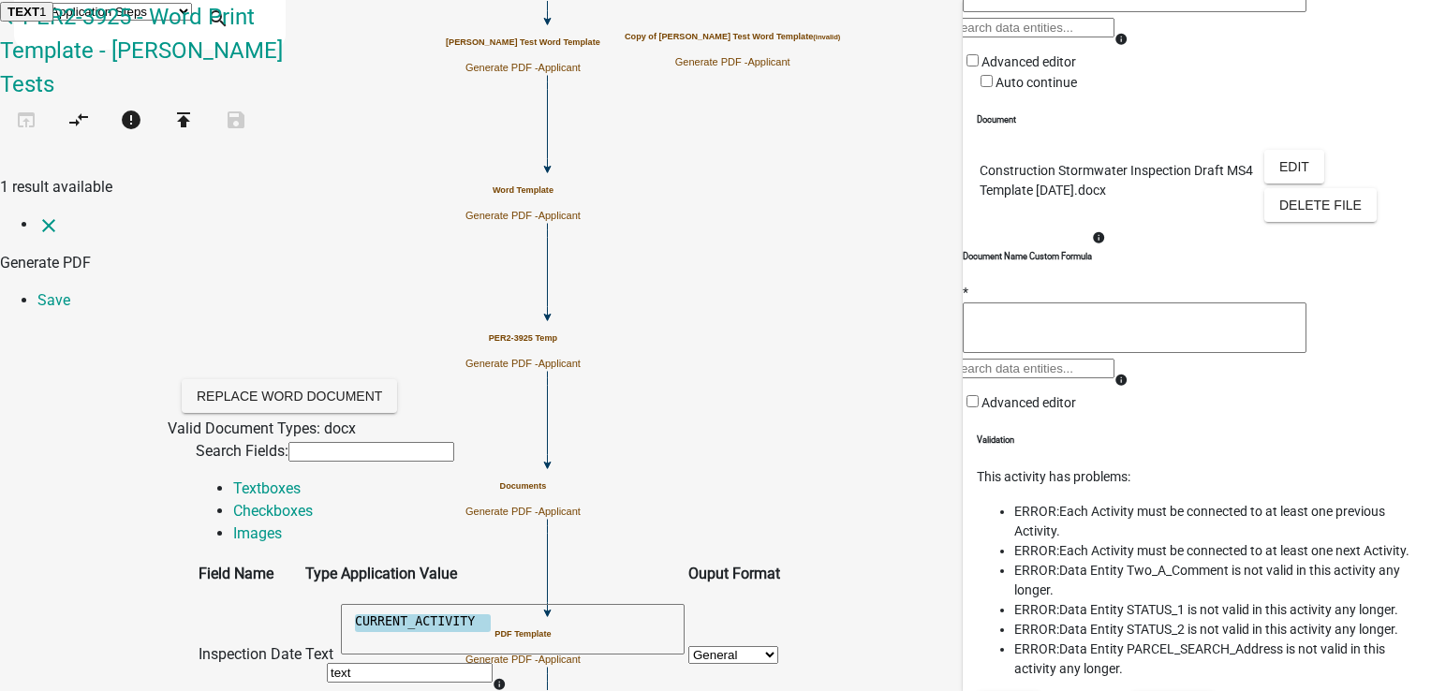
click at [53, 22] on button "TEXT 1" at bounding box center [26, 12] width 53 height 20
type textarea "CURRENT_ACTIVITY TEXT1"
click at [70, 291] on link "Save" at bounding box center [53, 300] width 33 height 18
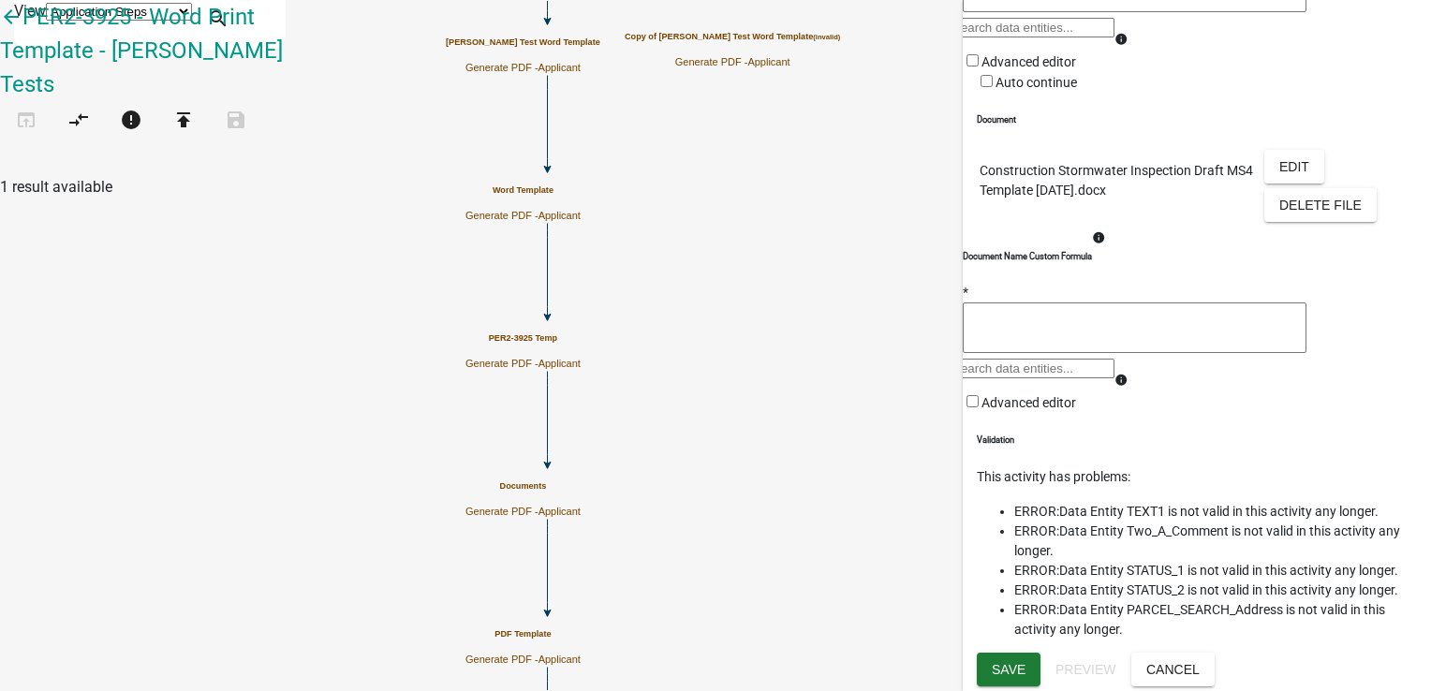
scroll to position [626, 0]
click at [1005, 673] on span "Save" at bounding box center [1009, 669] width 34 height 15
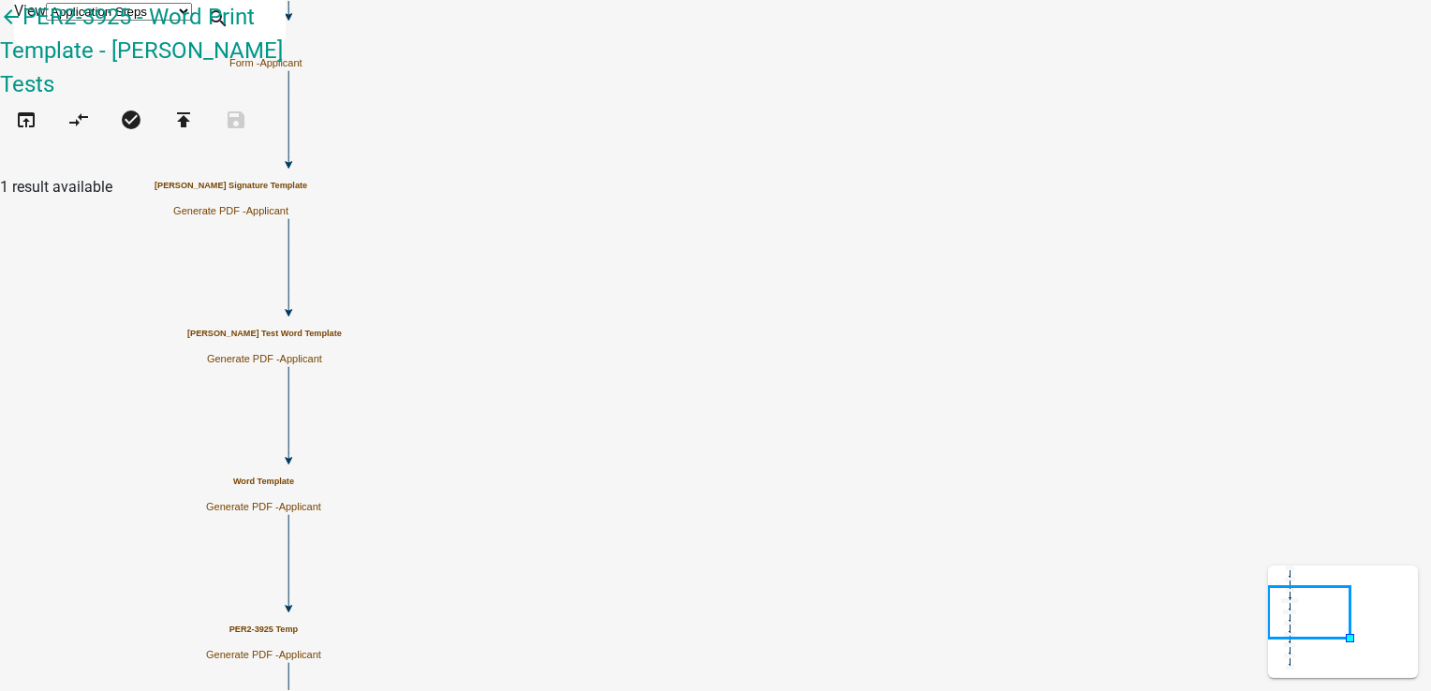
click at [321, 635] on h5 "PER2-3925 Temp" at bounding box center [263, 630] width 115 height 10
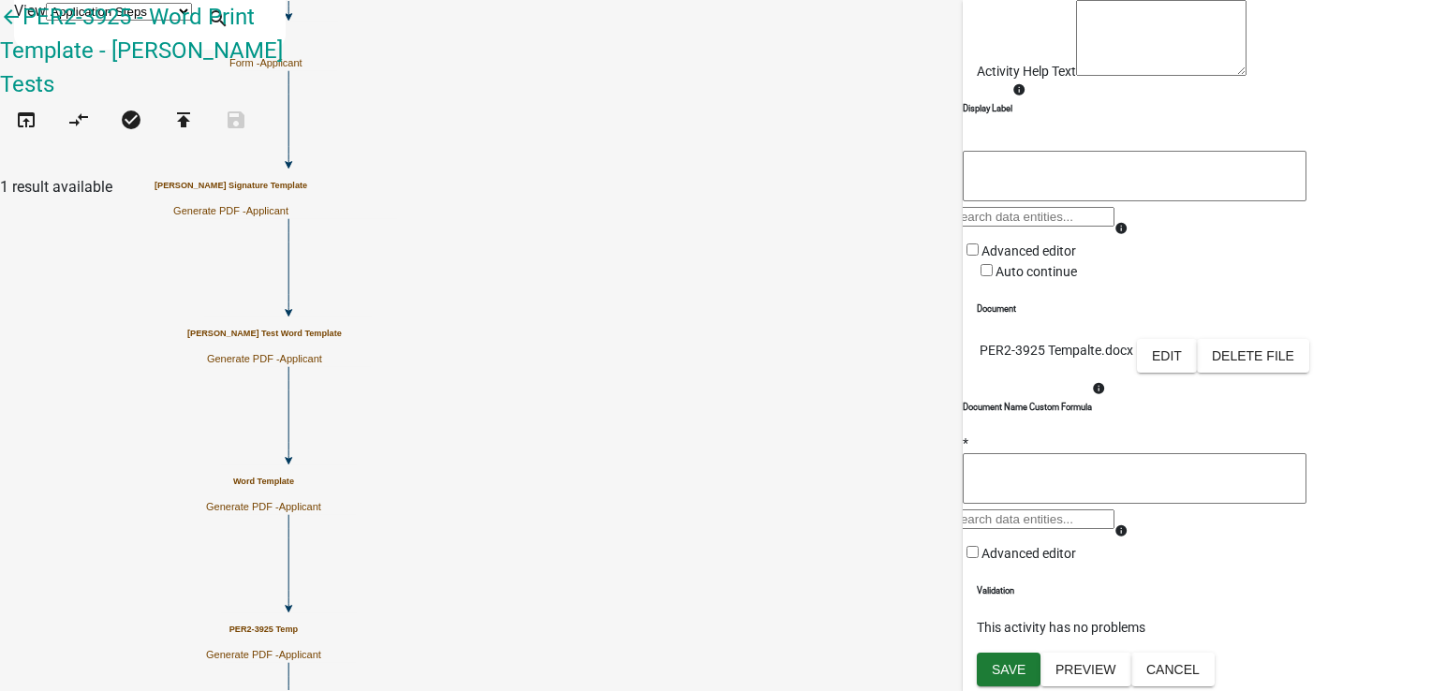
scroll to position [187, 0]
click at [1240, 509] on div "*" at bounding box center [1135, 472] width 344 height 76
click at [1197, 373] on button "Edit" at bounding box center [1167, 356] width 60 height 34
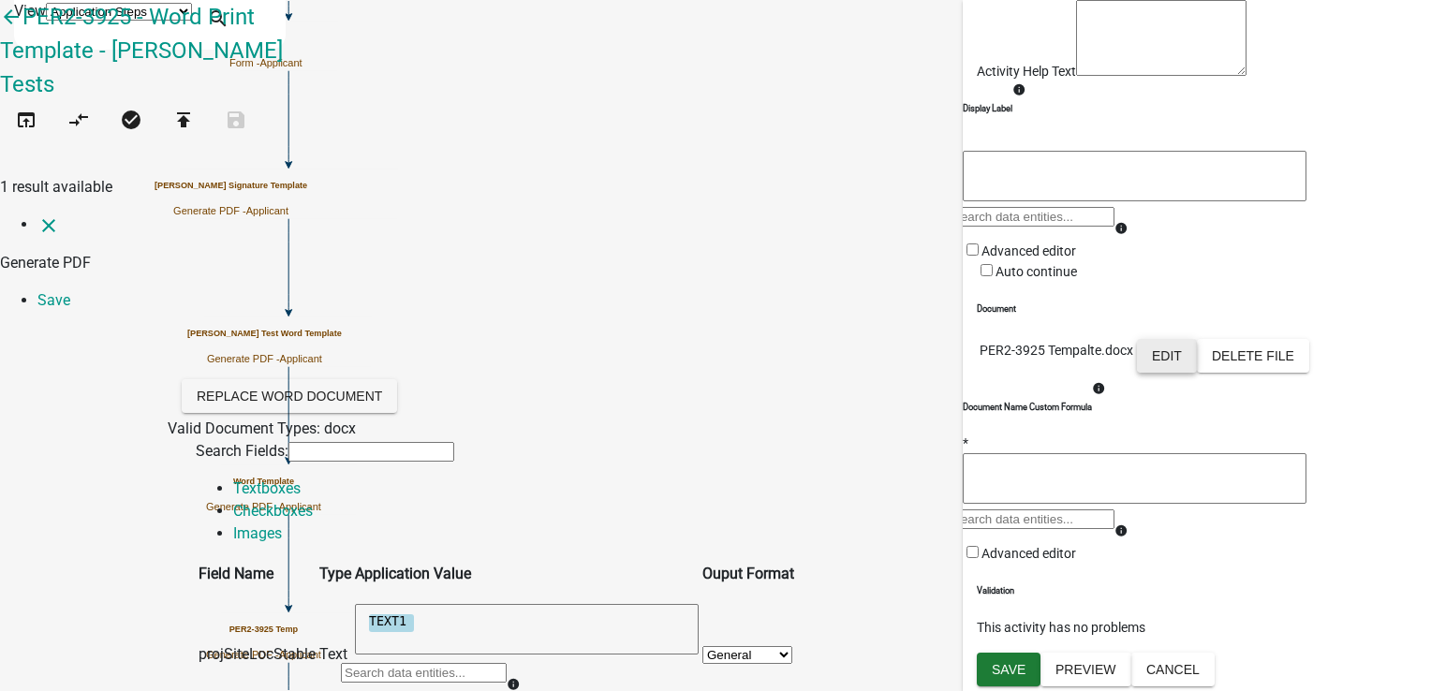
scroll to position [375, 0]
type textarea "s"
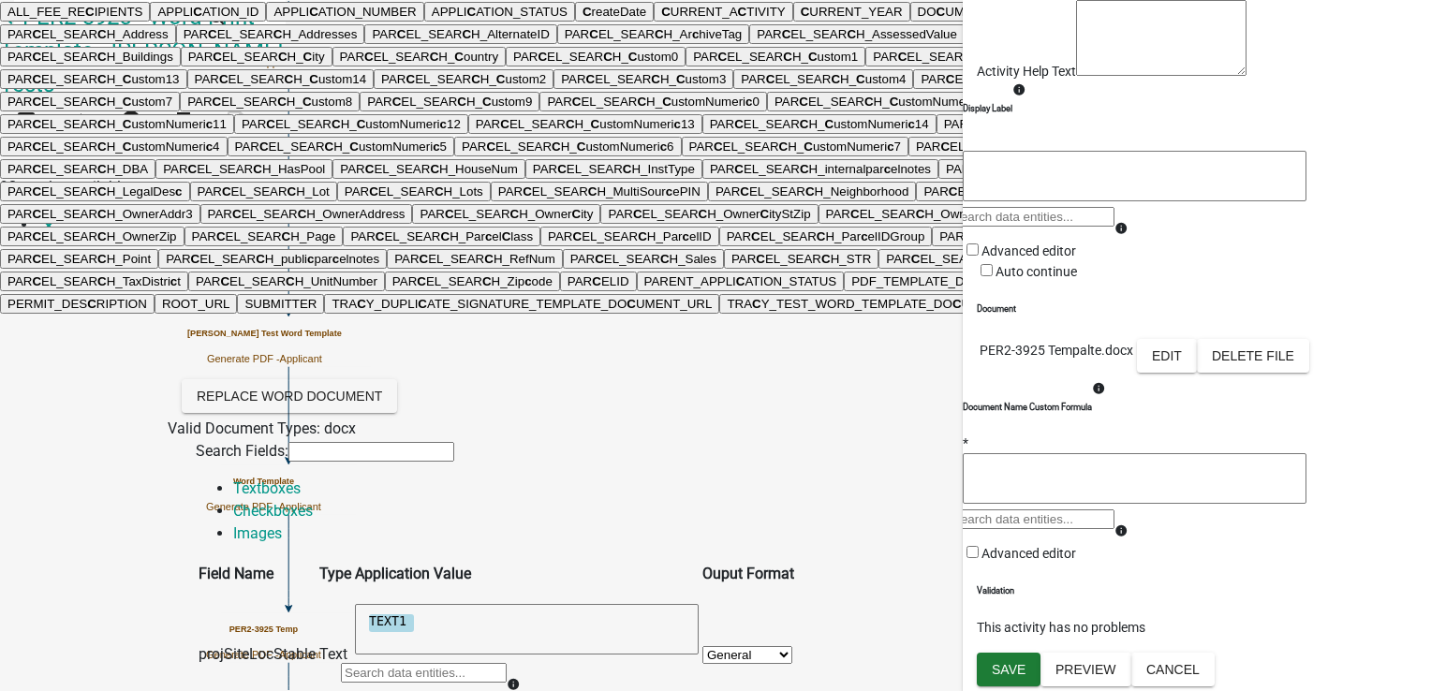
type input "com"
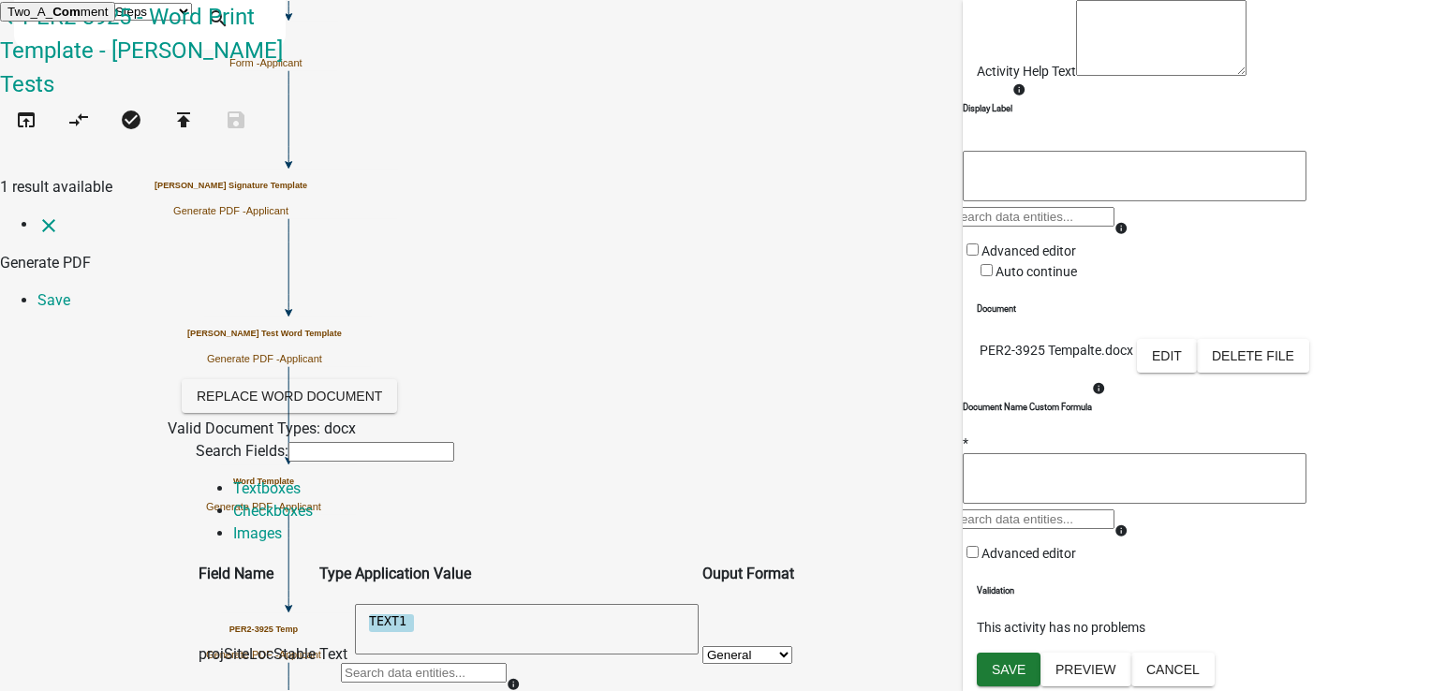
click at [108, 19] on ngb-highlight "Two_A_ Com ment" at bounding box center [57, 12] width 100 height 14
type textarea "Two_A_Comment"
click at [70, 291] on link "Save" at bounding box center [53, 300] width 33 height 18
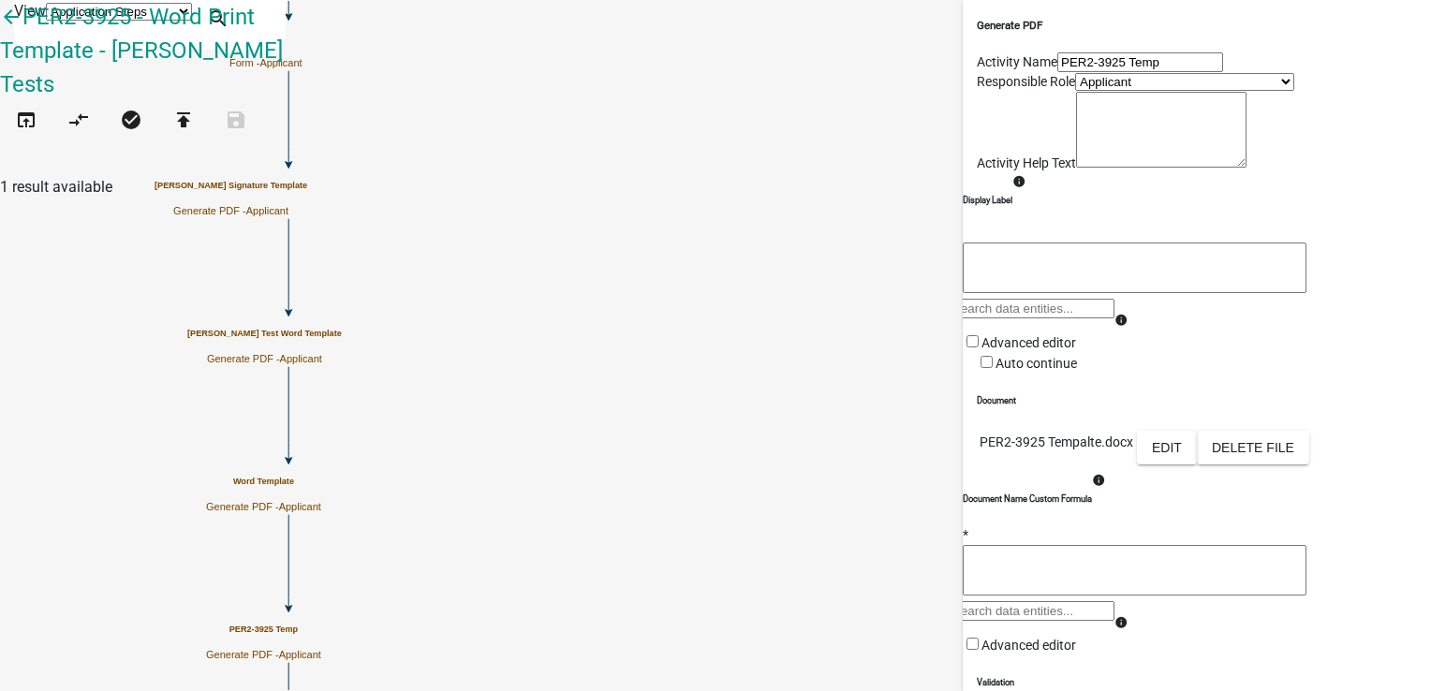
scroll to position [332, 0]
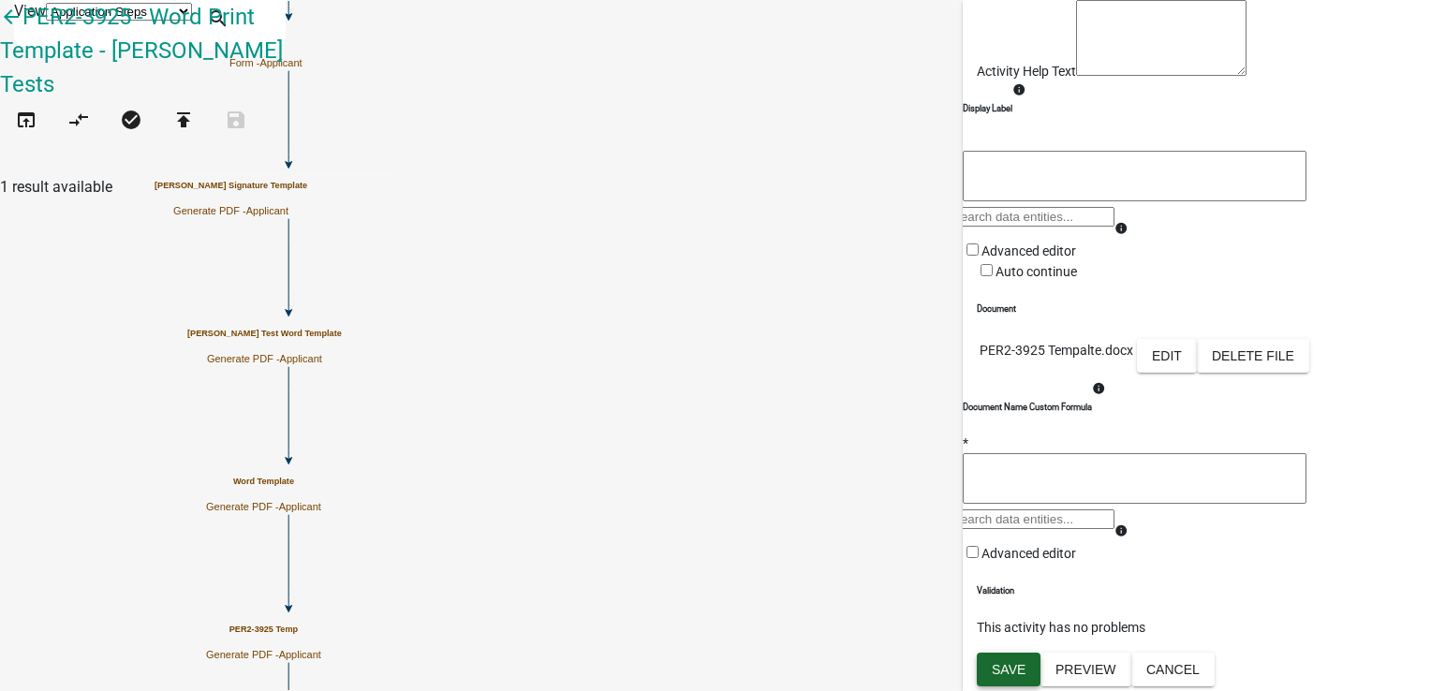
click at [1017, 669] on span "Save" at bounding box center [1009, 669] width 34 height 15
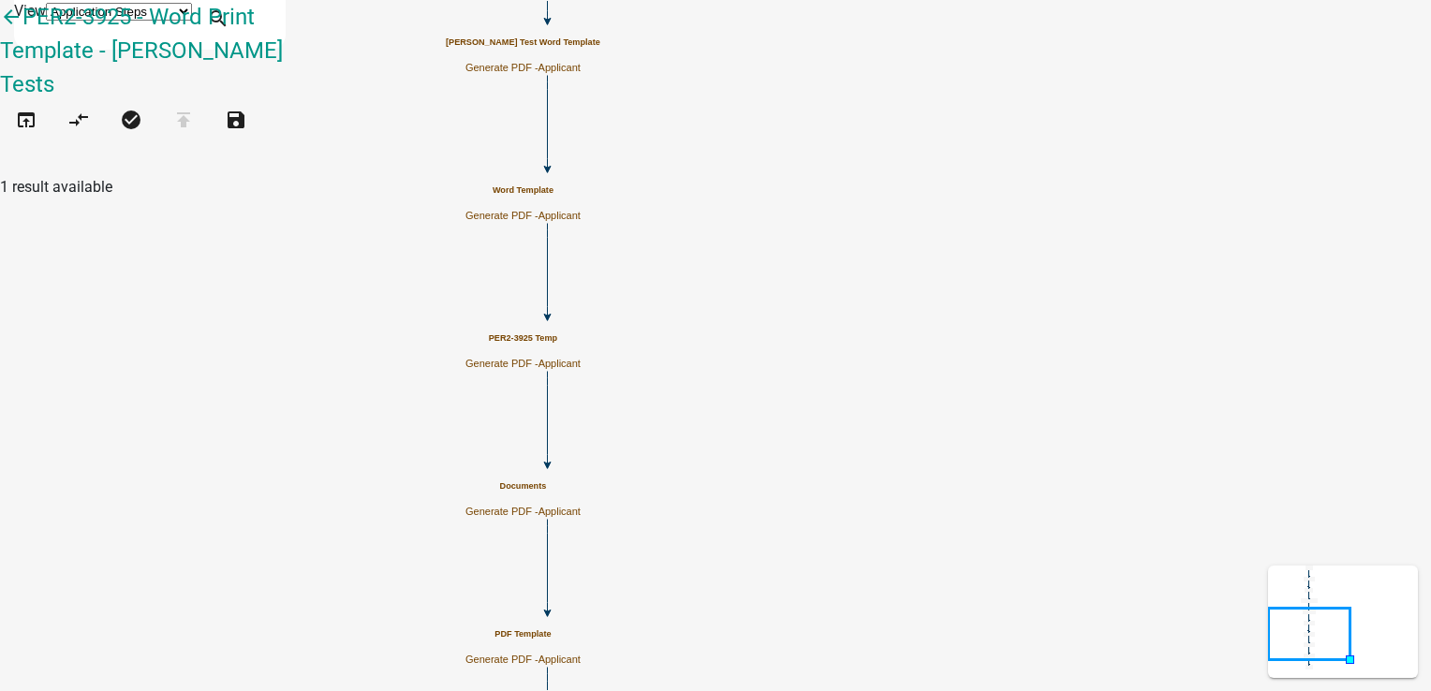
scroll to position [0, 0]
click at [581, 506] on p "Generate PDF - Applicant" at bounding box center [522, 512] width 115 height 12
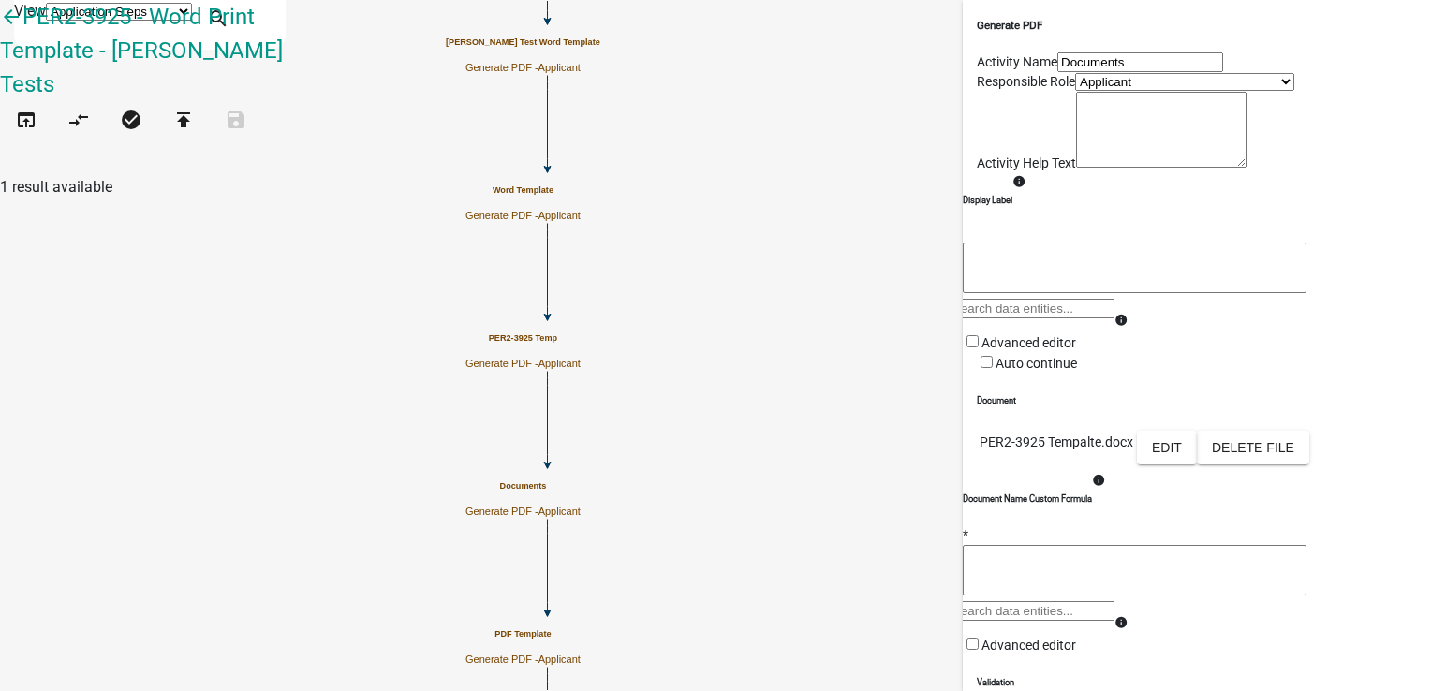
scroll to position [187, 0]
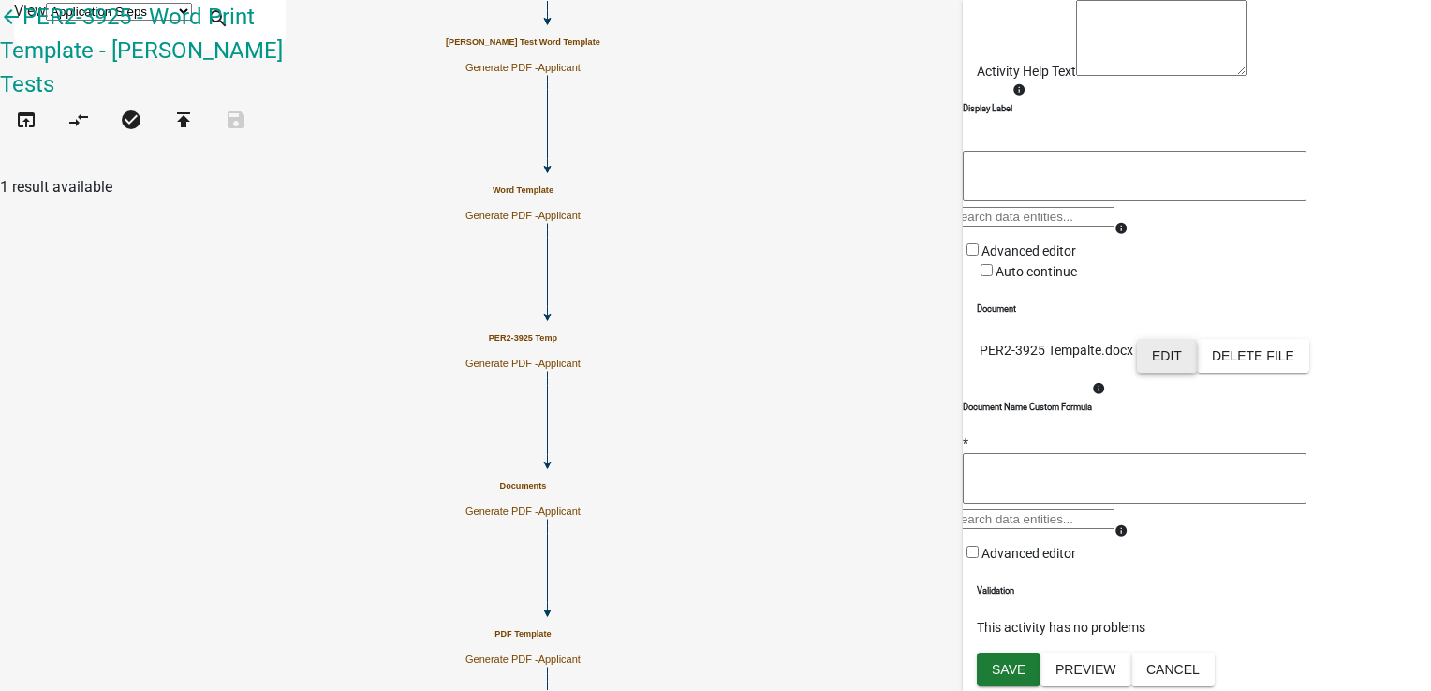
click at [1197, 373] on button "Edit" at bounding box center [1167, 356] width 60 height 34
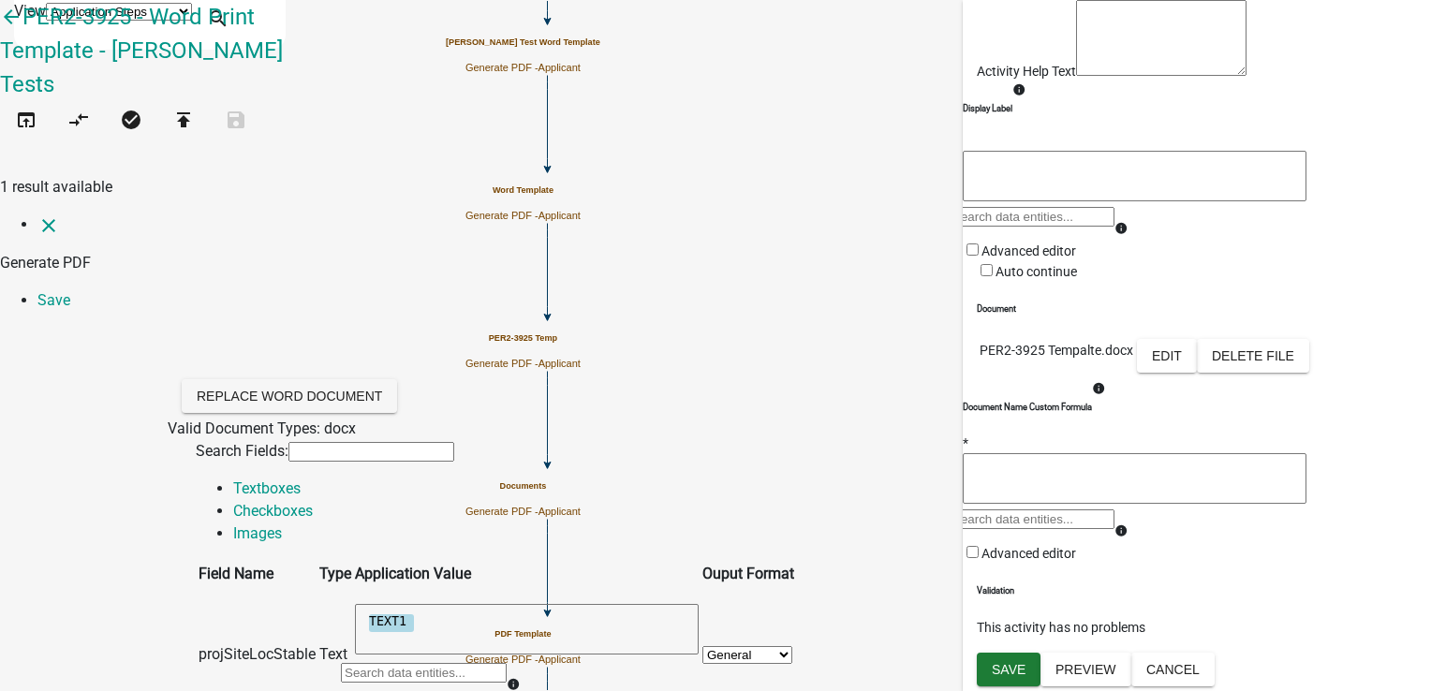
type input "two"
click at [115, 22] on button "Two _A_Comment" at bounding box center [57, 12] width 115 height 20
type textarea "Two_A_Comment"
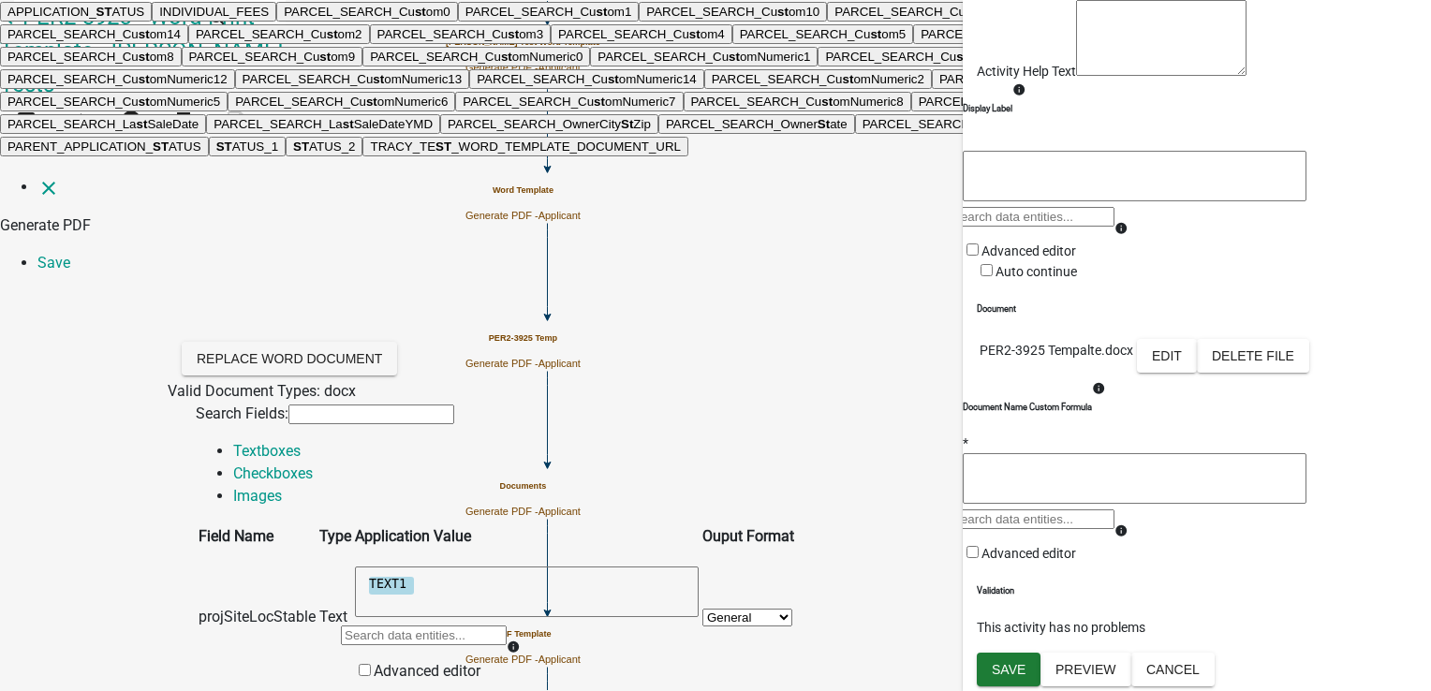
type input "sta"
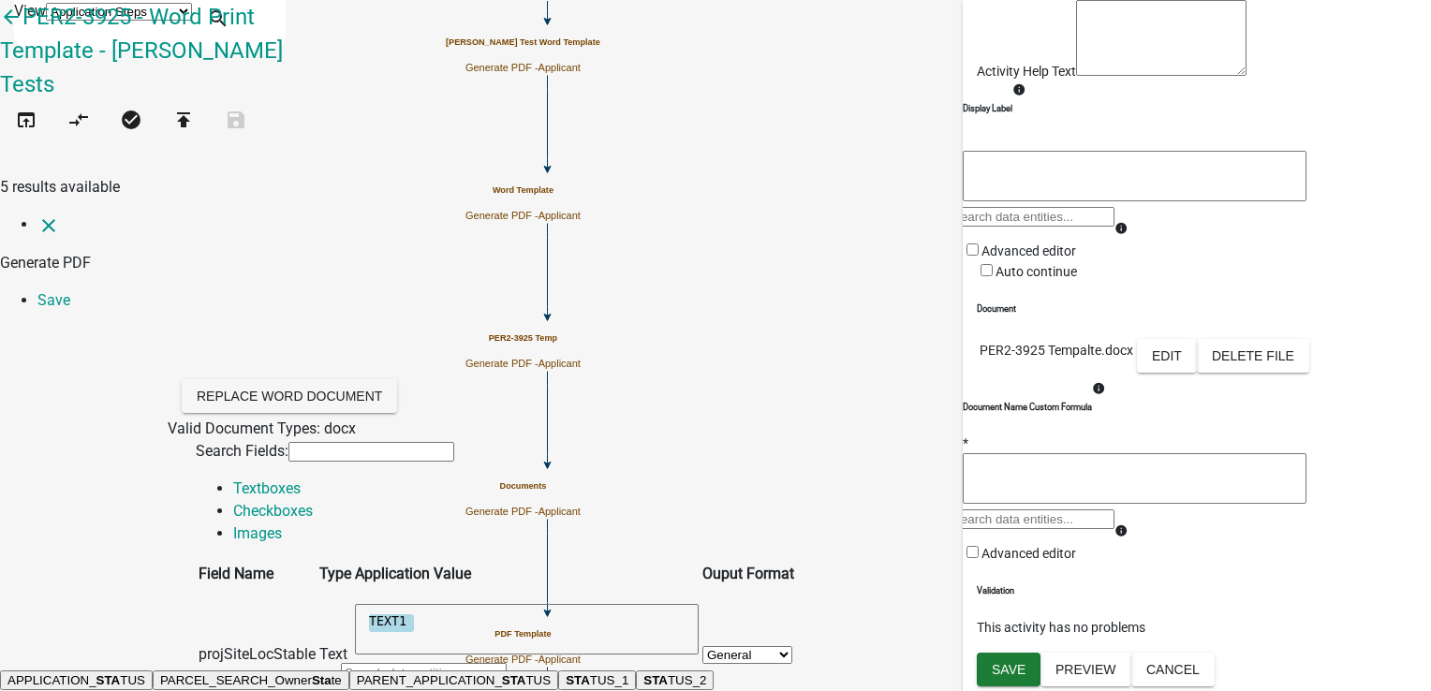
click at [582, 670] on button "STA TUS_1" at bounding box center [597, 680] width 78 height 20
type textarea "STATUS_1"
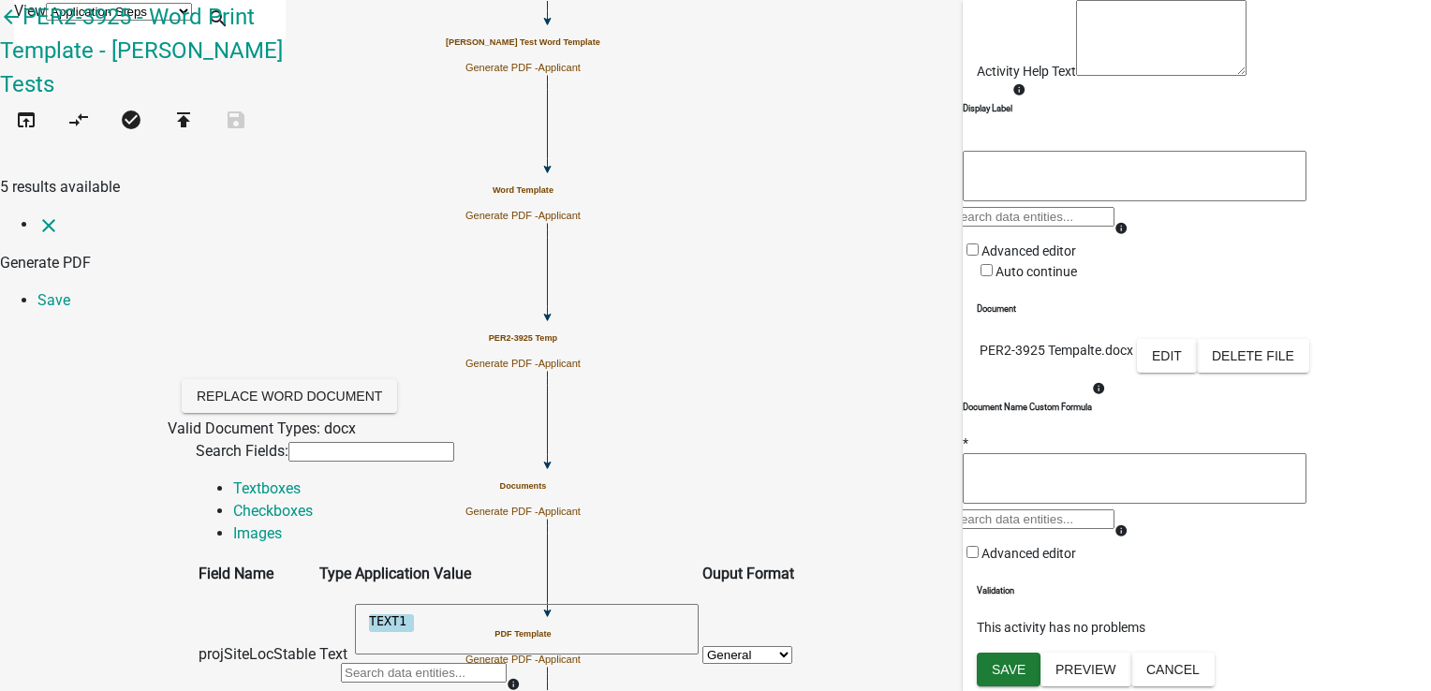
scroll to position [468, 0]
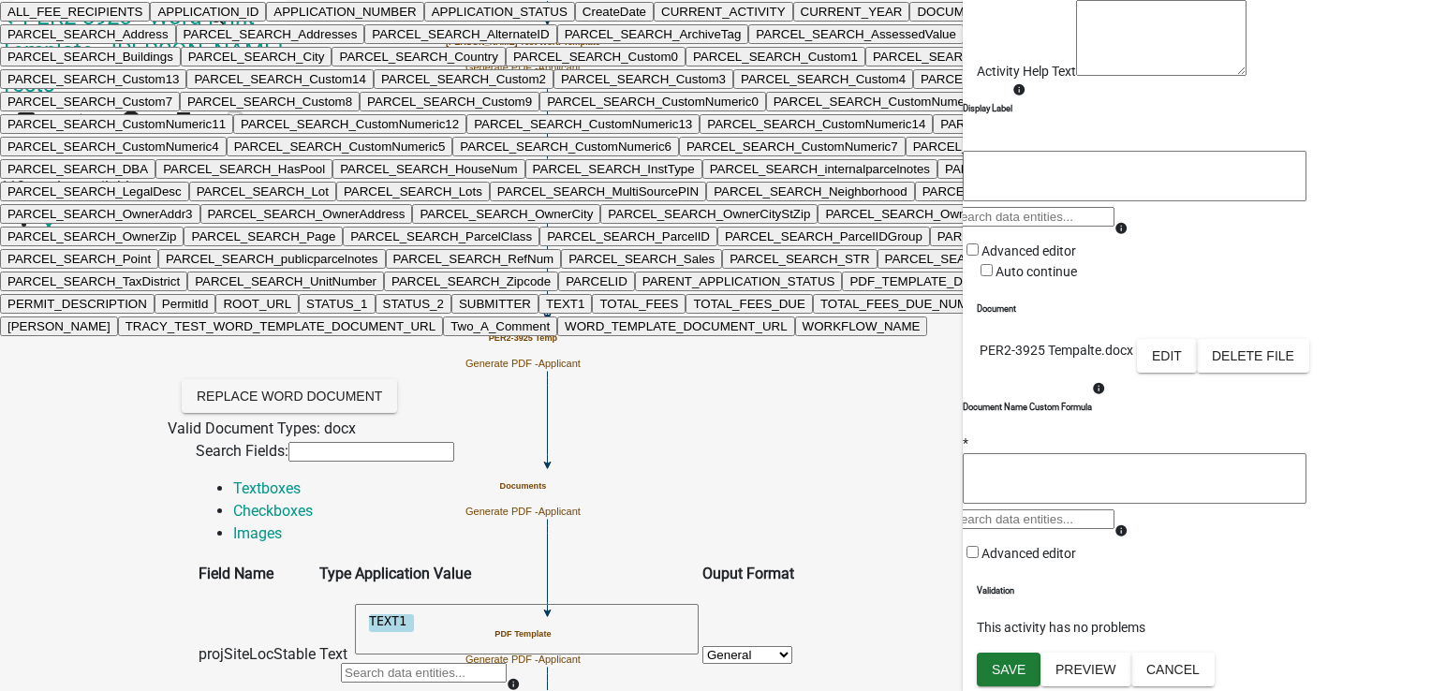
type input "sta"
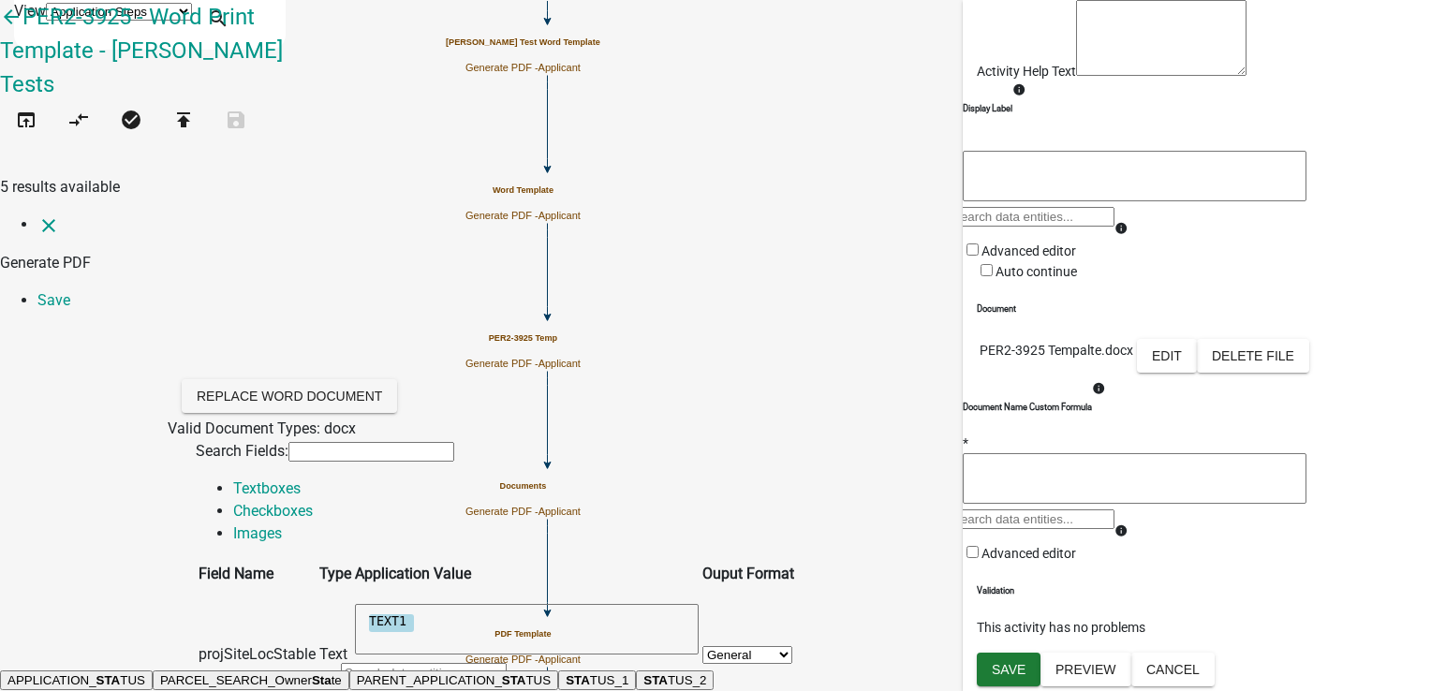
click at [636, 670] on button "STA TUS_2" at bounding box center [675, 680] width 78 height 20
type textarea "STATUS_2"
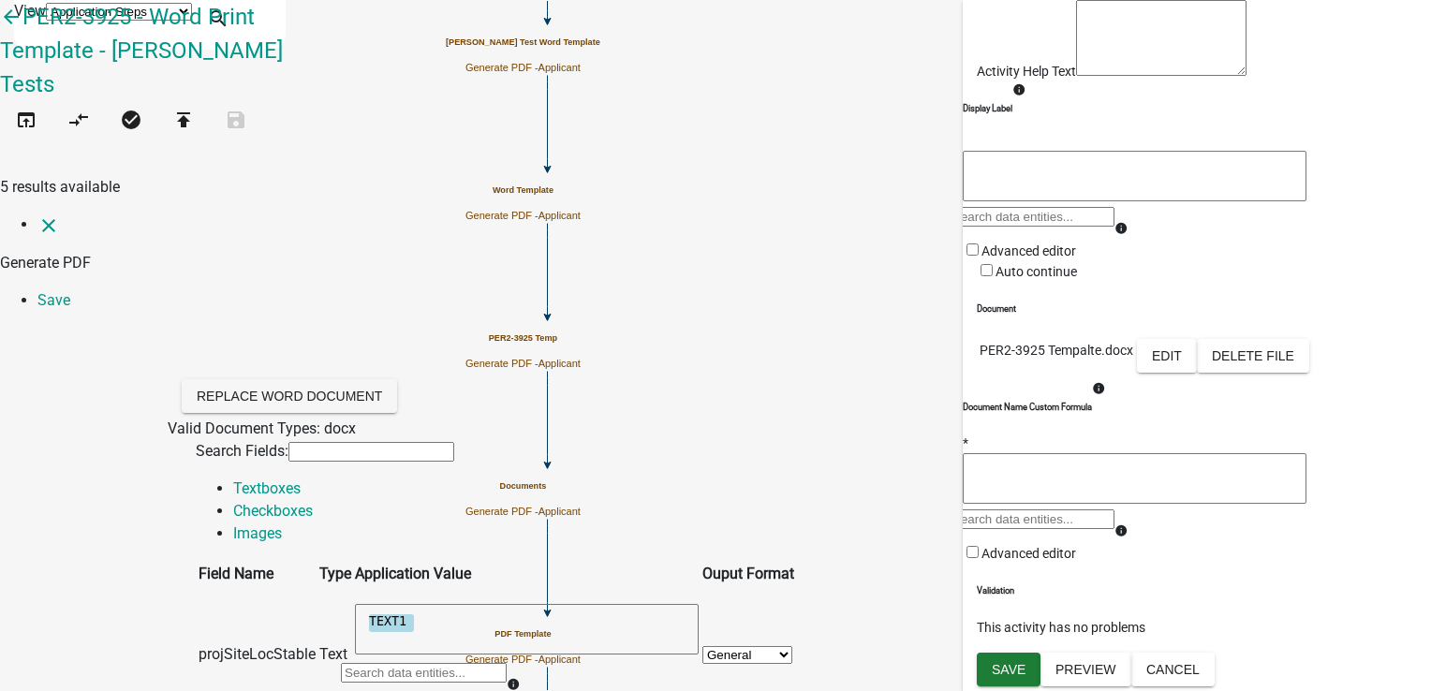
scroll to position [749, 0]
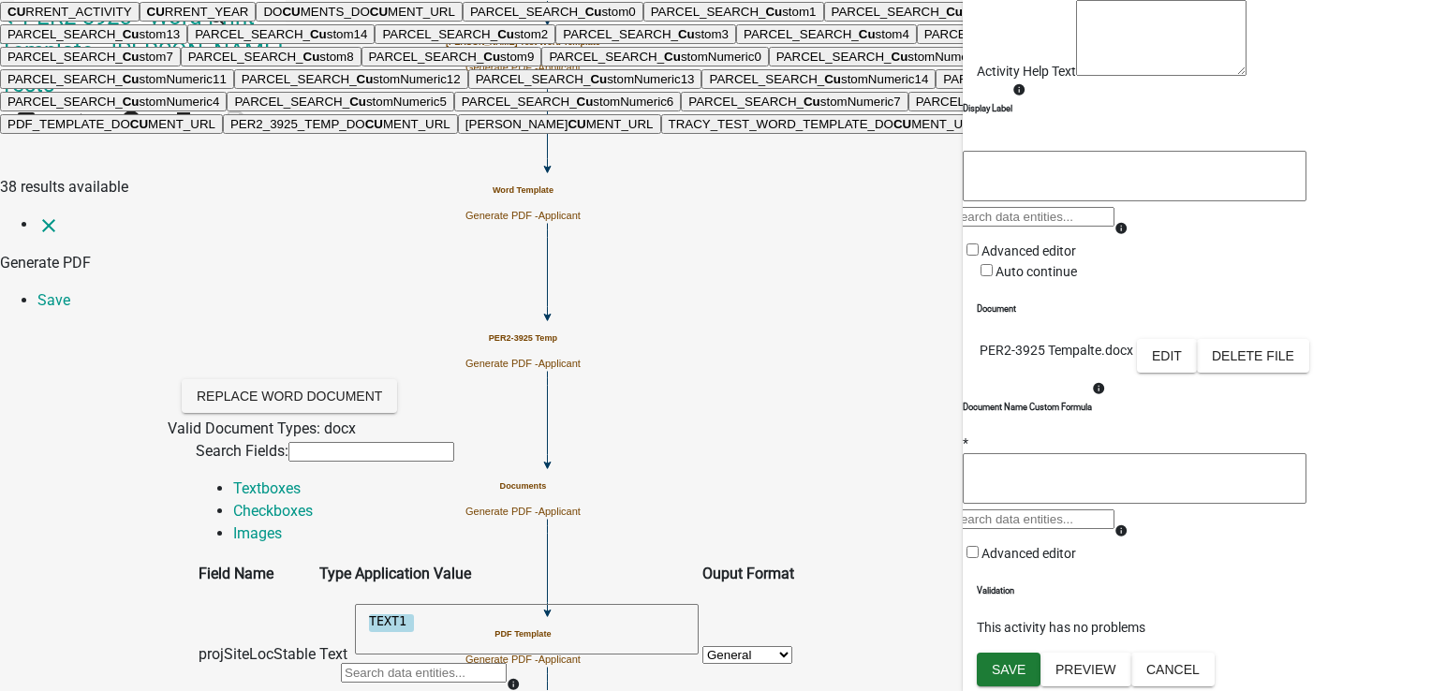
type input "c"
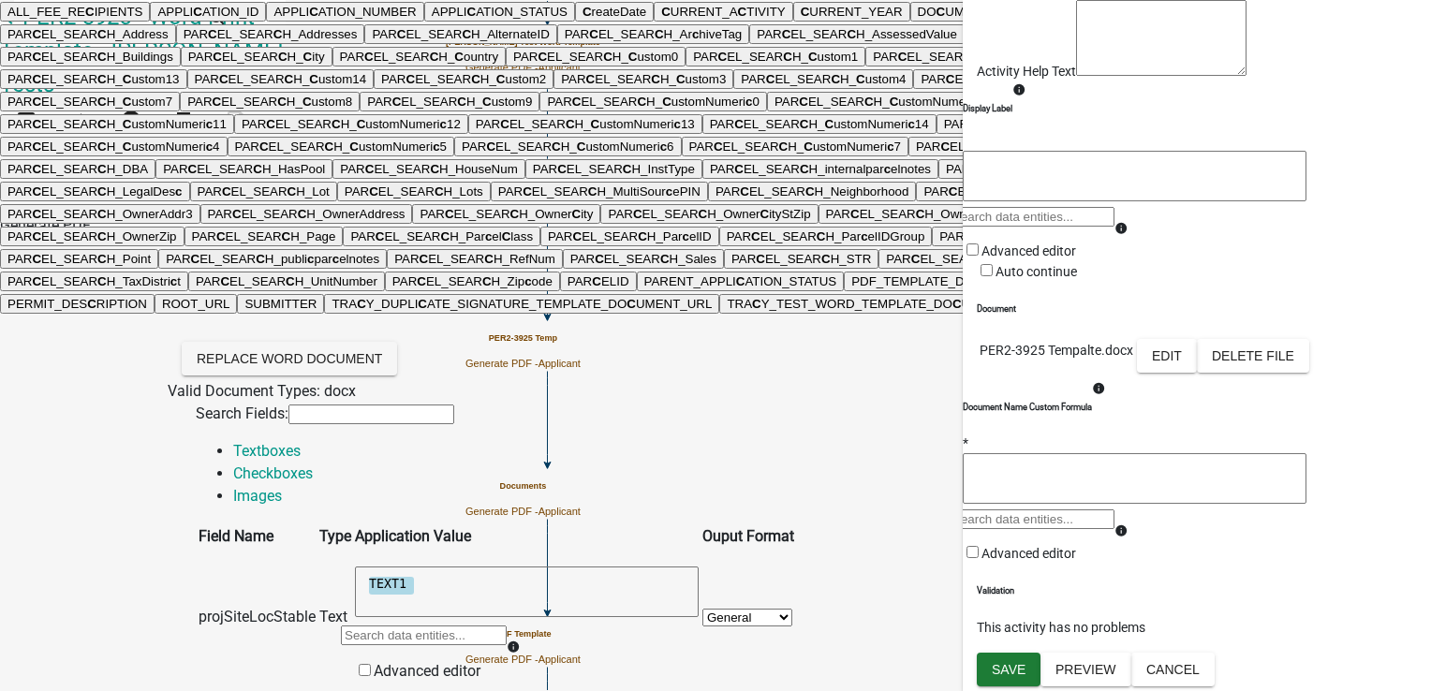
type input "cu"
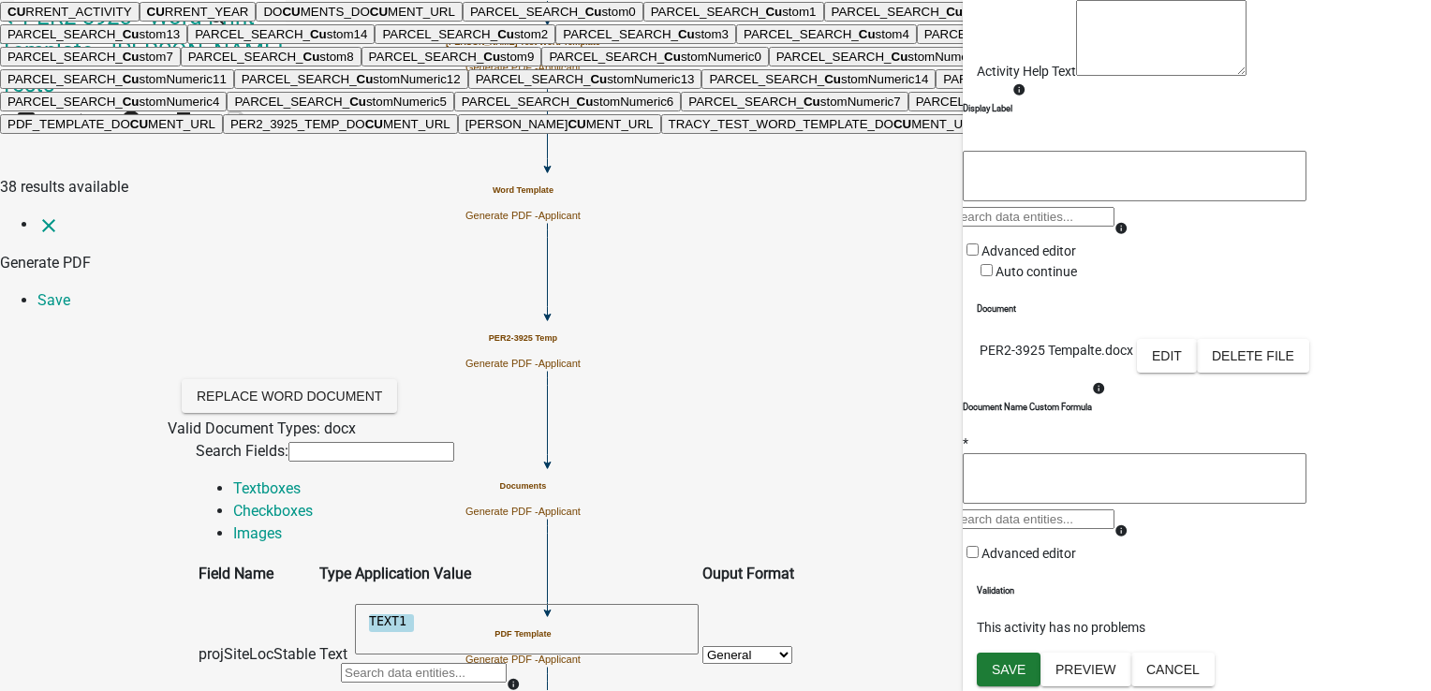
click at [249, 19] on ngb-highlight "CU RRENT_YEAR" at bounding box center [198, 12] width 102 height 14
type textarea "CURRENT_YEAR"
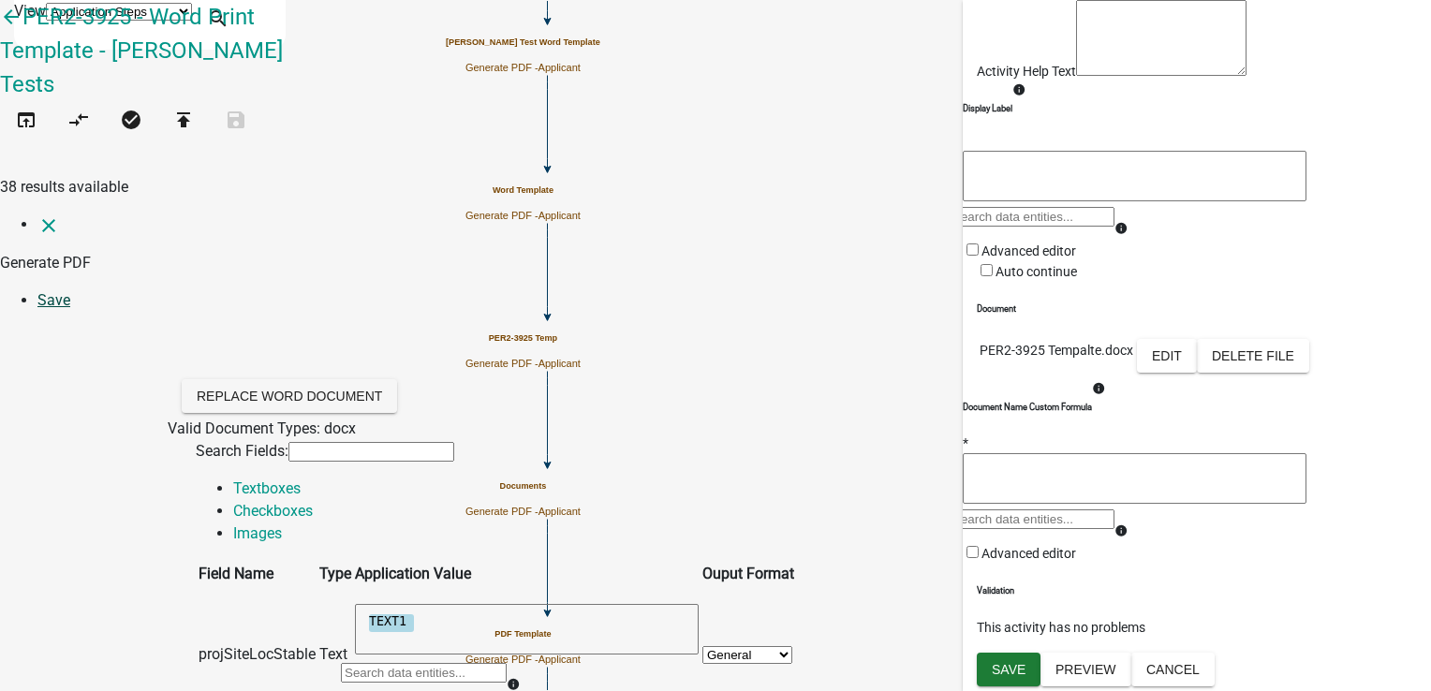
click at [70, 291] on link "Save" at bounding box center [53, 300] width 33 height 18
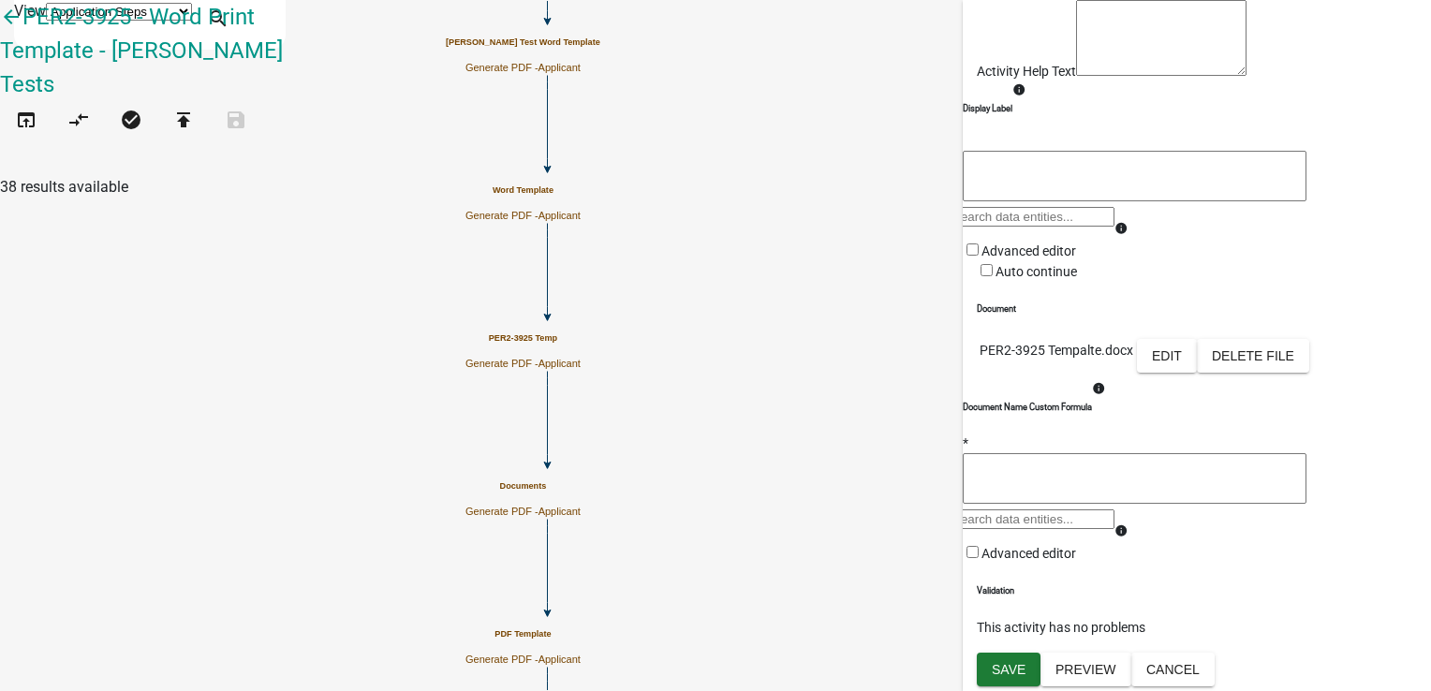
scroll to position [332, 0]
click at [1023, 669] on span "Save" at bounding box center [1009, 669] width 34 height 15
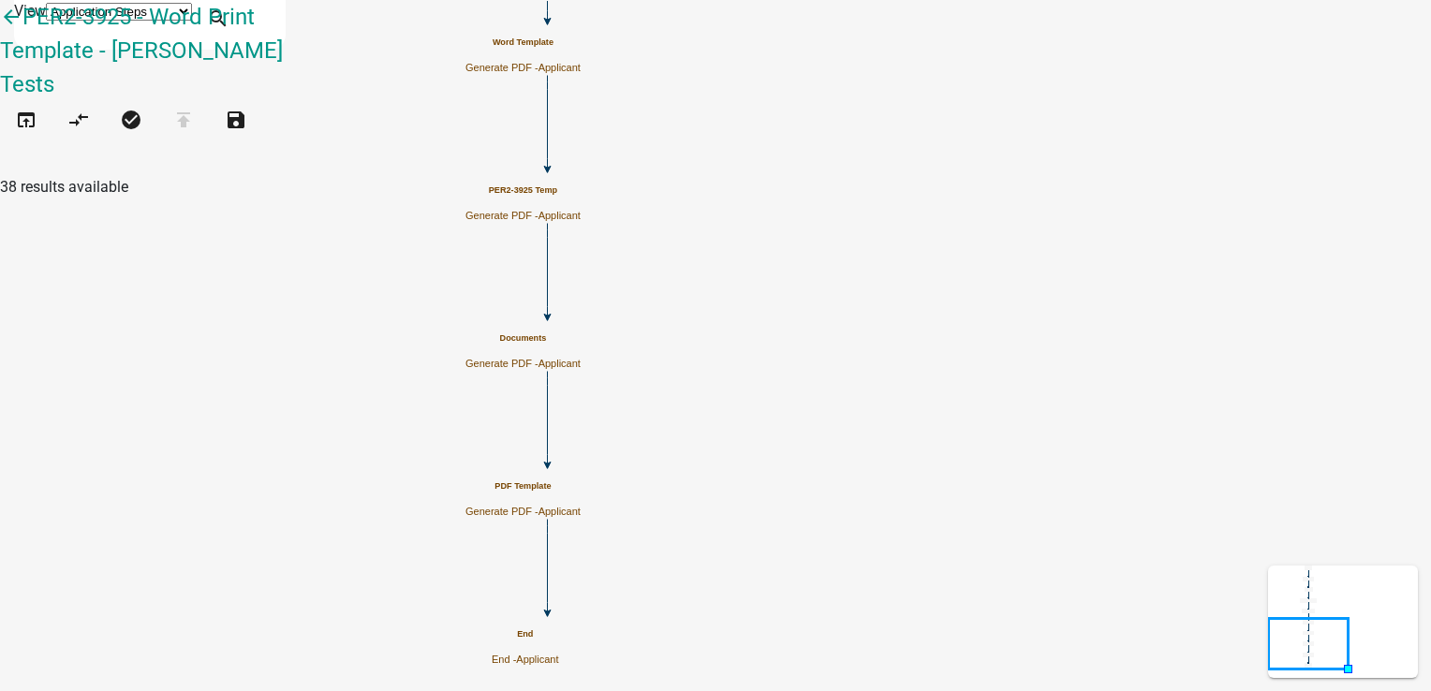
scroll to position [0, 0]
click at [581, 506] on p "Generate PDF - Applicant" at bounding box center [522, 512] width 115 height 12
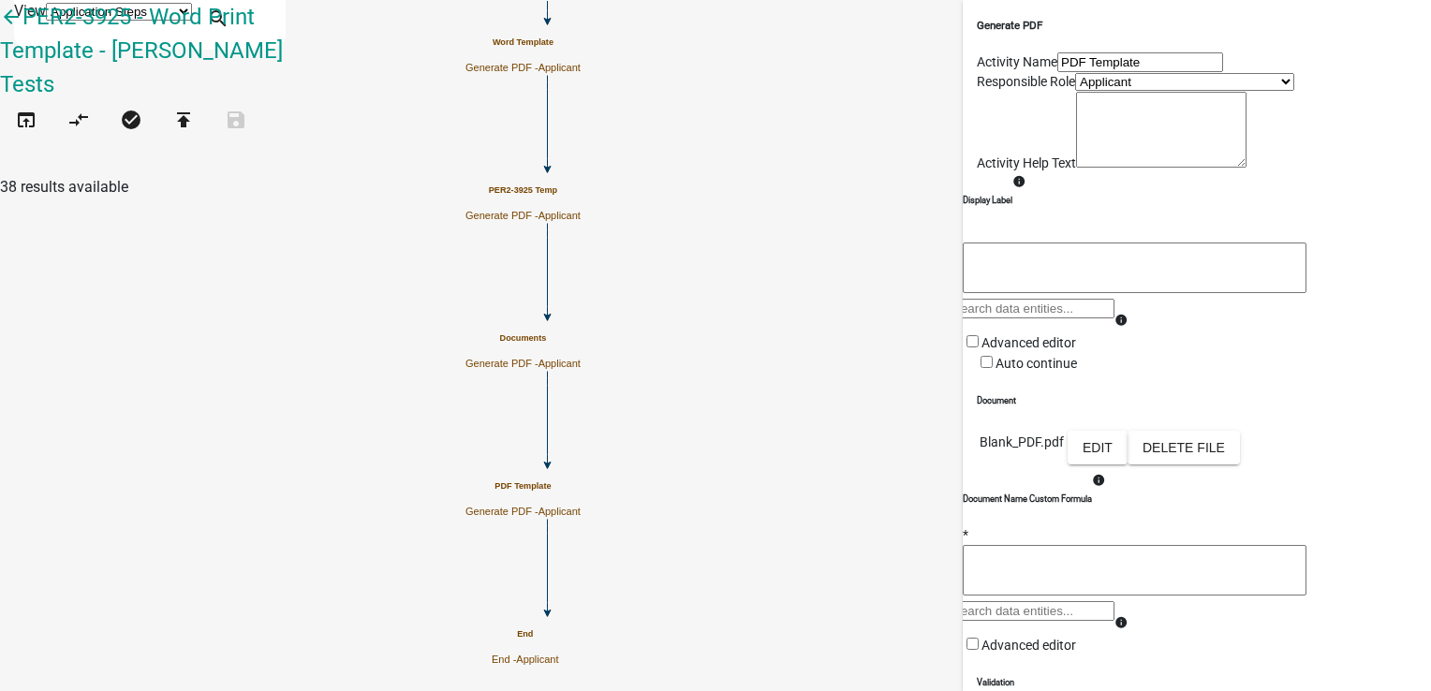
scroll to position [281, 0]
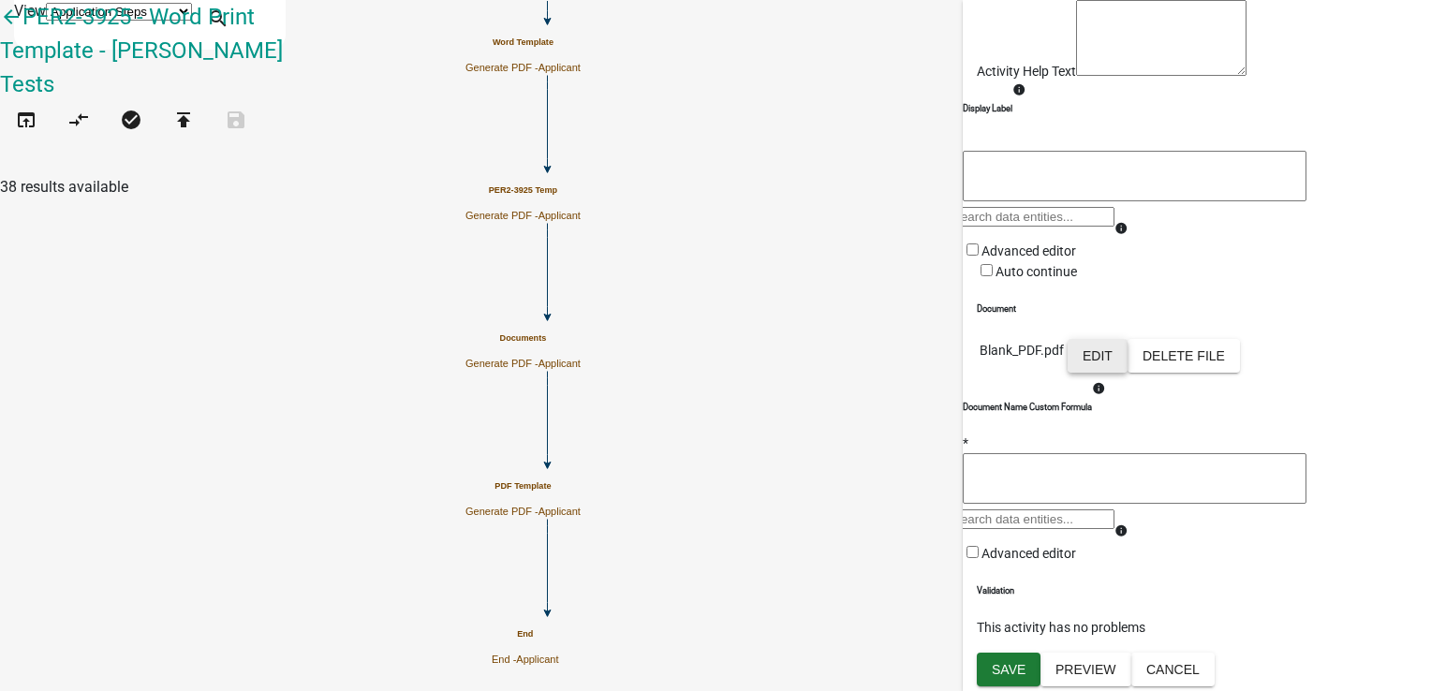
click at [1127, 358] on button "Edit" at bounding box center [1098, 356] width 60 height 34
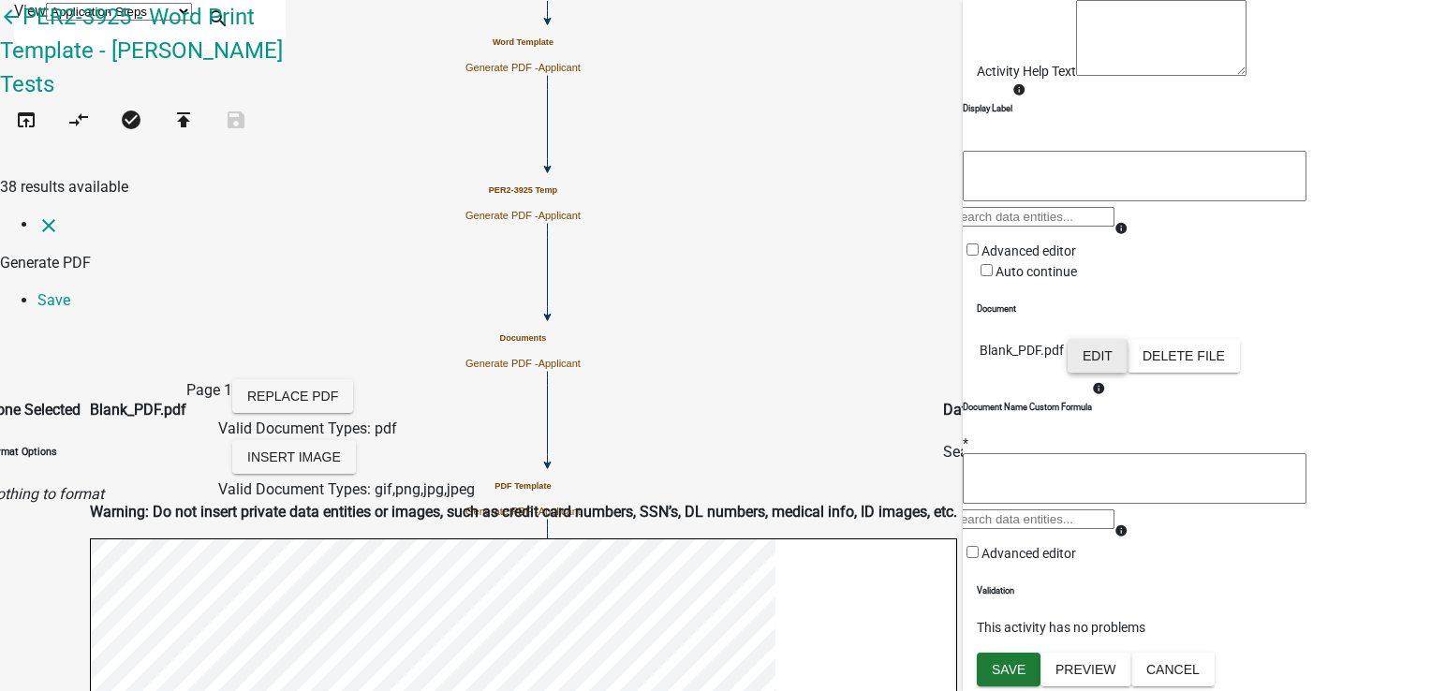
scroll to position [468, 0]
select select
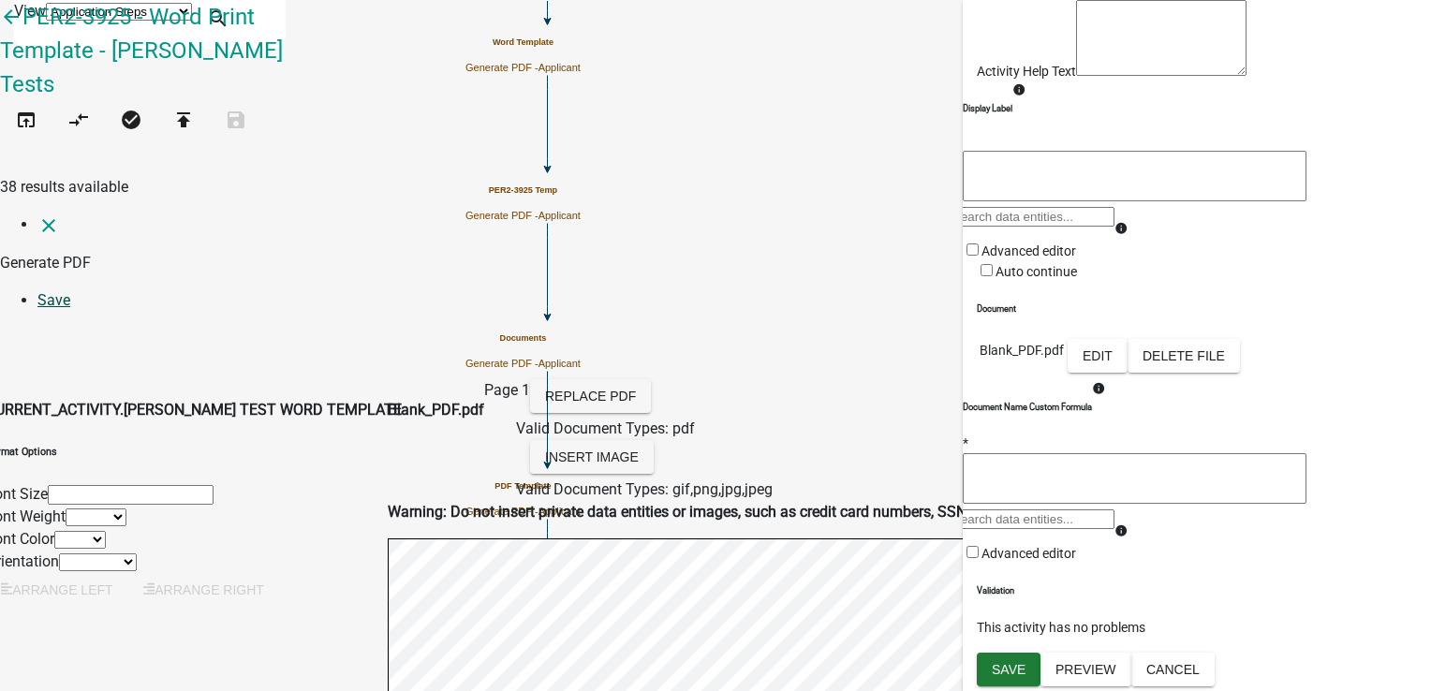
click at [70, 291] on link "Save" at bounding box center [53, 300] width 33 height 18
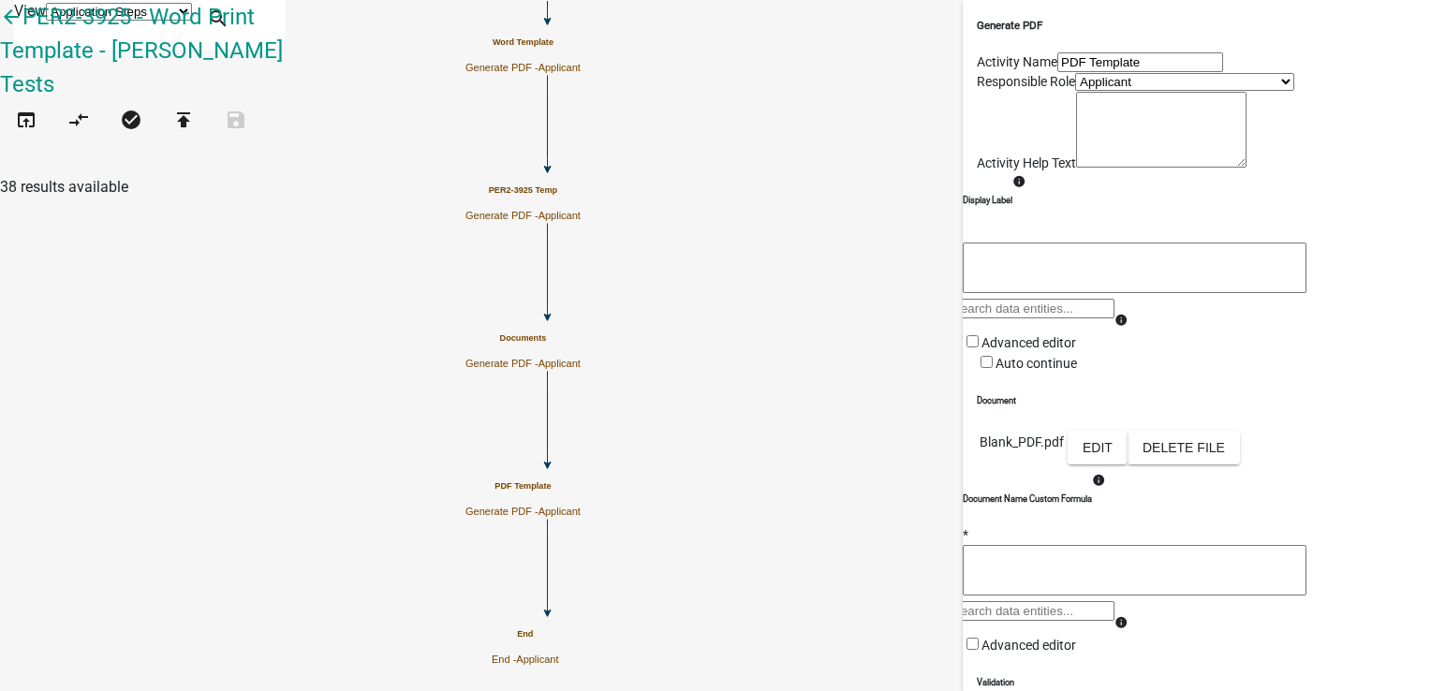
scroll to position [332, 0]
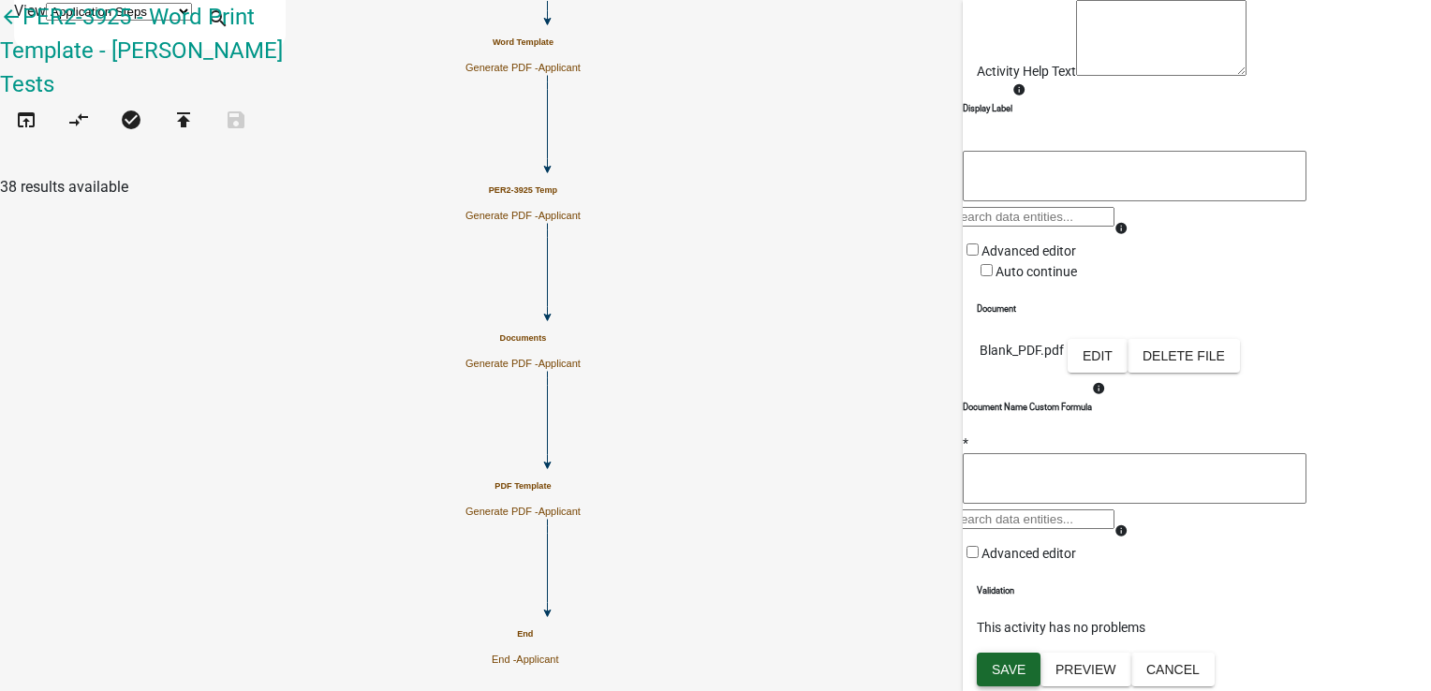
click at [1003, 681] on button "Save" at bounding box center [1009, 670] width 64 height 34
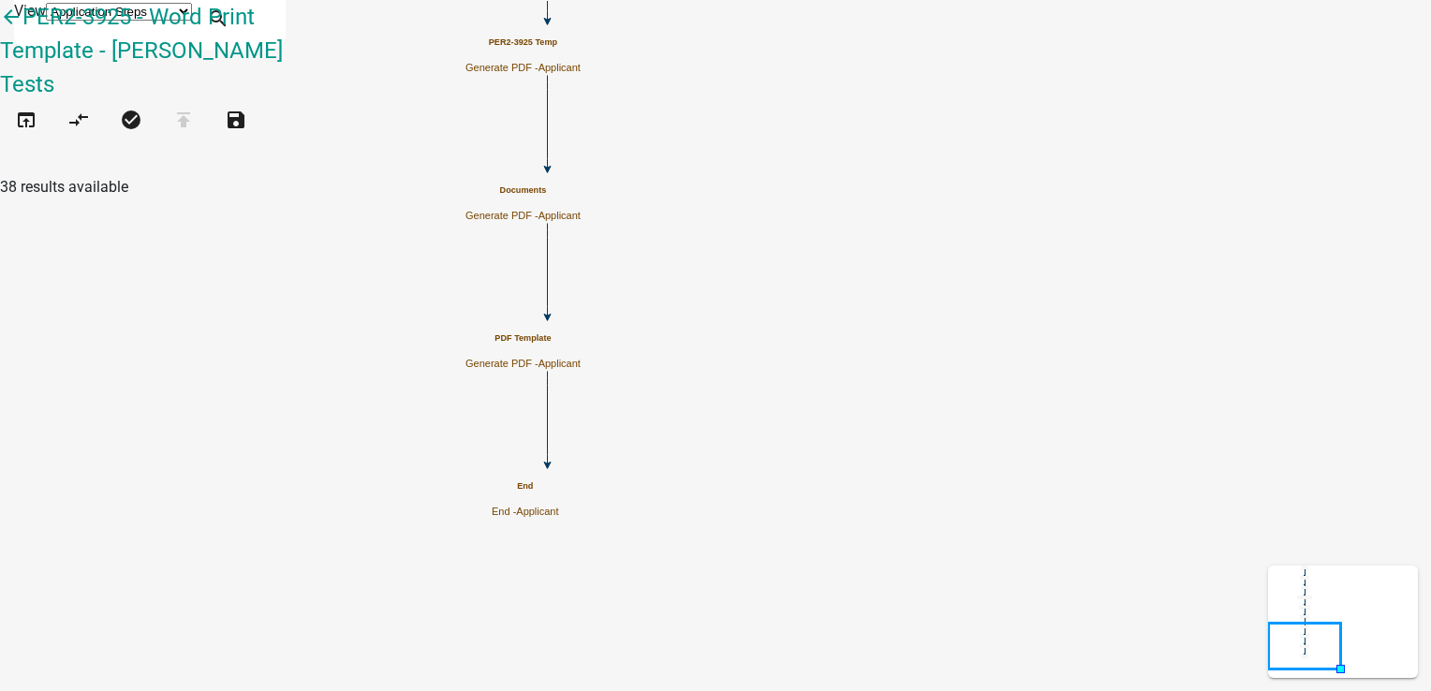
scroll to position [0, 0]
click at [22, 101] on button "open_in_browser" at bounding box center [26, 121] width 52 height 40
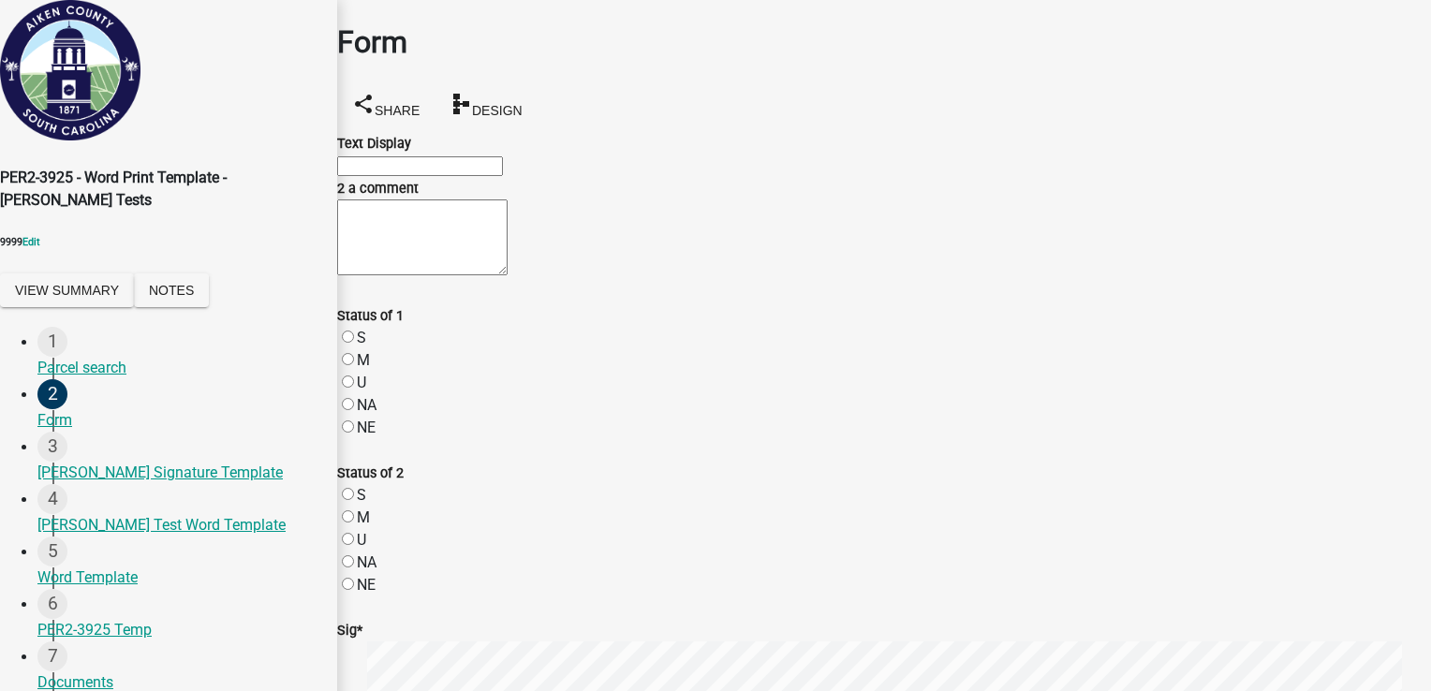
click at [388, 176] on input "Text Display" at bounding box center [420, 166] width 166 height 20
drag, startPoint x: 435, startPoint y: 177, endPoint x: 161, endPoint y: 167, distance: 273.6
click at [165, 167] on div "PER2-3925 - Word Print Template - [PERSON_NAME] Tests 9999 Edit View Summary No…" at bounding box center [715, 399] width 1431 height 799
click at [448, 170] on input "[PERSON_NAME] 1" at bounding box center [420, 166] width 166 height 20
drag, startPoint x: 477, startPoint y: 175, endPoint x: 273, endPoint y: 176, distance: 203.2
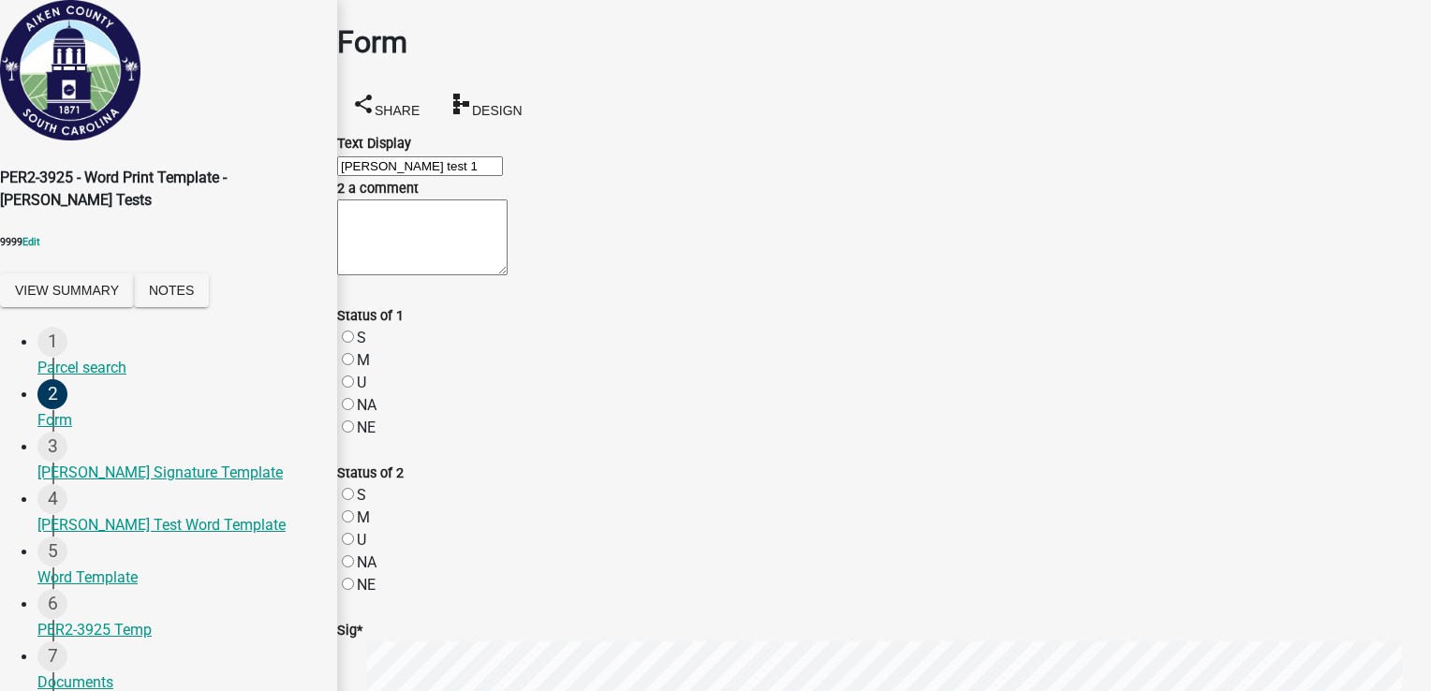
click at [273, 176] on div "PER2-3925 - Word Print Template - [PERSON_NAME] Tests 9999 Edit View Summary No…" at bounding box center [715, 399] width 1431 height 799
type input "[PERSON_NAME] test 1"
click at [450, 275] on textarea "2 a comment" at bounding box center [422, 237] width 170 height 76
paste textarea "[ { "value": { "activity": { "routing": [ { "$id": "1", "targetId": "70f30140-d…"
type textarea "[ { "value": { "activity": { "routing": [ { "$id": "1", "targetId": "70f30140-d…"
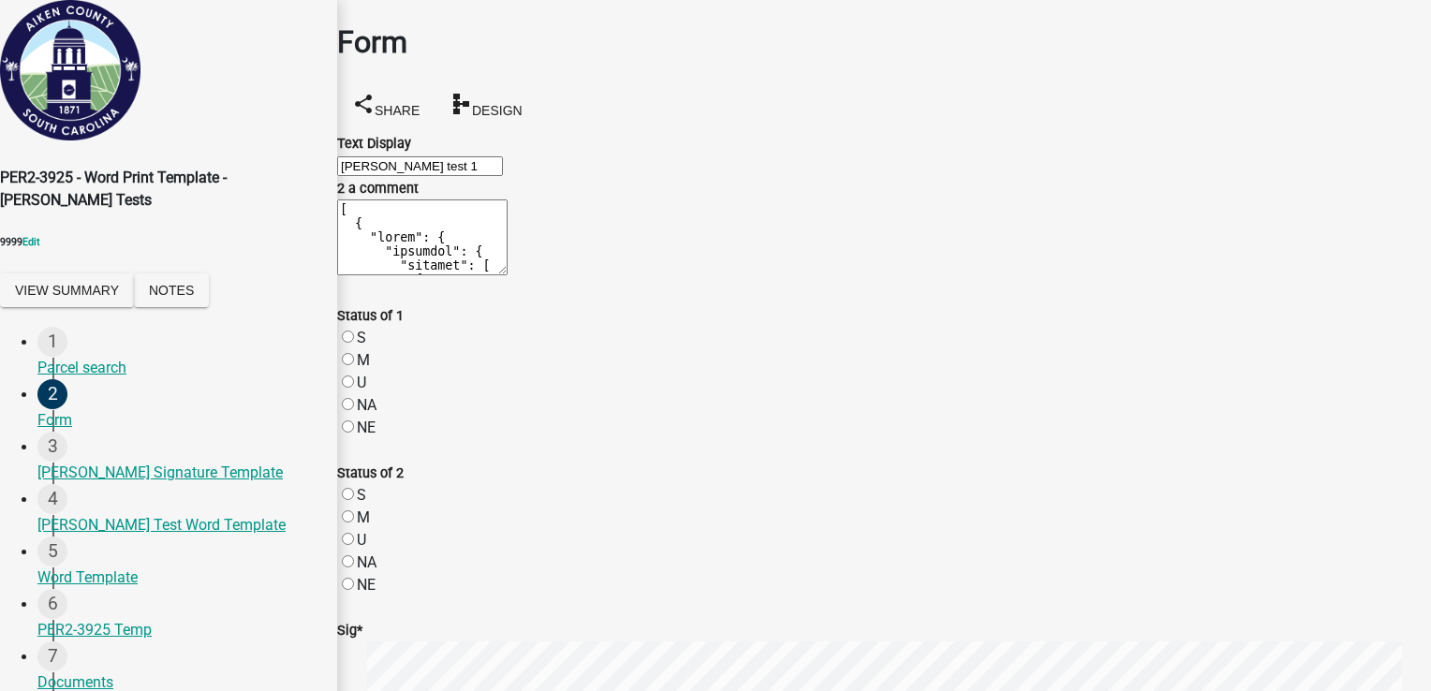
scroll to position [2691, 0]
drag, startPoint x: 517, startPoint y: 329, endPoint x: 346, endPoint y: 255, distance: 185.8
click at [346, 255] on div "2 a comment" at bounding box center [884, 229] width 1122 height 105
type textarea "[PERSON_NAME] test 2"
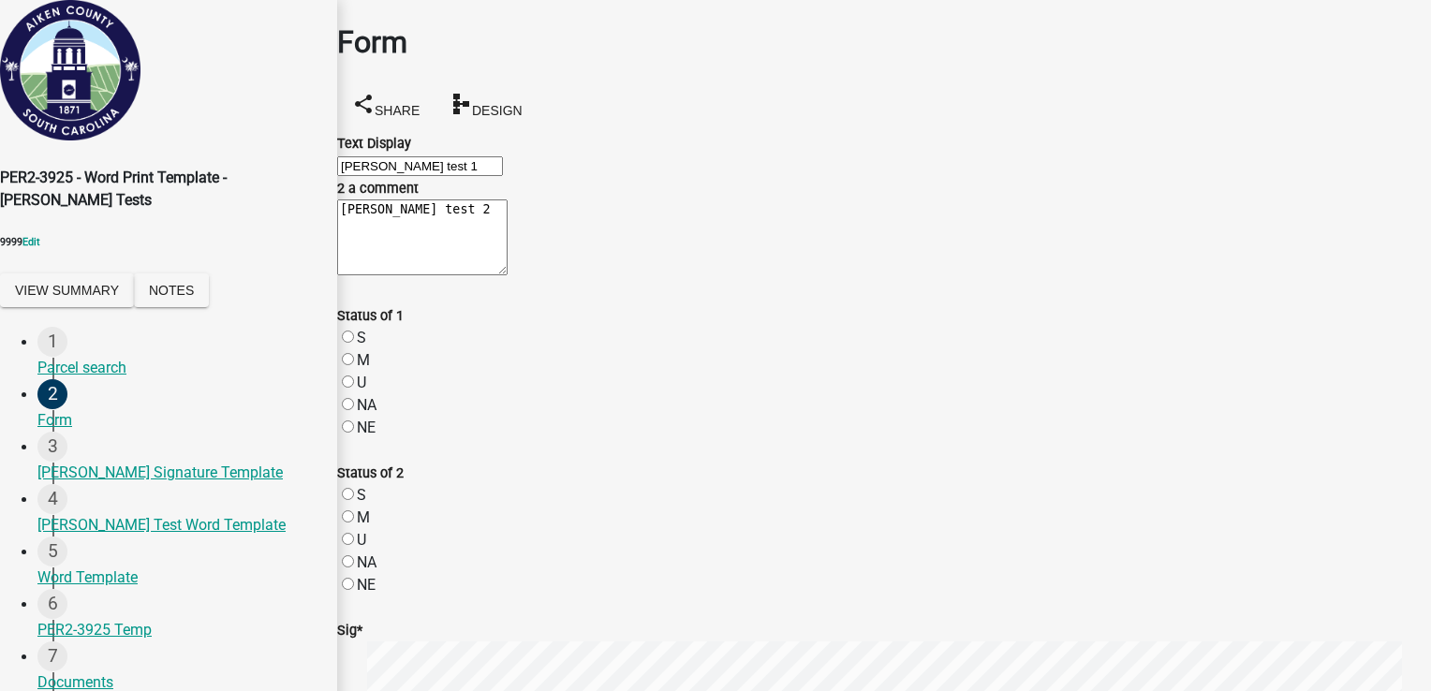
click at [361, 346] on label "S" at bounding box center [361, 338] width 9 height 18
click at [354, 343] on input "S" at bounding box center [348, 337] width 12 height 12
radio input "true"
click at [367, 508] on label "M" at bounding box center [363, 517] width 13 height 18
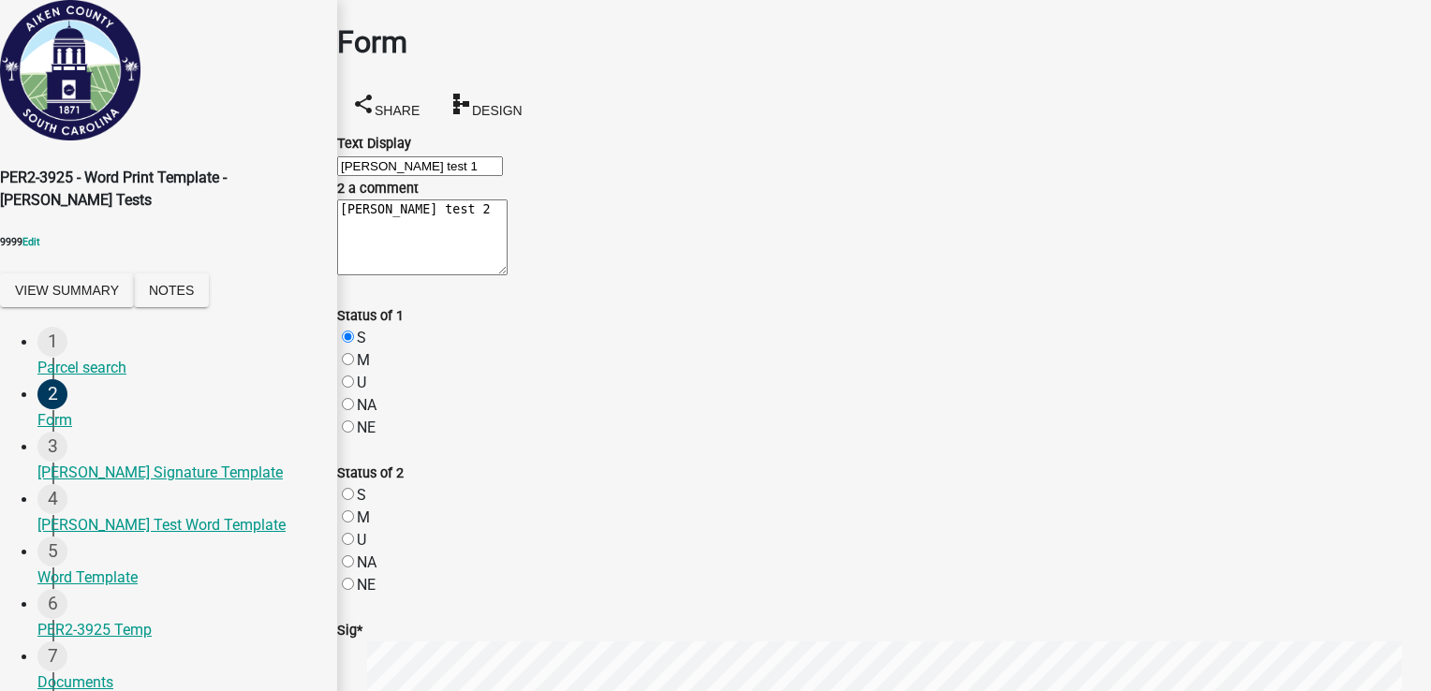
click at [354, 510] on input "M" at bounding box center [348, 516] width 12 height 12
radio input "true"
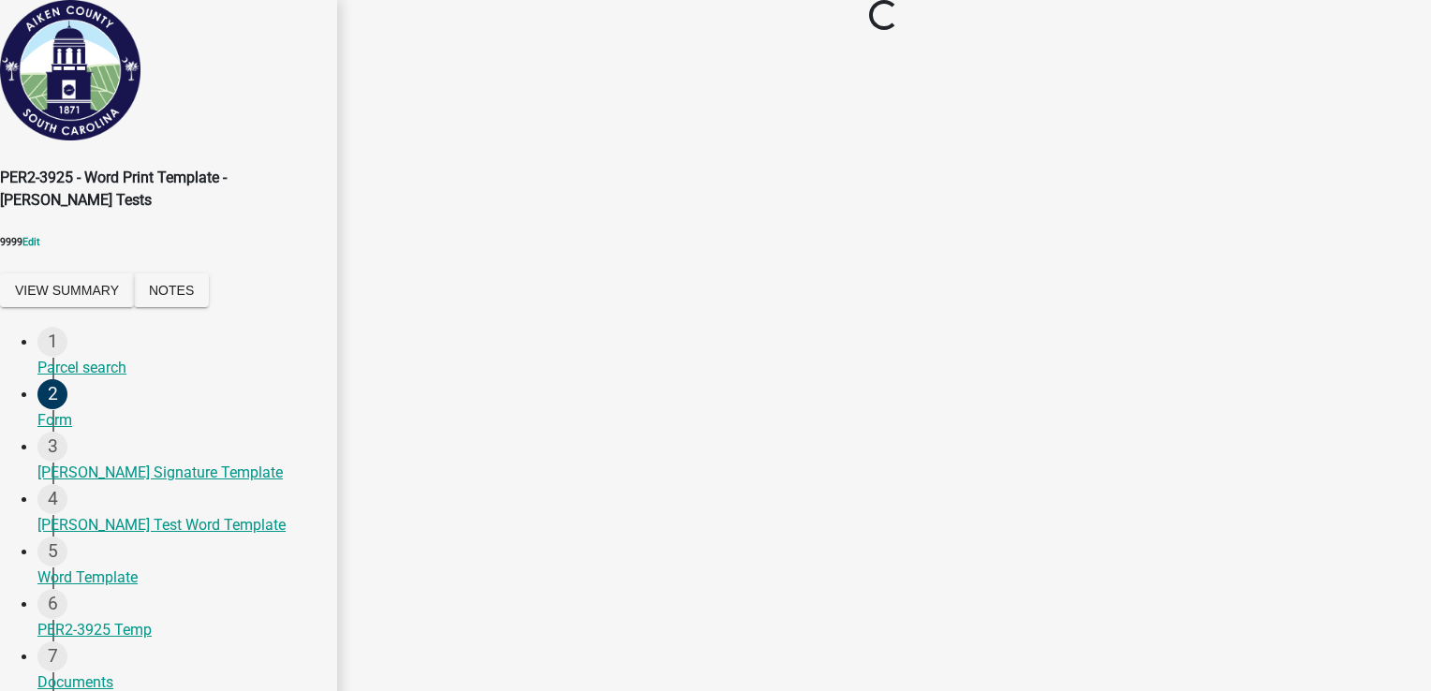
scroll to position [0, 0]
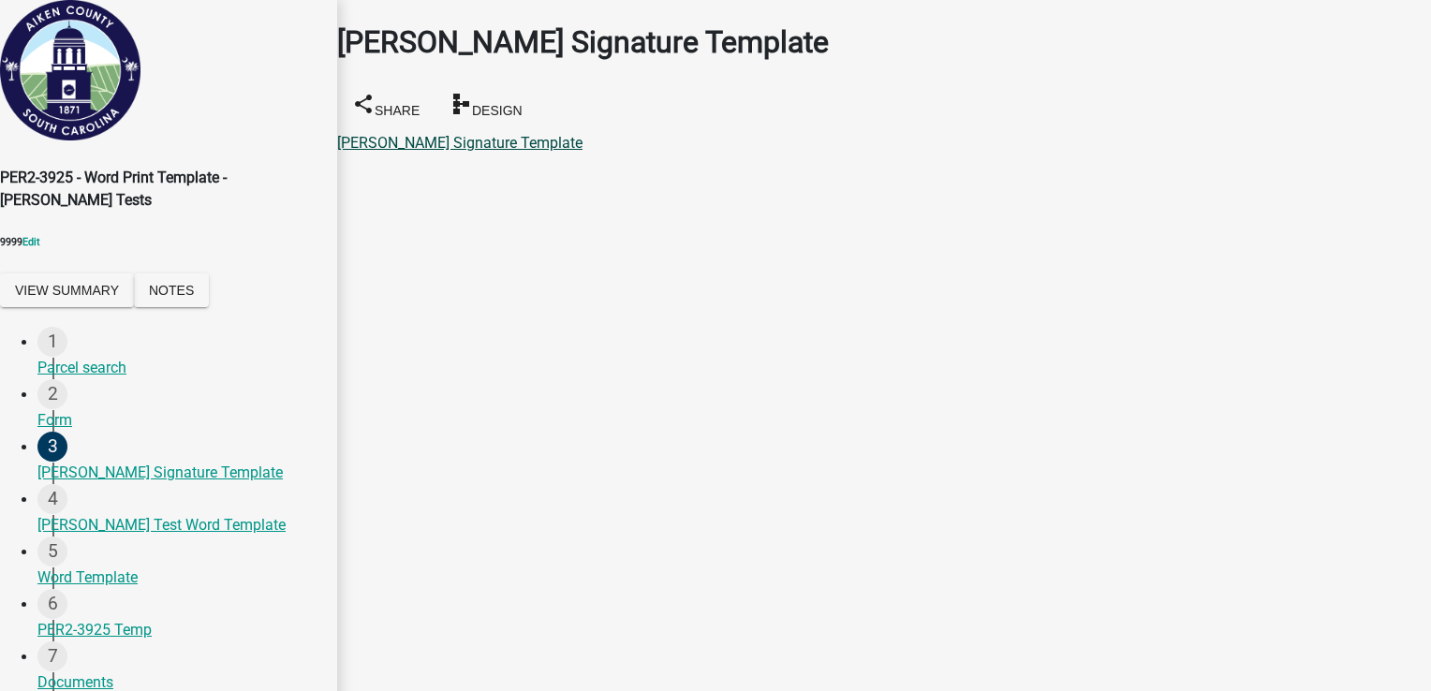
click at [508, 134] on link "[PERSON_NAME] Signature Template" at bounding box center [459, 143] width 245 height 18
click at [449, 134] on link "[PERSON_NAME] Test Word Template" at bounding box center [461, 143] width 248 height 18
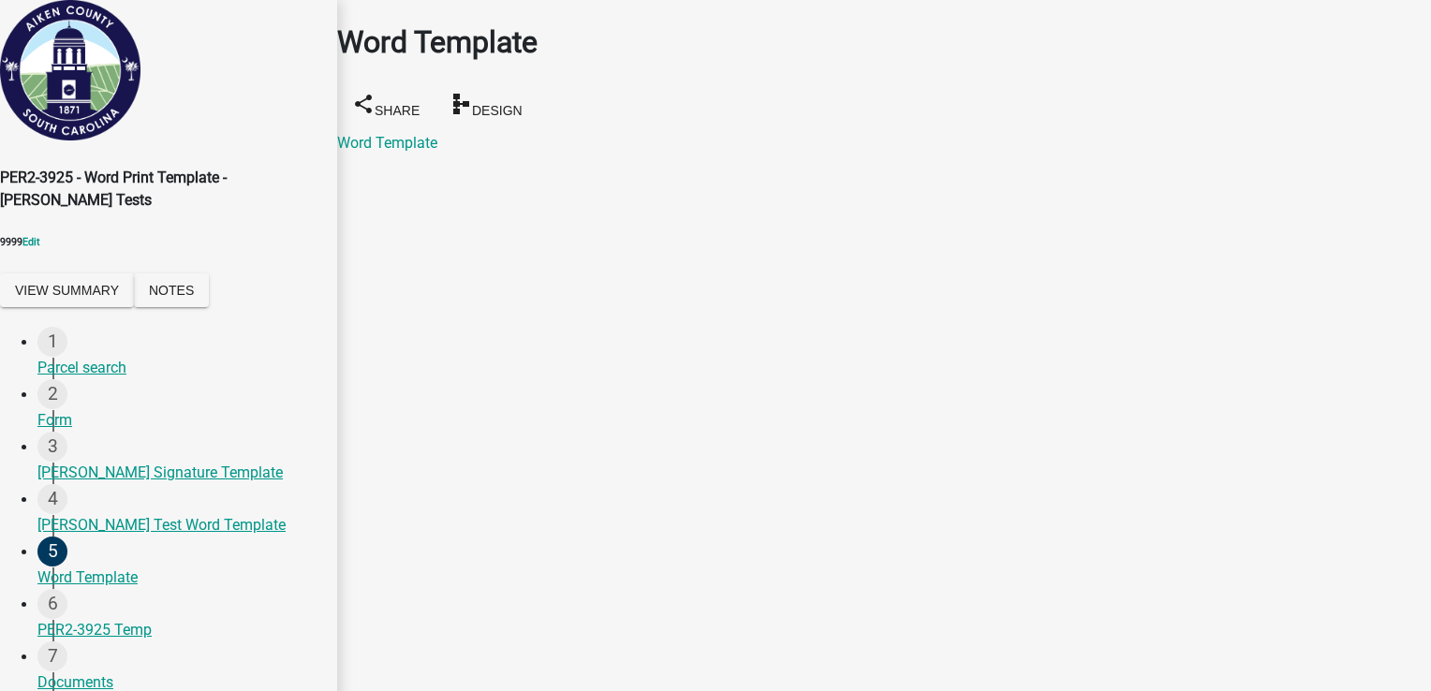
click at [400, 132] on div "Word Template" at bounding box center [884, 143] width 1094 height 22
click at [400, 134] on link "Word Template" at bounding box center [387, 143] width 100 height 18
click at [446, 134] on link "PER2-3925 Temp" at bounding box center [394, 143] width 114 height 18
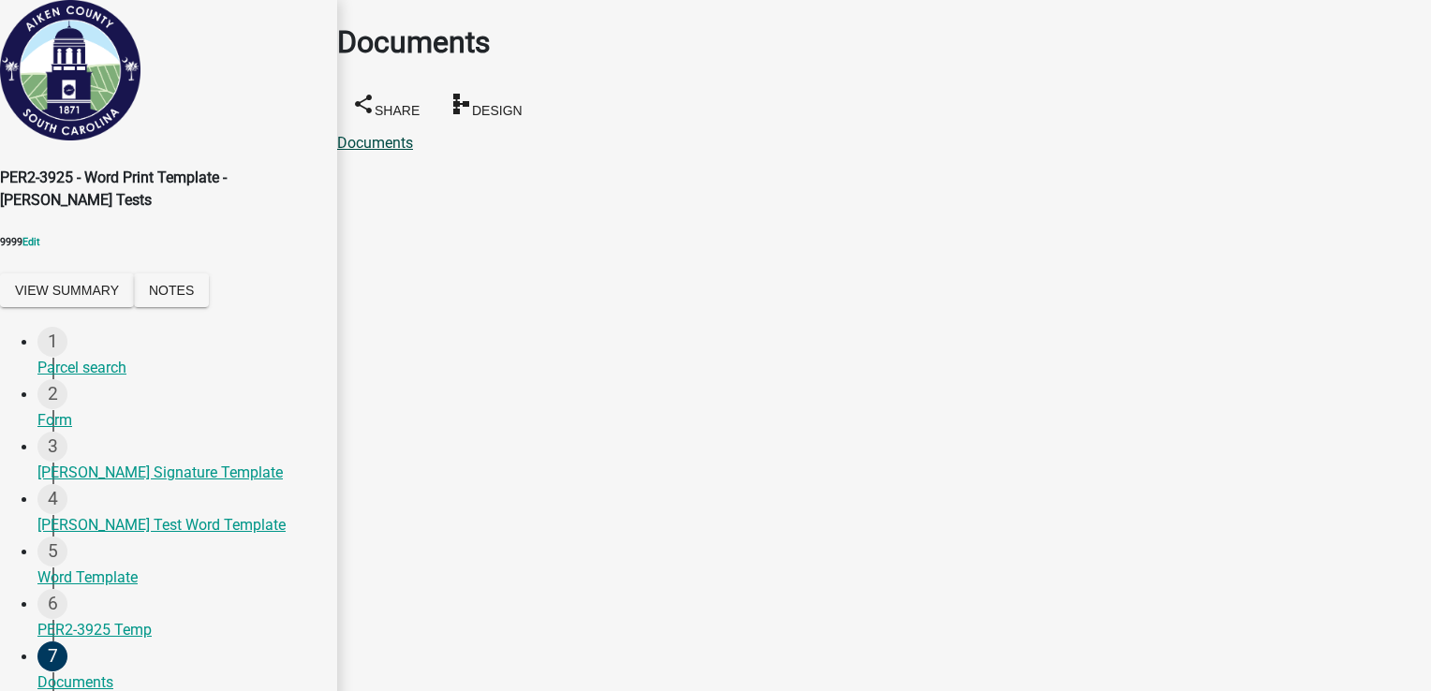
click at [390, 134] on link "Documents" at bounding box center [375, 143] width 76 height 18
click at [420, 134] on link "PDF Template" at bounding box center [384, 143] width 94 height 18
